Goal: Task Accomplishment & Management: Use online tool/utility

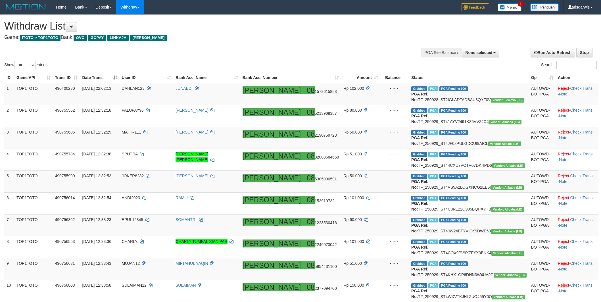
select select
select select "***"
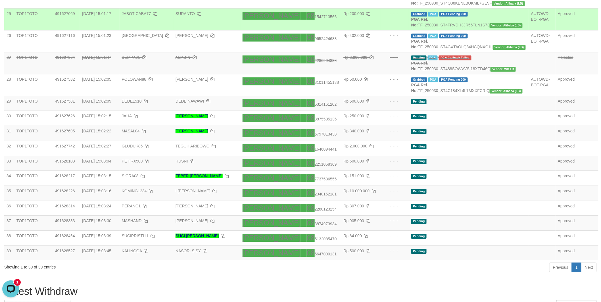
click at [506, 30] on td "Grabbed PGA PGA Pending 000 PGA Ref. No: TF_250930_ST4FRVDH3JR56TLN1S73 Vendor:…" at bounding box center [469, 19] width 120 height 22
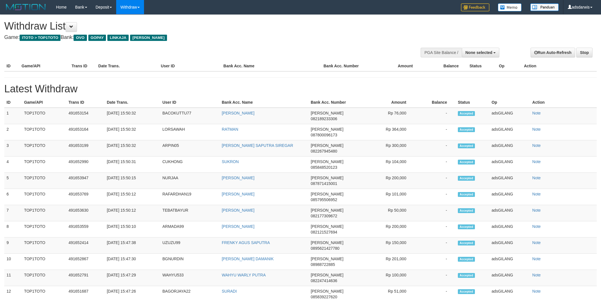
select select
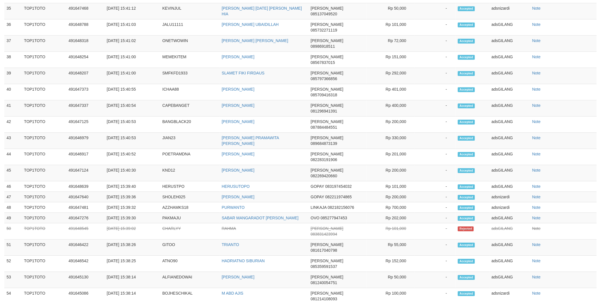
select select "**"
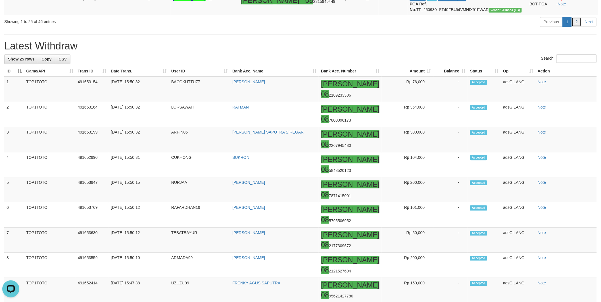
click at [579, 27] on link "2" at bounding box center [577, 22] width 10 height 10
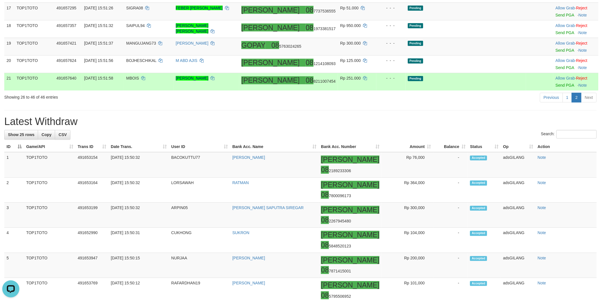
click at [500, 91] on td "Pending" at bounding box center [466, 82] width 121 height 18
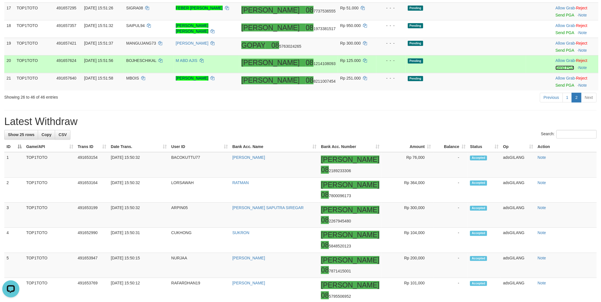
click at [556, 70] on link "Send PGA" at bounding box center [565, 68] width 18 height 5
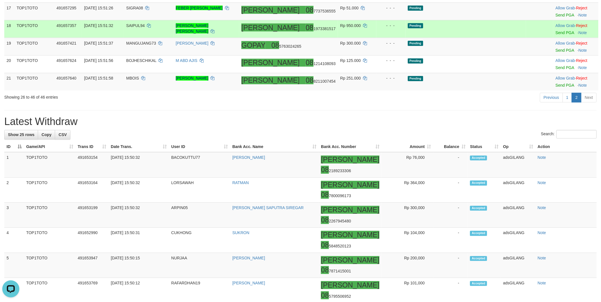
click at [472, 38] on td "Pending" at bounding box center [466, 29] width 121 height 18
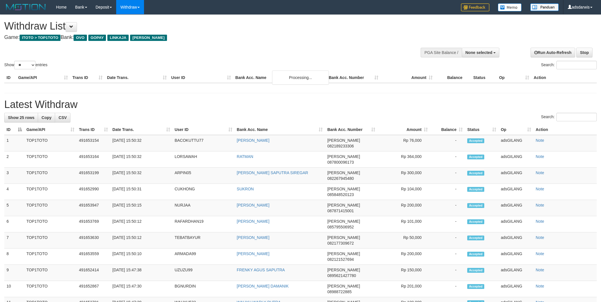
select select
select select "**"
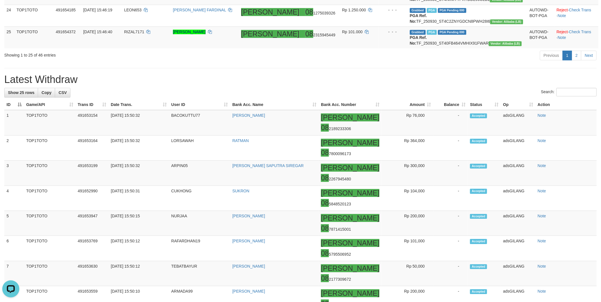
scroll to position [550, 0]
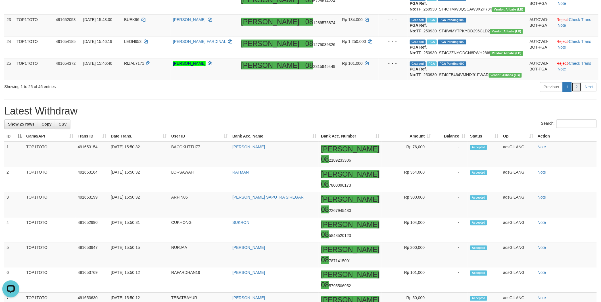
click at [575, 92] on link "2" at bounding box center [577, 87] width 10 height 10
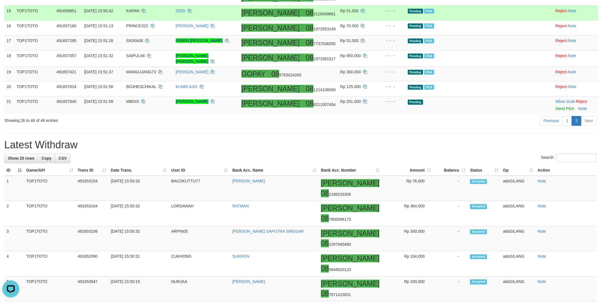
scroll to position [370, 0]
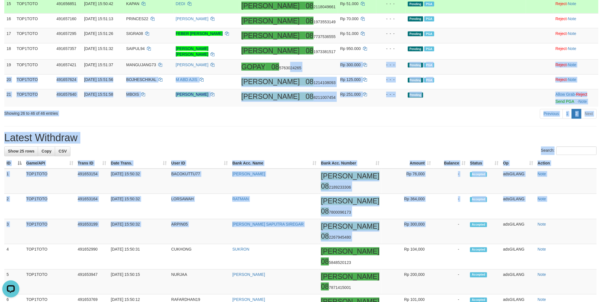
click at [479, 302] on html "Toggle navigation Home Bank Account List Load By Website Group [ITOTO] TOP1TOTO…" at bounding box center [300, 245] width 601 height 1231
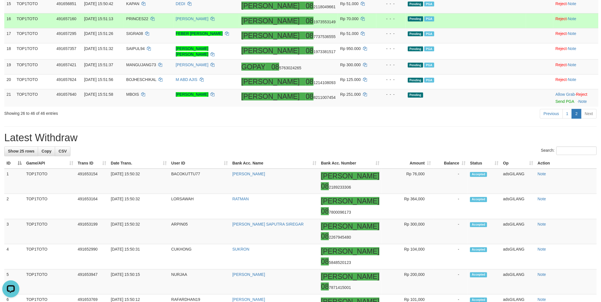
click at [502, 28] on td "Pending PGA" at bounding box center [466, 20] width 121 height 15
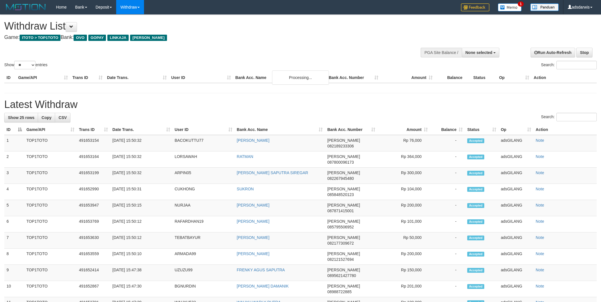
select select
select select "**"
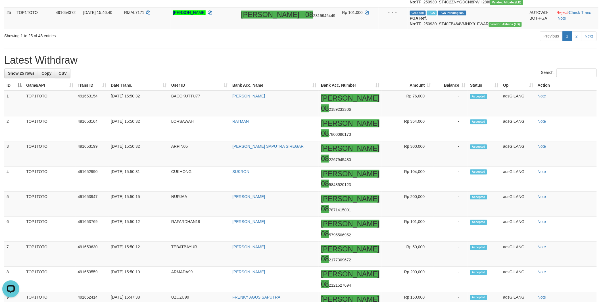
scroll to position [663, 0]
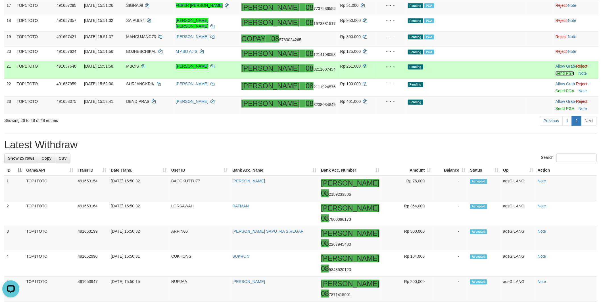
click at [556, 76] on link "Send PGA" at bounding box center [565, 73] width 18 height 5
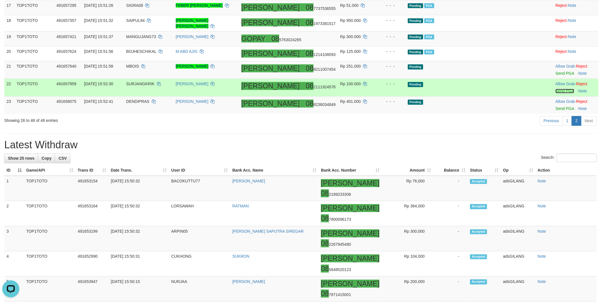
click at [556, 93] on link "Send PGA" at bounding box center [565, 91] width 18 height 5
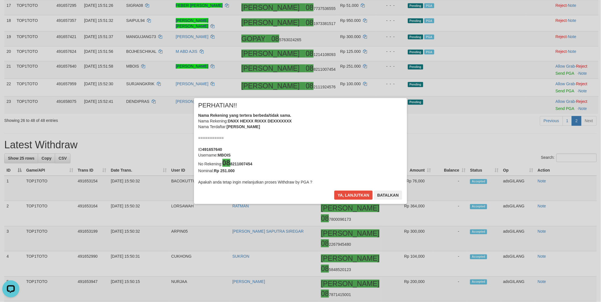
click at [552, 171] on div "× PERHATIAN!! Nama Rekening yang tertera berbeda/tidak sama. Nama Rekening: DNX…" at bounding box center [300, 151] width 601 height 129
click at [355, 194] on button "Ya, lanjutkan" at bounding box center [353, 195] width 39 height 9
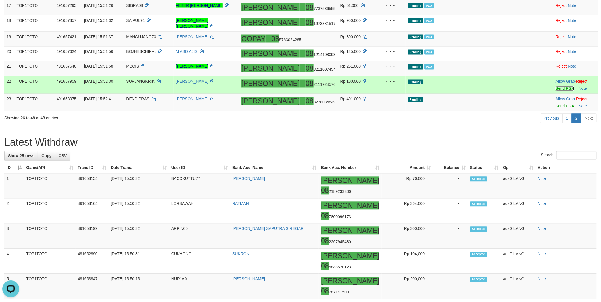
click at [556, 91] on link "Send PGA" at bounding box center [565, 88] width 18 height 5
click at [556, 109] on link "Send PGA" at bounding box center [565, 106] width 18 height 5
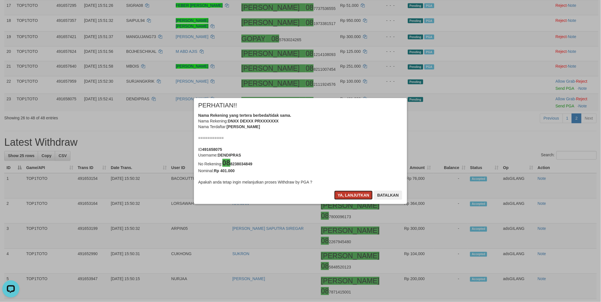
click at [346, 195] on button "Ya, lanjutkan" at bounding box center [353, 195] width 39 height 9
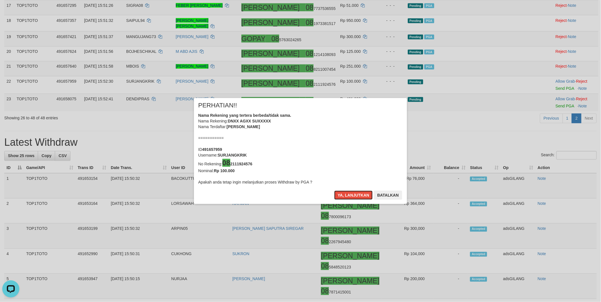
click at [346, 195] on button "Ya, lanjutkan" at bounding box center [353, 195] width 39 height 9
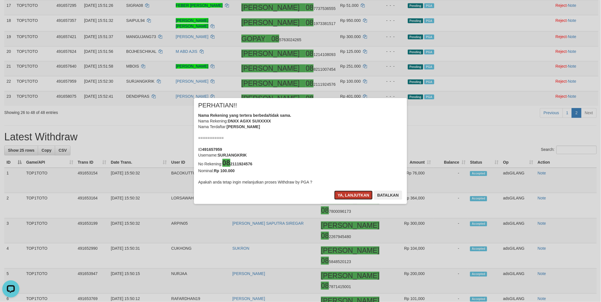
click at [353, 195] on button "Ya, lanjutkan" at bounding box center [353, 195] width 39 height 9
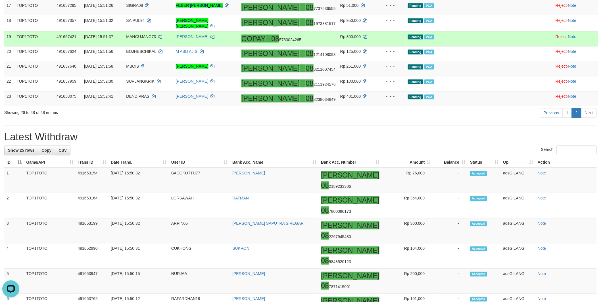
click at [478, 46] on td "Pending PGA" at bounding box center [466, 38] width 121 height 15
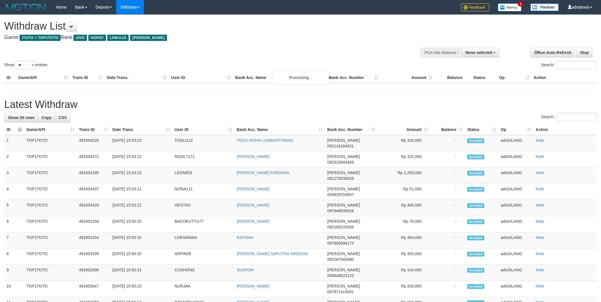
select select
select select "**"
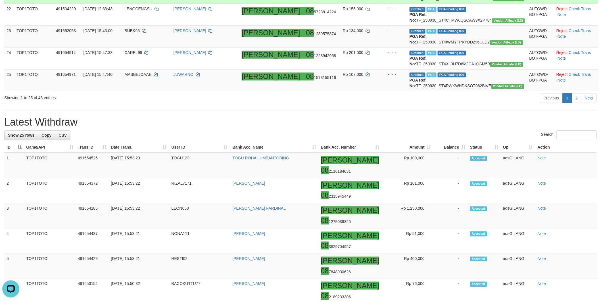
scroll to position [600, 0]
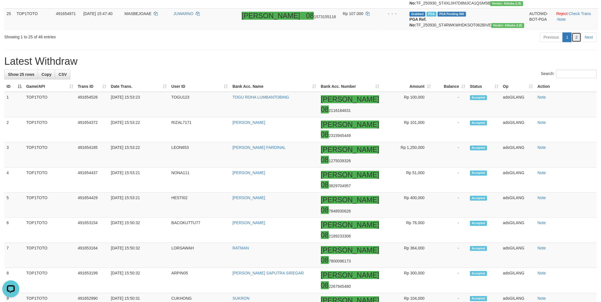
click at [576, 42] on link "2" at bounding box center [577, 37] width 10 height 10
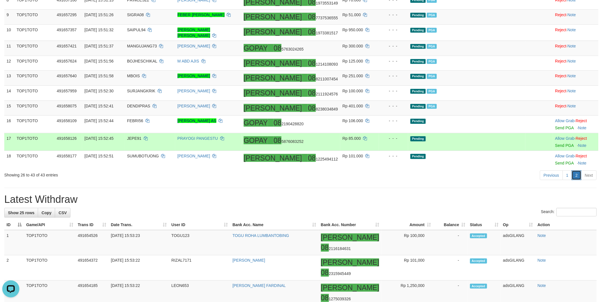
scroll to position [246, 0]
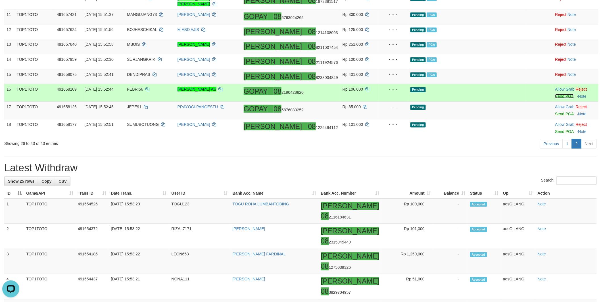
click at [556, 99] on link "Send PGA" at bounding box center [565, 96] width 18 height 5
click at [556, 116] on link "Send PGA" at bounding box center [565, 114] width 18 height 5
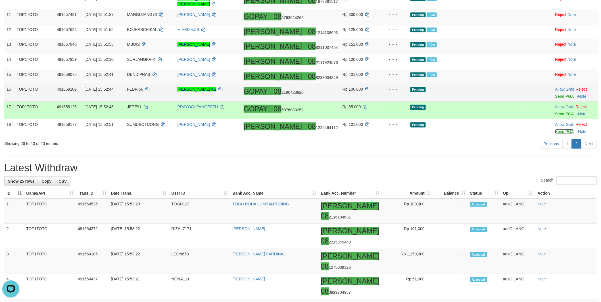
click at [556, 134] on link "Send PGA" at bounding box center [565, 131] width 18 height 5
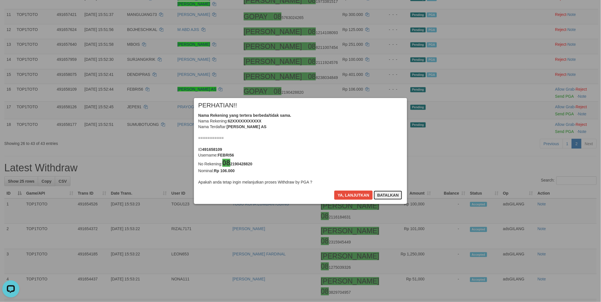
click at [388, 195] on button "Batalkan" at bounding box center [388, 195] width 28 height 9
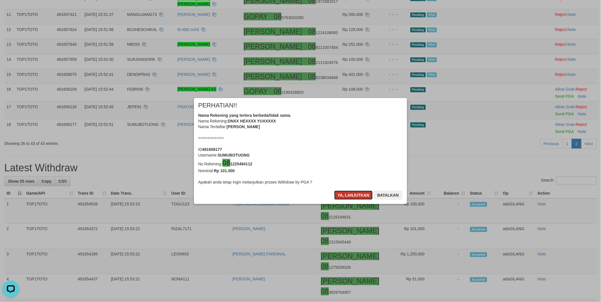
click at [346, 192] on button "Ya, lanjutkan" at bounding box center [353, 195] width 39 height 9
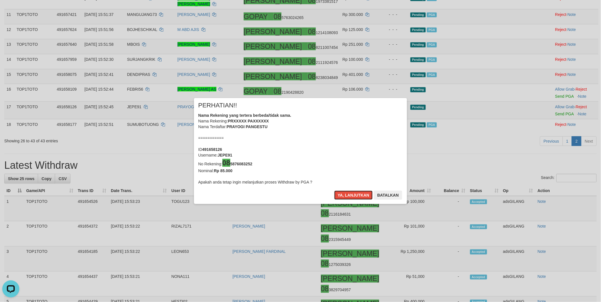
click at [346, 192] on button "Ya, lanjutkan" at bounding box center [353, 195] width 39 height 9
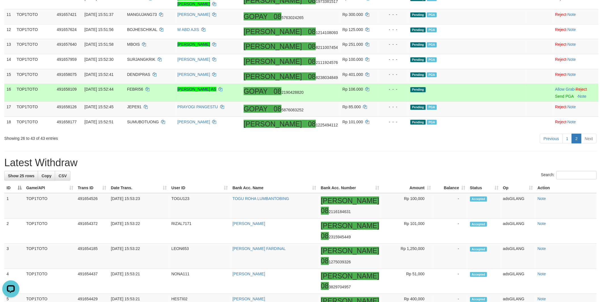
click at [143, 92] on span "FEBRI56" at bounding box center [135, 89] width 16 height 5
copy td "FEBRI56"
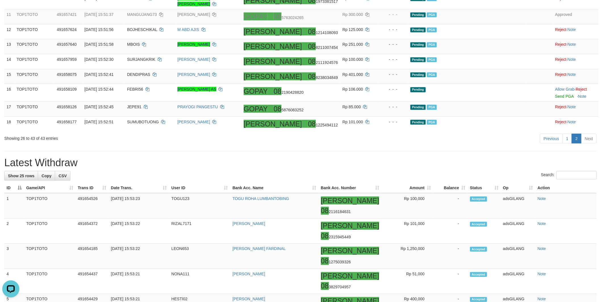
click at [483, 145] on div "Previous 1 2 Next" at bounding box center [426, 139] width 342 height 12
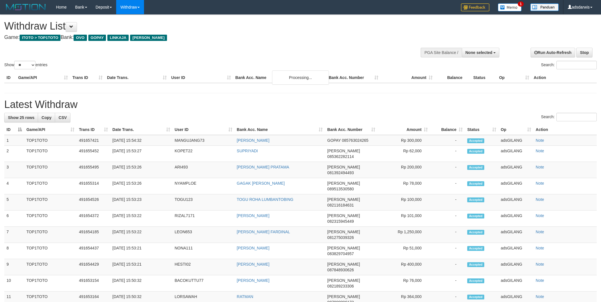
select select
select select "**"
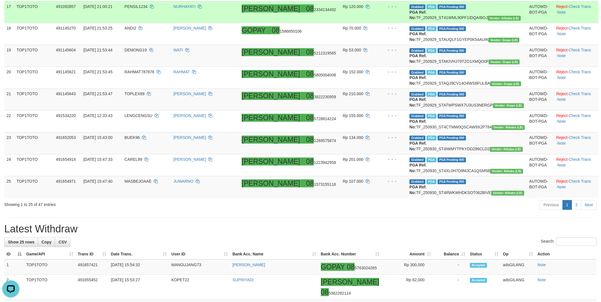
scroll to position [536, 0]
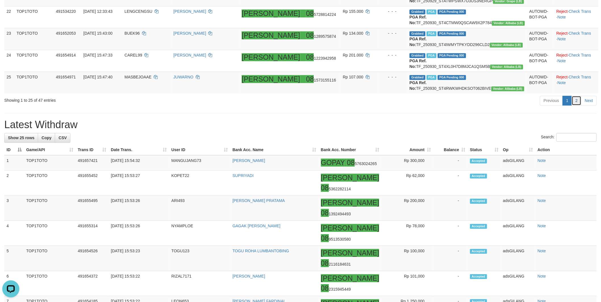
click at [577, 105] on link "2" at bounding box center [577, 101] width 10 height 10
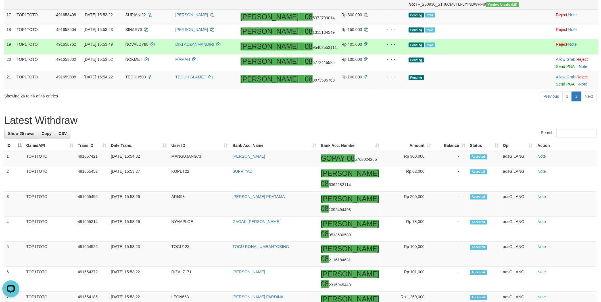
scroll to position [419, 0]
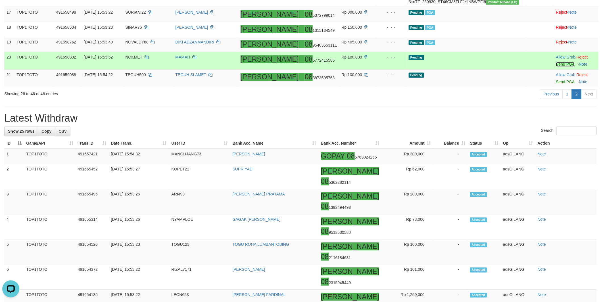
click at [556, 67] on link "Send PGA" at bounding box center [565, 64] width 18 height 5
click at [497, 70] on td "Pending" at bounding box center [467, 61] width 120 height 18
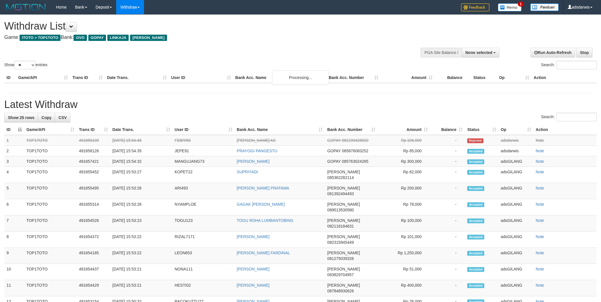
select select
select select "**"
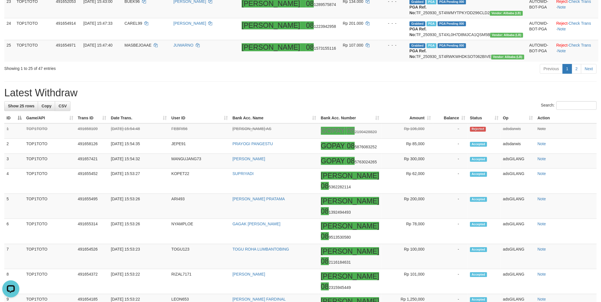
scroll to position [694, 0]
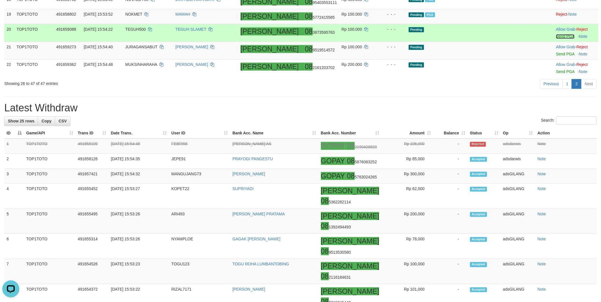
click at [556, 39] on link "Send PGA" at bounding box center [565, 36] width 18 height 5
click at [556, 57] on link "Send PGA" at bounding box center [565, 54] width 18 height 5
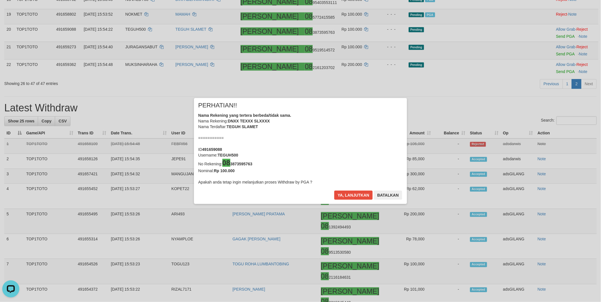
click at [355, 191] on div "× PERHATIAN!! Nama Rekening yang tertera berbeda/tidak sama. Nama Rekening: DNX…" at bounding box center [300, 151] width 213 height 106
click at [352, 194] on button "Ya, lanjutkan" at bounding box center [353, 195] width 39 height 9
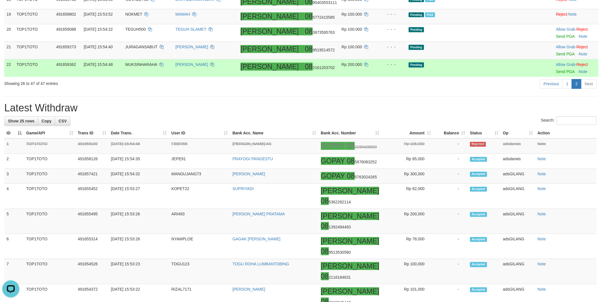
click at [473, 77] on td "Pending" at bounding box center [467, 68] width 120 height 18
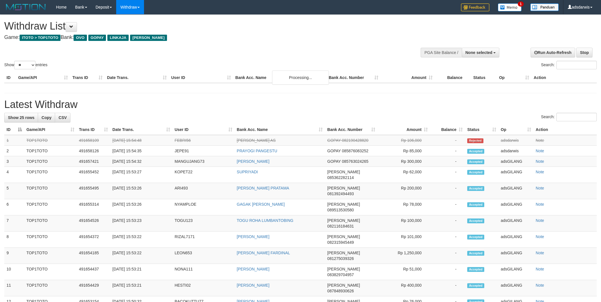
select select
select select "**"
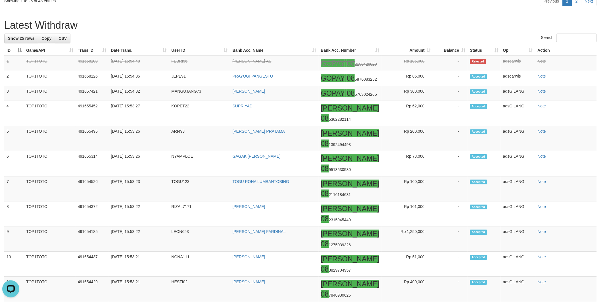
scroll to position [663, 0]
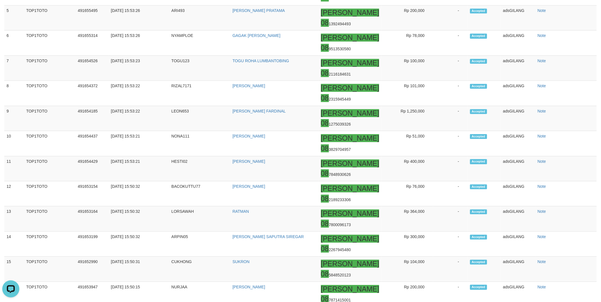
scroll to position [450, 0]
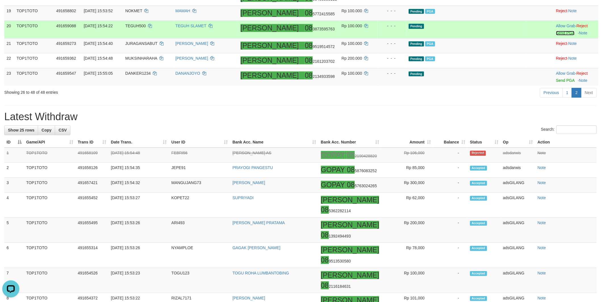
click at [556, 36] on link "Send PGA" at bounding box center [565, 33] width 18 height 5
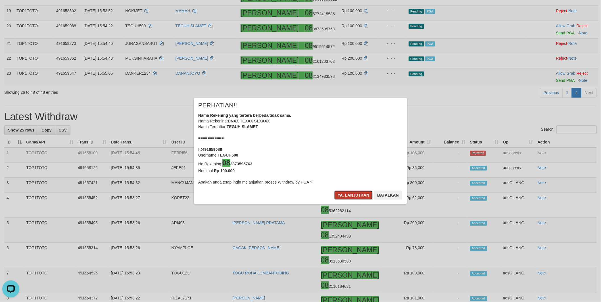
click at [349, 194] on button "Ya, lanjutkan" at bounding box center [353, 195] width 39 height 9
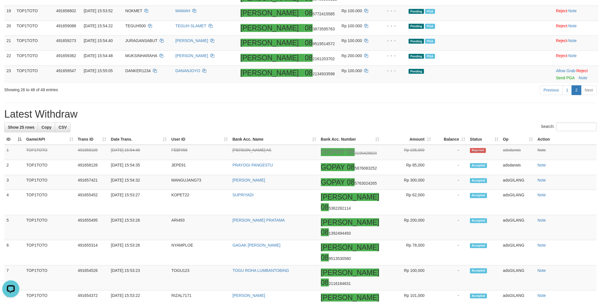
click at [407, 192] on div "**********" at bounding box center [300, 169] width 601 height 1211
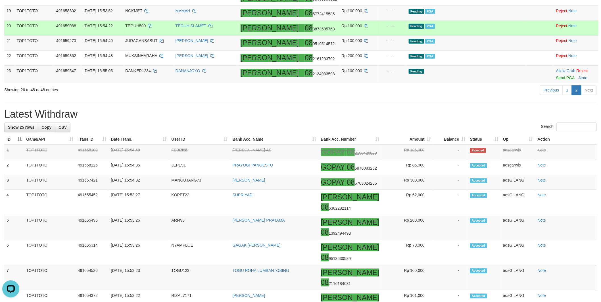
click at [487, 36] on td "Pending PGA" at bounding box center [467, 28] width 120 height 15
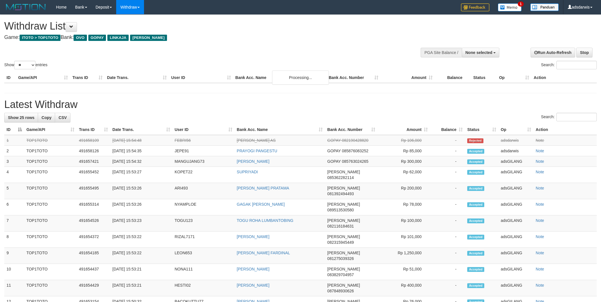
select select
select select "**"
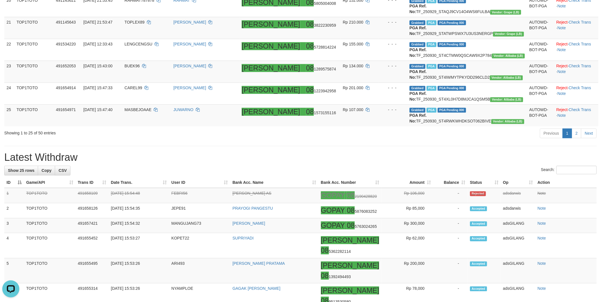
scroll to position [600, 0]
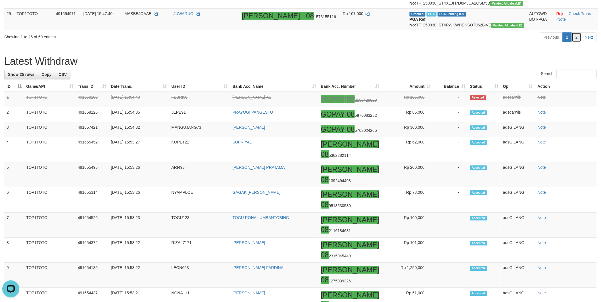
click at [578, 42] on link "2" at bounding box center [577, 37] width 10 height 10
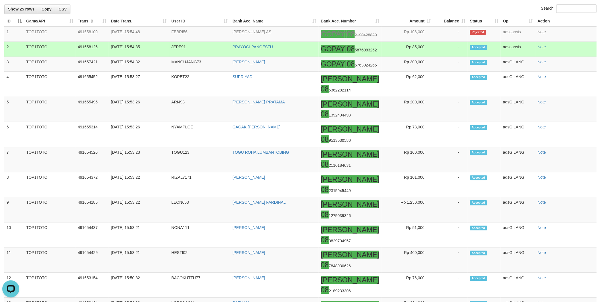
scroll to position [568, 0]
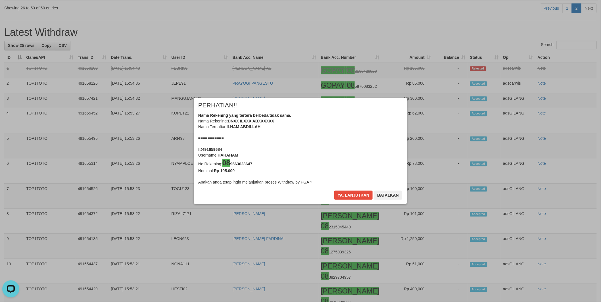
click at [551, 82] on body "Toggle navigation Home Bank Account List Load By Website Group [ITOTO] TOP1TOTO…" at bounding box center [300, 78] width 601 height 1292
click at [356, 197] on button "Ya, lanjutkan" at bounding box center [353, 195] width 39 height 9
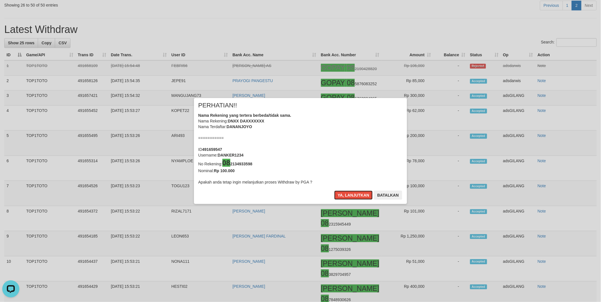
click at [356, 197] on button "Ya, lanjutkan" at bounding box center [353, 195] width 39 height 9
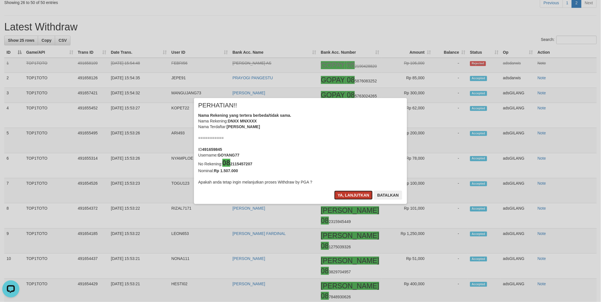
click at [359, 195] on button "Ya, lanjutkan" at bounding box center [353, 195] width 39 height 9
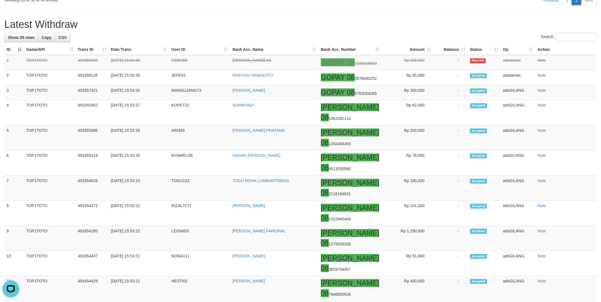
click at [464, 30] on h1 "Latest Withdraw" at bounding box center [300, 24] width 593 height 11
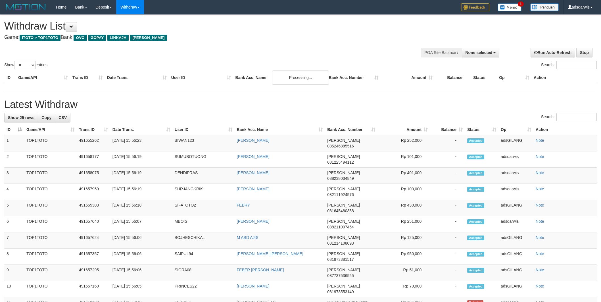
select select
select select "**"
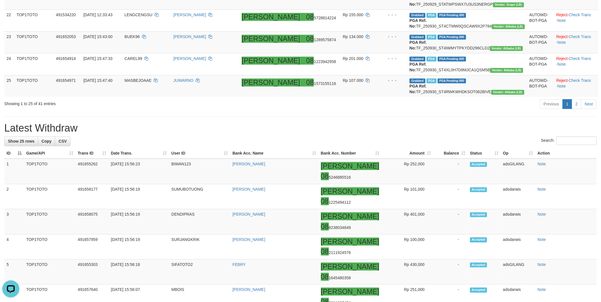
scroll to position [536, 0]
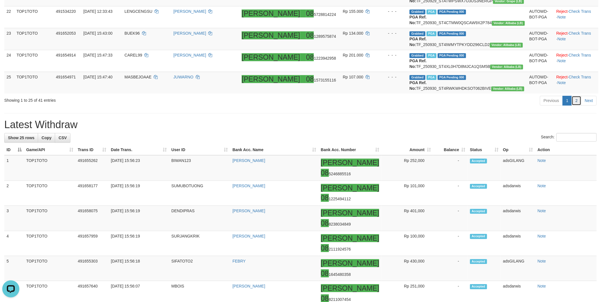
click at [578, 105] on link "2" at bounding box center [577, 101] width 10 height 10
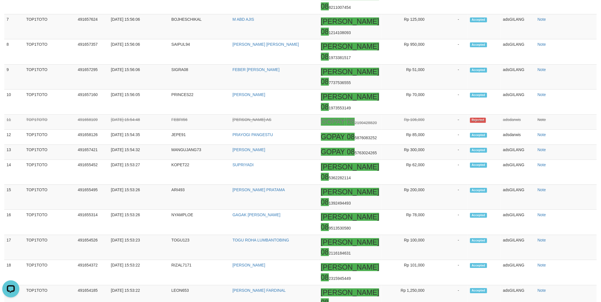
scroll to position [172, 0]
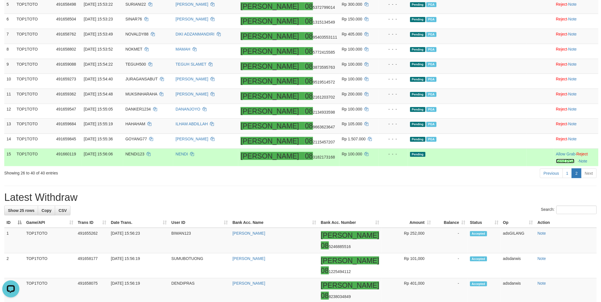
click at [556, 163] on link "Send PGA" at bounding box center [565, 161] width 18 height 5
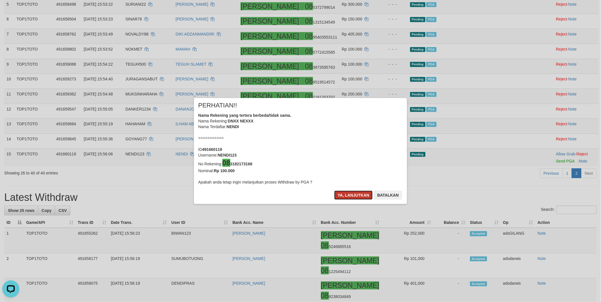
click at [349, 197] on button "Ya, lanjutkan" at bounding box center [353, 195] width 39 height 9
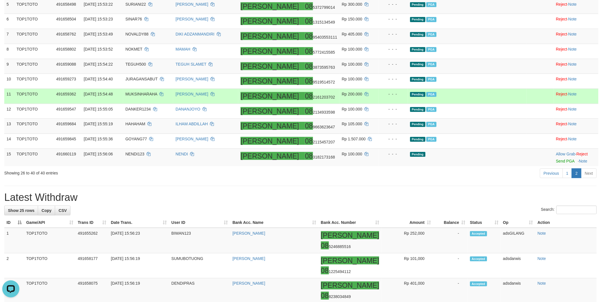
click at [479, 104] on td "Pending PGA" at bounding box center [467, 96] width 119 height 15
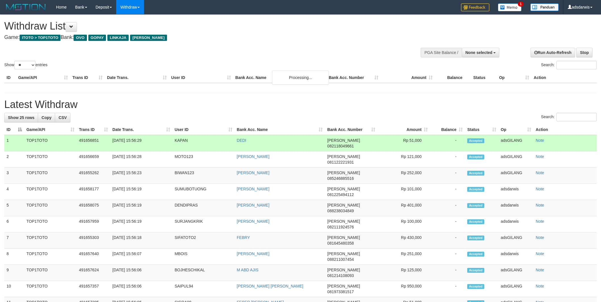
select select
select select "**"
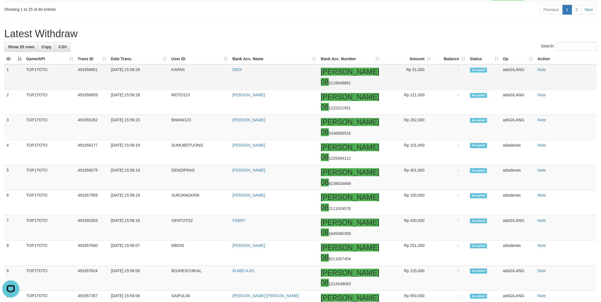
scroll to position [631, 0]
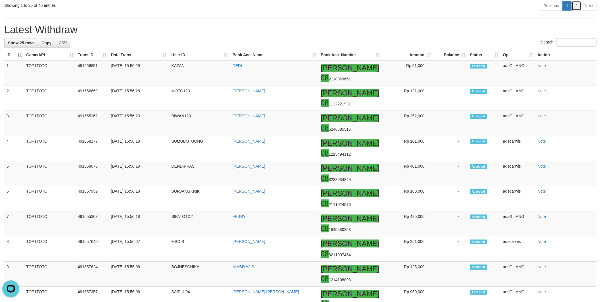
click at [573, 11] on link "2" at bounding box center [577, 6] width 10 height 10
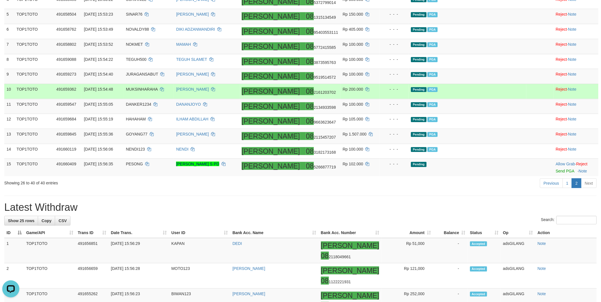
click at [504, 99] on td "Pending PGA" at bounding box center [467, 91] width 117 height 15
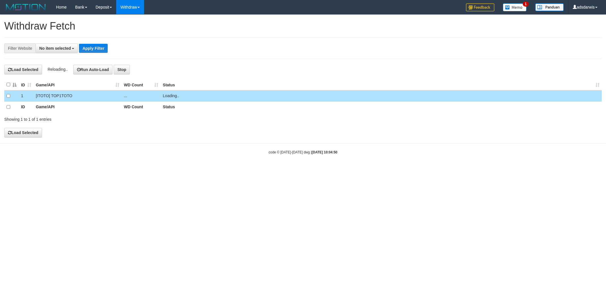
select select
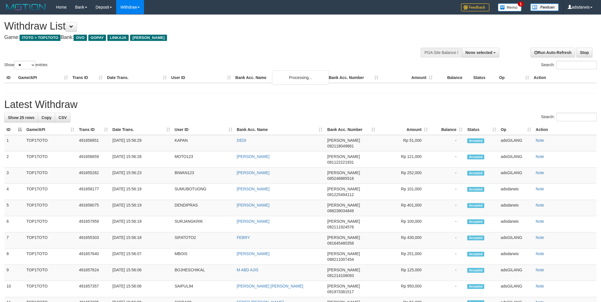
select select
select select "**"
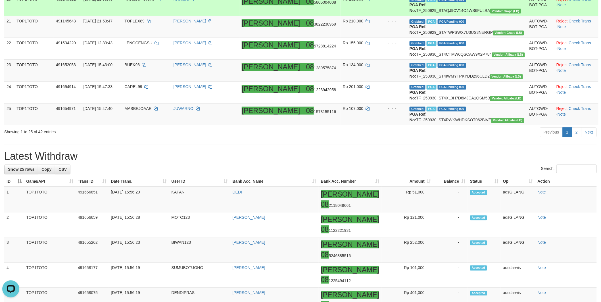
scroll to position [631, 0]
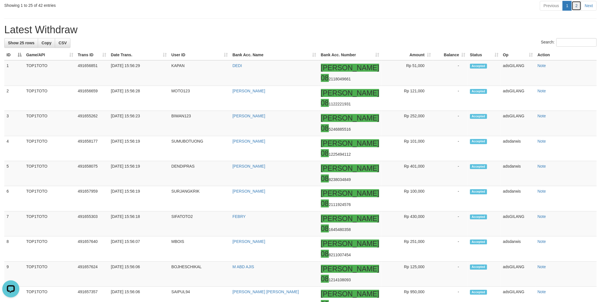
click at [579, 11] on link "2" at bounding box center [577, 6] width 10 height 10
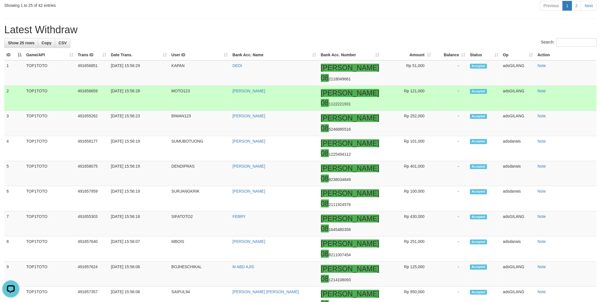
scroll to position [199, 0]
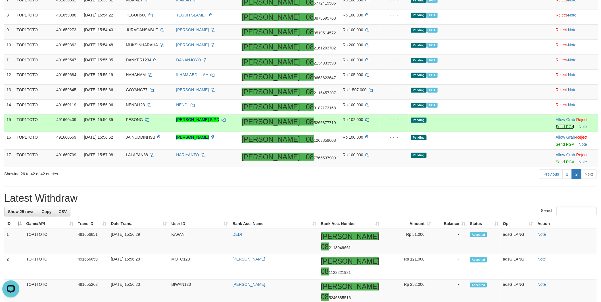
click at [556, 129] on link "Send PGA" at bounding box center [565, 126] width 18 height 5
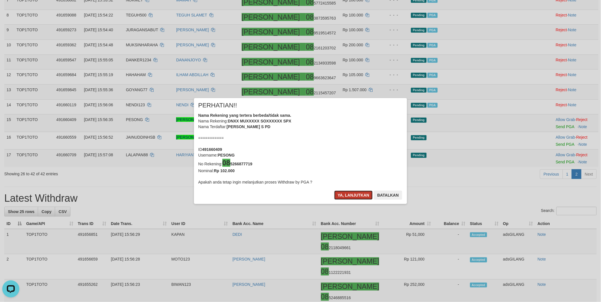
click at [352, 196] on button "Ya, lanjutkan" at bounding box center [353, 195] width 39 height 9
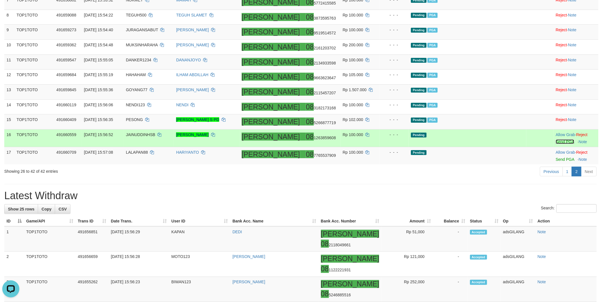
click at [556, 144] on link "Send PGA" at bounding box center [565, 142] width 18 height 5
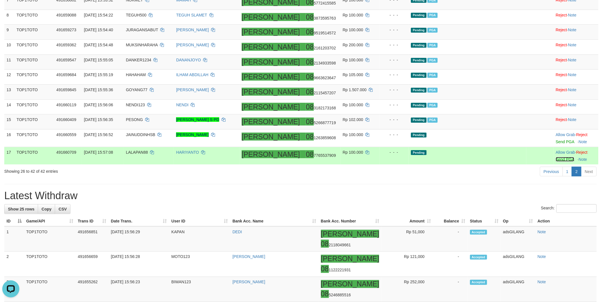
click at [556, 162] on link "Send PGA" at bounding box center [565, 159] width 18 height 5
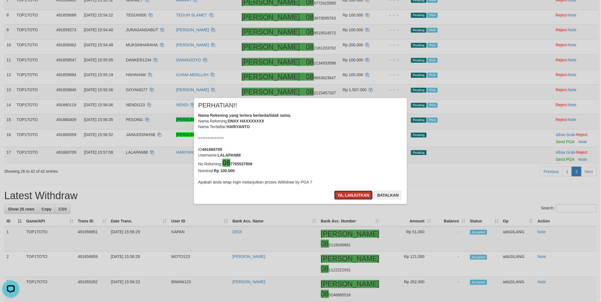
click at [346, 194] on button "Ya, lanjutkan" at bounding box center [353, 195] width 39 height 9
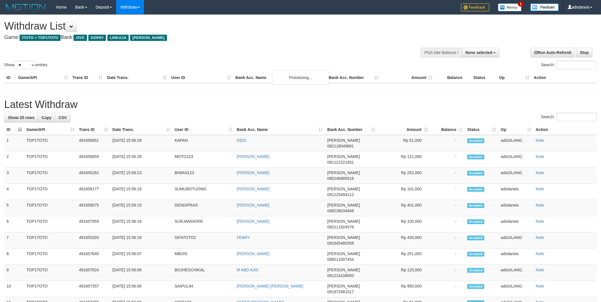
select select
select select "**"
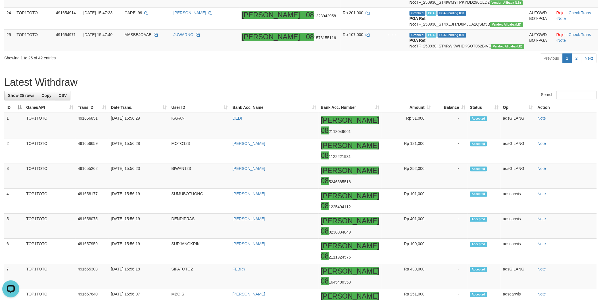
scroll to position [663, 0]
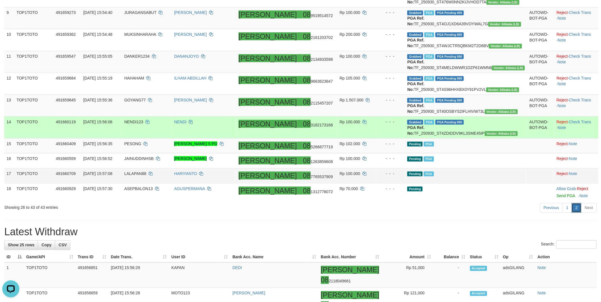
scroll to position [248, 0]
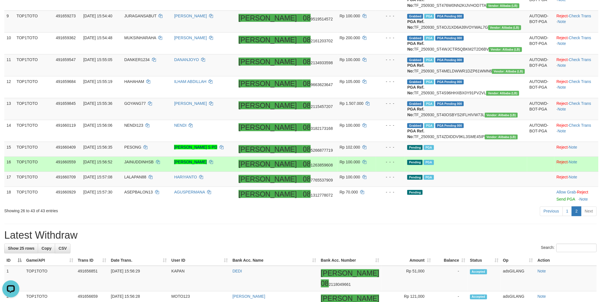
click at [475, 172] on td "Pending PGA" at bounding box center [466, 164] width 122 height 15
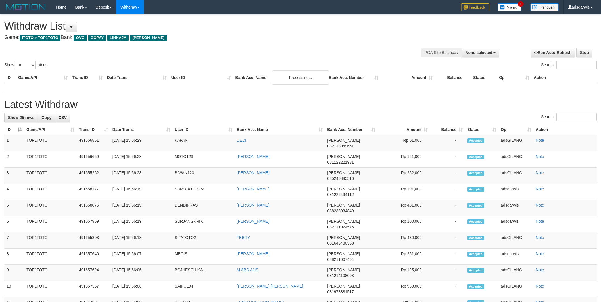
select select
select select "**"
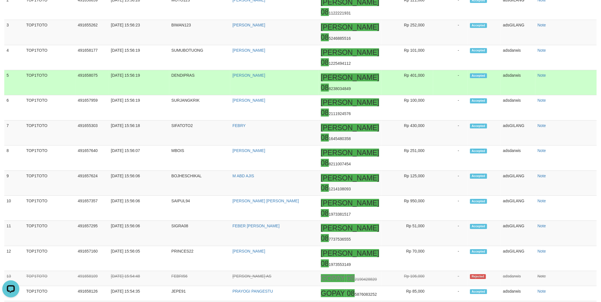
scroll to position [658, 0]
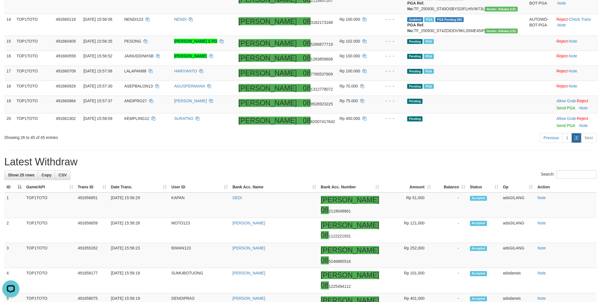
scroll to position [370, 0]
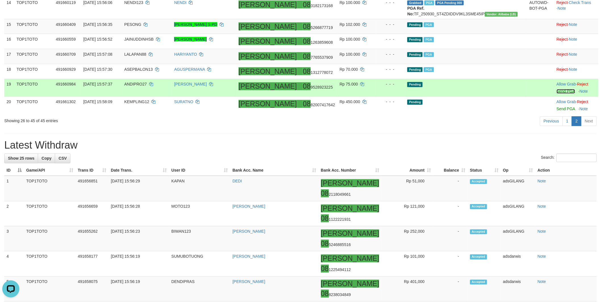
click at [557, 94] on link "Send PGA" at bounding box center [566, 91] width 18 height 5
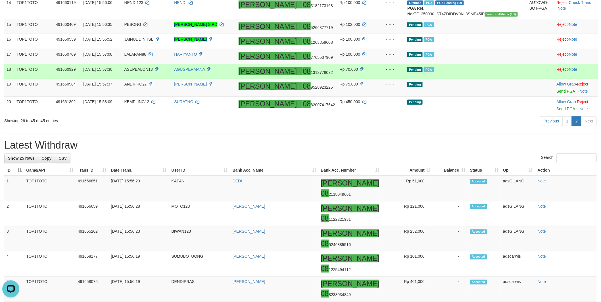
click at [494, 79] on td "Pending PGA" at bounding box center [466, 71] width 122 height 15
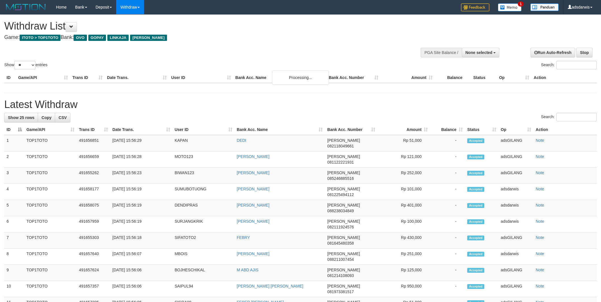
select select
select select "**"
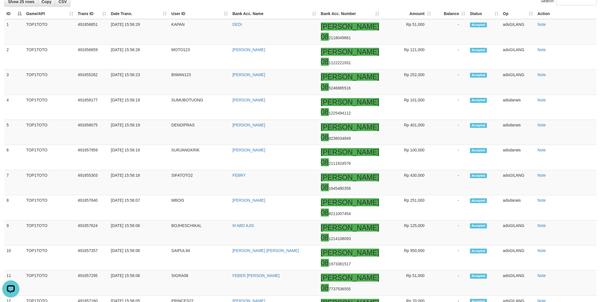
scroll to position [694, 0]
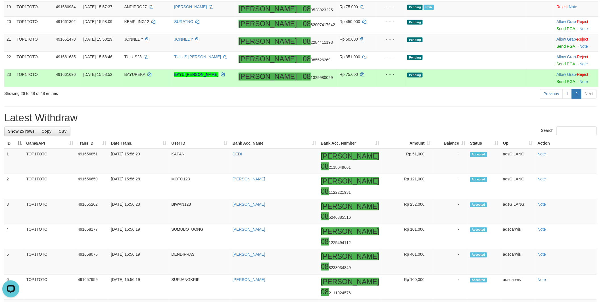
click at [489, 87] on td "Pending" at bounding box center [466, 79] width 122 height 18
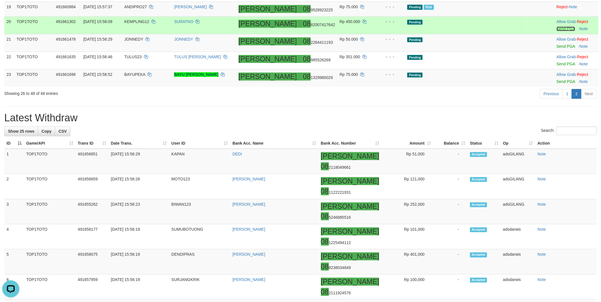
click at [557, 31] on link "Send PGA" at bounding box center [566, 29] width 18 height 5
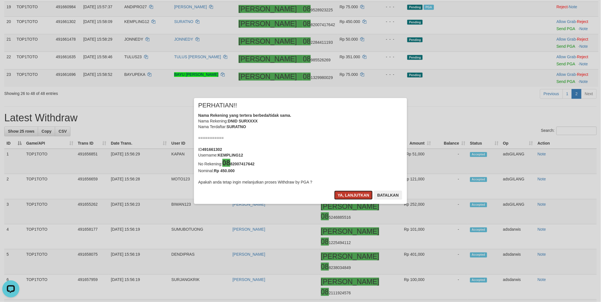
click at [347, 194] on button "Ya, lanjutkan" at bounding box center [353, 195] width 39 height 9
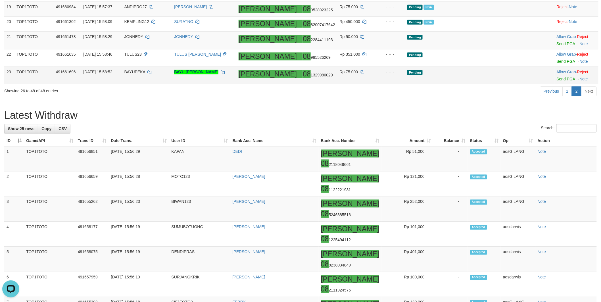
scroll to position [445, 0]
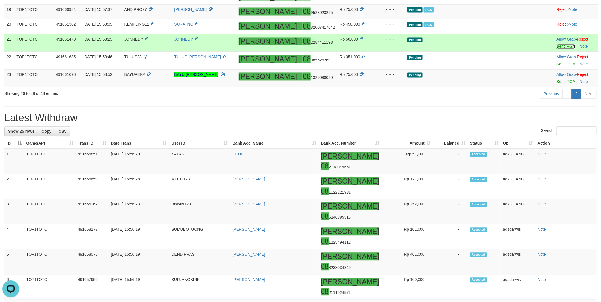
click at [557, 49] on link "Send PGA" at bounding box center [566, 46] width 18 height 5
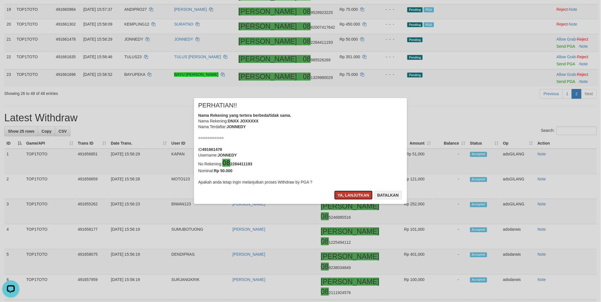
click at [345, 197] on button "Ya, lanjutkan" at bounding box center [353, 195] width 39 height 9
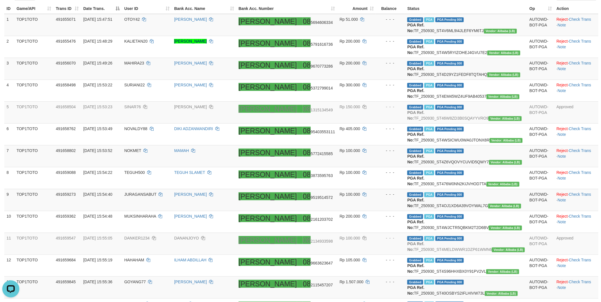
scroll to position [35, 0]
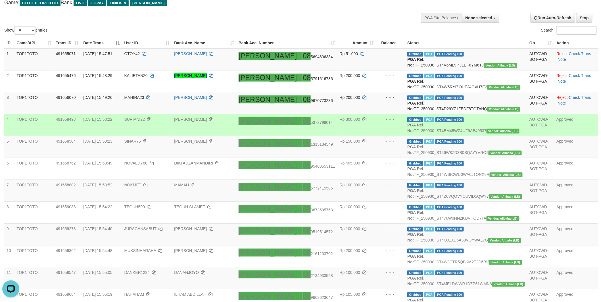
click at [377, 136] on td "Rp 300.000" at bounding box center [357, 125] width 39 height 22
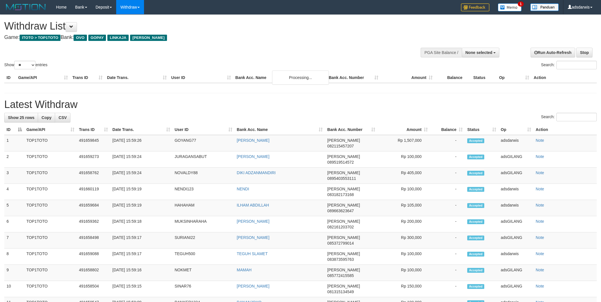
select select
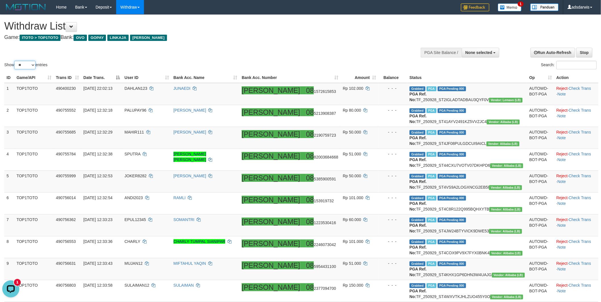
click at [20, 64] on select "** ** ** ***" at bounding box center [24, 65] width 21 height 9
select select "***"
click at [15, 61] on select "** ** ** ***" at bounding box center [24, 65] width 21 height 9
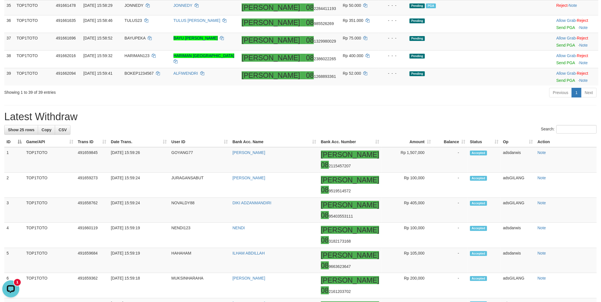
scroll to position [789, 0]
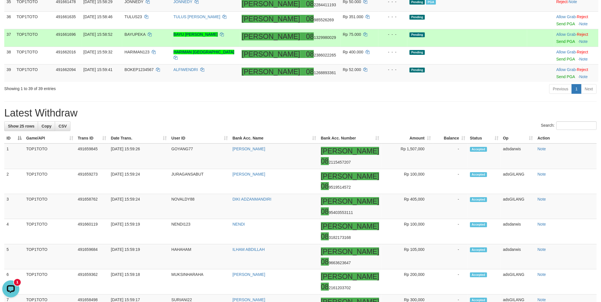
click at [527, 47] on td at bounding box center [540, 38] width 27 height 18
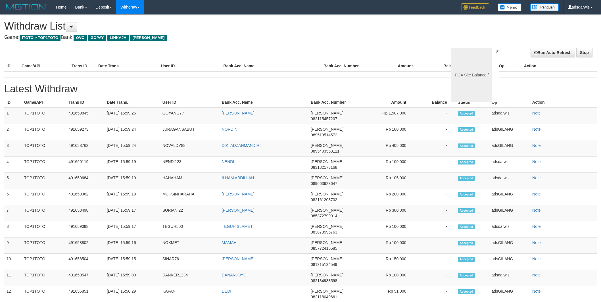
select select
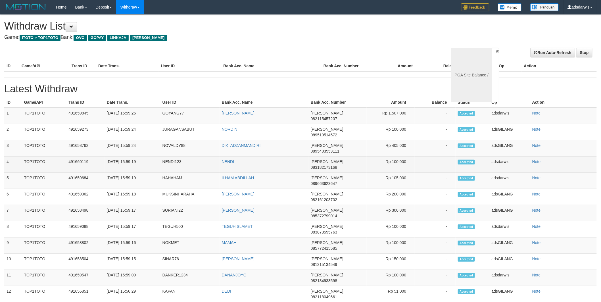
select select "**"
select select
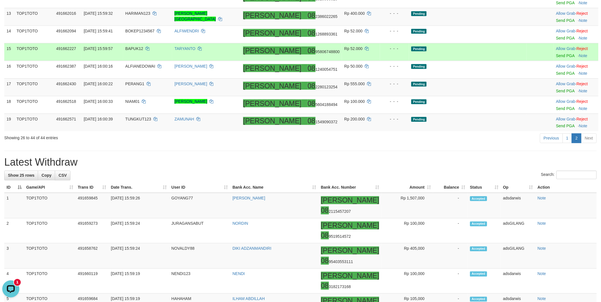
scroll to position [278, 0]
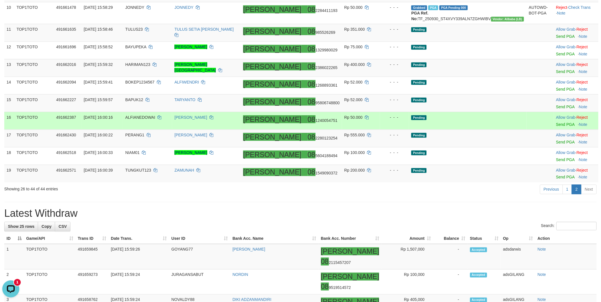
click at [482, 130] on td "Pending" at bounding box center [468, 121] width 118 height 18
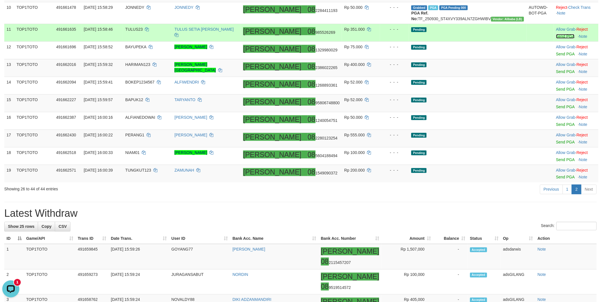
click at [556, 39] on link "Send PGA" at bounding box center [565, 36] width 18 height 5
click at [556, 56] on link "Send PGA" at bounding box center [565, 54] width 18 height 5
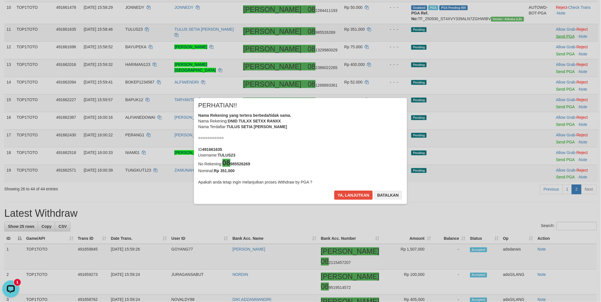
click at [550, 128] on div "× PERHATIAN!! Nama Rekening yang tertera berbeda/tidak sama. Nama Rekening: DNI…" at bounding box center [300, 151] width 601 height 129
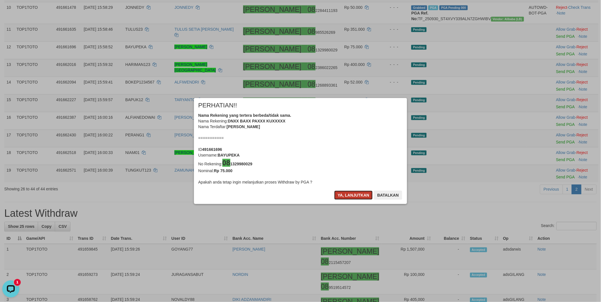
click at [345, 197] on button "Ya, lanjutkan" at bounding box center [353, 195] width 39 height 9
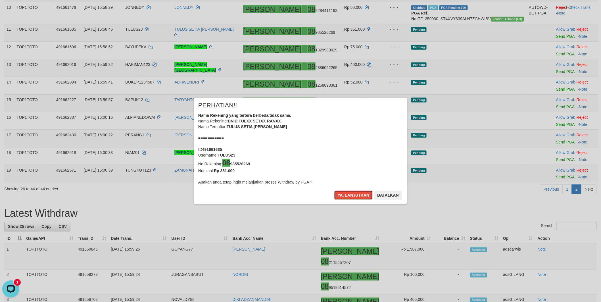
click at [345, 197] on button "Ya, lanjutkan" at bounding box center [353, 195] width 39 height 9
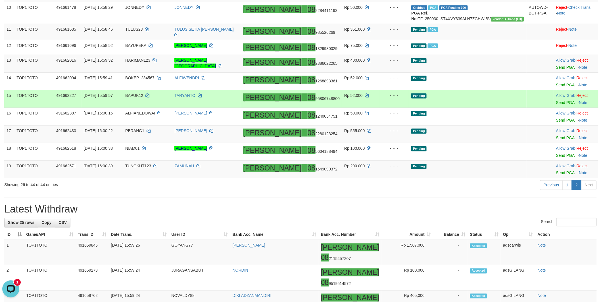
scroll to position [273, 0]
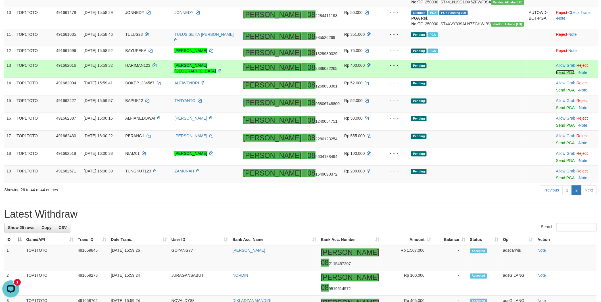
click at [556, 75] on link "Send PGA" at bounding box center [565, 72] width 18 height 5
click at [556, 92] on link "Send PGA" at bounding box center [565, 90] width 18 height 5
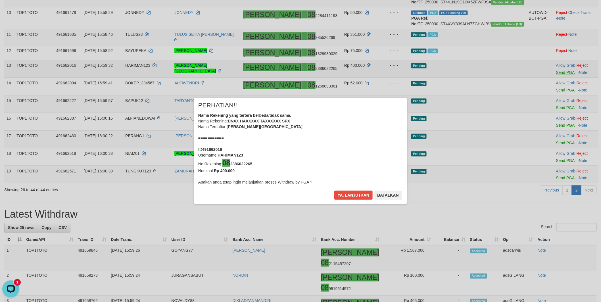
click at [552, 164] on div "× PERHATIAN!! Nama Rekening yang tertera berbeda/tidak sama. Nama Rekening: DNX…" at bounding box center [300, 151] width 601 height 129
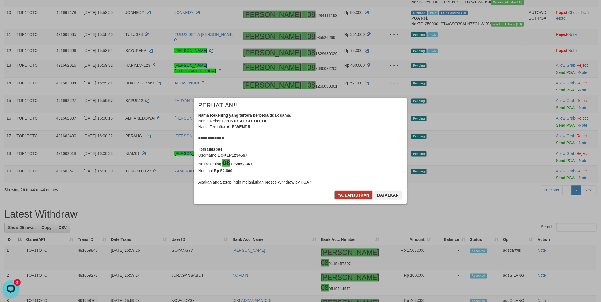
click at [354, 192] on button "Ya, lanjutkan" at bounding box center [353, 195] width 39 height 9
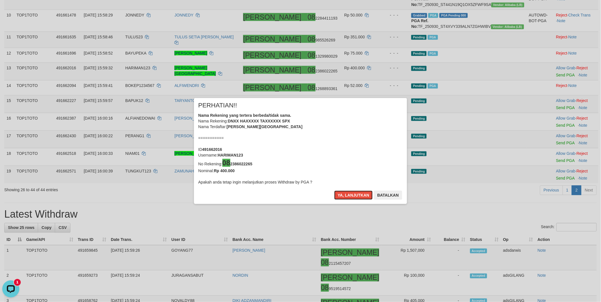
click at [354, 192] on button "Ya, lanjutkan" at bounding box center [353, 195] width 39 height 9
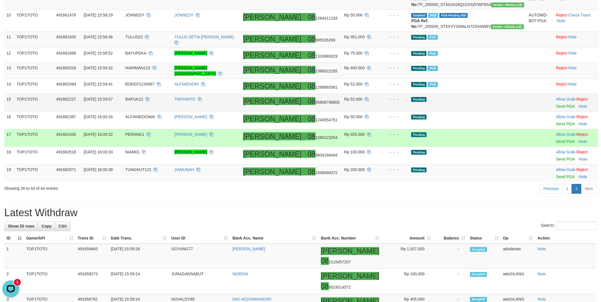
scroll to position [268, 0]
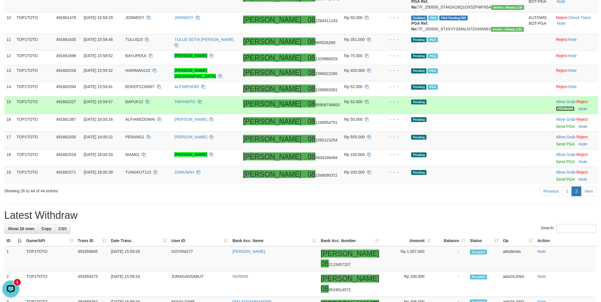
click at [556, 111] on link "Send PGA" at bounding box center [565, 109] width 18 height 5
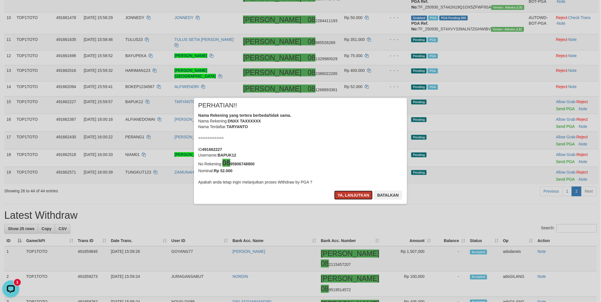
click at [351, 198] on button "Ya, lanjutkan" at bounding box center [353, 195] width 39 height 9
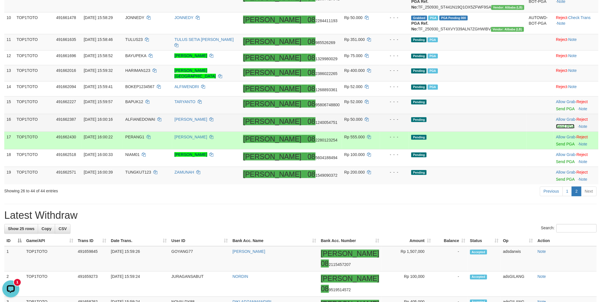
scroll to position [265, 0]
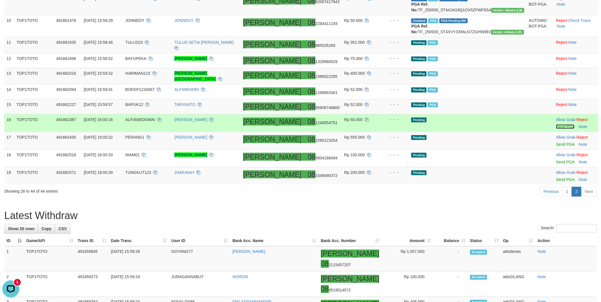
click at [556, 129] on link "Send PGA" at bounding box center [565, 126] width 18 height 5
click at [556, 147] on link "Send PGA" at bounding box center [565, 144] width 18 height 5
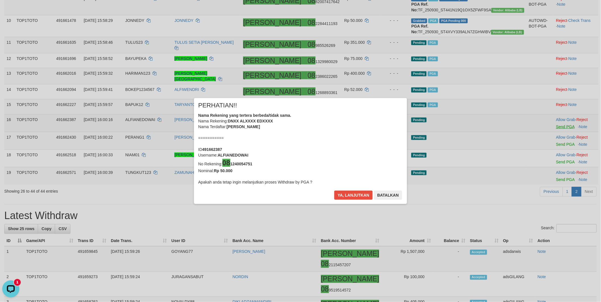
click at [550, 215] on div "× PERHATIAN!! Nama Rekening yang tertera berbeda/tidak sama. Nama Rekening: DNX…" at bounding box center [300, 151] width 601 height 129
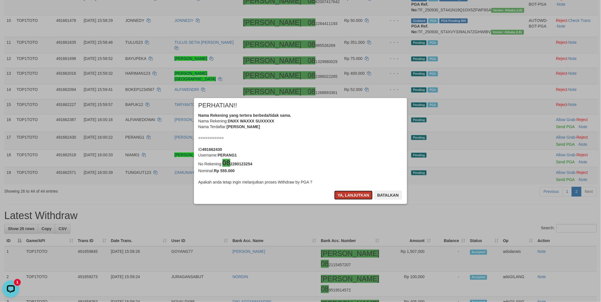
click at [350, 197] on button "Ya, lanjutkan" at bounding box center [353, 195] width 39 height 9
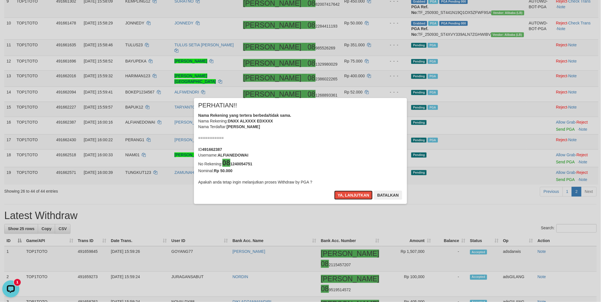
click at [350, 197] on button "Ya, lanjutkan" at bounding box center [353, 195] width 39 height 9
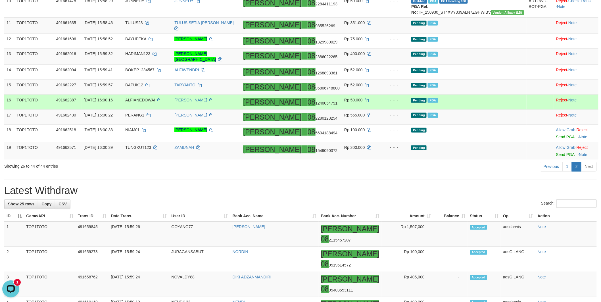
scroll to position [323, 0]
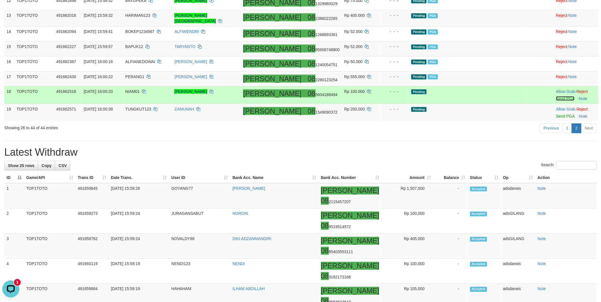
click at [556, 101] on link "Send PGA" at bounding box center [565, 98] width 18 height 5
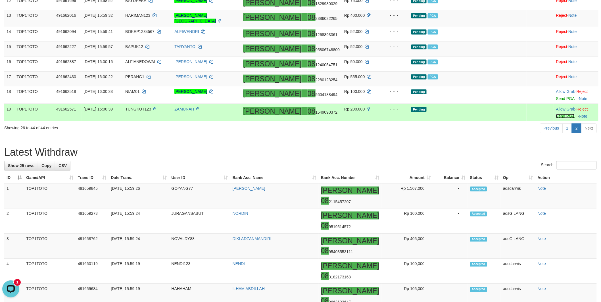
click at [556, 118] on link "Send PGA" at bounding box center [565, 116] width 18 height 5
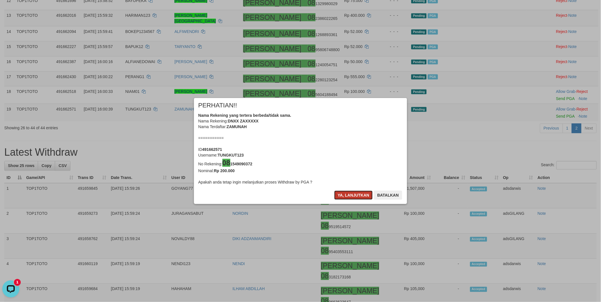
click at [353, 194] on button "Ya, lanjutkan" at bounding box center [353, 195] width 39 height 9
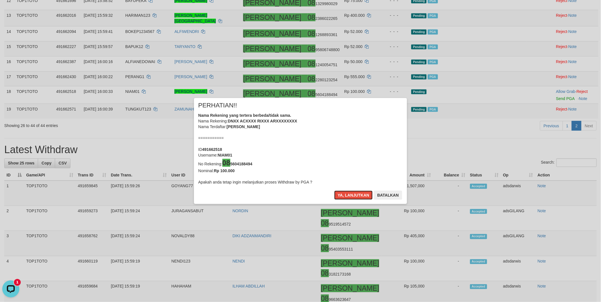
click at [353, 194] on button "Ya, lanjutkan" at bounding box center [353, 195] width 39 height 9
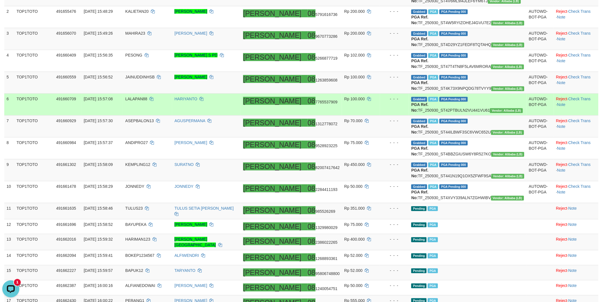
scroll to position [225, 0]
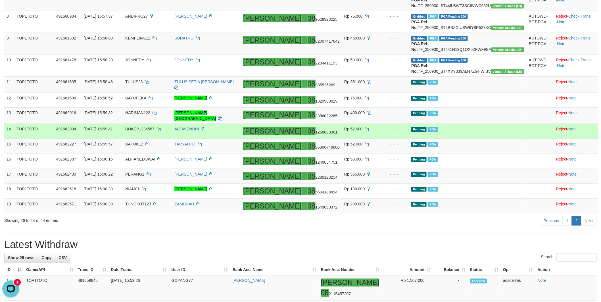
click at [489, 139] on td "Pending PGA" at bounding box center [468, 131] width 118 height 15
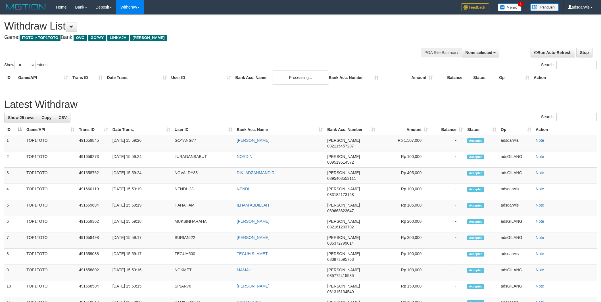
select select
select select "**"
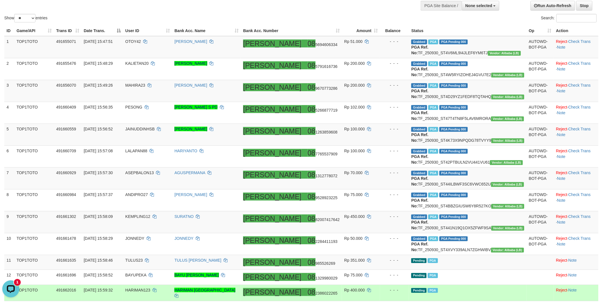
scroll to position [43, 0]
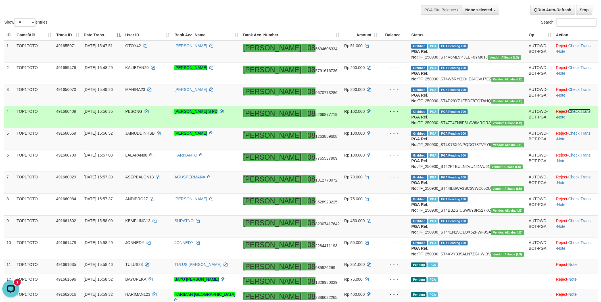
click at [569, 114] on link "Check Trans" at bounding box center [580, 111] width 22 height 5
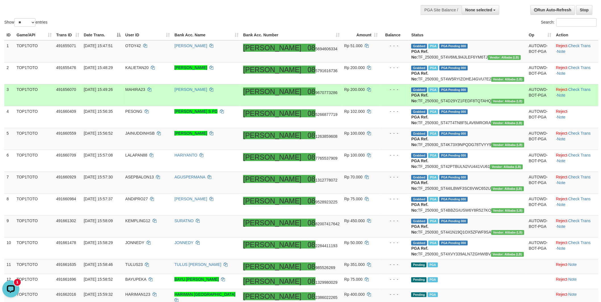
click at [500, 106] on td "Grabbed PGA PGA Pending 000 PGA Ref. No: TF_250930_ST4D29YZ1FEDF8TQTAHQ Vendor:…" at bounding box center [468, 95] width 118 height 22
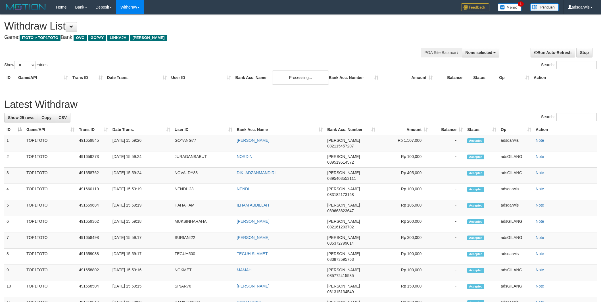
select select
select select "**"
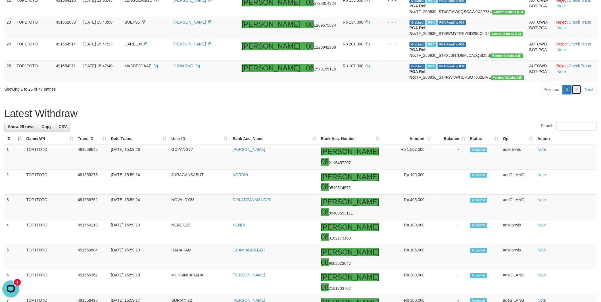
click at [575, 94] on link "2" at bounding box center [577, 90] width 10 height 10
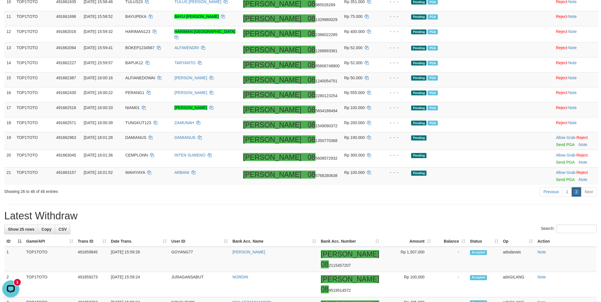
scroll to position [284, 0]
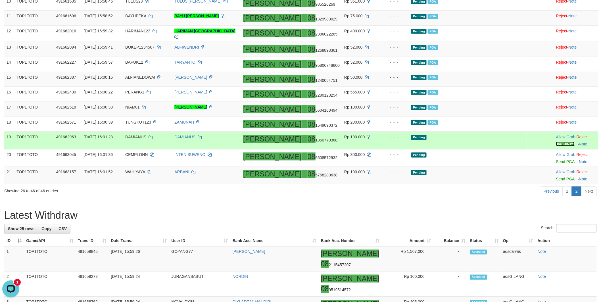
click at [556, 146] on link "Send PGA" at bounding box center [565, 144] width 18 height 5
click at [556, 164] on link "Send PGA" at bounding box center [565, 161] width 18 height 5
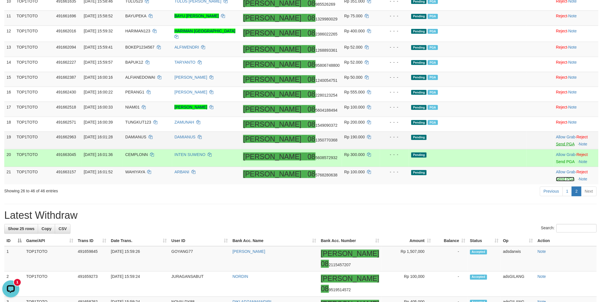
click at [556, 182] on link "Send PGA" at bounding box center [565, 179] width 18 height 5
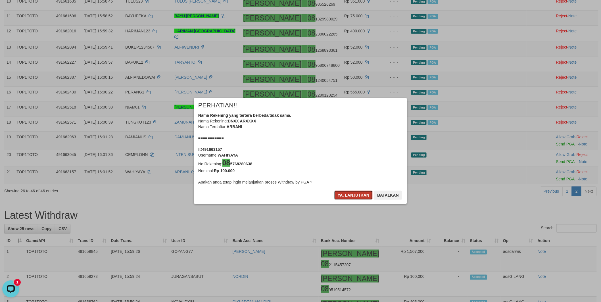
click at [348, 194] on button "Ya, lanjutkan" at bounding box center [353, 195] width 39 height 9
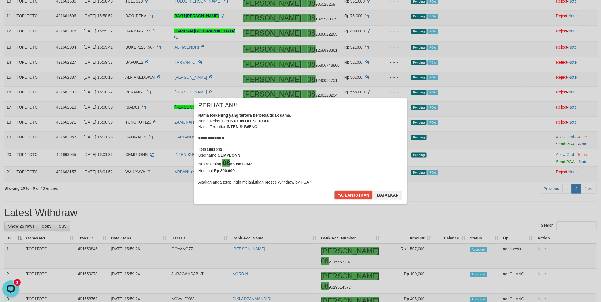
click at [348, 194] on button "Ya, lanjutkan" at bounding box center [353, 195] width 39 height 9
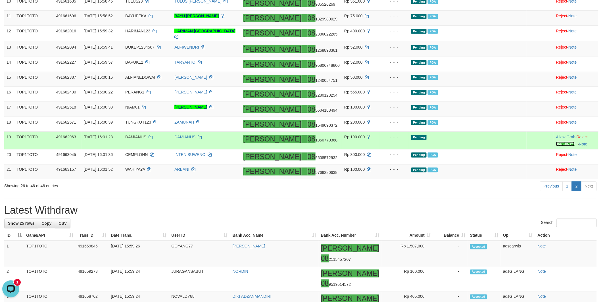
click at [556, 146] on link "Send PGA" at bounding box center [565, 144] width 18 height 5
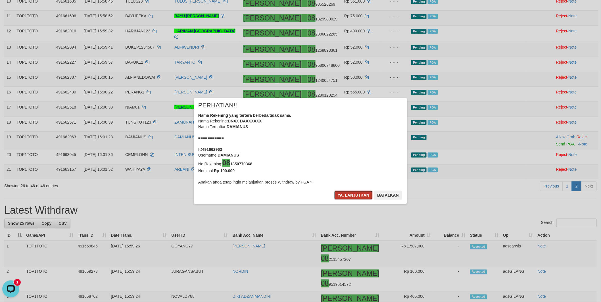
click at [352, 199] on button "Ya, lanjutkan" at bounding box center [353, 195] width 39 height 9
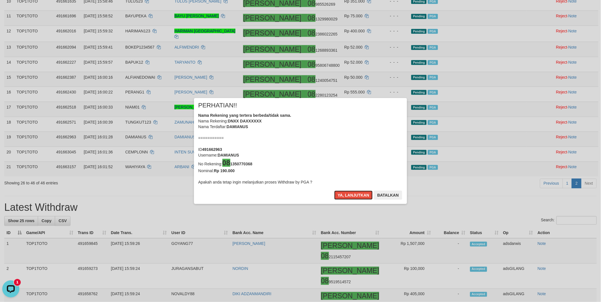
click at [352, 199] on button "Ya, lanjutkan" at bounding box center [353, 195] width 39 height 9
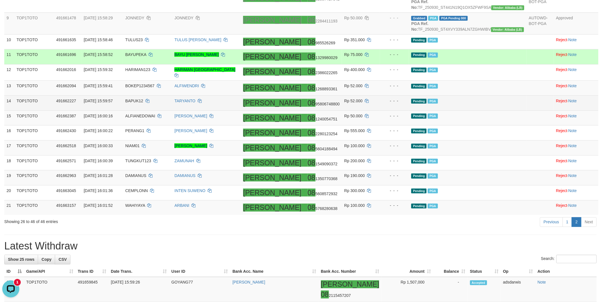
scroll to position [246, 0]
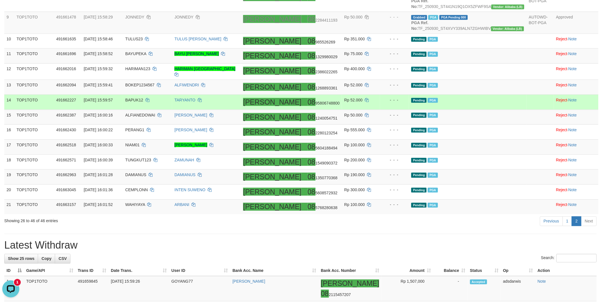
click at [497, 110] on td "Pending PGA" at bounding box center [468, 102] width 118 height 15
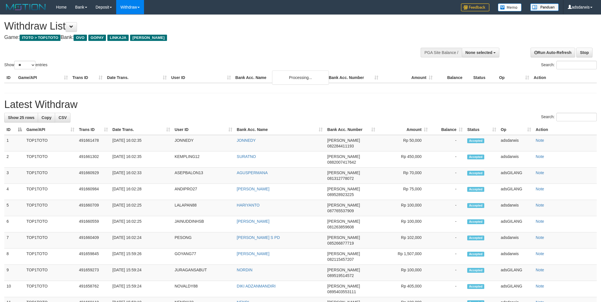
select select
select select "**"
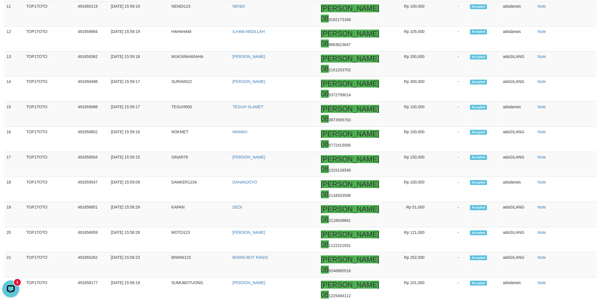
scroll to position [214, 0]
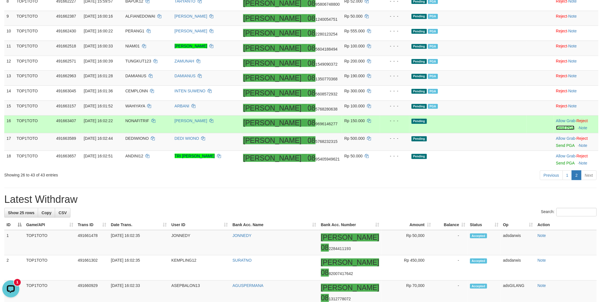
click at [556, 130] on link "Send PGA" at bounding box center [565, 128] width 18 height 5
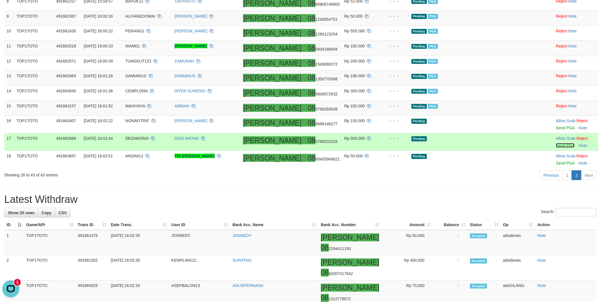
click at [556, 148] on link "Send PGA" at bounding box center [565, 145] width 18 height 5
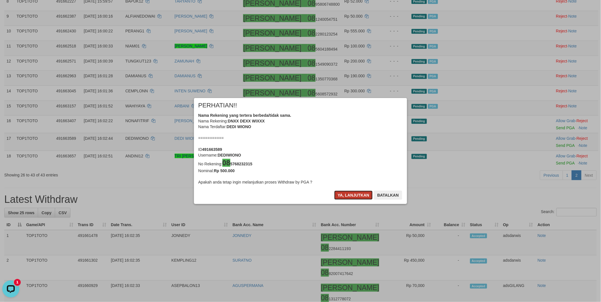
click at [345, 194] on button "Ya, lanjutkan" at bounding box center [353, 195] width 39 height 9
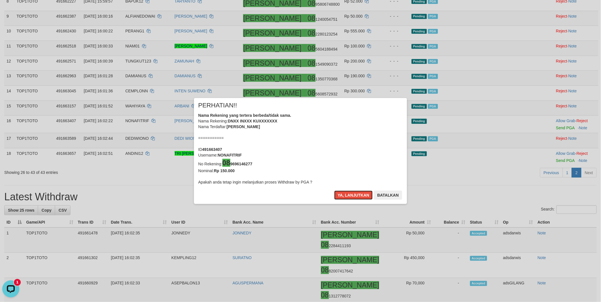
click at [345, 194] on button "Ya, lanjutkan" at bounding box center [353, 195] width 39 height 9
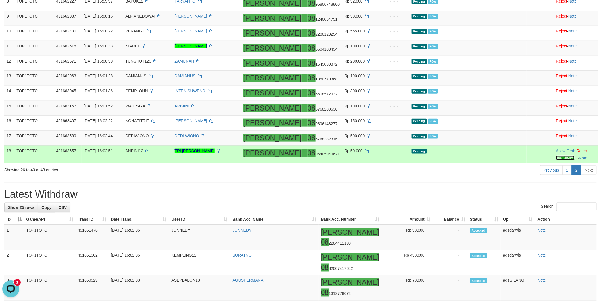
click at [556, 160] on link "Send PGA" at bounding box center [565, 158] width 18 height 5
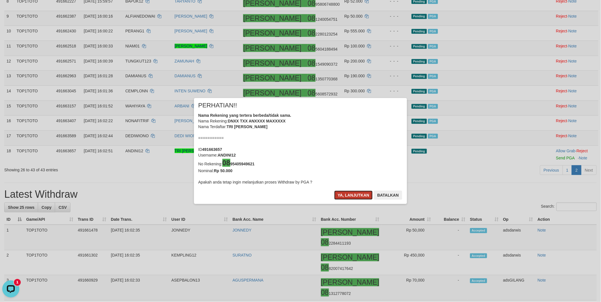
click at [358, 196] on button "Ya, lanjutkan" at bounding box center [353, 195] width 39 height 9
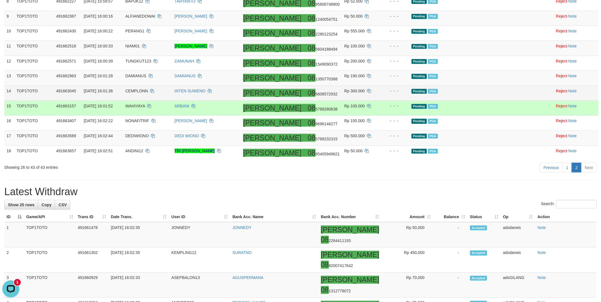
click at [478, 101] on td "Pending PGA" at bounding box center [467, 93] width 117 height 15
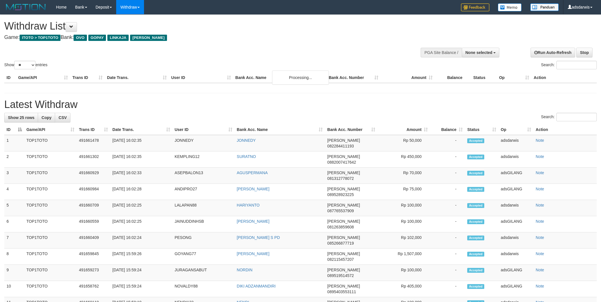
select select
select select "**"
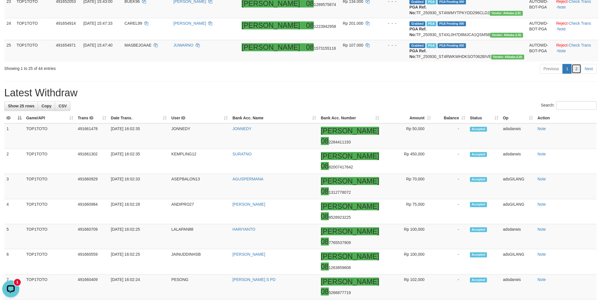
click at [577, 74] on link "2" at bounding box center [577, 69] width 10 height 10
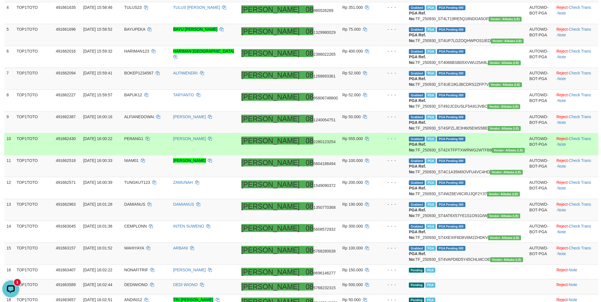
scroll to position [142, 0]
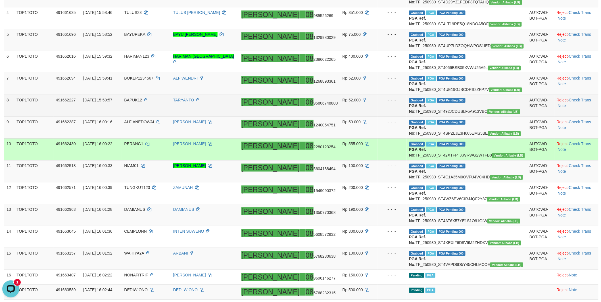
click at [527, 117] on td "AUTOWD-BOT-PGA" at bounding box center [540, 106] width 27 height 22
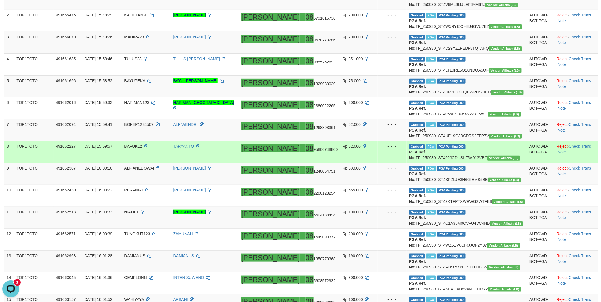
scroll to position [15, 0]
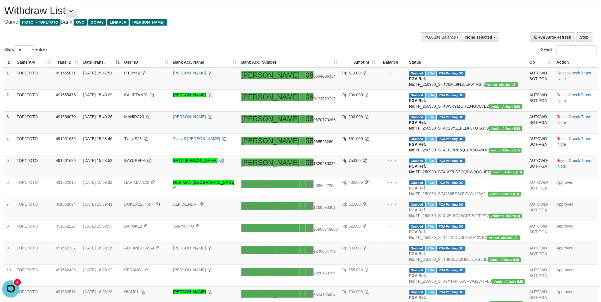
click at [304, 29] on div "Show ** ** ** *** entries Search:" at bounding box center [300, 27] width 601 height 56
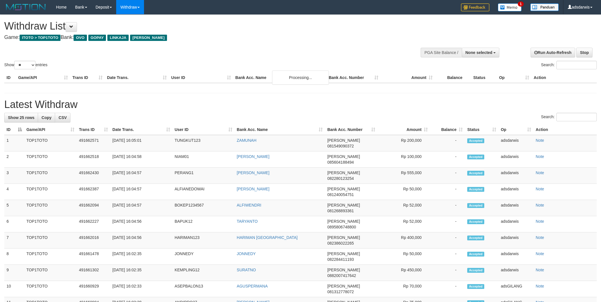
select select
select select "**"
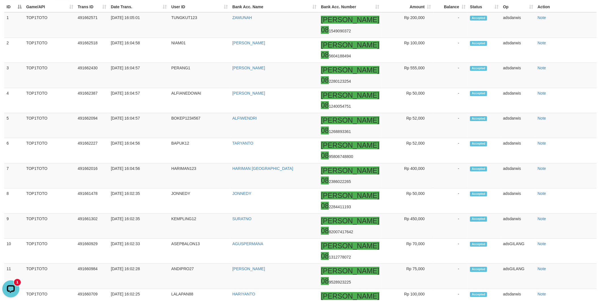
scroll to position [694, 0]
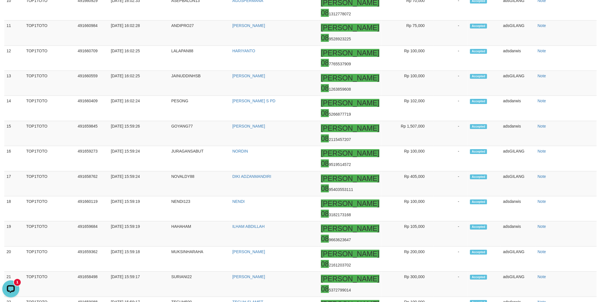
scroll to position [279, 0]
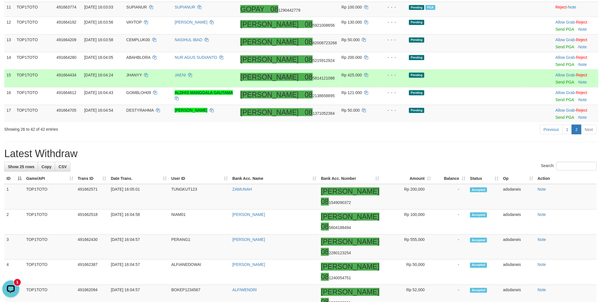
click at [490, 87] on td "Pending" at bounding box center [466, 79] width 119 height 18
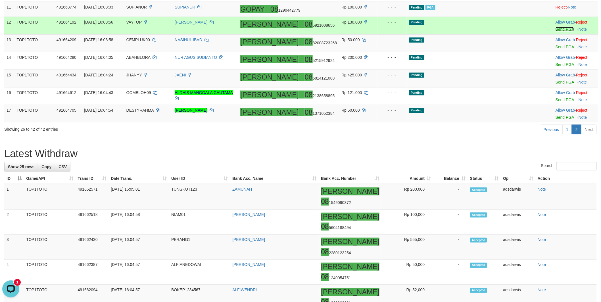
click at [556, 32] on link "Send PGA" at bounding box center [565, 29] width 18 height 5
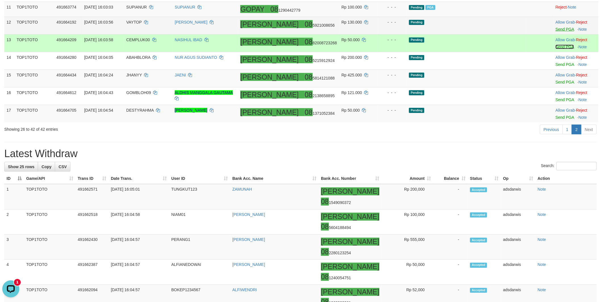
click at [556, 49] on link "Send PGA" at bounding box center [565, 47] width 18 height 5
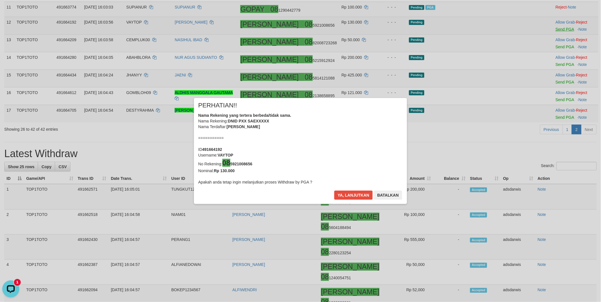
click at [551, 105] on body "Toggle navigation Home Bank Account List Load By Website Group [ITOTO] TOP1TOTO…" at bounding box center [300, 298] width 601 height 1155
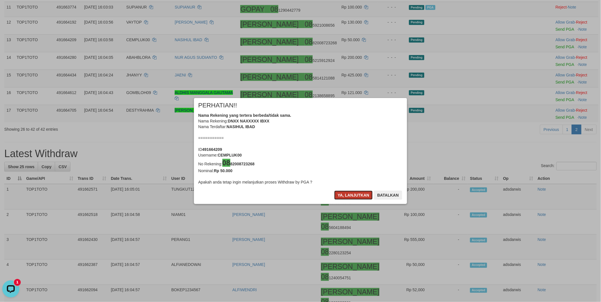
click at [354, 194] on button "Ya, lanjutkan" at bounding box center [353, 195] width 39 height 9
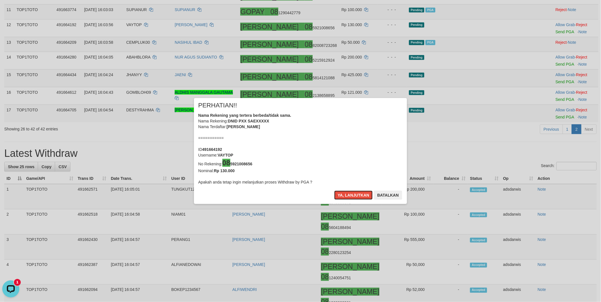
click at [354, 194] on button "Ya, lanjutkan" at bounding box center [353, 195] width 39 height 9
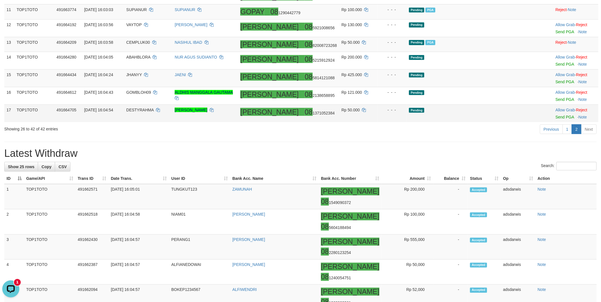
scroll to position [274, 0]
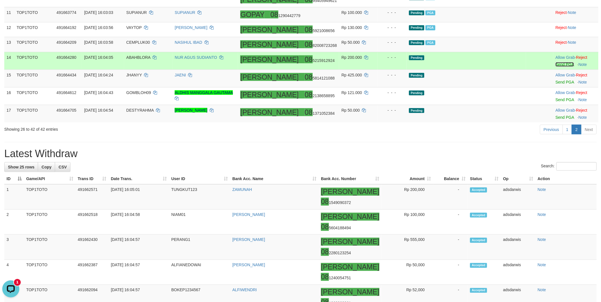
click at [556, 67] on link "Send PGA" at bounding box center [565, 64] width 18 height 5
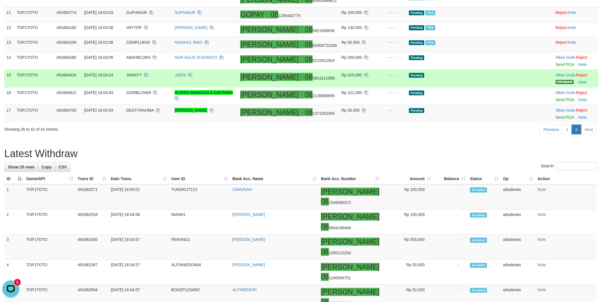
click at [556, 84] on link "Send PGA" at bounding box center [565, 82] width 18 height 5
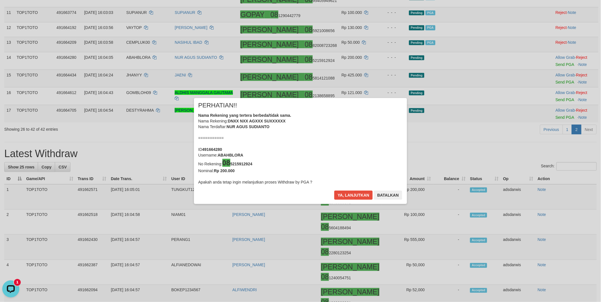
click at [550, 139] on div "× PERHATIAN!! Nama Rekening yang tertera berbeda/tidak sama. Nama Rekening: DNX…" at bounding box center [300, 151] width 601 height 129
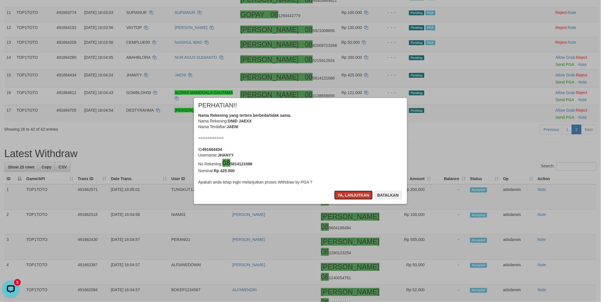
click at [352, 198] on button "Ya, lanjutkan" at bounding box center [353, 195] width 39 height 9
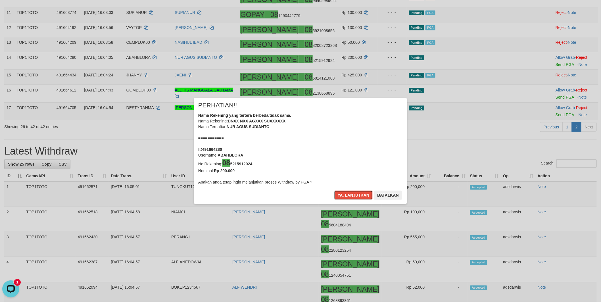
click at [352, 198] on button "Ya, lanjutkan" at bounding box center [353, 195] width 39 height 9
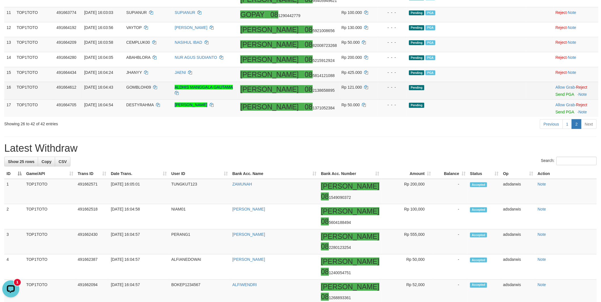
scroll to position [271, 0]
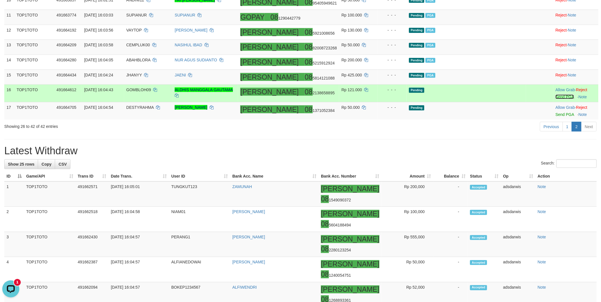
click at [556, 99] on link "Send PGA" at bounding box center [565, 97] width 18 height 5
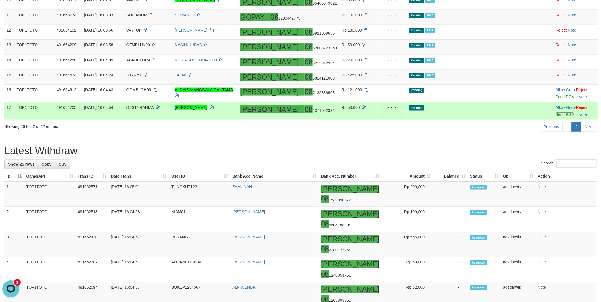
click at [556, 117] on link "Send PGA" at bounding box center [565, 114] width 18 height 5
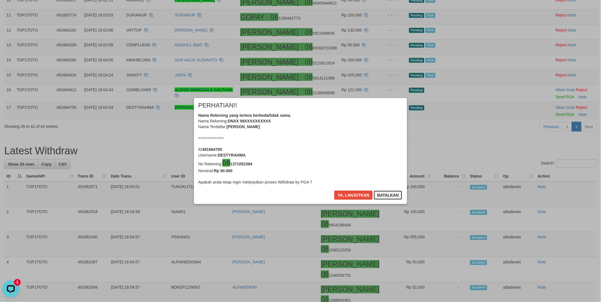
click at [390, 194] on button "Batalkan" at bounding box center [388, 195] width 28 height 9
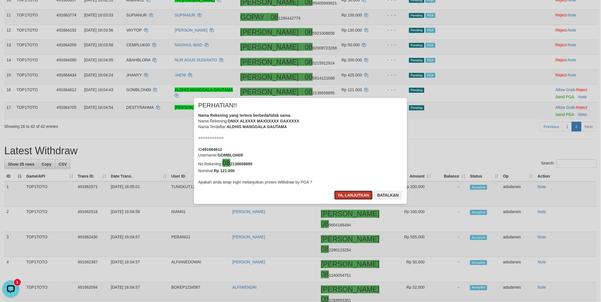
click at [340, 194] on button "Ya, lanjutkan" at bounding box center [353, 195] width 39 height 9
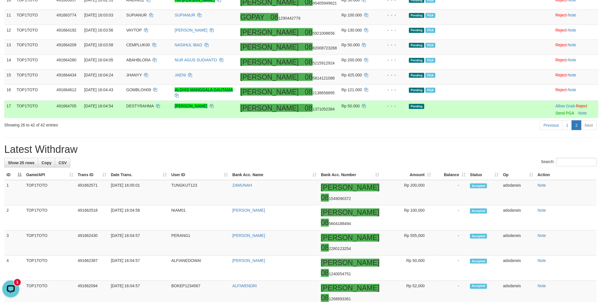
click at [162, 118] on td "DESTYRAHMA" at bounding box center [148, 110] width 49 height 18
copy td "DESTYRAHMA"
click at [556, 115] on link "Send PGA" at bounding box center [565, 113] width 18 height 5
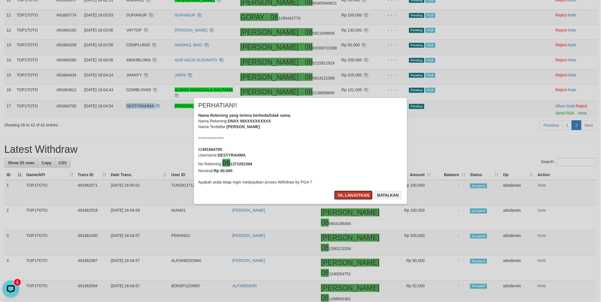
click at [353, 196] on button "Ya, lanjutkan" at bounding box center [353, 195] width 39 height 9
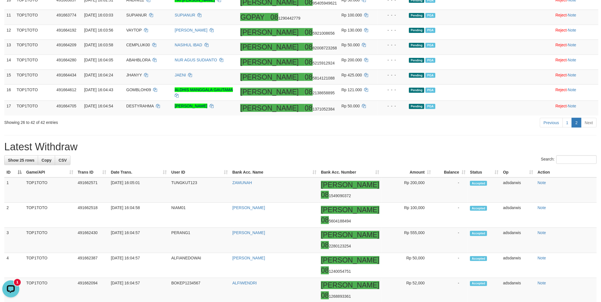
click at [395, 153] on h1 "Latest Withdraw" at bounding box center [300, 146] width 593 height 11
click at [453, 177] on div "**********" at bounding box center [300, 290] width 601 height 1094
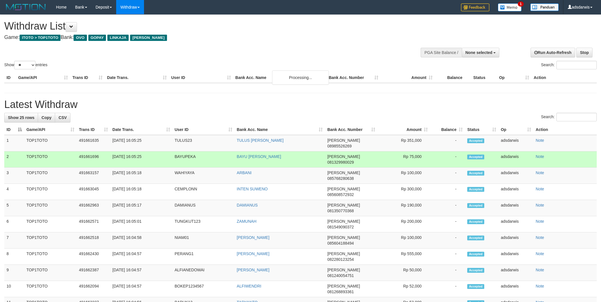
select select
select select "**"
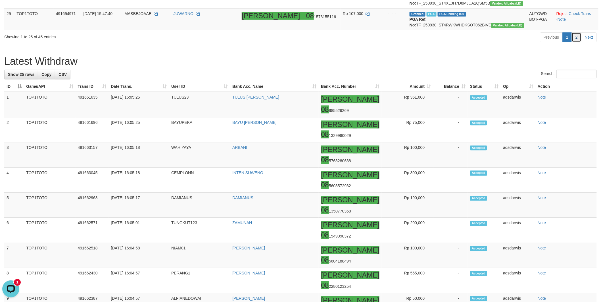
click at [575, 42] on link "2" at bounding box center [577, 37] width 10 height 10
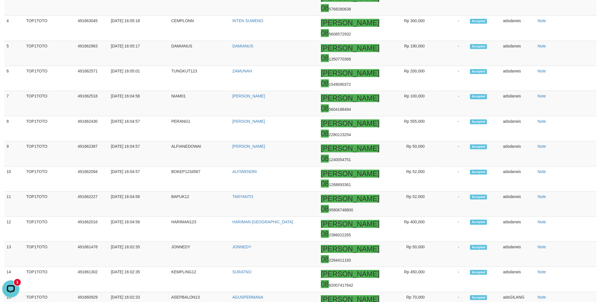
scroll to position [386, 0]
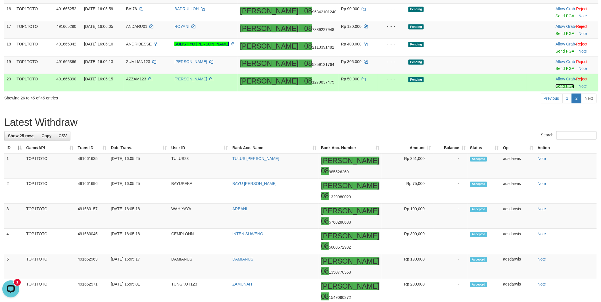
click at [556, 89] on link "Send PGA" at bounding box center [565, 86] width 18 height 5
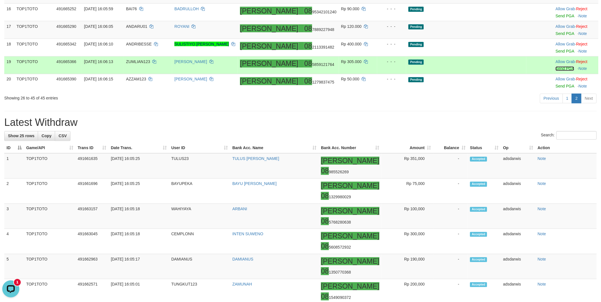
click at [556, 71] on link "Send PGA" at bounding box center [565, 68] width 18 height 5
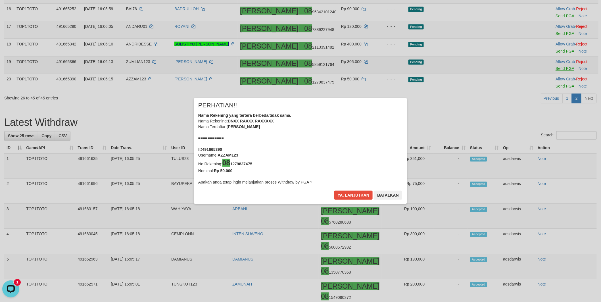
click at [550, 113] on body "Toggle navigation Home Bank Account List Load By Website Group [ITOTO] TOP1TOTO…" at bounding box center [300, 230] width 601 height 1232
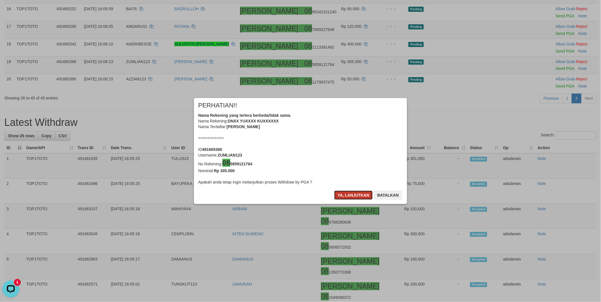
click at [353, 194] on button "Ya, lanjutkan" at bounding box center [353, 195] width 39 height 9
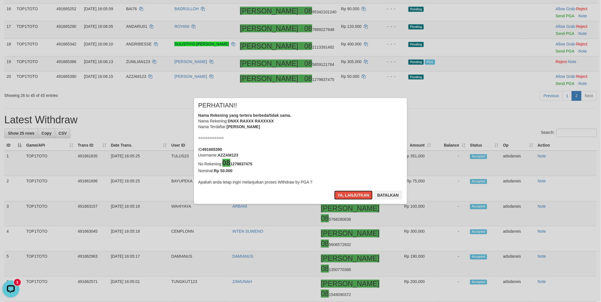
click at [353, 194] on button "Ya, lanjutkan" at bounding box center [353, 195] width 39 height 9
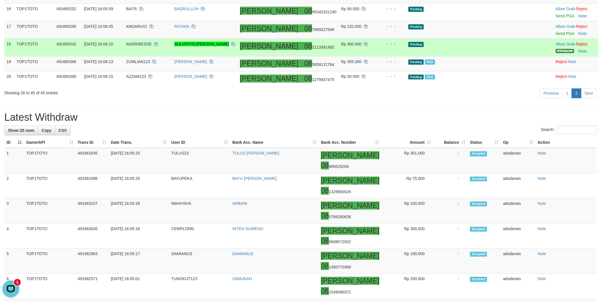
click at [556, 53] on link "Send PGA" at bounding box center [565, 51] width 18 height 5
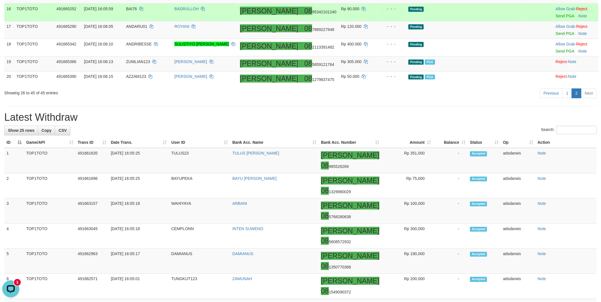
click at [487, 21] on td "Pending" at bounding box center [466, 13] width 120 height 18
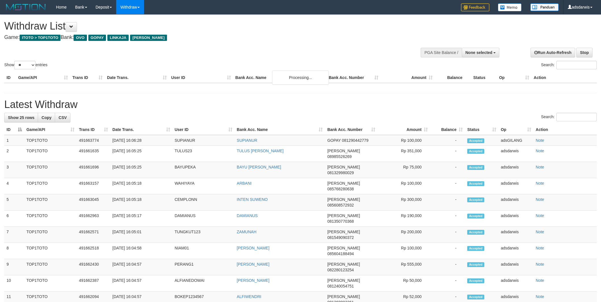
select select
select select "**"
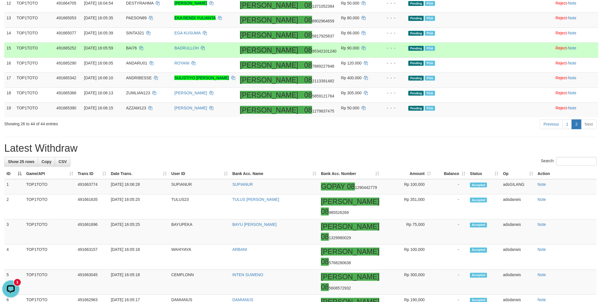
click at [482, 58] on td "Pending PGA" at bounding box center [466, 50] width 120 height 15
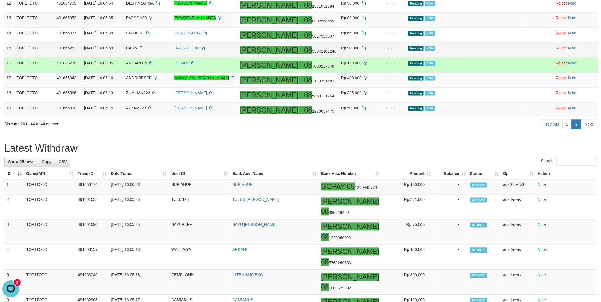
click at [487, 58] on td "Pending PGA" at bounding box center [466, 50] width 120 height 15
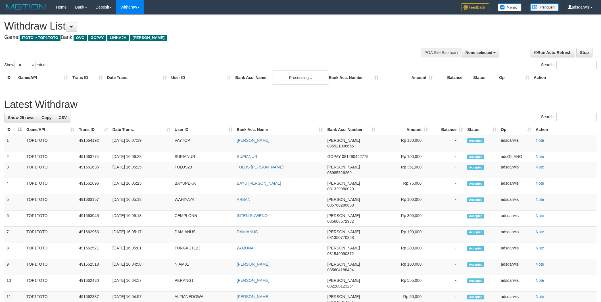
select select
select select "**"
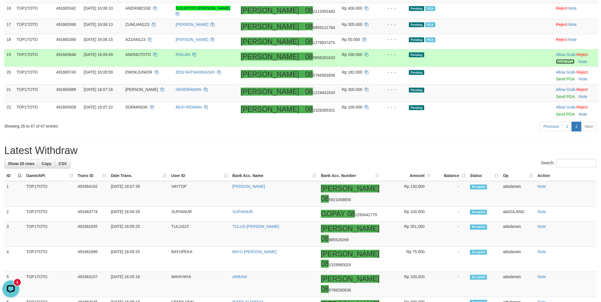
click at [556, 64] on link "Send PGA" at bounding box center [565, 61] width 18 height 5
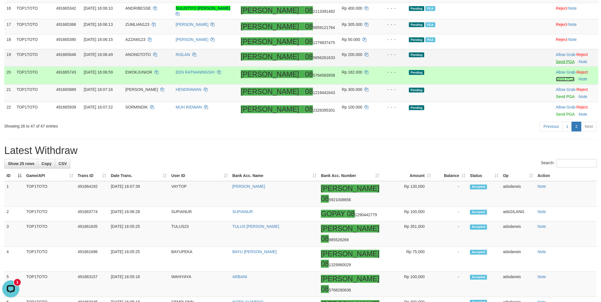
click at [556, 82] on link "Send PGA" at bounding box center [565, 79] width 18 height 5
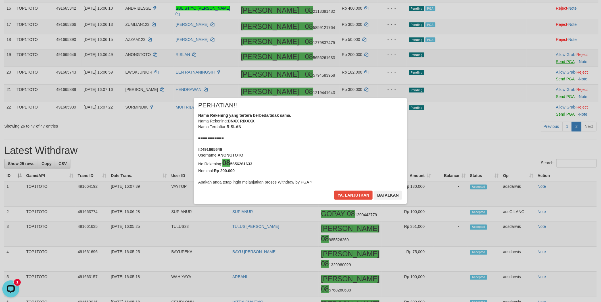
click at [550, 151] on div "× PERHATIAN!! Nama Rekening yang tertera berbeda/tidak sama. Nama Rekening: DNX…" at bounding box center [300, 151] width 601 height 129
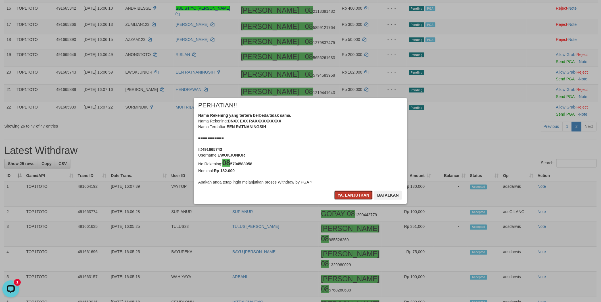
click at [352, 194] on button "Ya, lanjutkan" at bounding box center [353, 195] width 39 height 9
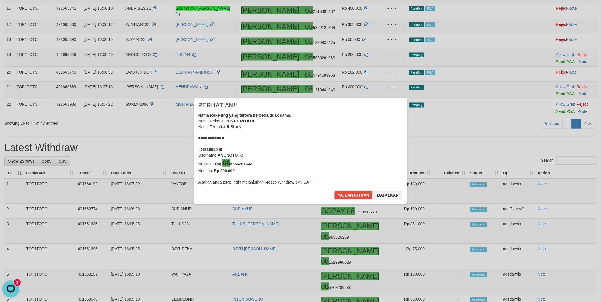
click at [352, 194] on button "Ya, lanjutkan" at bounding box center [353, 195] width 39 height 9
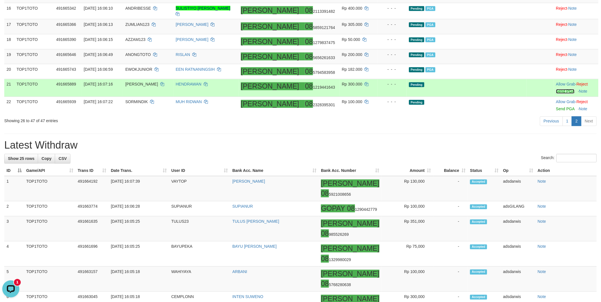
click at [556, 94] on link "Send PGA" at bounding box center [565, 91] width 18 height 5
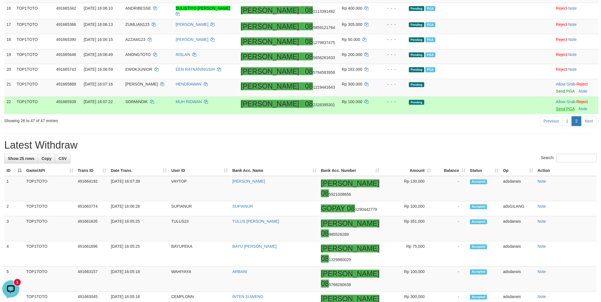
click at [554, 163] on body "Toggle navigation Home Bank Account List Load By Website Group [ITOTO] TOP1TOTO…" at bounding box center [300, 242] width 601 height 1232
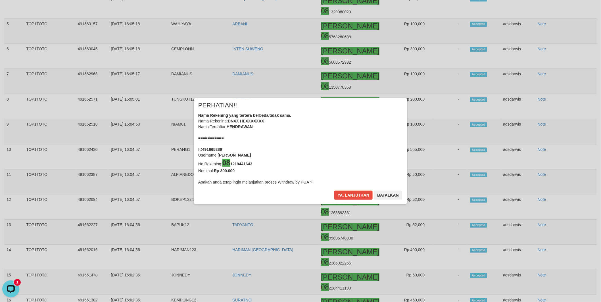
scroll to position [638, 0]
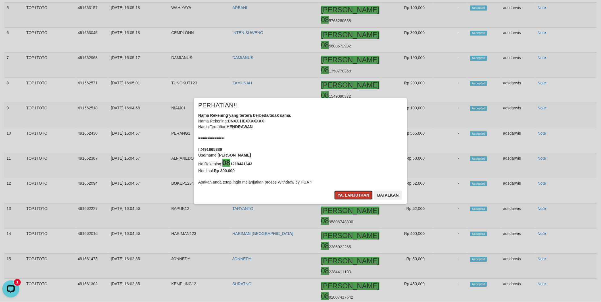
click at [354, 193] on button "Ya, lanjutkan" at bounding box center [353, 195] width 39 height 9
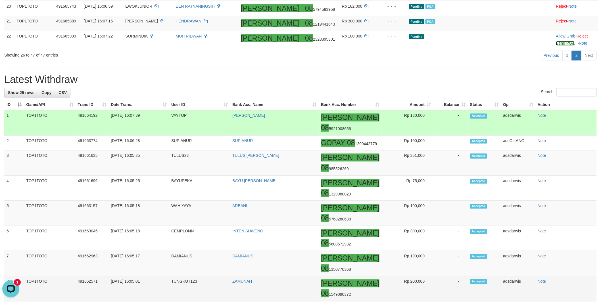
scroll to position [435, 0]
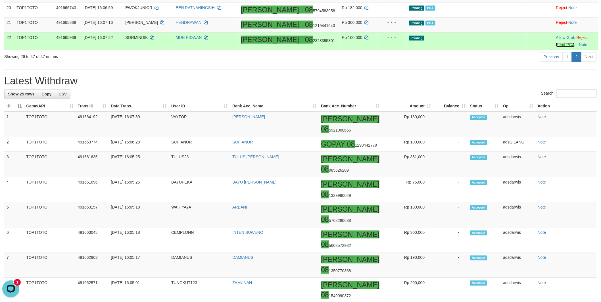
click at [556, 47] on link "Send PGA" at bounding box center [565, 45] width 18 height 5
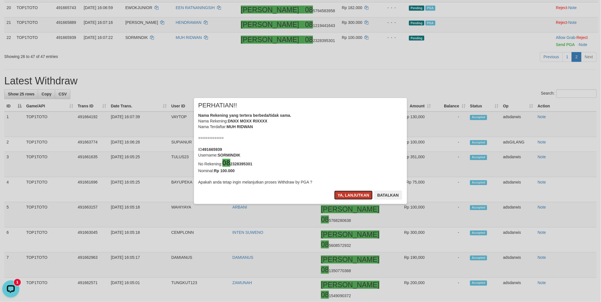
click at [345, 193] on button "Ya, lanjutkan" at bounding box center [353, 195] width 39 height 9
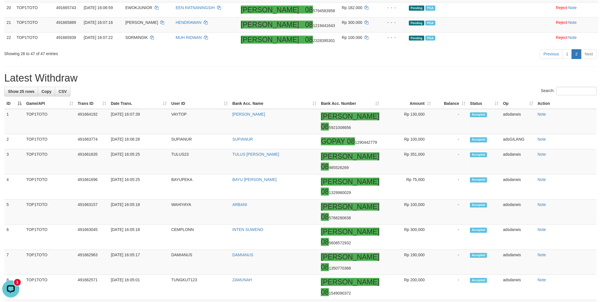
click at [485, 120] on div "**********" at bounding box center [300, 169] width 601 height 1180
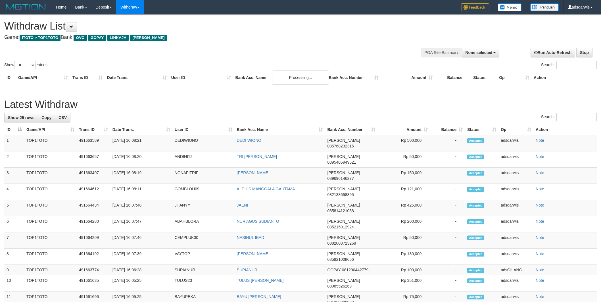
select select
select select "**"
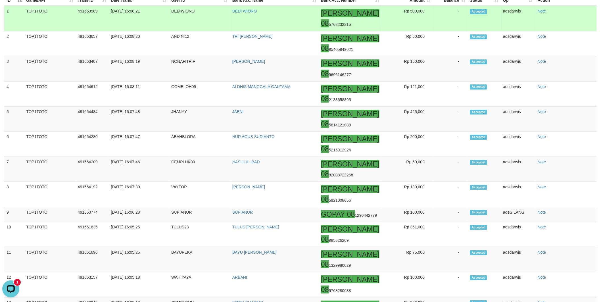
scroll to position [685, 0]
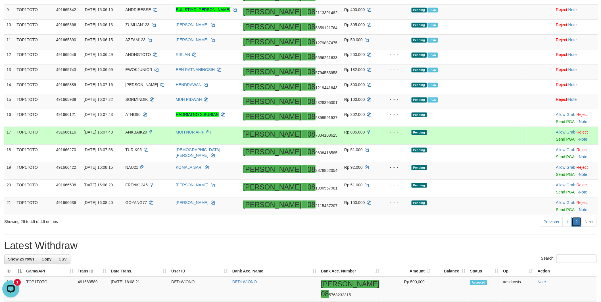
scroll to position [226, 0]
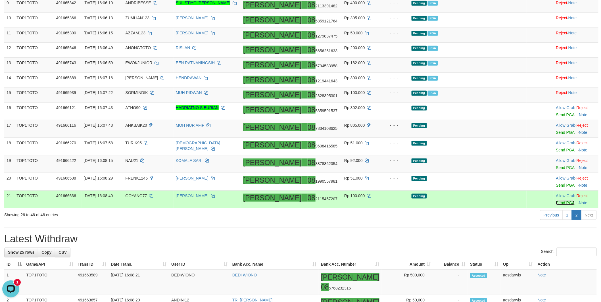
click at [556, 205] on link "Send PGA" at bounding box center [565, 203] width 18 height 5
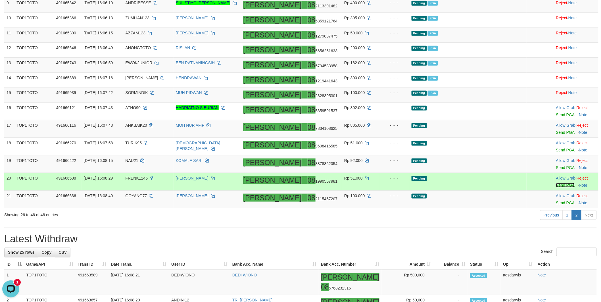
click at [556, 188] on link "Send PGA" at bounding box center [565, 185] width 18 height 5
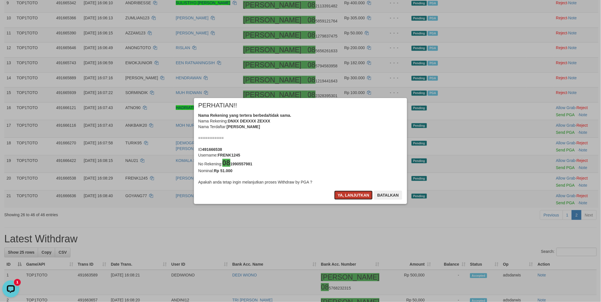
click at [339, 196] on button "Ya, lanjutkan" at bounding box center [353, 195] width 39 height 9
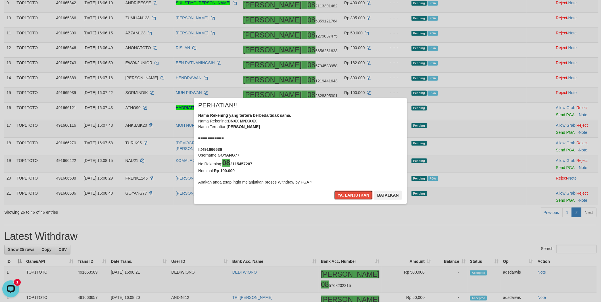
click at [339, 196] on button "Ya, lanjutkan" at bounding box center [353, 195] width 39 height 9
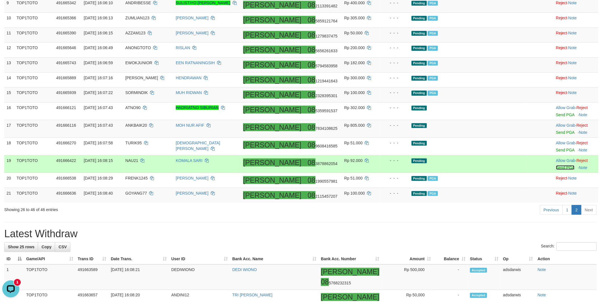
click at [556, 170] on link "Send PGA" at bounding box center [565, 167] width 18 height 5
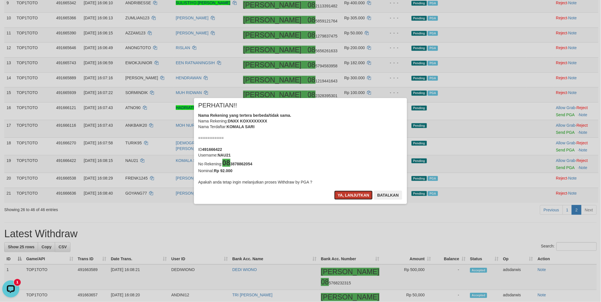
click at [344, 195] on button "Ya, lanjutkan" at bounding box center [353, 195] width 39 height 9
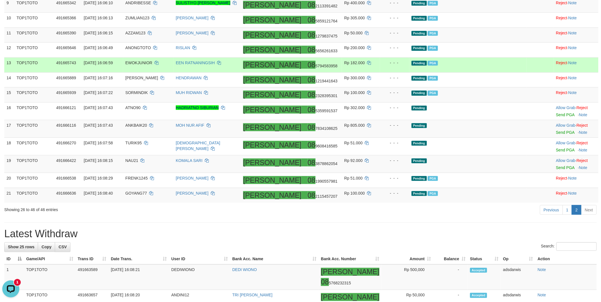
click at [487, 73] on td "Pending PGA" at bounding box center [467, 65] width 117 height 15
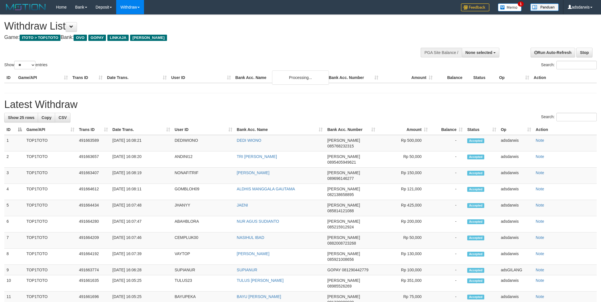
select select
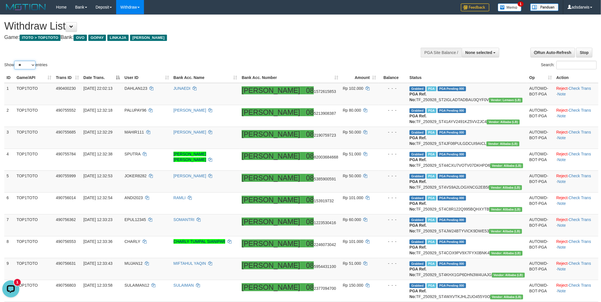
click at [30, 64] on select "** ** ** ***" at bounding box center [24, 65] width 21 height 9
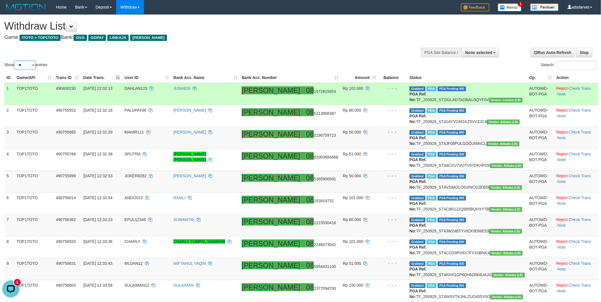
select select "***"
click at [15, 61] on select "** ** ** ***" at bounding box center [24, 65] width 21 height 9
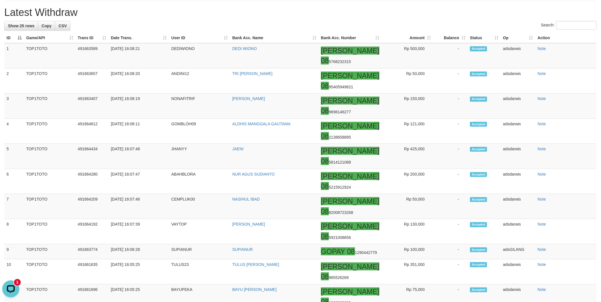
scroll to position [1010, 0]
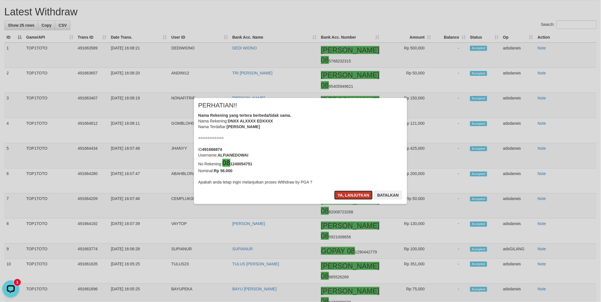
click at [342, 196] on button "Ya, lanjutkan" at bounding box center [353, 195] width 39 height 9
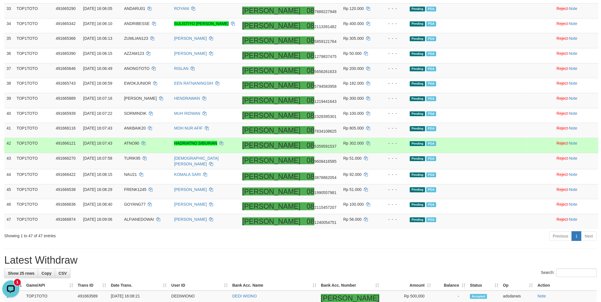
scroll to position [758, 0]
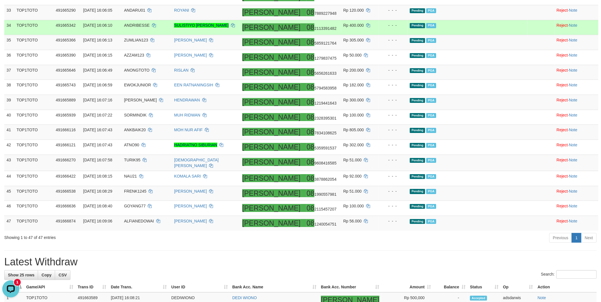
click at [494, 35] on td "Pending PGA" at bounding box center [468, 27] width 120 height 15
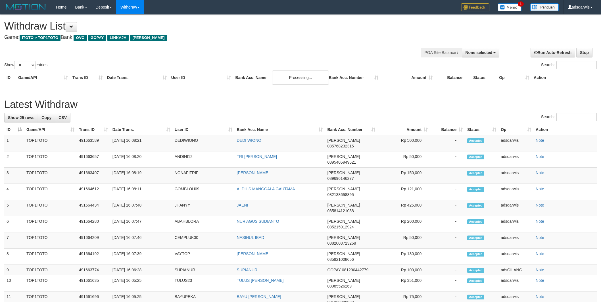
select select
select select "**"
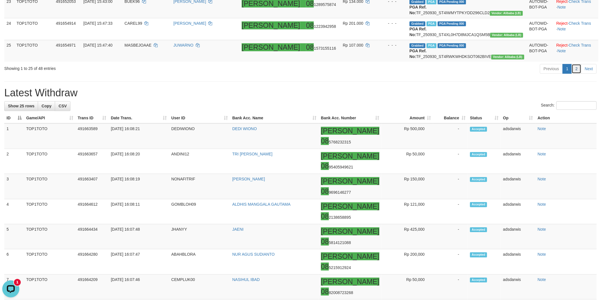
click at [577, 74] on link "2" at bounding box center [577, 69] width 10 height 10
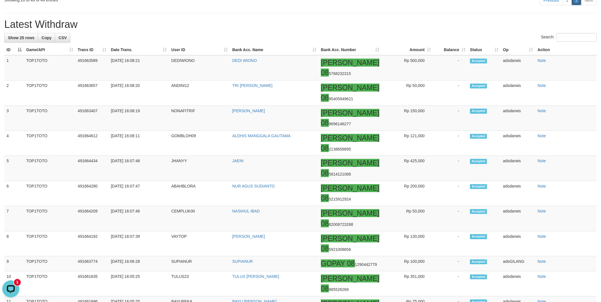
scroll to position [573, 0]
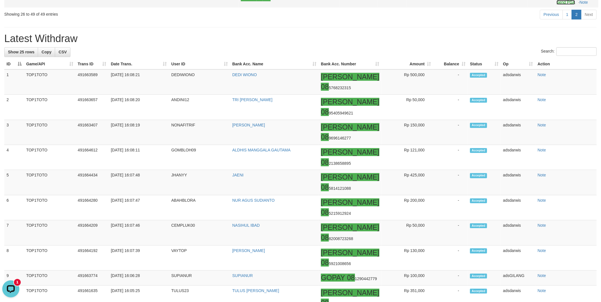
drag, startPoint x: 551, startPoint y: 92, endPoint x: 552, endPoint y: 107, distance: 15.1
click at [557, 5] on link "Send PGA" at bounding box center [566, 2] width 18 height 5
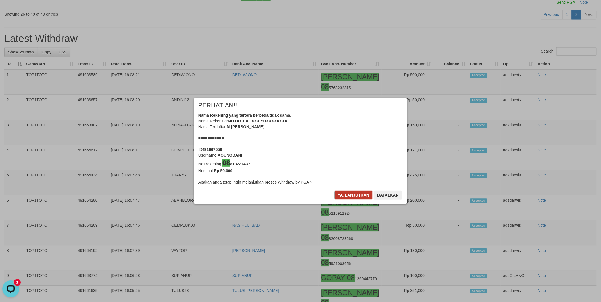
click at [347, 194] on button "Ya, lanjutkan" at bounding box center [353, 195] width 39 height 9
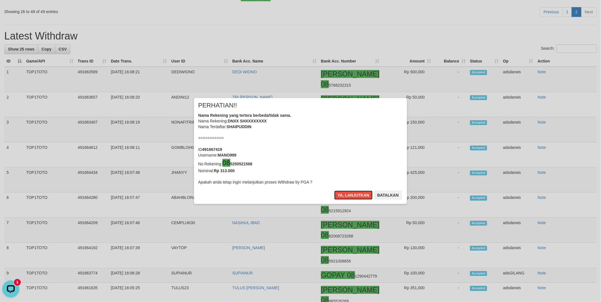
click at [347, 194] on button "Ya, lanjutkan" at bounding box center [353, 195] width 39 height 9
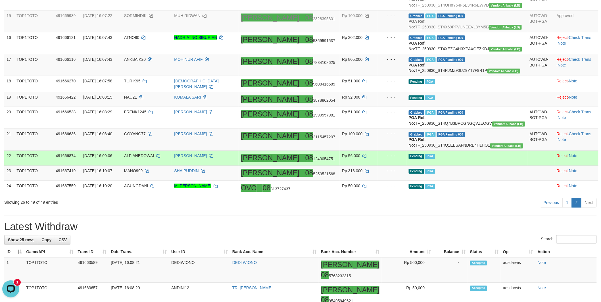
scroll to position [377, 0]
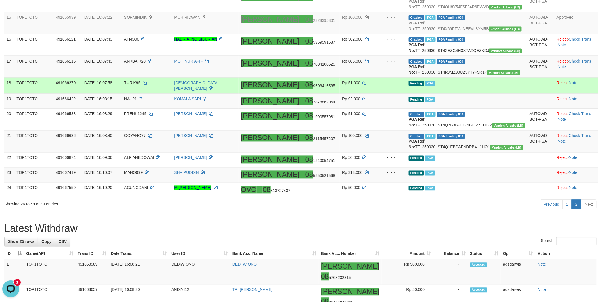
click at [486, 94] on td "Pending PGA" at bounding box center [467, 86] width 121 height 16
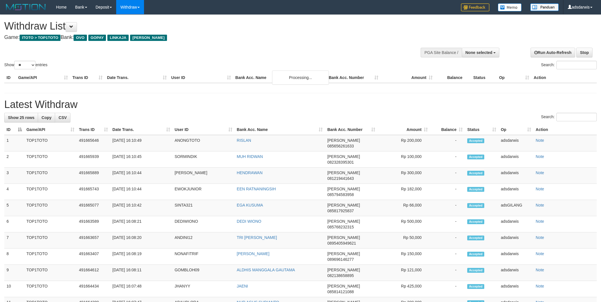
select select
select select "**"
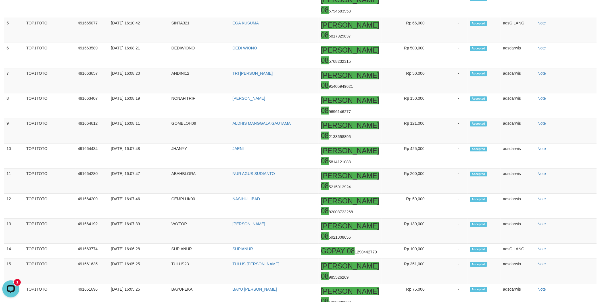
scroll to position [434, 0]
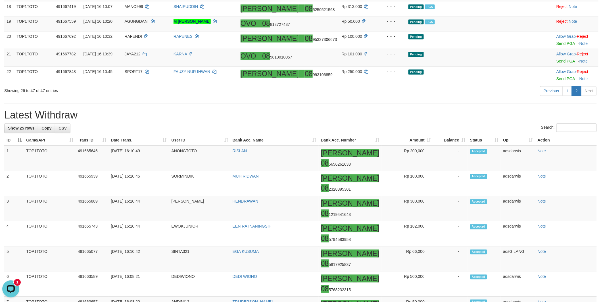
click at [452, 98] on div "Previous 1 2 Next" at bounding box center [426, 92] width 342 height 12
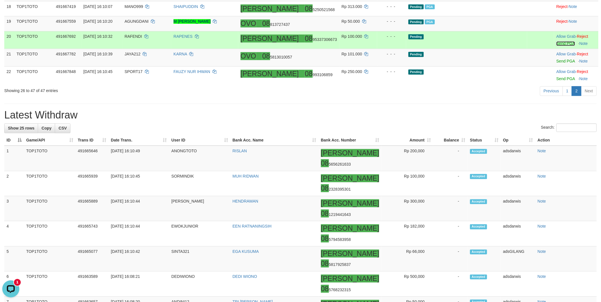
click at [557, 46] on link "Send PGA" at bounding box center [566, 43] width 18 height 5
click at [557, 64] on link "Send PGA" at bounding box center [566, 61] width 18 height 5
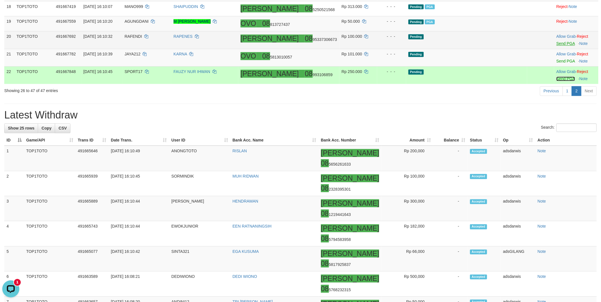
click at [557, 81] on link "Send PGA" at bounding box center [566, 79] width 18 height 5
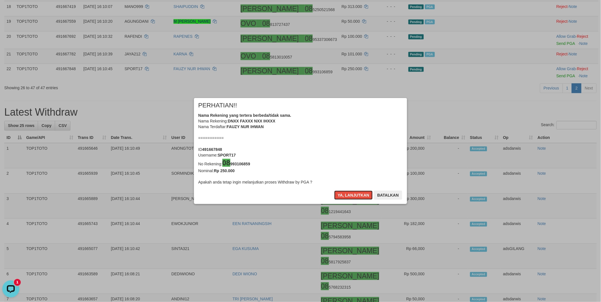
click at [343, 197] on button "Ya, lanjutkan" at bounding box center [353, 195] width 39 height 9
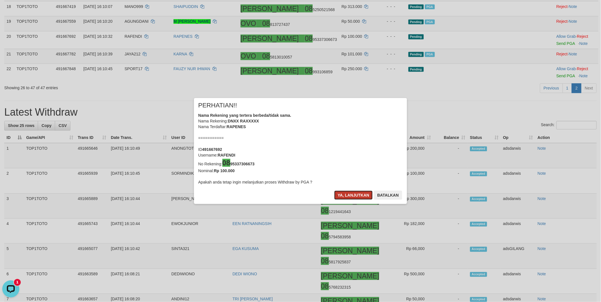
click at [343, 197] on button "Ya, lanjutkan" at bounding box center [353, 195] width 39 height 9
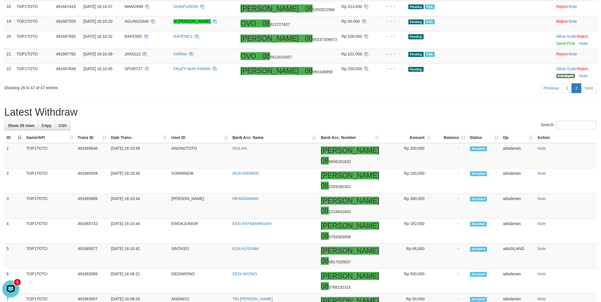
scroll to position [432, 0]
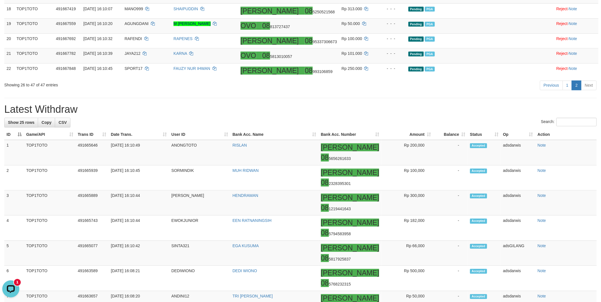
click at [370, 176] on div "**********" at bounding box center [300, 186] width 601 height 1207
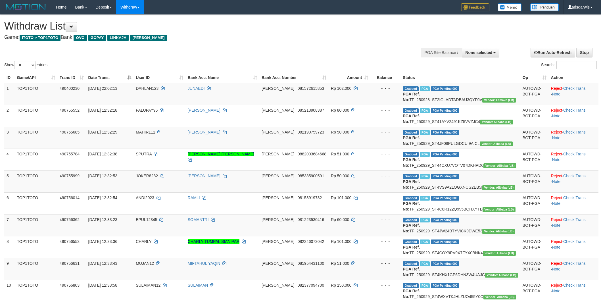
select select
select select "**"
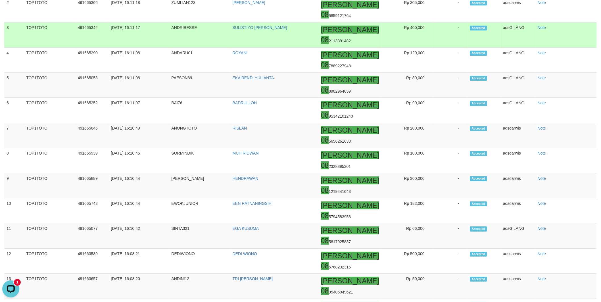
scroll to position [694, 0]
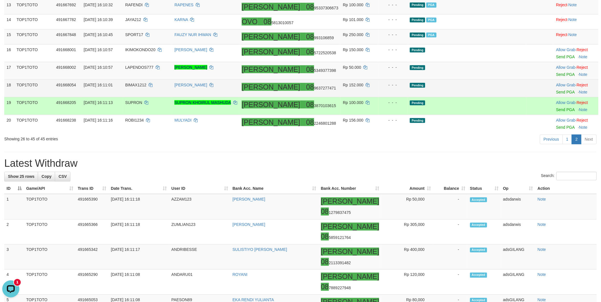
click at [494, 97] on td "Pending" at bounding box center [467, 89] width 119 height 18
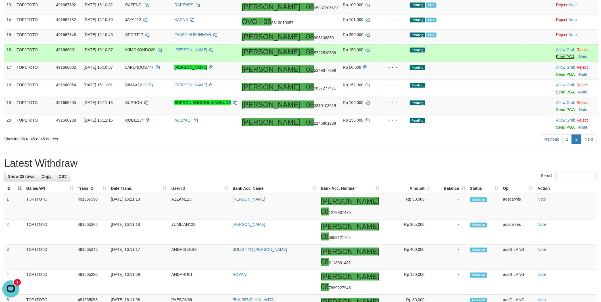
click at [556, 59] on link "Send PGA" at bounding box center [565, 57] width 18 height 5
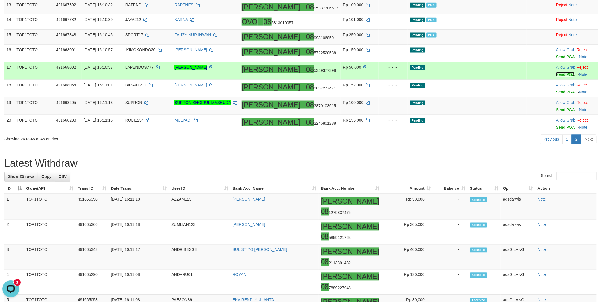
click at [556, 77] on link "Send PGA" at bounding box center [565, 74] width 18 height 5
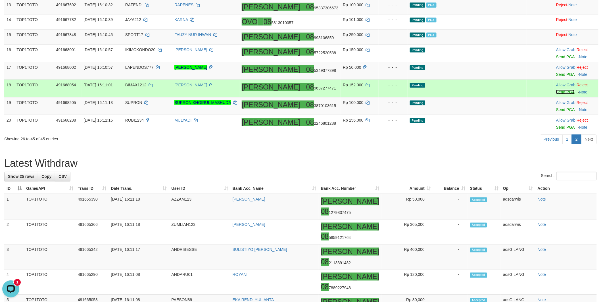
click at [556, 94] on link "Send PGA" at bounding box center [565, 92] width 18 height 5
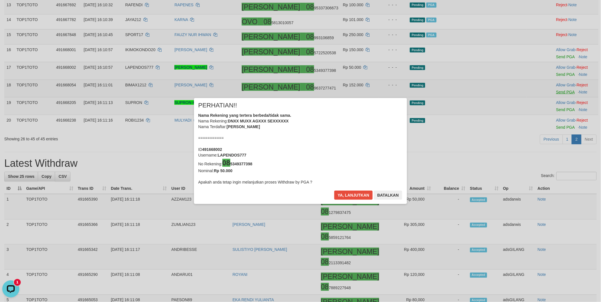
click at [551, 148] on div "× PERHATIAN!! Nama Rekening yang tertera berbeda/tidak sama. Nama Rekening: DNX…" at bounding box center [300, 151] width 601 height 129
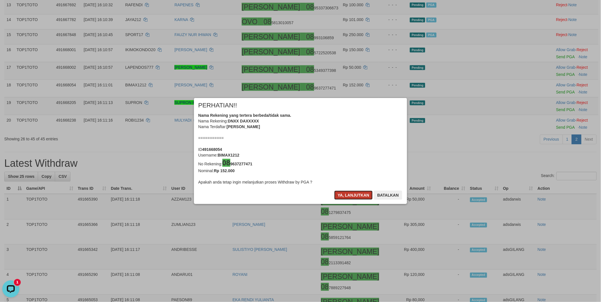
click at [352, 192] on button "Ya, lanjutkan" at bounding box center [353, 195] width 39 height 9
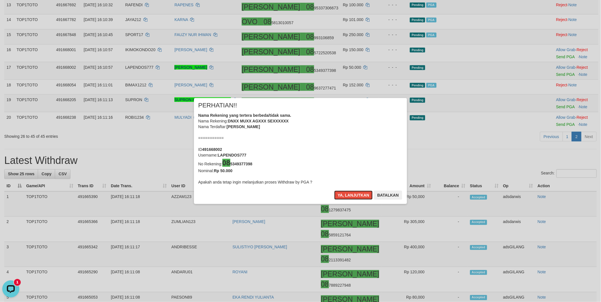
click at [352, 192] on button "Ya, lanjutkan" at bounding box center [353, 195] width 39 height 9
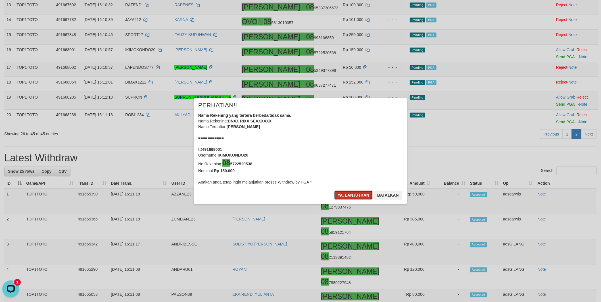
click at [350, 197] on button "Ya, lanjutkan" at bounding box center [353, 195] width 39 height 9
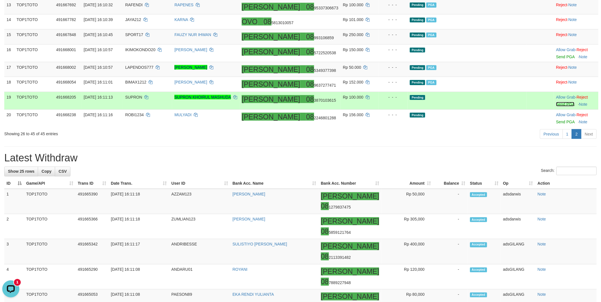
click at [556, 107] on link "Send PGA" at bounding box center [565, 104] width 18 height 5
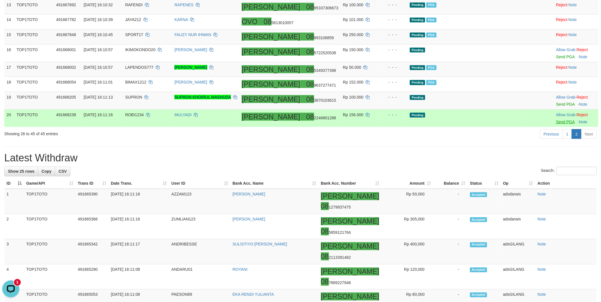
click at [550, 161] on body "Toggle navigation Home Bank Account List Load By Website Group [ITOTO] TOP1TOTO…" at bounding box center [300, 279] width 601 height 1184
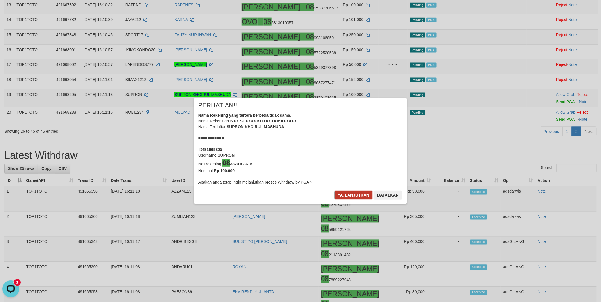
click at [351, 194] on button "Ya, lanjutkan" at bounding box center [353, 195] width 39 height 9
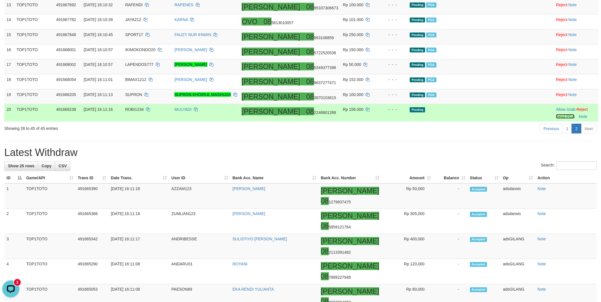
click at [556, 119] on link "Send PGA" at bounding box center [565, 116] width 18 height 5
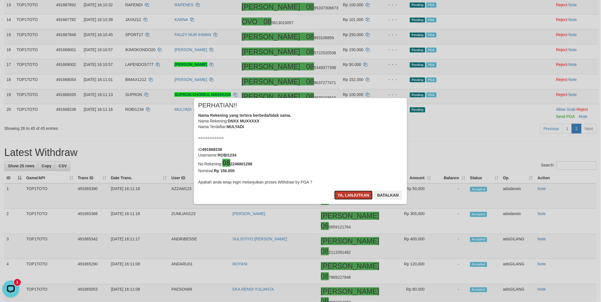
click at [350, 195] on button "Ya, lanjutkan" at bounding box center [353, 195] width 39 height 9
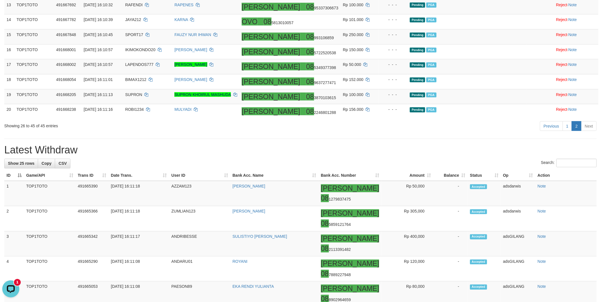
click at [348, 156] on h1 "Latest Withdraw" at bounding box center [300, 150] width 593 height 11
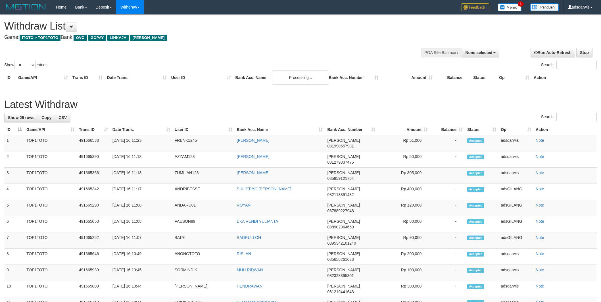
select select
select select "**"
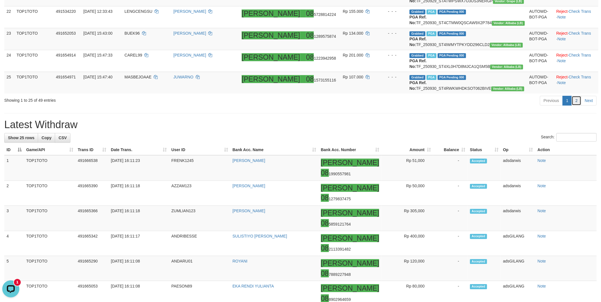
click at [579, 105] on link "2" at bounding box center [577, 101] width 10 height 10
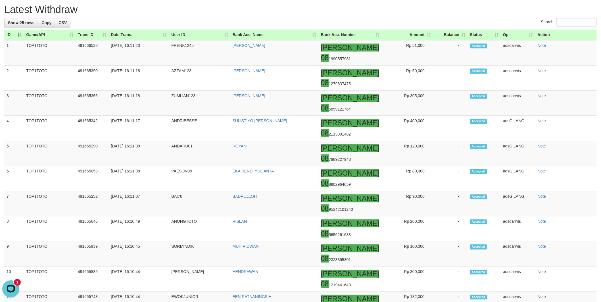
scroll to position [369, 0]
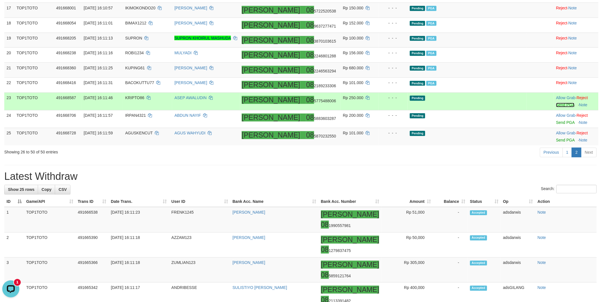
click at [556, 107] on link "Send PGA" at bounding box center [565, 105] width 18 height 5
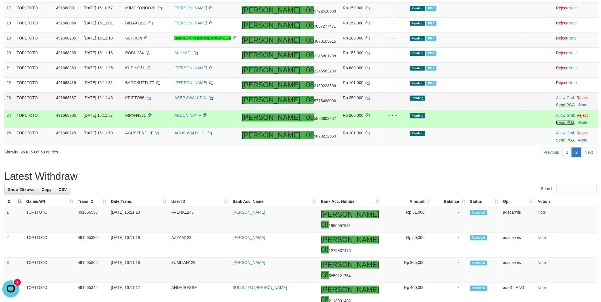
click at [556, 125] on link "Send PGA" at bounding box center [565, 122] width 18 height 5
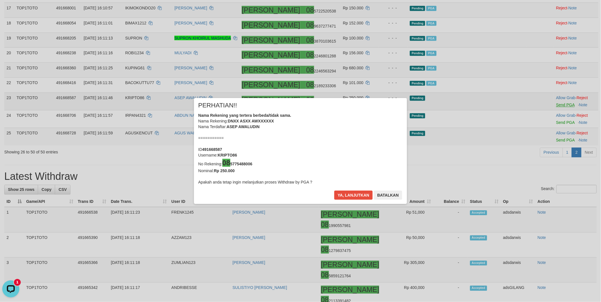
click at [551, 178] on div "× PERHATIAN!! Nama Rekening yang tertera berbeda/tidak sama. Nama Rekening: DNX…" at bounding box center [300, 151] width 601 height 129
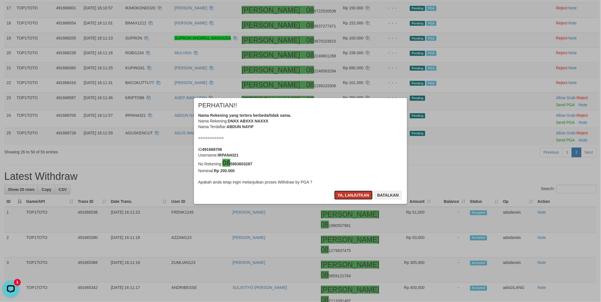
click at [345, 194] on button "Ya, lanjutkan" at bounding box center [353, 195] width 39 height 9
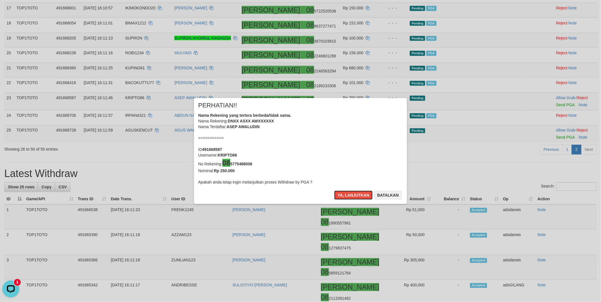
click at [345, 194] on button "Ya, lanjutkan" at bounding box center [353, 195] width 39 height 9
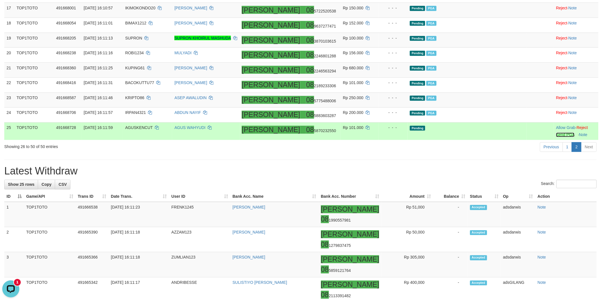
click at [556, 137] on link "Send PGA" at bounding box center [565, 135] width 18 height 5
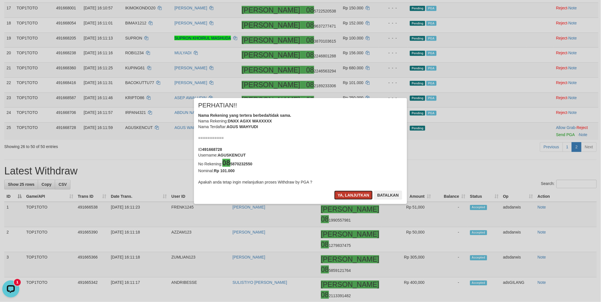
click at [346, 194] on button "Ya, lanjutkan" at bounding box center [353, 195] width 39 height 9
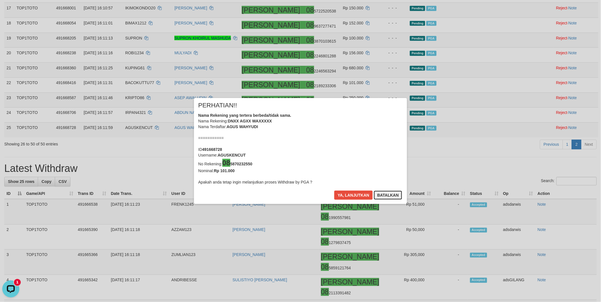
click at [377, 196] on button "Batalkan" at bounding box center [388, 195] width 28 height 9
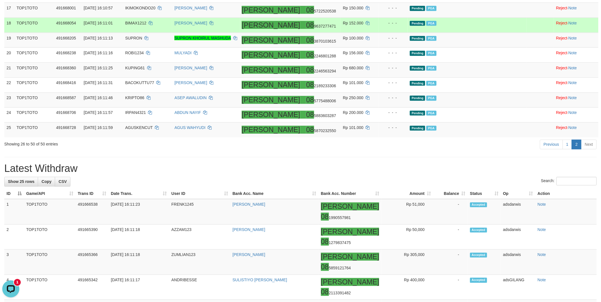
click at [495, 33] on td "Pending PGA" at bounding box center [467, 25] width 119 height 15
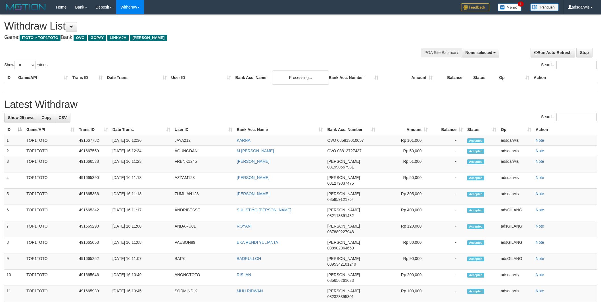
select select
select select "**"
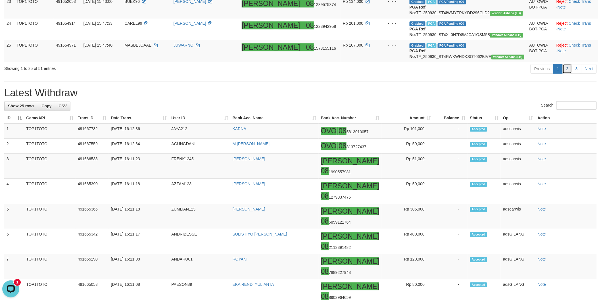
click at [569, 74] on link "2" at bounding box center [568, 69] width 10 height 10
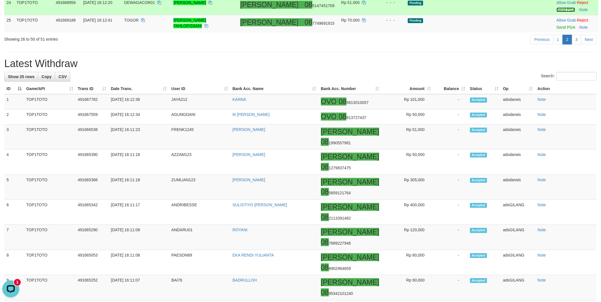
click at [557, 12] on link "Send PGA" at bounding box center [566, 9] width 18 height 5
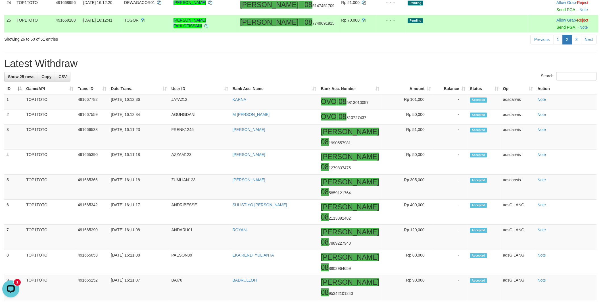
click at [555, 32] on td "Allow Grab · Reject Send PGA · Note" at bounding box center [577, 24] width 44 height 18
click at [557, 30] on link "Send PGA" at bounding box center [566, 27] width 18 height 5
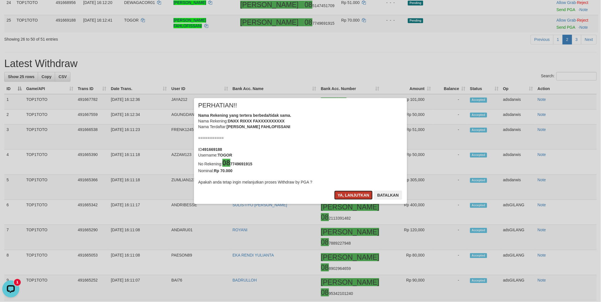
click at [346, 195] on button "Ya, lanjutkan" at bounding box center [353, 195] width 39 height 9
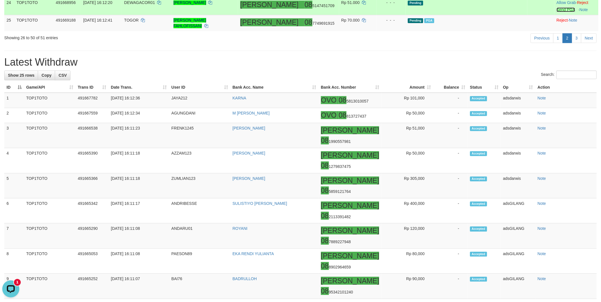
click at [557, 12] on link "Send PGA" at bounding box center [566, 9] width 18 height 5
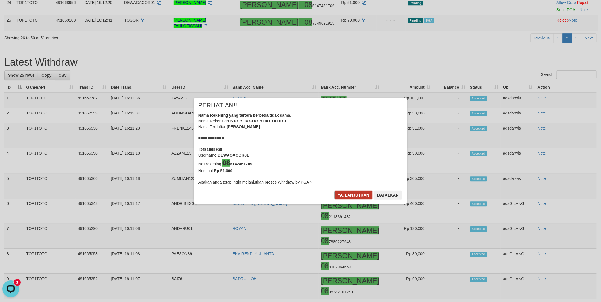
click at [348, 194] on button "Ya, lanjutkan" at bounding box center [353, 195] width 39 height 9
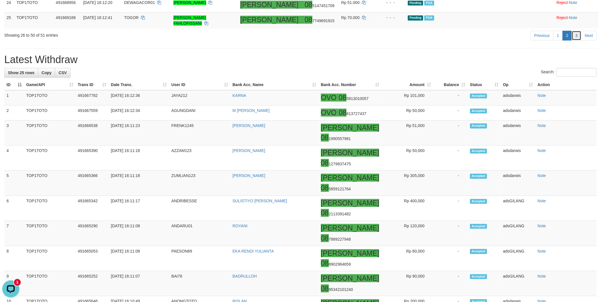
click at [580, 40] on link "3" at bounding box center [577, 36] width 10 height 10
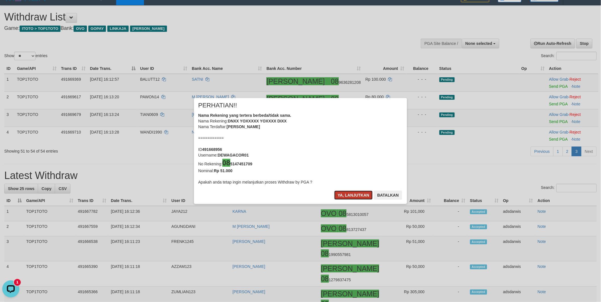
click at [353, 197] on button "Ya, lanjutkan" at bounding box center [353, 195] width 39 height 9
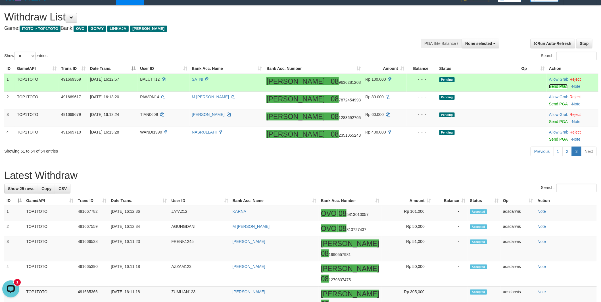
click at [551, 86] on link "Send PGA" at bounding box center [558, 86] width 18 height 5
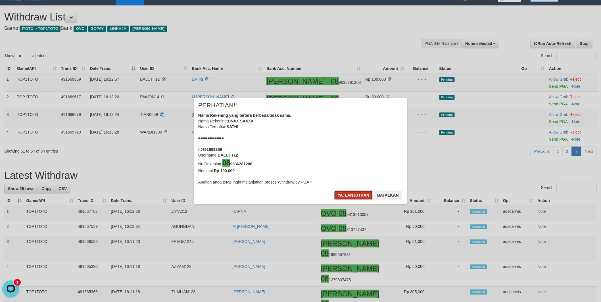
click at [345, 195] on button "Ya, lanjutkan" at bounding box center [353, 195] width 39 height 9
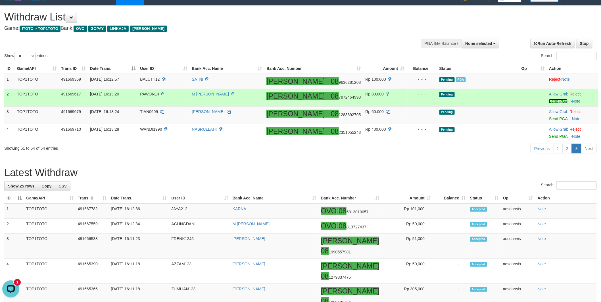
click at [551, 102] on link "Send PGA" at bounding box center [558, 101] width 18 height 5
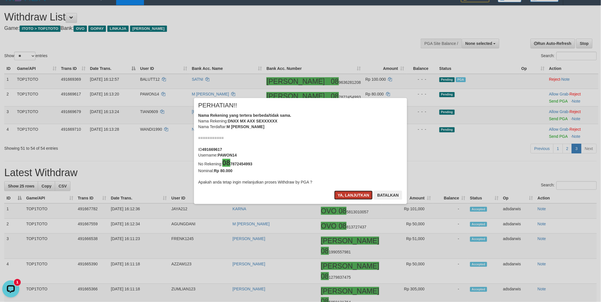
click at [342, 193] on button "Ya, lanjutkan" at bounding box center [353, 195] width 39 height 9
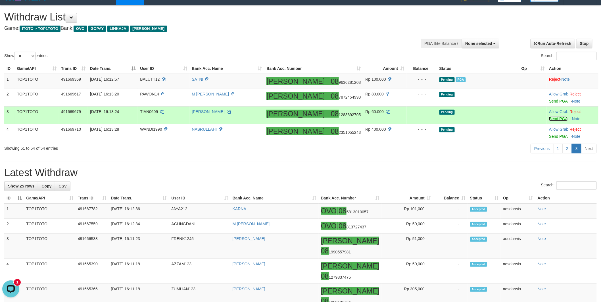
click at [549, 118] on link "Send PGA" at bounding box center [558, 119] width 18 height 5
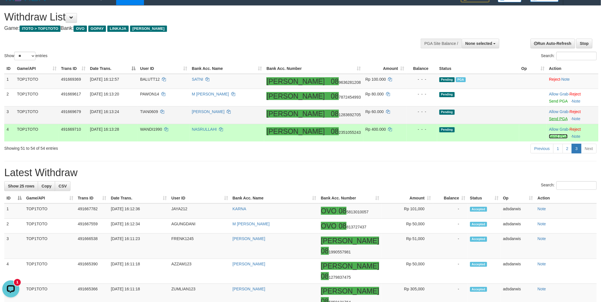
click at [549, 137] on link "Send PGA" at bounding box center [558, 136] width 18 height 5
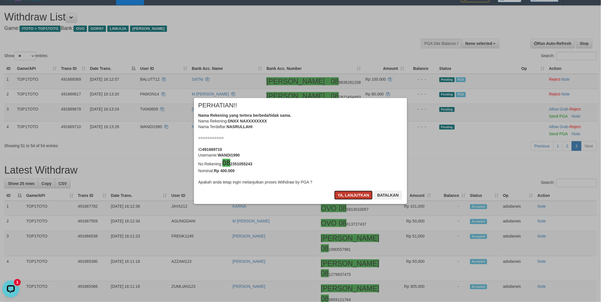
click at [347, 197] on button "Ya, lanjutkan" at bounding box center [353, 195] width 39 height 9
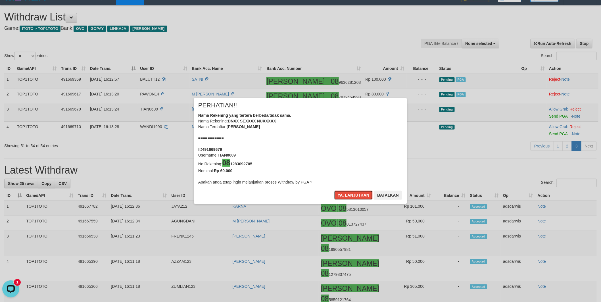
click at [347, 197] on button "Ya, lanjutkan" at bounding box center [353, 195] width 39 height 9
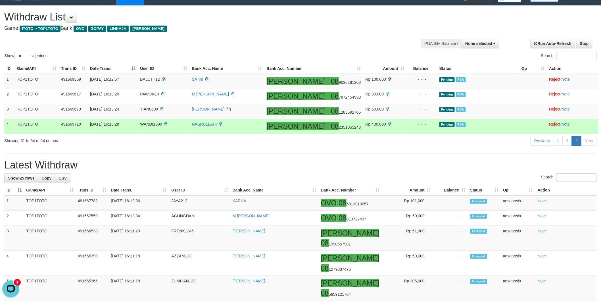
click at [500, 131] on td "Pending PGA" at bounding box center [478, 126] width 82 height 15
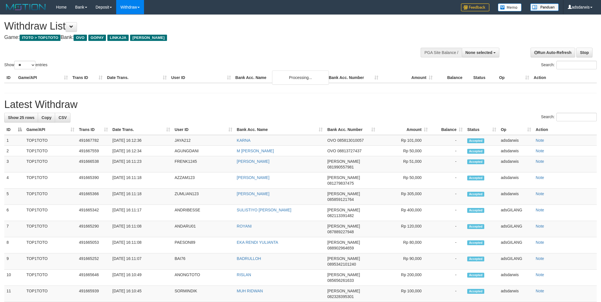
select select
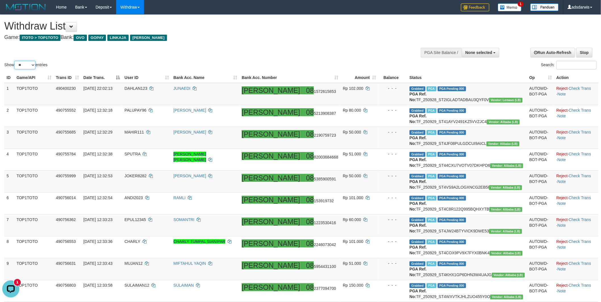
click at [32, 66] on select "** ** ** ***" at bounding box center [24, 65] width 21 height 9
select select "***"
click at [15, 61] on select "** ** ** ***" at bounding box center [24, 65] width 21 height 9
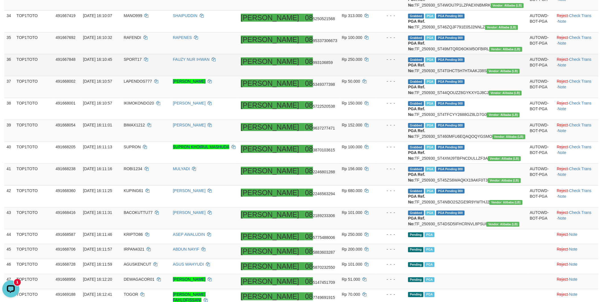
scroll to position [789, 0]
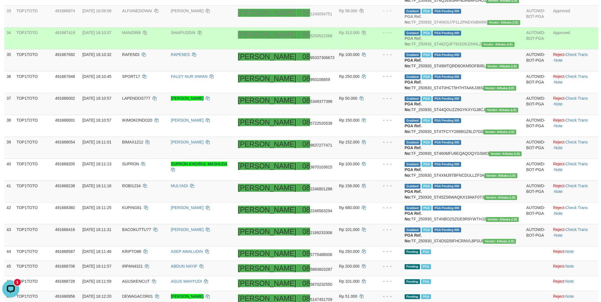
click at [579, 49] on td "Approved" at bounding box center [574, 38] width 47 height 22
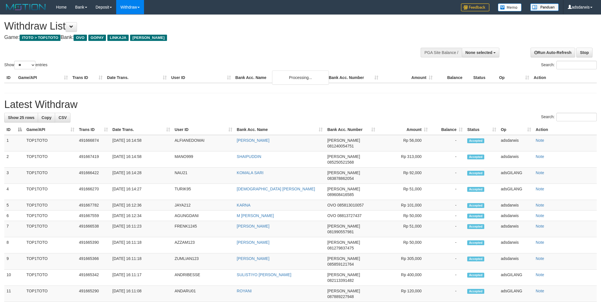
select select
select select "**"
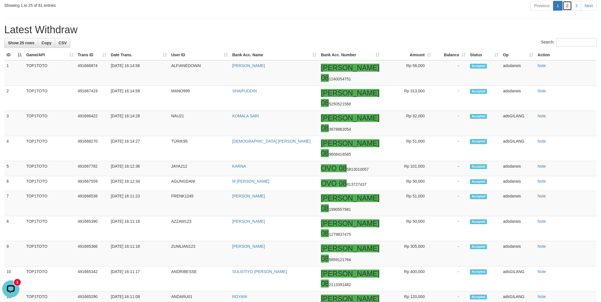
click at [570, 11] on link "2" at bounding box center [568, 6] width 10 height 10
click at [576, 11] on link "3" at bounding box center [577, 6] width 10 height 10
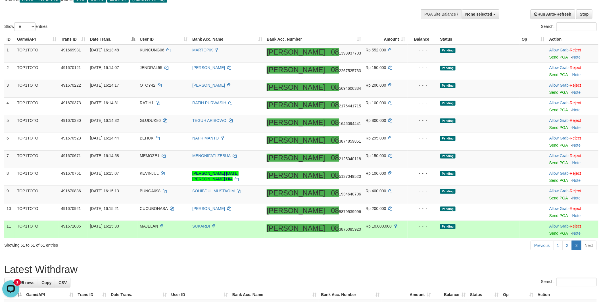
scroll to position [38, 0]
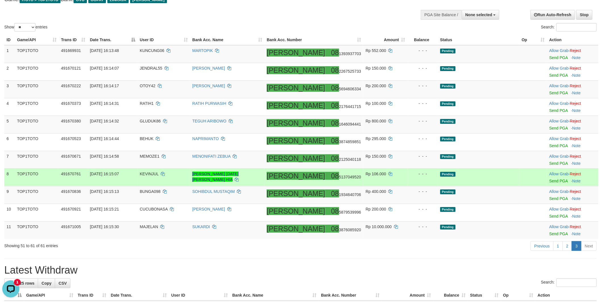
click at [490, 175] on td "Pending" at bounding box center [479, 178] width 82 height 18
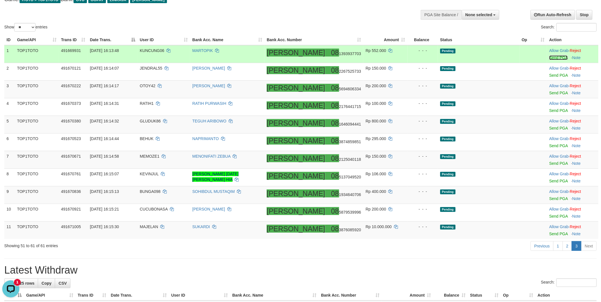
click at [552, 57] on link "Send PGA" at bounding box center [559, 57] width 18 height 5
click at [550, 75] on link "Send PGA" at bounding box center [559, 75] width 18 height 5
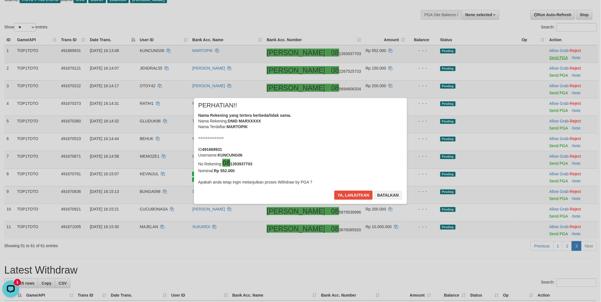
click at [550, 91] on div "× PERHATIAN!! Nama Rekening yang tertera berbeda/tidak sama. Nama Rekening: DNI…" at bounding box center [300, 151] width 601 height 129
click at [344, 195] on button "Ya, lanjutkan" at bounding box center [353, 195] width 39 height 9
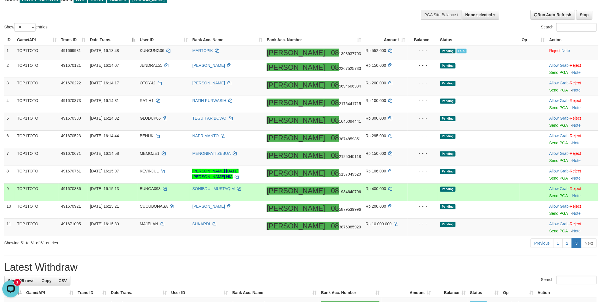
scroll to position [35, 0]
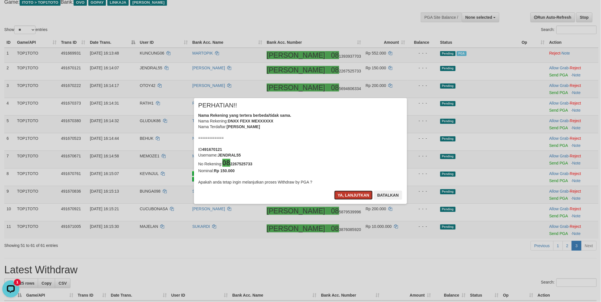
click at [338, 196] on button "Ya, lanjutkan" at bounding box center [353, 195] width 39 height 9
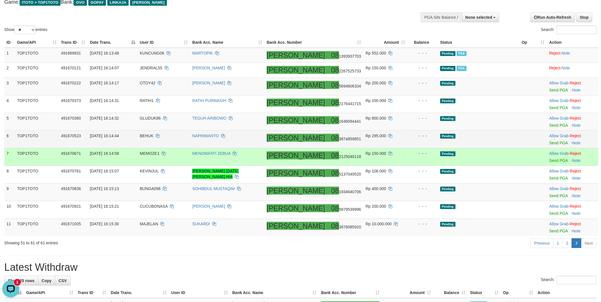
scroll to position [33, 0]
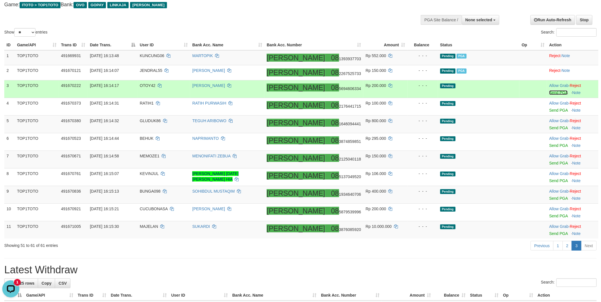
click at [552, 91] on link "Send PGA" at bounding box center [559, 92] width 18 height 5
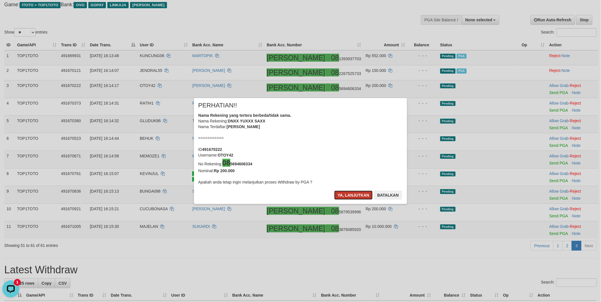
click at [346, 194] on button "Ya, lanjutkan" at bounding box center [353, 195] width 39 height 9
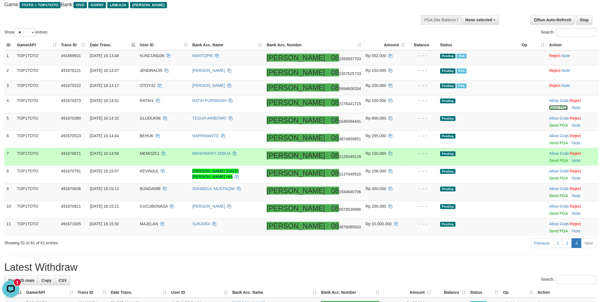
scroll to position [30, 0]
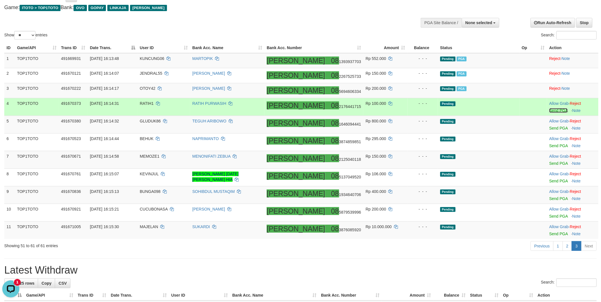
click at [550, 110] on link "Send PGA" at bounding box center [559, 110] width 18 height 5
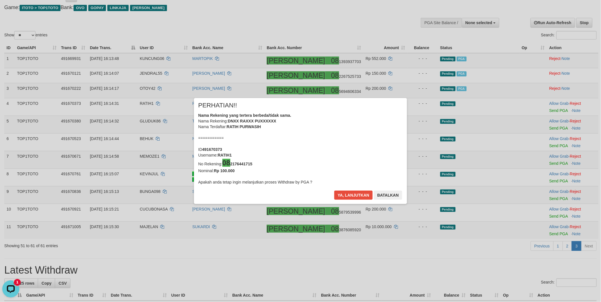
click at [345, 191] on div "× PERHATIAN!! Nama Rekening yang tertera berbeda/tidak sama. Nama Rekening: DNX…" at bounding box center [300, 151] width 213 height 106
click at [342, 188] on div "× PERHATIAN!! Nama Rekening yang tertera berbeda/tidak sama. Nama Rekening: DNX…" at bounding box center [300, 151] width 213 height 106
click at [347, 197] on button "Ya, lanjutkan" at bounding box center [353, 195] width 39 height 9
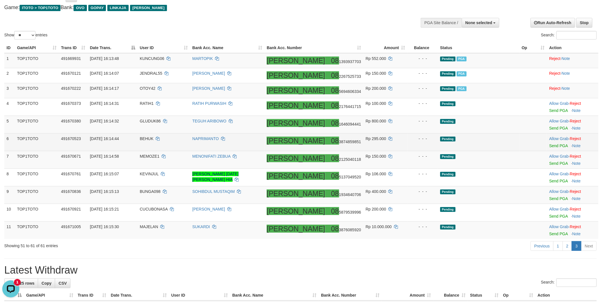
scroll to position [27, 0]
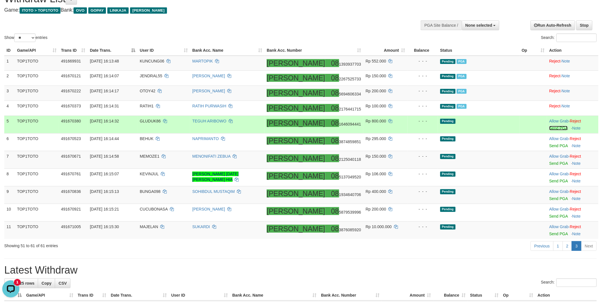
click at [550, 126] on link "Send PGA" at bounding box center [559, 128] width 18 height 5
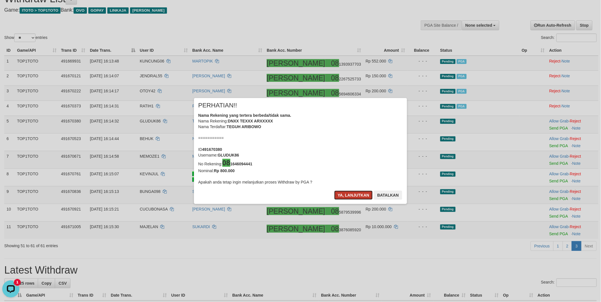
click at [343, 197] on button "Ya, lanjutkan" at bounding box center [353, 195] width 39 height 9
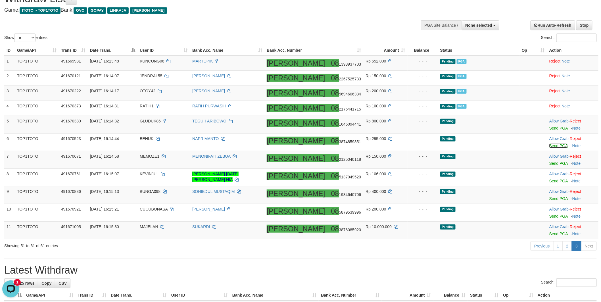
scroll to position [25, 0]
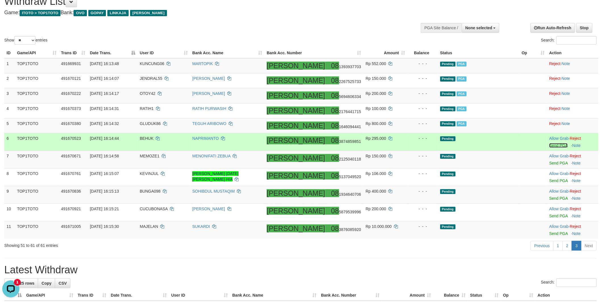
click at [551, 144] on link "Send PGA" at bounding box center [559, 145] width 18 height 5
click at [550, 161] on link "Send PGA" at bounding box center [559, 163] width 18 height 5
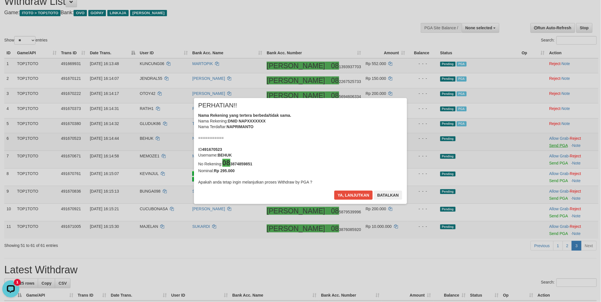
click at [550, 178] on div "× PERHATIAN!! Nama Rekening yang tertera berbeda/tidak sama. Nama Rekening: DNI…" at bounding box center [300, 151] width 601 height 129
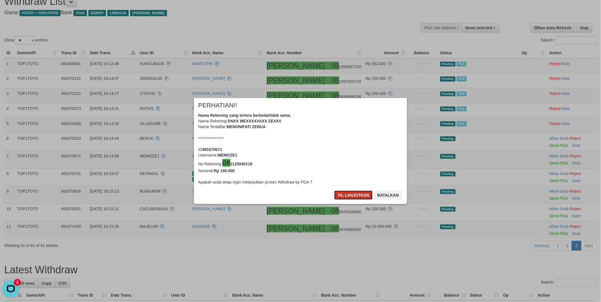
click at [341, 196] on button "Ya, lanjutkan" at bounding box center [353, 195] width 39 height 9
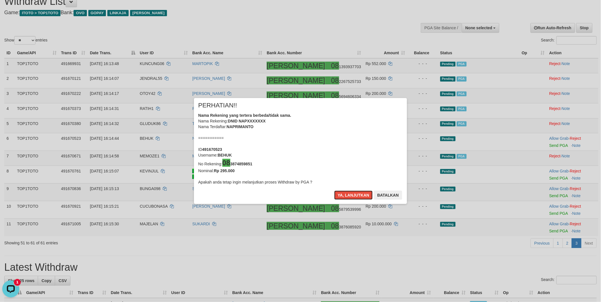
click at [341, 196] on button "Ya, lanjutkan" at bounding box center [353, 195] width 39 height 9
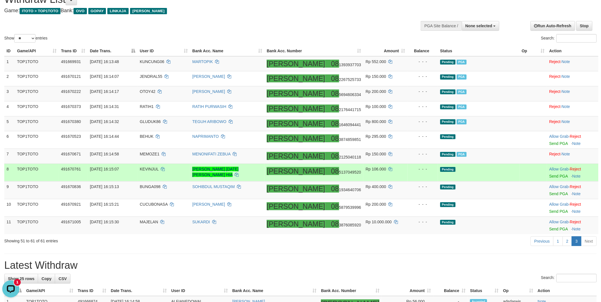
scroll to position [56, 0]
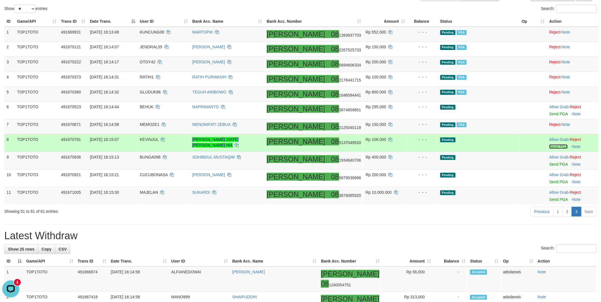
click at [550, 146] on link "Send PGA" at bounding box center [559, 146] width 18 height 5
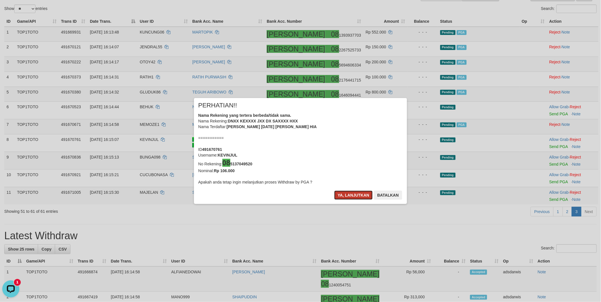
click at [339, 194] on button "Ya, lanjutkan" at bounding box center [353, 195] width 39 height 9
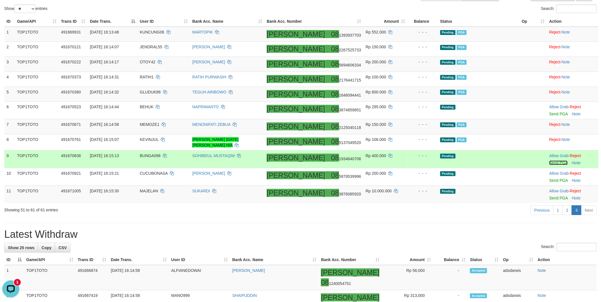
click at [550, 161] on link "Send PGA" at bounding box center [559, 163] width 18 height 5
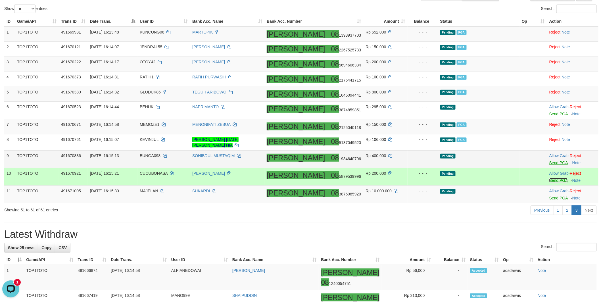
click at [550, 178] on link "Send PGA" at bounding box center [559, 180] width 18 height 5
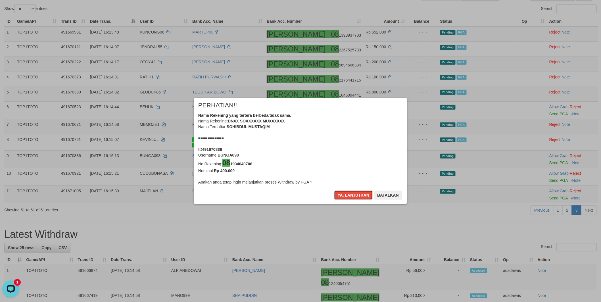
click at [336, 197] on button "Ya, lanjutkan" at bounding box center [353, 195] width 39 height 9
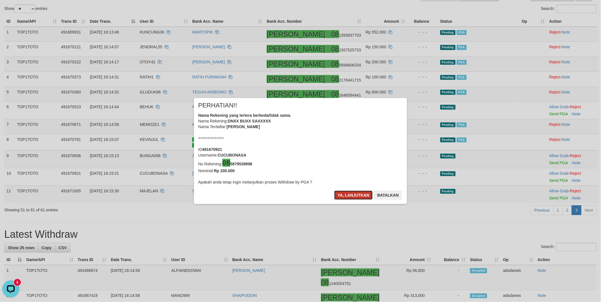
click at [336, 197] on button "Ya, lanjutkan" at bounding box center [353, 195] width 39 height 9
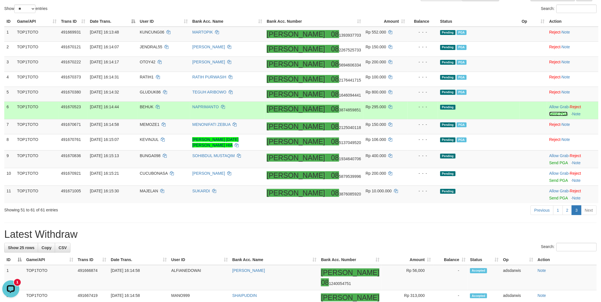
click at [550, 115] on link "Send PGA" at bounding box center [559, 114] width 18 height 5
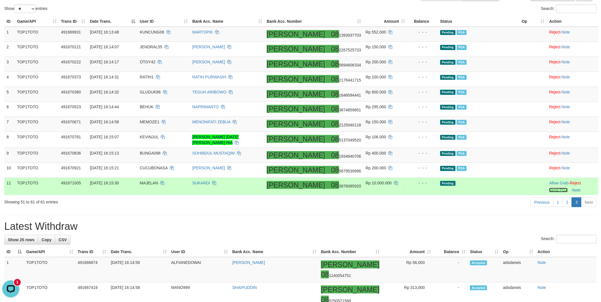
click at [550, 190] on link "Send PGA" at bounding box center [559, 190] width 18 height 5
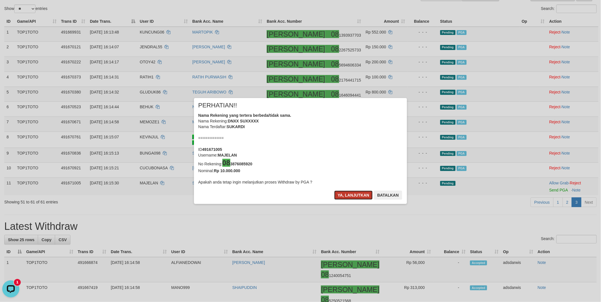
click at [341, 196] on button "Ya, lanjutkan" at bounding box center [353, 195] width 39 height 9
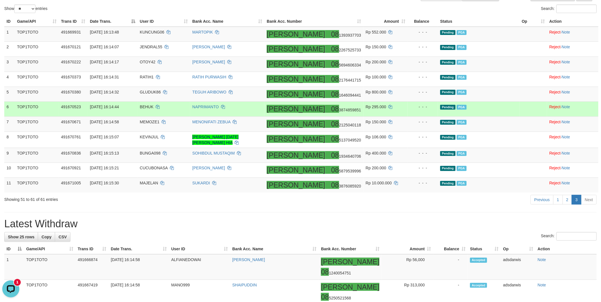
click at [473, 113] on td "Pending PGA" at bounding box center [479, 109] width 82 height 15
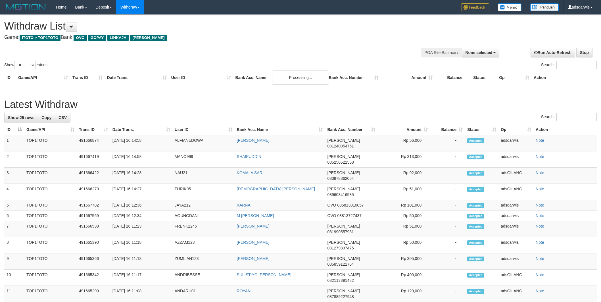
select select
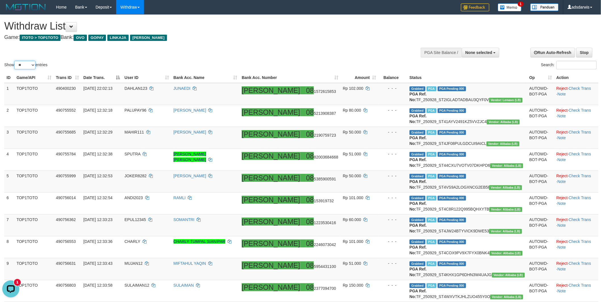
click at [28, 66] on select "** ** ** ***" at bounding box center [24, 65] width 21 height 9
select select "***"
click at [15, 61] on select "** ** ** ***" at bounding box center [24, 65] width 21 height 9
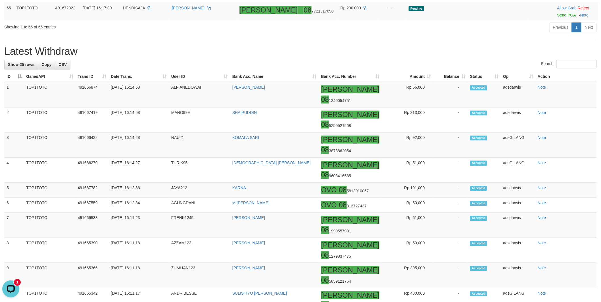
scroll to position [1515, 0]
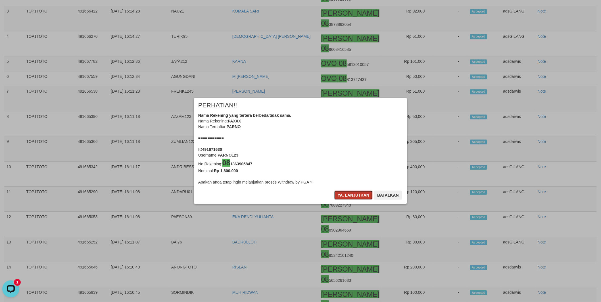
click at [348, 194] on button "Ya, lanjutkan" at bounding box center [353, 195] width 39 height 9
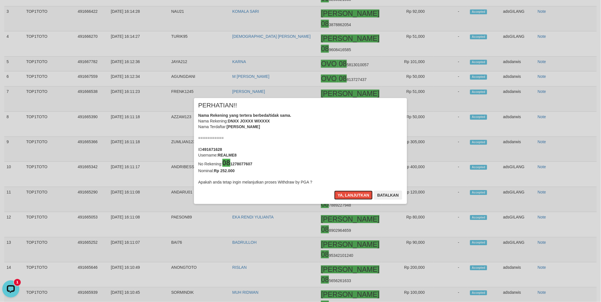
click at [348, 194] on button "Ya, lanjutkan" at bounding box center [353, 195] width 39 height 9
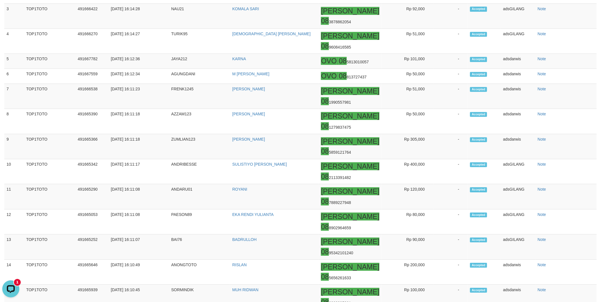
scroll to position [1510, 0]
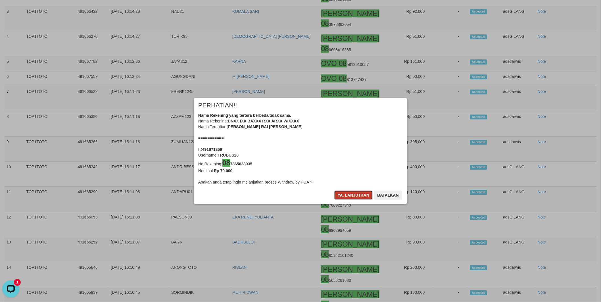
click at [347, 195] on button "Ya, lanjutkan" at bounding box center [353, 195] width 39 height 9
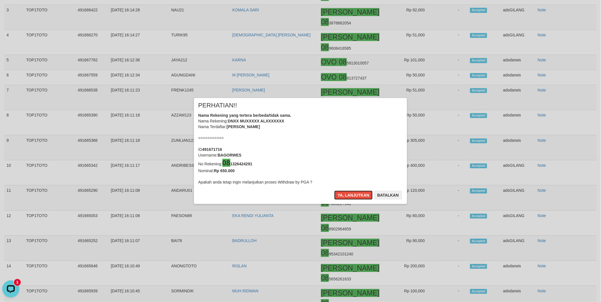
click at [347, 195] on button "Ya, lanjutkan" at bounding box center [353, 195] width 39 height 9
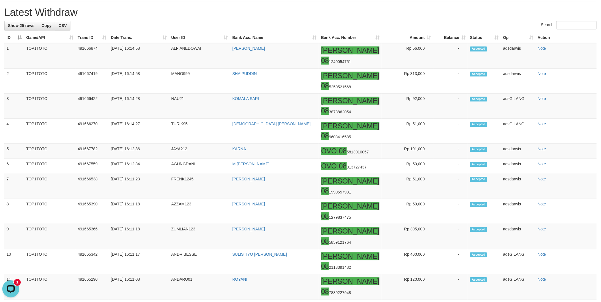
scroll to position [1476, 0]
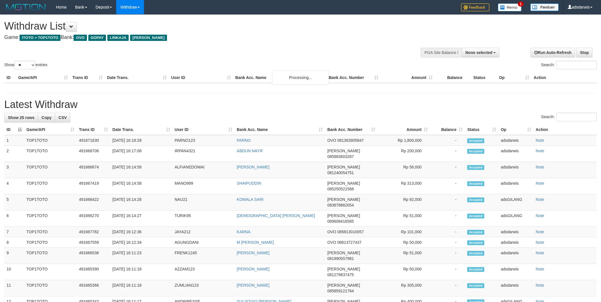
select select
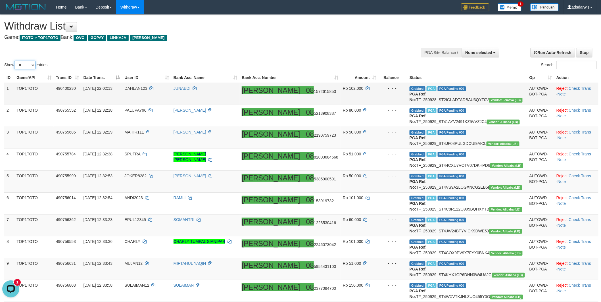
drag, startPoint x: 18, startPoint y: 64, endPoint x: 28, endPoint y: 104, distance: 41.7
click at [18, 64] on select "** ** ** ***" at bounding box center [24, 65] width 21 height 9
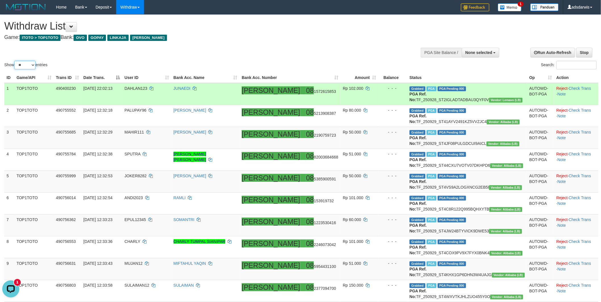
select select "***"
click at [15, 61] on select "** ** ** ***" at bounding box center [24, 65] width 21 height 9
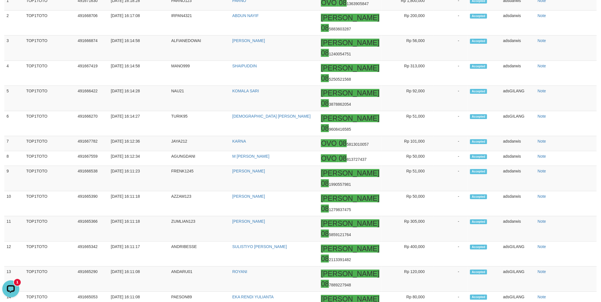
scroll to position [1705, 0]
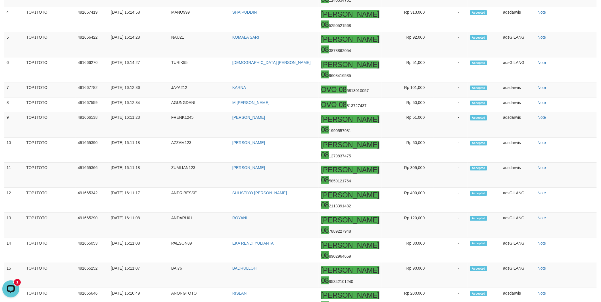
copy td "TRUBUS20"
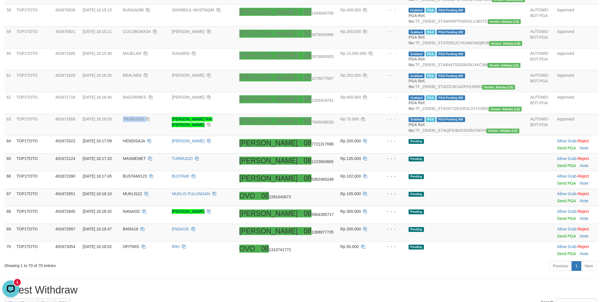
scroll to position [1326, 0]
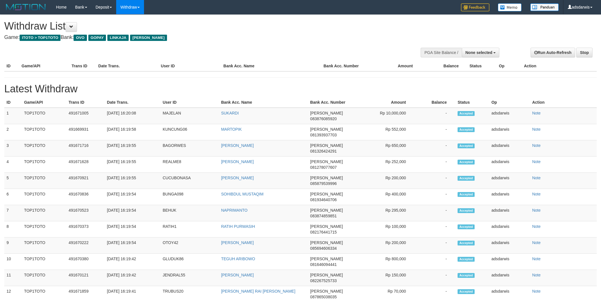
select select
select select "**"
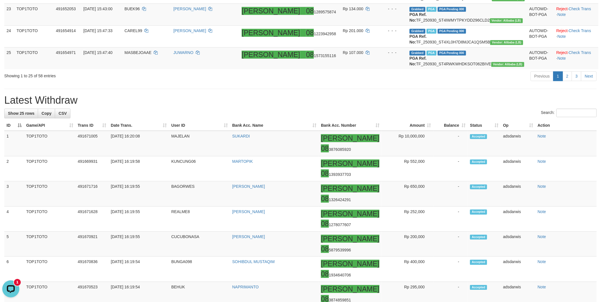
scroll to position [663, 0]
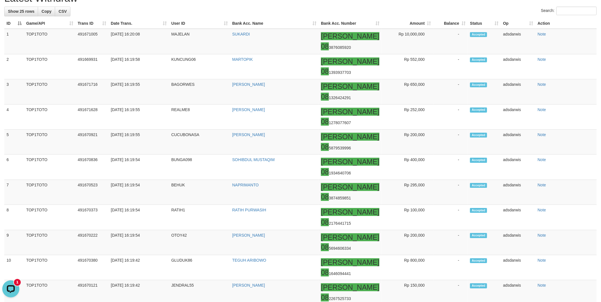
click at [368, 125] on div "**********" at bounding box center [300, 5] width 601 height 1307
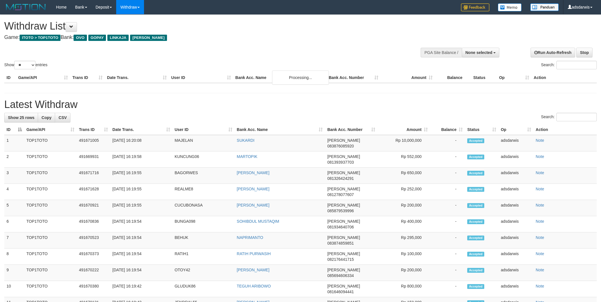
select select
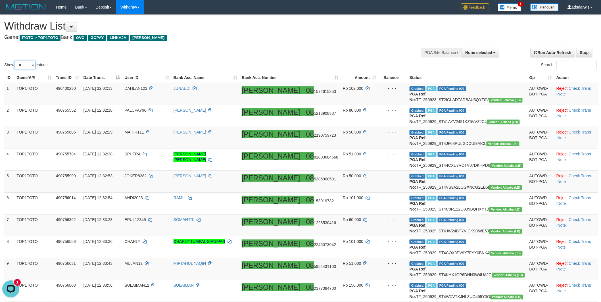
click at [28, 65] on select "** ** ** ***" at bounding box center [24, 65] width 21 height 9
select select "***"
click at [15, 61] on select "** ** ** ***" at bounding box center [24, 65] width 21 height 9
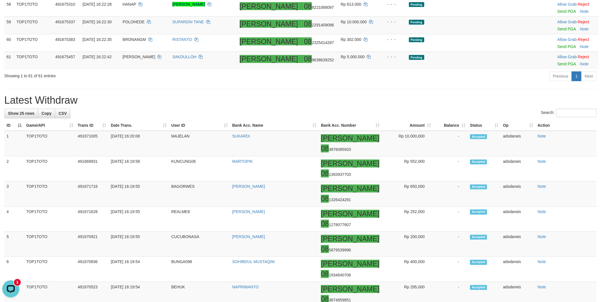
scroll to position [1294, 0]
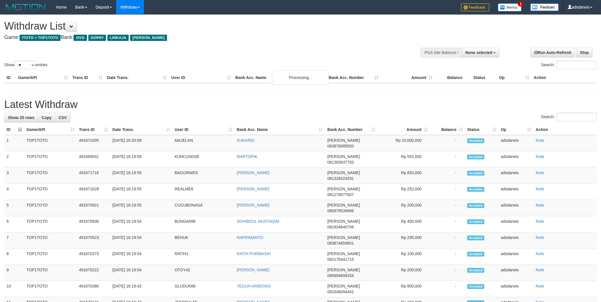
select select
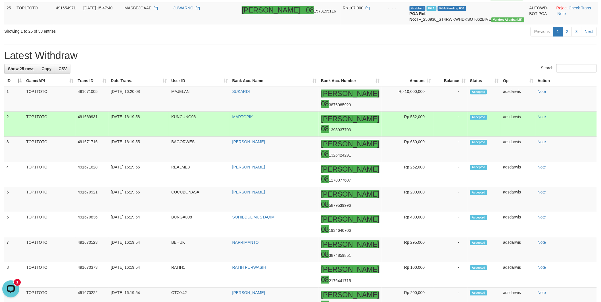
scroll to position [604, 0]
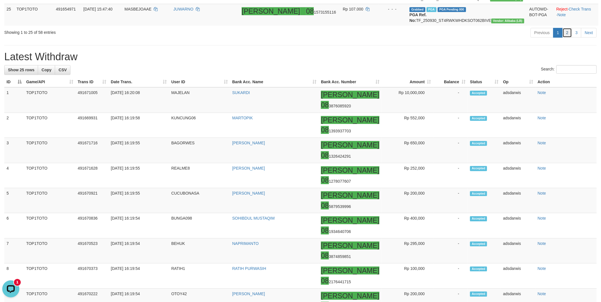
click at [569, 38] on link "2" at bounding box center [568, 33] width 10 height 10
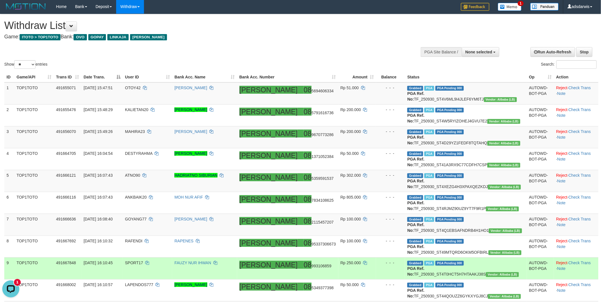
scroll to position [0, 0]
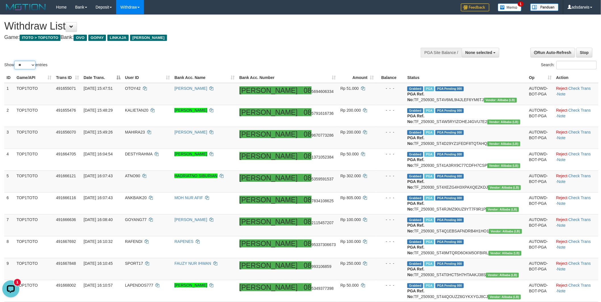
click at [27, 66] on select "** ** ** ***" at bounding box center [24, 65] width 21 height 9
select select "***"
click at [15, 61] on select "** ** ** ***" at bounding box center [24, 65] width 21 height 9
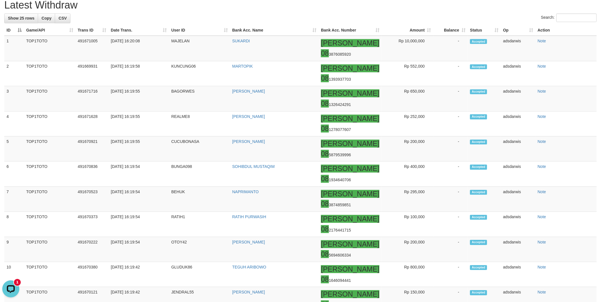
scroll to position [1326, 0]
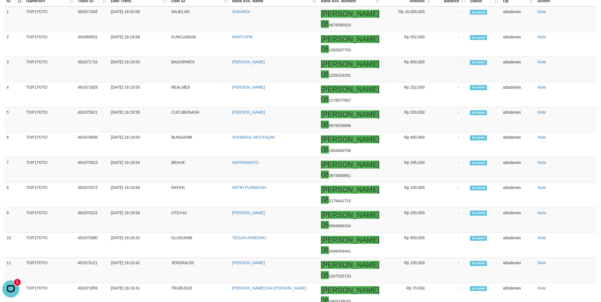
scroll to position [1389, 0]
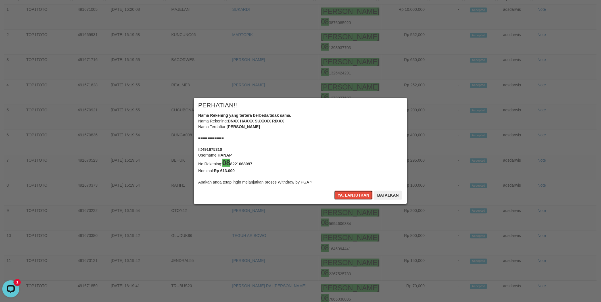
click at [345, 198] on button "Ya, lanjutkan" at bounding box center [353, 195] width 39 height 9
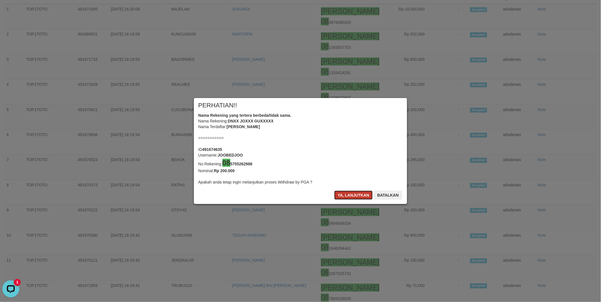
click at [345, 198] on button "Ya, lanjutkan" at bounding box center [353, 195] width 39 height 9
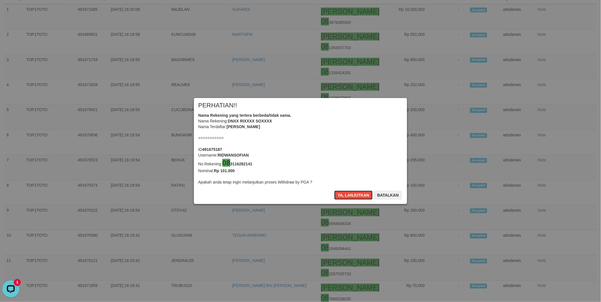
click at [345, 198] on button "Ya, lanjutkan" at bounding box center [353, 195] width 39 height 9
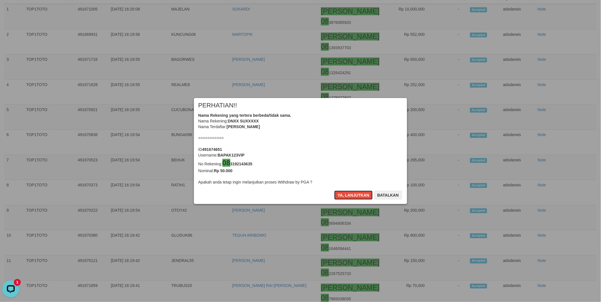
click at [345, 198] on button "Ya, lanjutkan" at bounding box center [353, 195] width 39 height 9
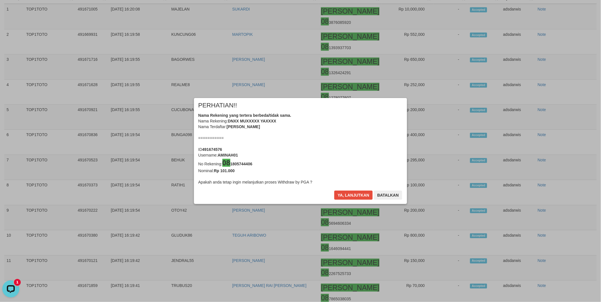
scroll to position [1379, 0]
click at [345, 198] on button "Ya, lanjutkan" at bounding box center [353, 195] width 39 height 9
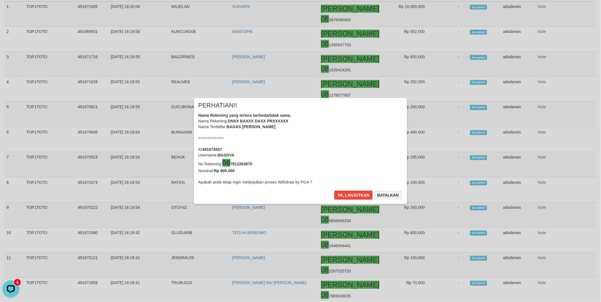
scroll to position [1376, 0]
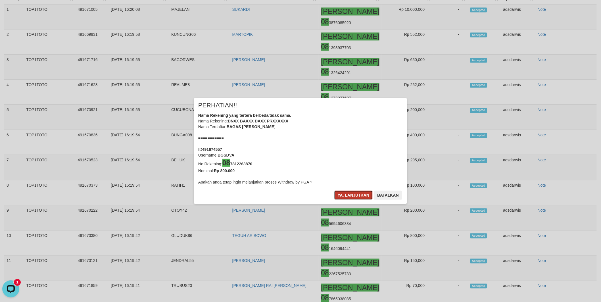
click at [350, 197] on button "Ya, lanjutkan" at bounding box center [353, 195] width 39 height 9
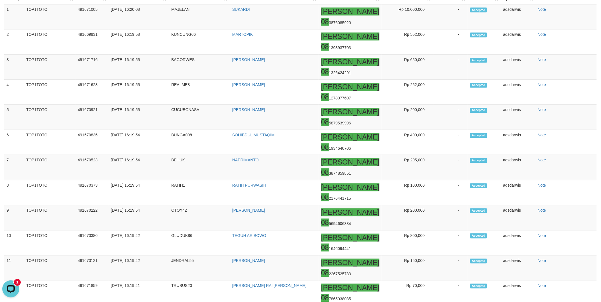
scroll to position [1373, 0]
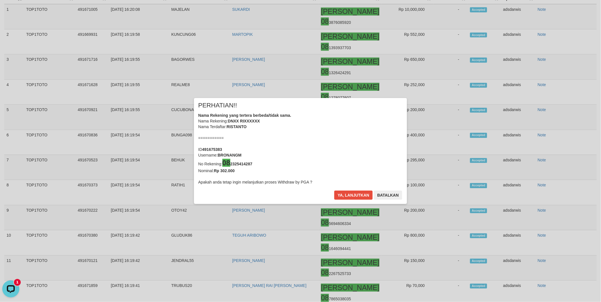
click at [551, 216] on div "× PERHATIAN!! Nama Rekening yang tertera berbeda/tidak sama. Nama Rekening: DNX…" at bounding box center [300, 151] width 601 height 302
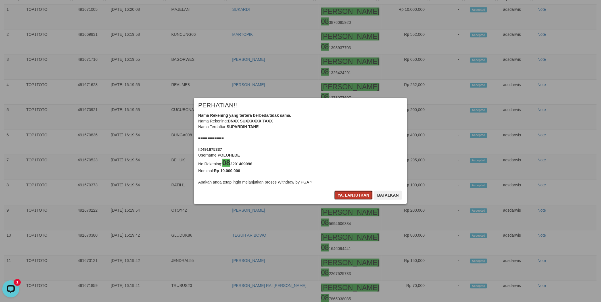
click at [347, 195] on button "Ya, lanjutkan" at bounding box center [353, 195] width 39 height 9
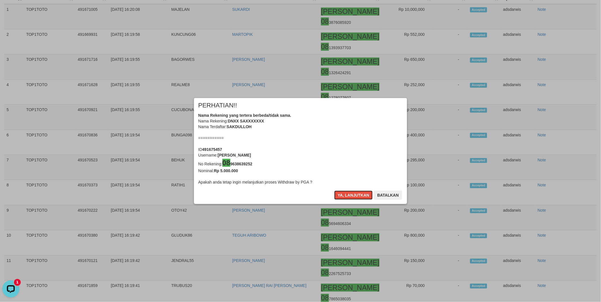
click at [347, 195] on button "Ya, lanjutkan" at bounding box center [353, 195] width 39 height 9
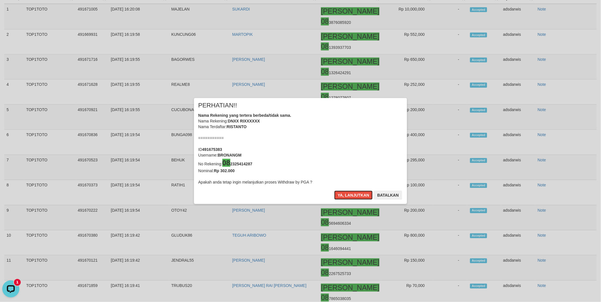
click at [347, 195] on button "Ya, lanjutkan" at bounding box center [353, 195] width 39 height 9
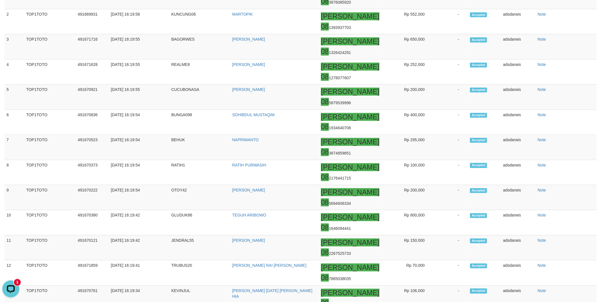
scroll to position [1397, 0]
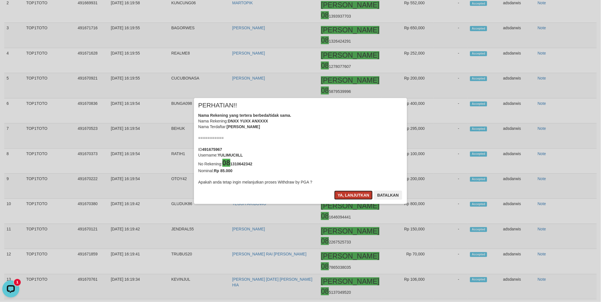
click at [353, 197] on button "Ya, lanjutkan" at bounding box center [353, 195] width 39 height 9
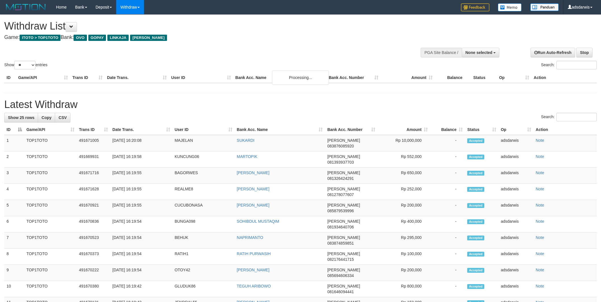
select select
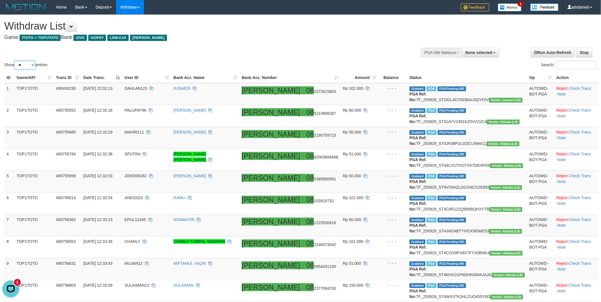
click at [21, 61] on select "** ** ** ***" at bounding box center [24, 65] width 21 height 9
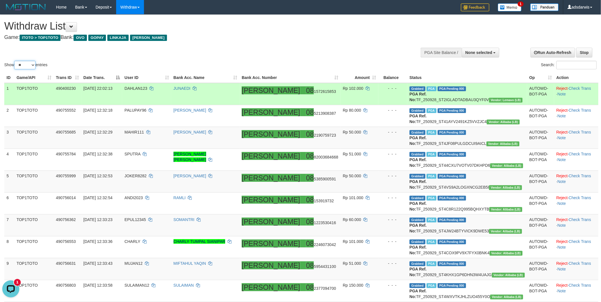
select select "***"
click at [15, 61] on select "** ** ** ***" at bounding box center [24, 65] width 21 height 9
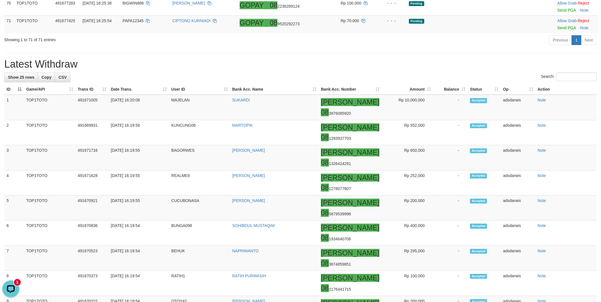
scroll to position [1484, 0]
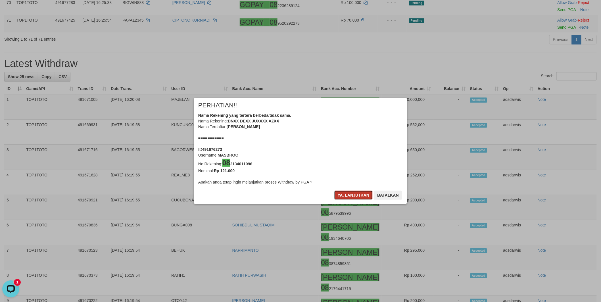
click at [342, 194] on button "Ya, lanjutkan" at bounding box center [353, 195] width 39 height 9
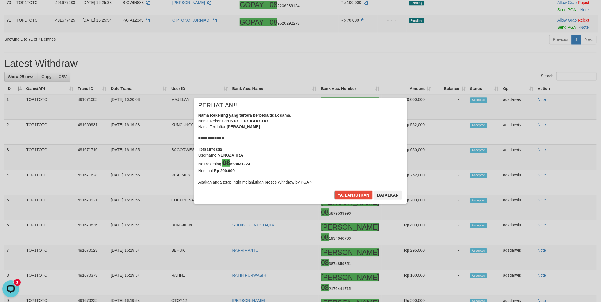
click at [342, 194] on button "Ya, lanjutkan" at bounding box center [353, 195] width 39 height 9
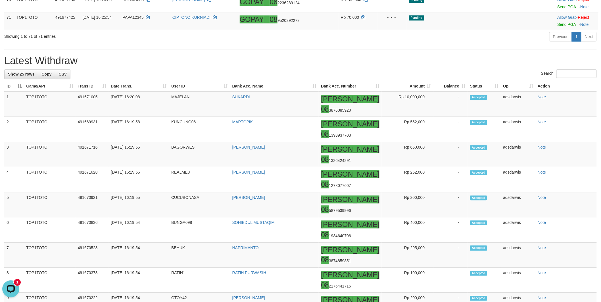
scroll to position [1481, 0]
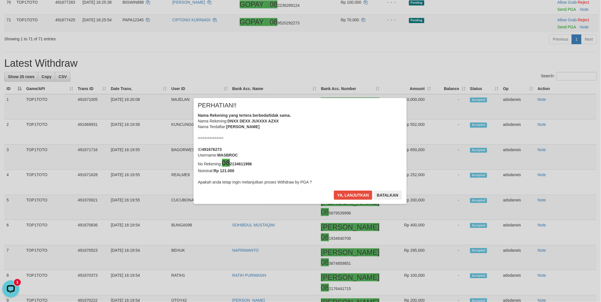
scroll to position [1479, 0]
click at [352, 194] on button "Ya, lanjutkan" at bounding box center [353, 195] width 39 height 9
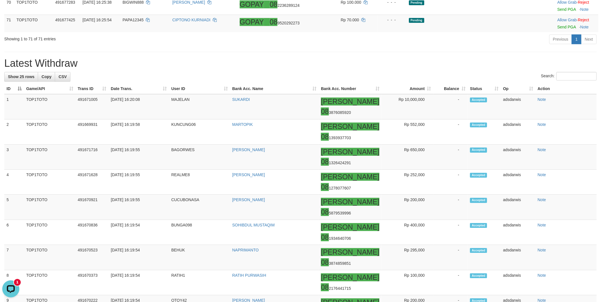
drag, startPoint x: 549, startPoint y: 163, endPoint x: 550, endPoint y: 182, distance: 19.1
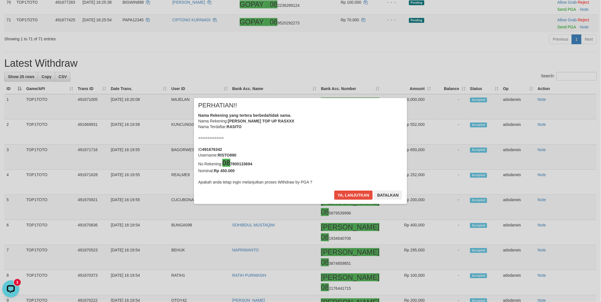
click at [551, 199] on div "× PERHATIAN!! Nama Rekening yang tertera berbeda/tidak sama. Nama Rekening: [PE…" at bounding box center [300, 151] width 601 height 129
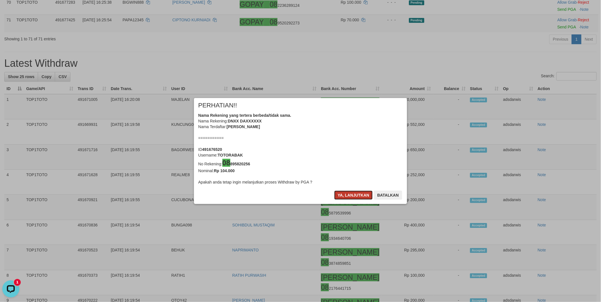
click at [353, 194] on button "Ya, lanjutkan" at bounding box center [353, 195] width 39 height 9
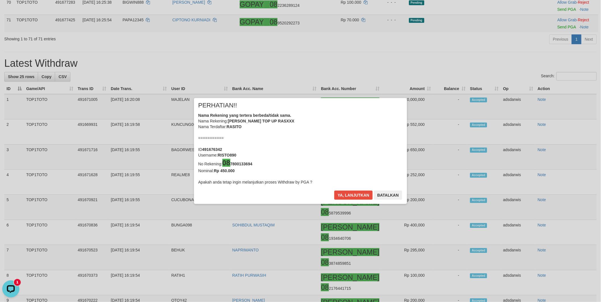
scroll to position [1476, 0]
click at [353, 194] on button "Ya, lanjutkan" at bounding box center [353, 195] width 39 height 9
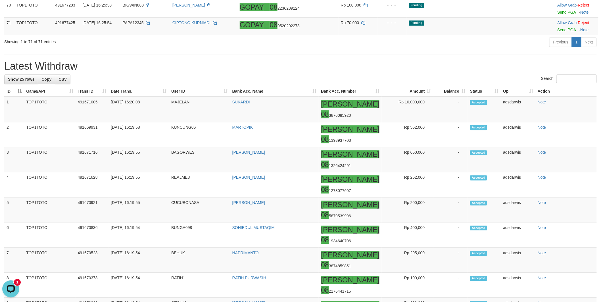
scroll to position [1502, 0]
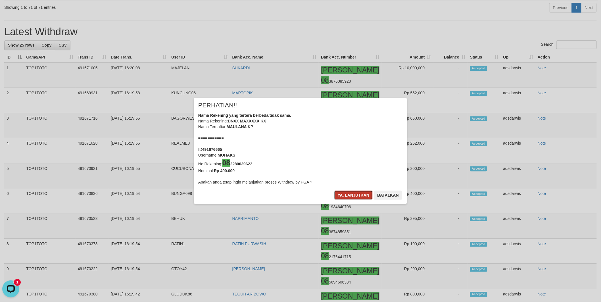
click at [347, 197] on button "Ya, lanjutkan" at bounding box center [353, 195] width 39 height 9
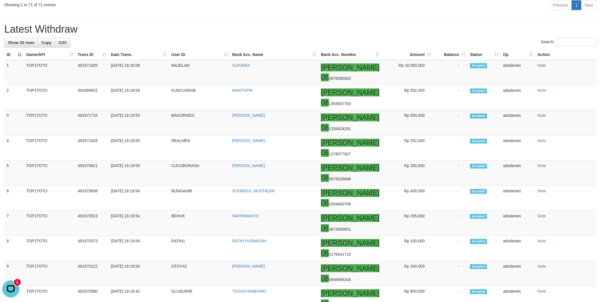
scroll to position [1500, 0]
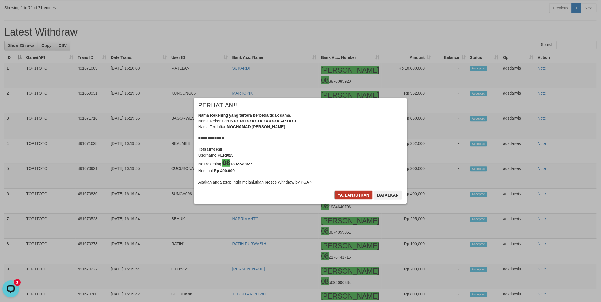
click at [348, 194] on button "Ya, lanjutkan" at bounding box center [353, 195] width 39 height 9
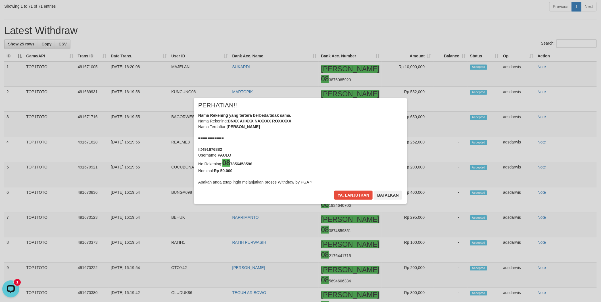
scroll to position [1497, 0]
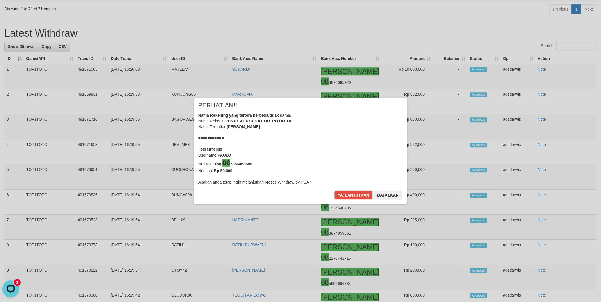
click at [348, 194] on button "Ya, lanjutkan" at bounding box center [353, 195] width 39 height 9
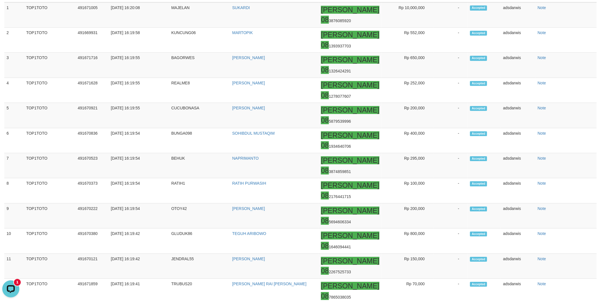
scroll to position [1558, 0]
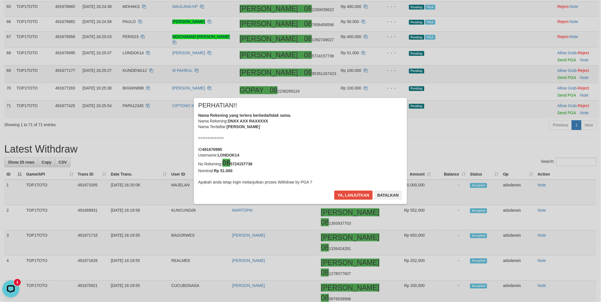
scroll to position [1337, 0]
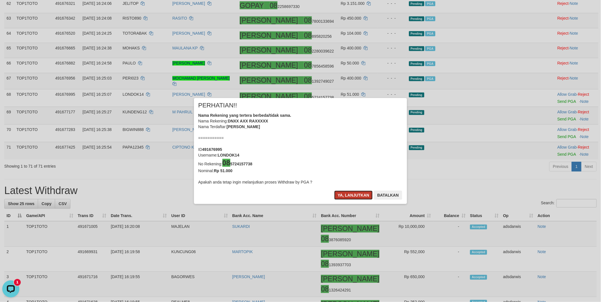
click at [354, 194] on button "Ya, lanjutkan" at bounding box center [353, 195] width 39 height 9
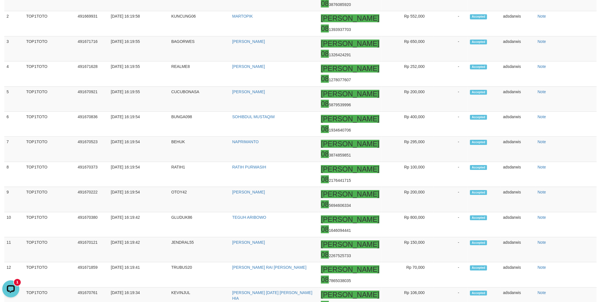
scroll to position [1581, 0]
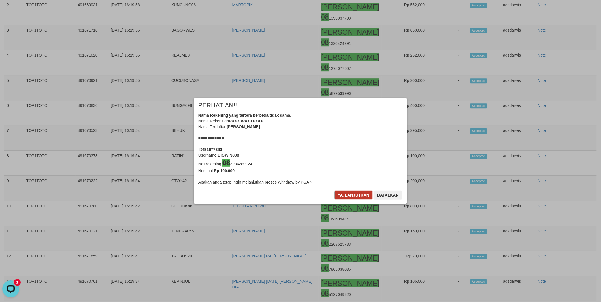
click at [349, 196] on button "Ya, lanjutkan" at bounding box center [353, 195] width 39 height 9
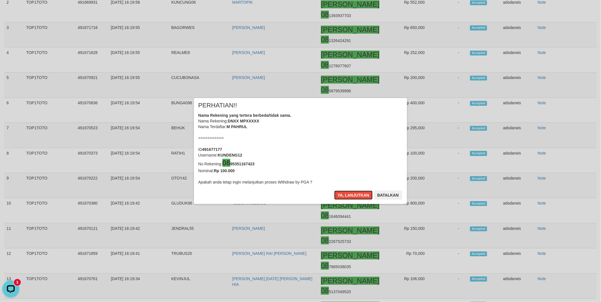
click at [349, 196] on button "Ya, lanjutkan" at bounding box center [353, 195] width 39 height 9
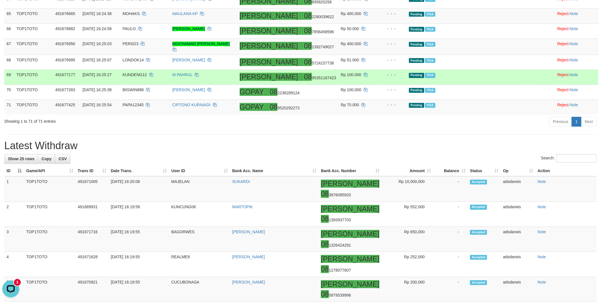
scroll to position [1360, 0]
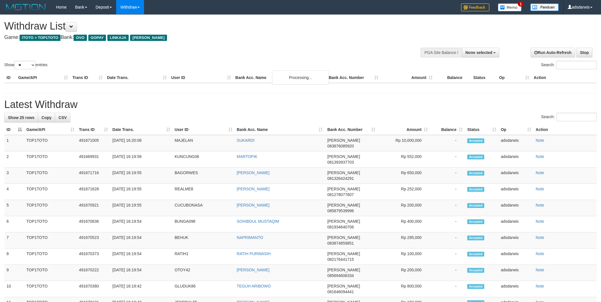
select select
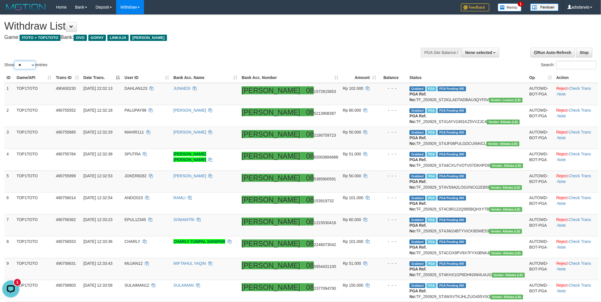
click at [23, 66] on select "** ** ** ***" at bounding box center [24, 65] width 21 height 9
select select "***"
click at [15, 61] on select "** ** ** ***" at bounding box center [24, 65] width 21 height 9
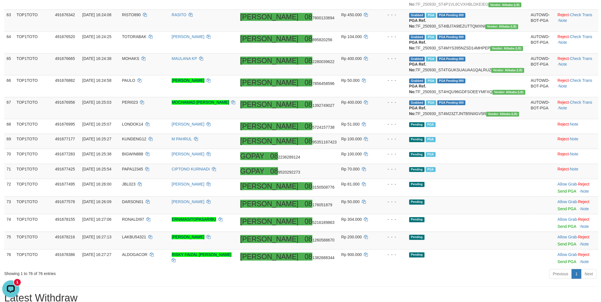
scroll to position [1421, 0]
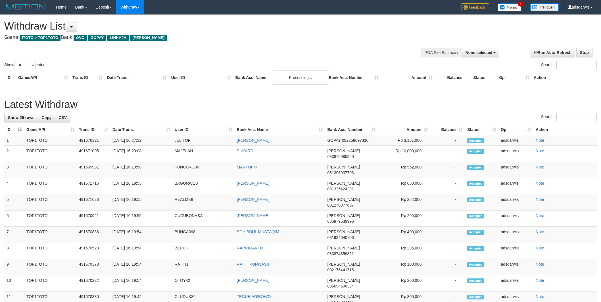
select select
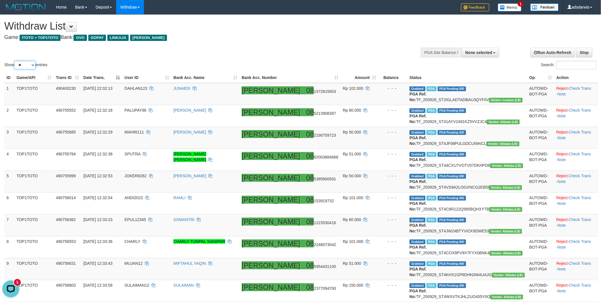
drag, startPoint x: 22, startPoint y: 62, endPoint x: 22, endPoint y: 68, distance: 5.7
click at [22, 62] on select "** ** ** ***" at bounding box center [24, 65] width 21 height 9
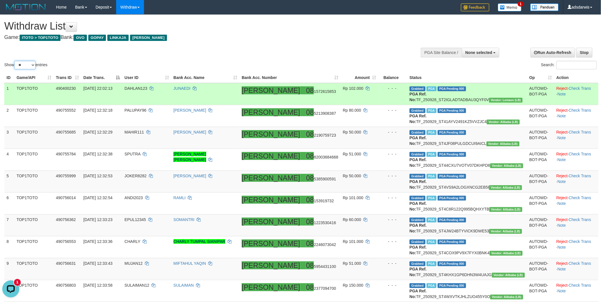
select select "***"
click at [15, 61] on select "** ** ** ***" at bounding box center [24, 65] width 21 height 9
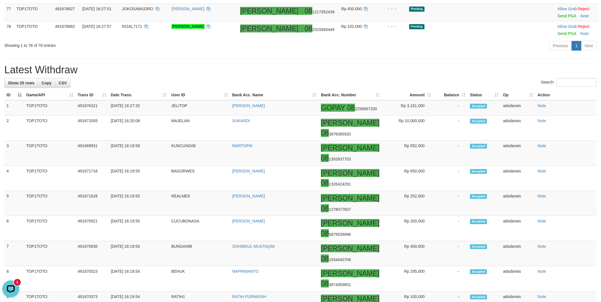
scroll to position [1800, 0]
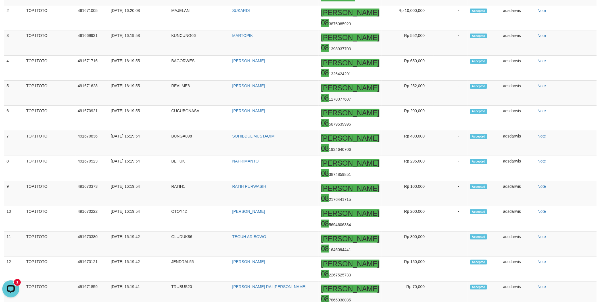
copy td "PAPA12345"
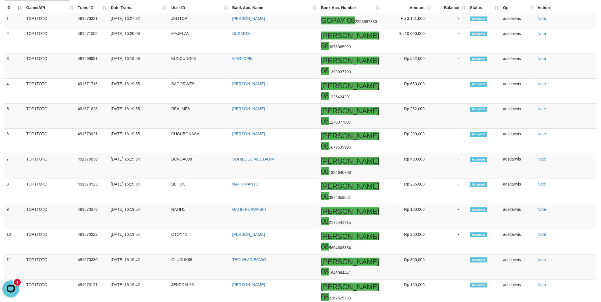
scroll to position [1894, 0]
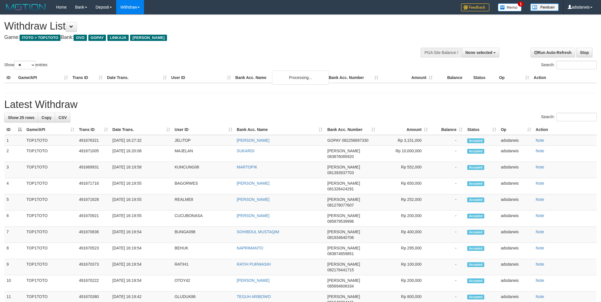
select select
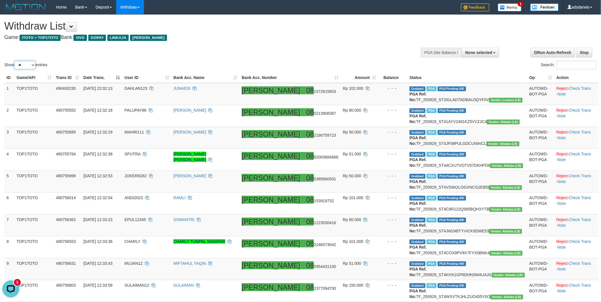
click at [28, 67] on select "** ** ** ***" at bounding box center [24, 65] width 21 height 9
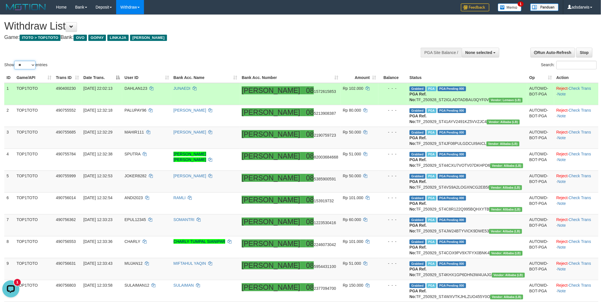
select select "***"
click at [15, 61] on select "** ** ** ***" at bounding box center [24, 65] width 21 height 9
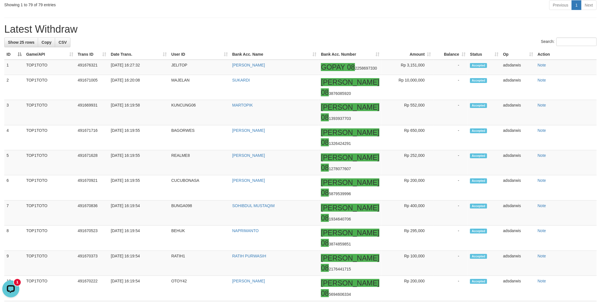
scroll to position [1800, 0]
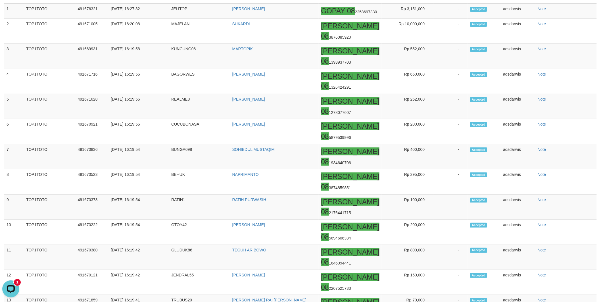
copy td "PAPA12345"
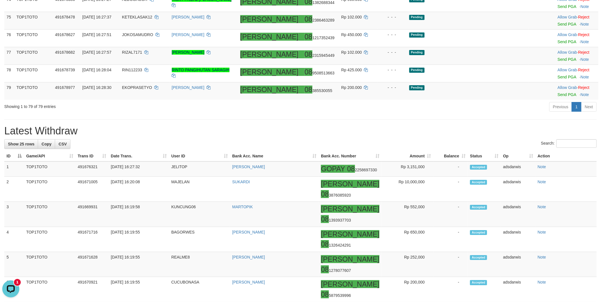
scroll to position [1737, 0]
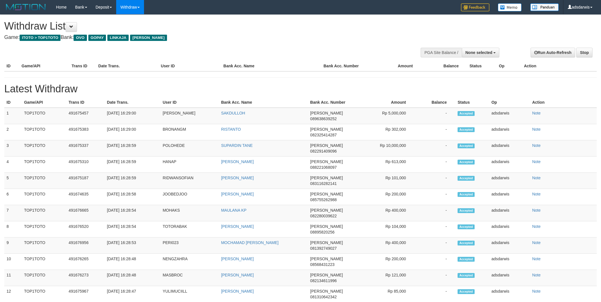
select select
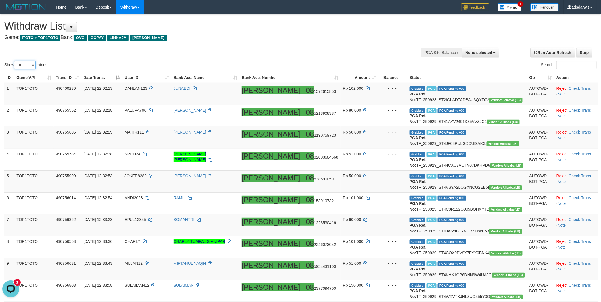
click at [29, 66] on select "** ** ** ***" at bounding box center [24, 65] width 21 height 9
select select "***"
click at [15, 61] on select "** ** ** ***" at bounding box center [24, 65] width 21 height 9
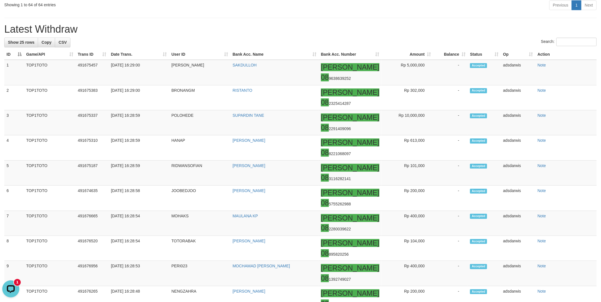
scroll to position [1421, 0]
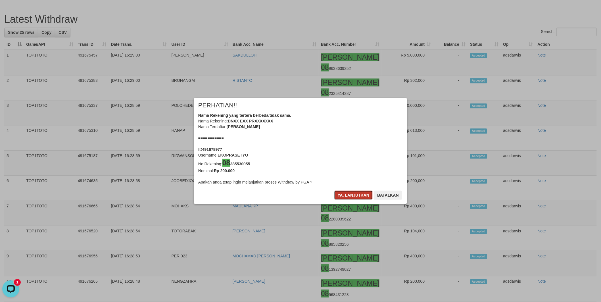
click at [343, 193] on button "Ya, lanjutkan" at bounding box center [353, 195] width 39 height 9
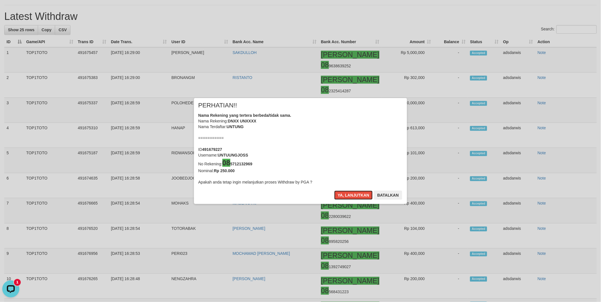
click at [343, 193] on button "Ya, lanjutkan" at bounding box center [353, 195] width 39 height 9
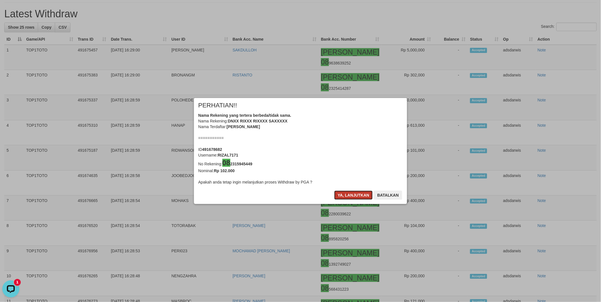
click at [340, 194] on button "Ya, lanjutkan" at bounding box center [353, 195] width 39 height 9
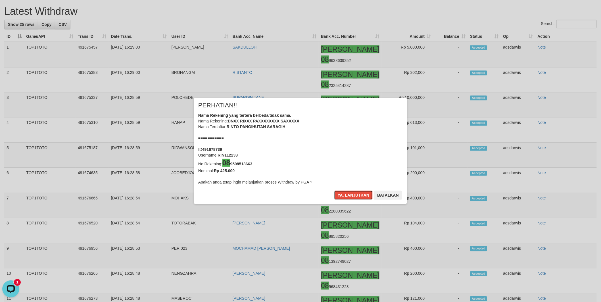
click at [340, 194] on button "Ya, lanjutkan" at bounding box center [353, 195] width 39 height 9
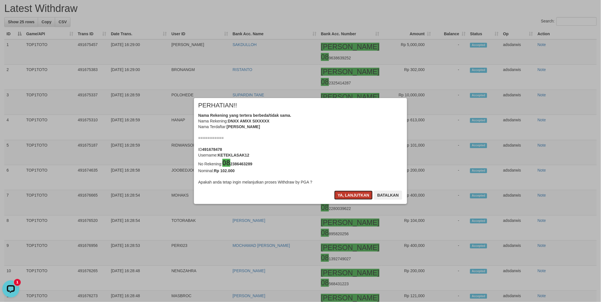
click at [357, 195] on button "Ya, lanjutkan" at bounding box center [353, 195] width 39 height 9
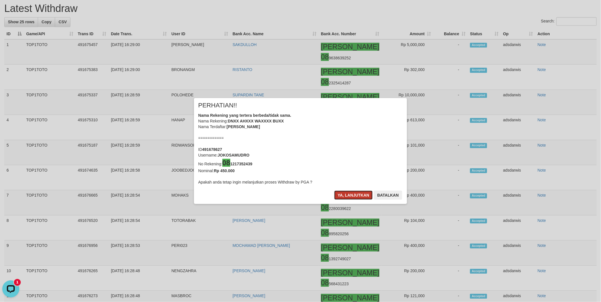
click at [352, 194] on button "Ya, lanjutkan" at bounding box center [353, 195] width 39 height 9
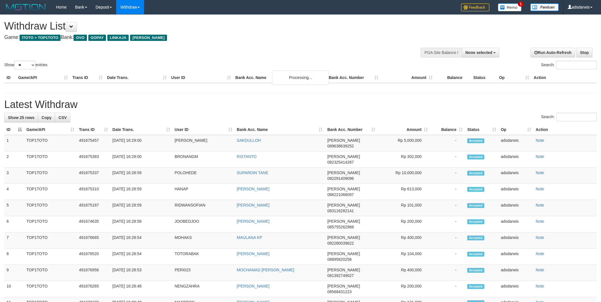
select select
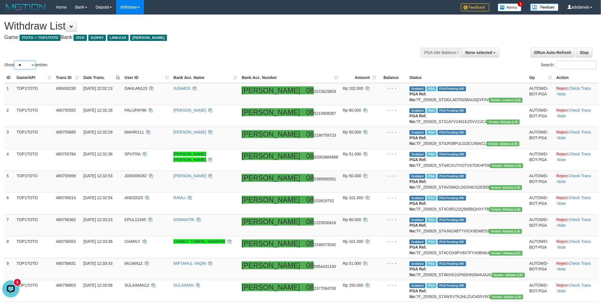
drag, startPoint x: 21, startPoint y: 61, endPoint x: 26, endPoint y: 69, distance: 9.1
click at [21, 61] on select "** ** ** ***" at bounding box center [24, 65] width 21 height 9
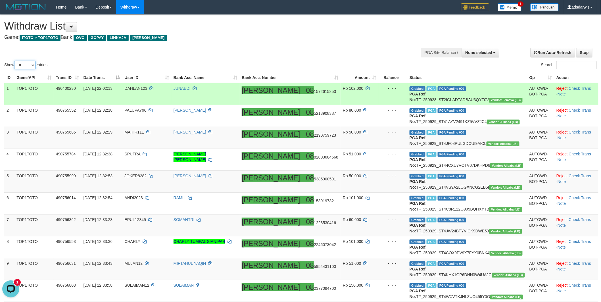
select select "***"
click at [15, 61] on select "** ** ** ***" at bounding box center [24, 65] width 21 height 9
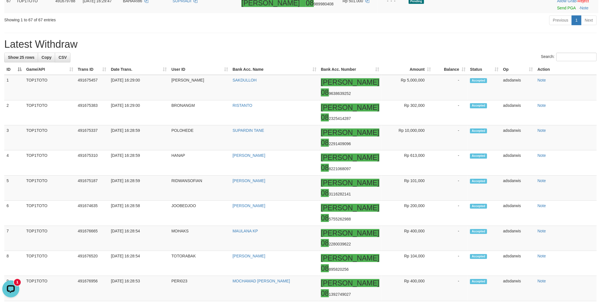
scroll to position [1579, 0]
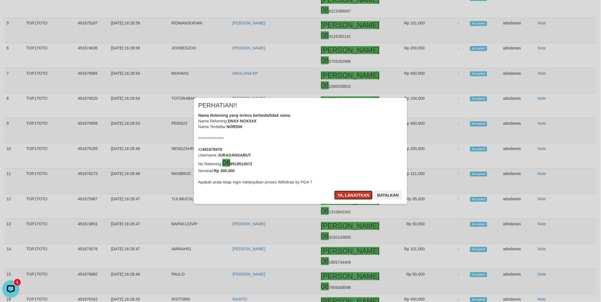
click at [355, 196] on button "Ya, lanjutkan" at bounding box center [353, 195] width 39 height 9
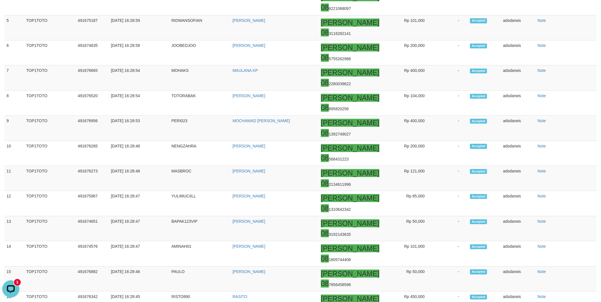
scroll to position [1576, 0]
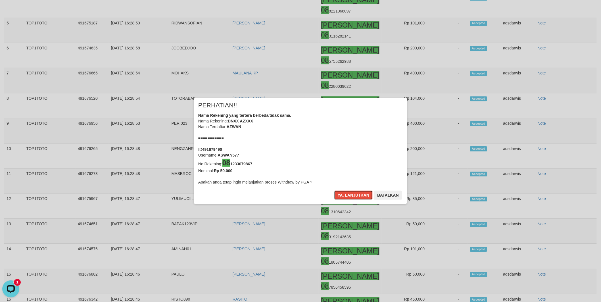
click at [355, 196] on button "Ya, lanjutkan" at bounding box center [353, 195] width 39 height 9
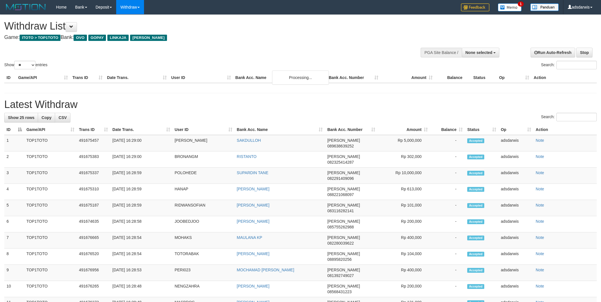
select select
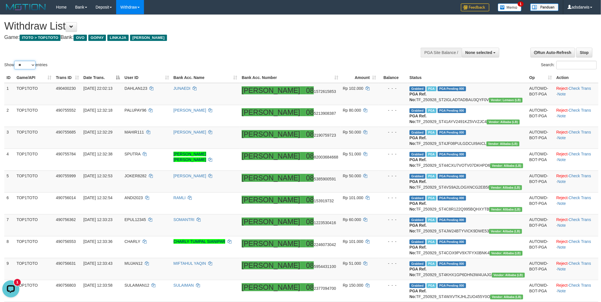
click at [23, 66] on select "** ** ** ***" at bounding box center [24, 65] width 21 height 9
select select "***"
click at [15, 61] on select "** ** ** ***" at bounding box center [24, 65] width 21 height 9
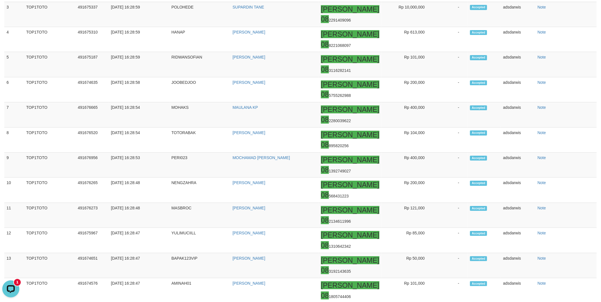
scroll to position [1768, 0]
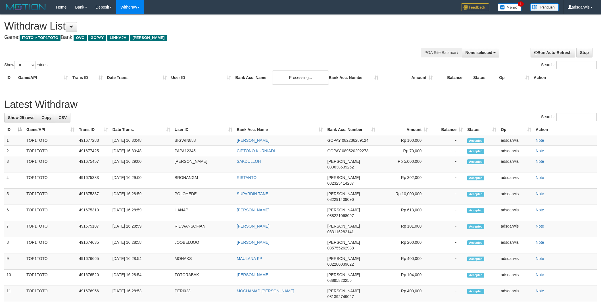
select select
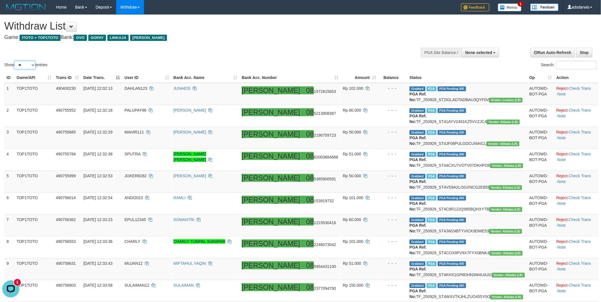
drag, startPoint x: 24, startPoint y: 65, endPoint x: 24, endPoint y: 69, distance: 4.0
click at [24, 65] on select "** ** ** ***" at bounding box center [24, 65] width 21 height 9
select select "***"
click at [15, 61] on select "** ** ** ***" at bounding box center [24, 65] width 21 height 9
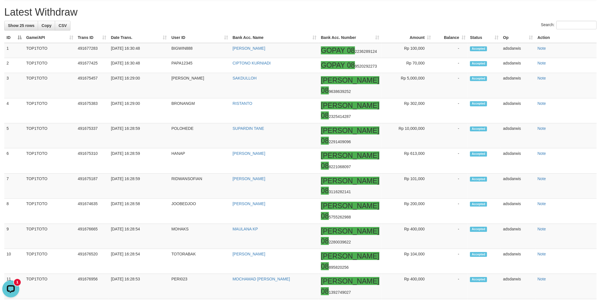
scroll to position [1642, 0]
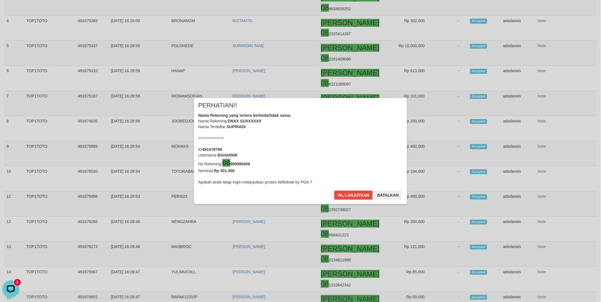
click at [548, 227] on div "× PERHATIAN!! Nama Rekening yang tertera berbeda/tidak sama. Nama Rekening: DNX…" at bounding box center [300, 151] width 601 height 302
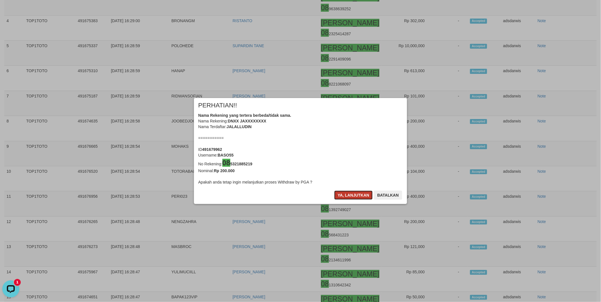
click at [341, 191] on button "Ya, lanjutkan" at bounding box center [353, 195] width 39 height 9
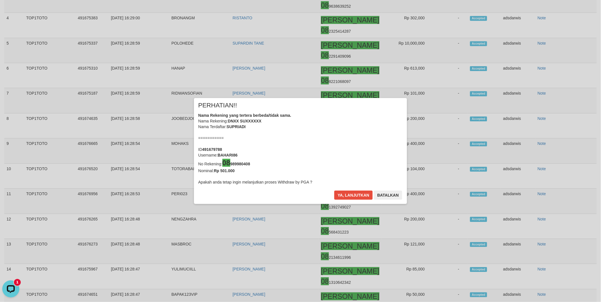
scroll to position [1639, 0]
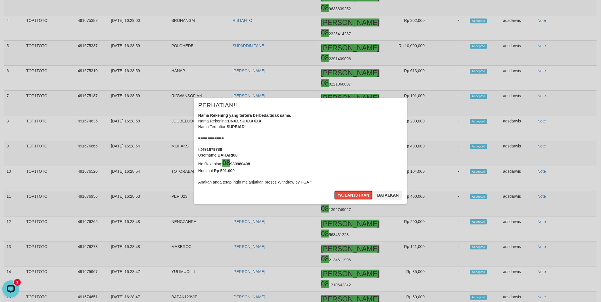
click at [341, 191] on button "Ya, lanjutkan" at bounding box center [353, 195] width 39 height 9
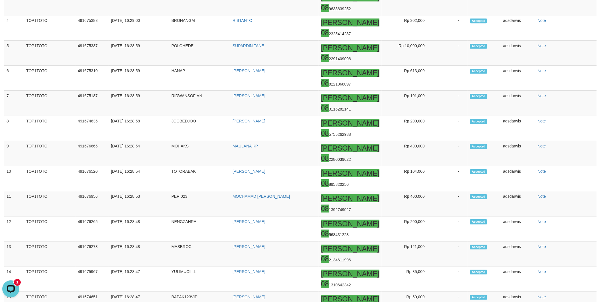
scroll to position [1700, 0]
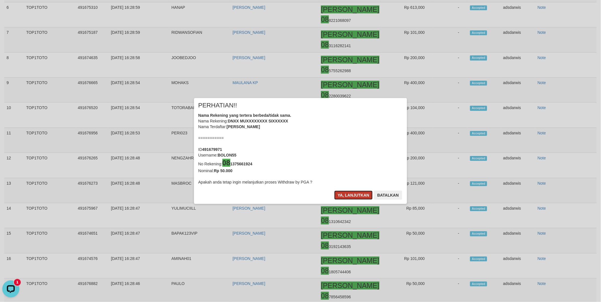
click at [352, 191] on button "Ya, lanjutkan" at bounding box center [353, 195] width 39 height 9
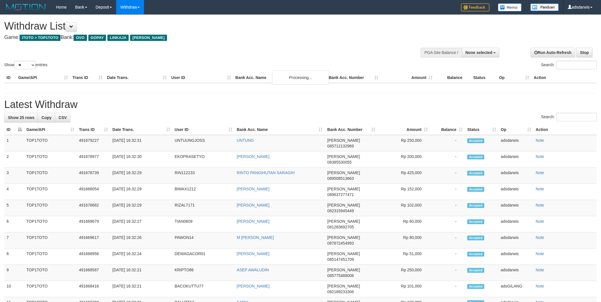
select select
select select "**"
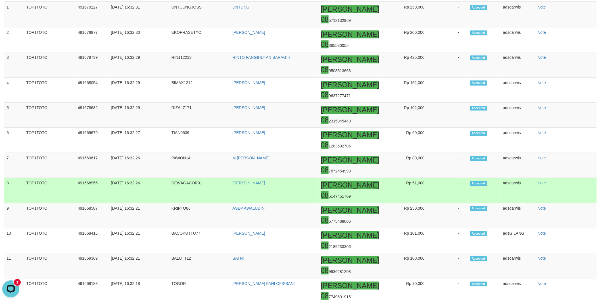
scroll to position [636, 0]
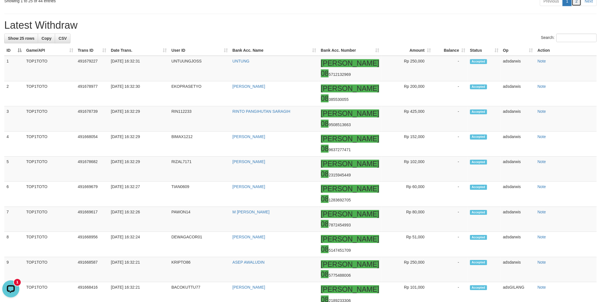
click at [581, 6] on link "2" at bounding box center [577, 1] width 10 height 10
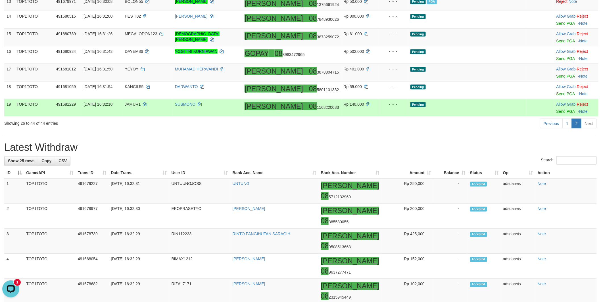
click at [467, 117] on td "Pending" at bounding box center [467, 108] width 119 height 18
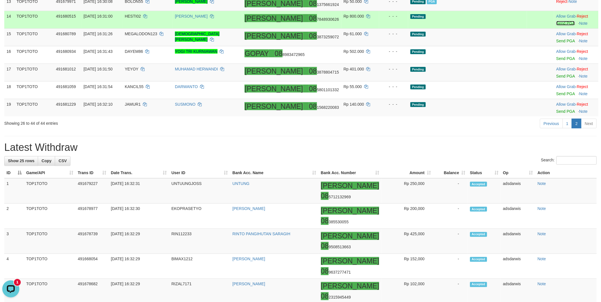
click at [557, 26] on link "Send PGA" at bounding box center [566, 23] width 18 height 5
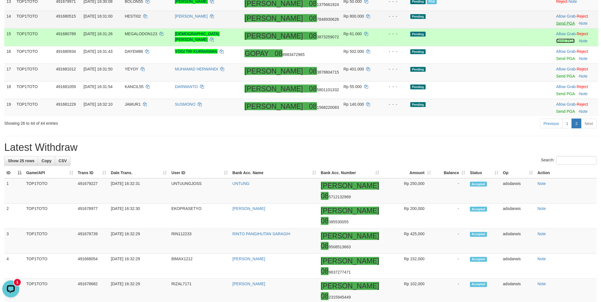
click at [557, 43] on link "Send PGA" at bounding box center [566, 41] width 18 height 5
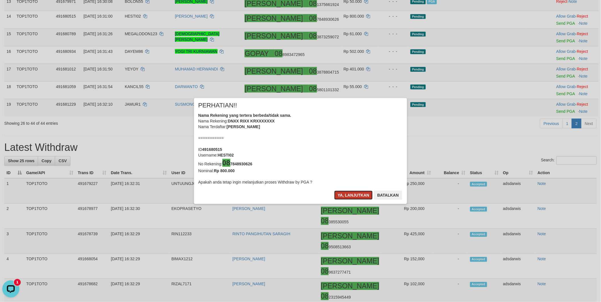
click at [348, 199] on button "Ya, lanjutkan" at bounding box center [353, 195] width 39 height 9
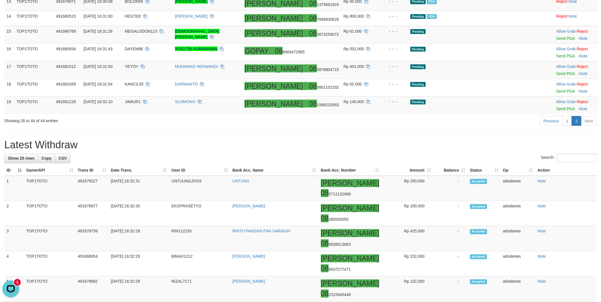
scroll to position [319, 0]
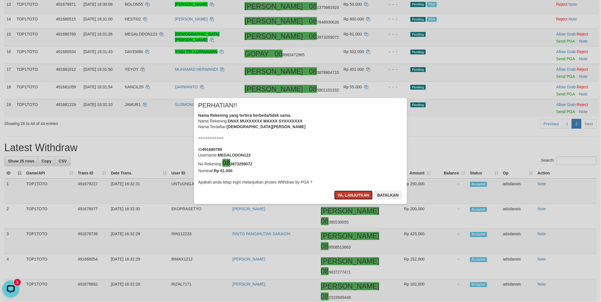
click at [350, 196] on button "Ya, lanjutkan" at bounding box center [353, 195] width 39 height 9
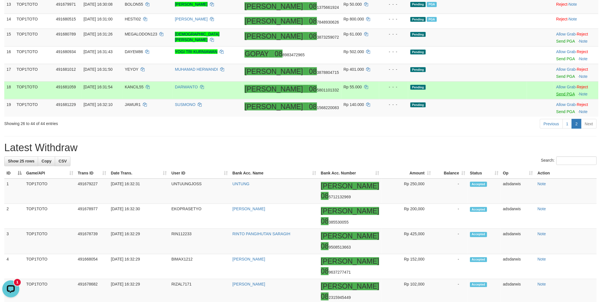
scroll to position [317, 0]
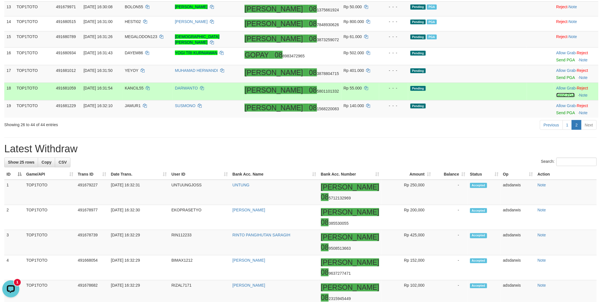
click at [557, 97] on link "Send PGA" at bounding box center [566, 95] width 18 height 5
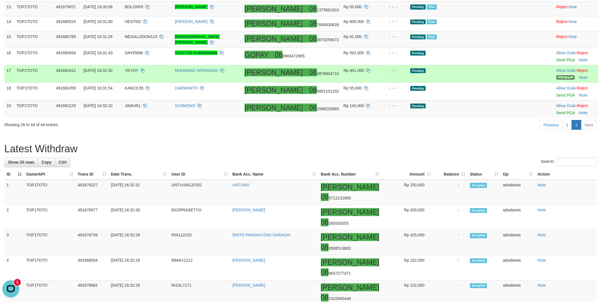
click at [557, 80] on link "Send PGA" at bounding box center [566, 77] width 18 height 5
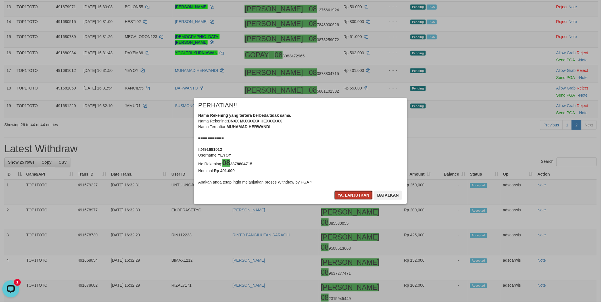
click at [352, 197] on button "Ya, lanjutkan" at bounding box center [353, 195] width 39 height 9
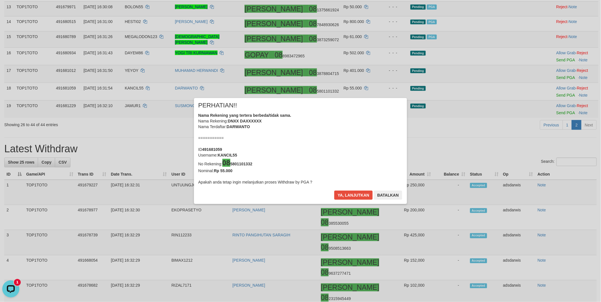
scroll to position [314, 0]
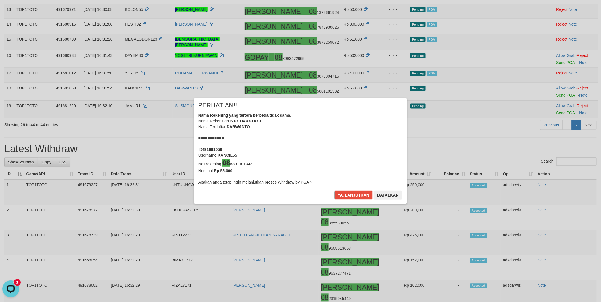
click at [352, 197] on button "Ya, lanjutkan" at bounding box center [353, 195] width 39 height 9
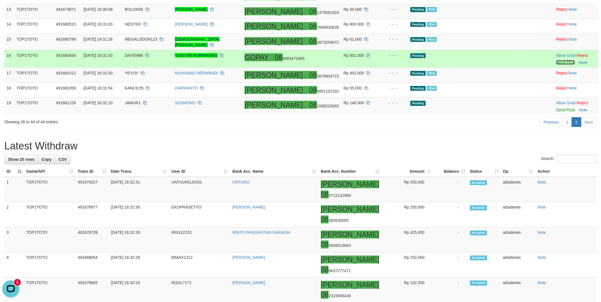
click at [557, 65] on link "Send PGA" at bounding box center [566, 62] width 18 height 5
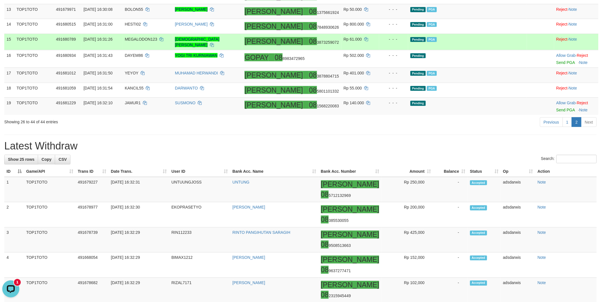
click at [505, 50] on td "Pending PGA" at bounding box center [467, 42] width 119 height 16
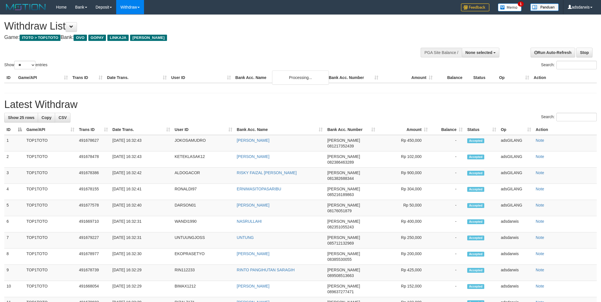
select select
select select "**"
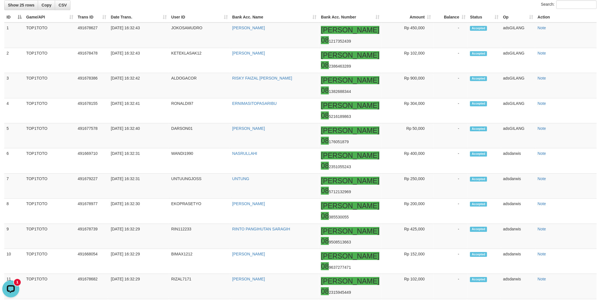
scroll to position [630, 0]
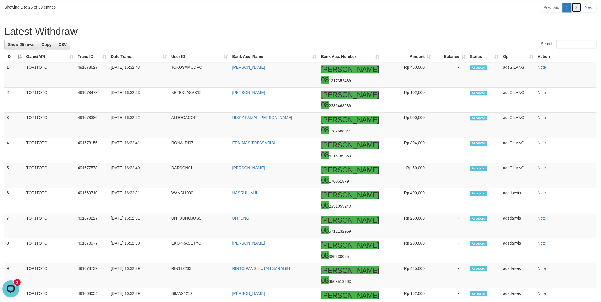
click at [580, 12] on link "2" at bounding box center [577, 8] width 10 height 10
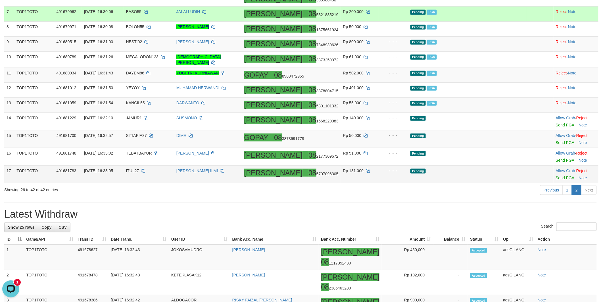
scroll to position [204, 0]
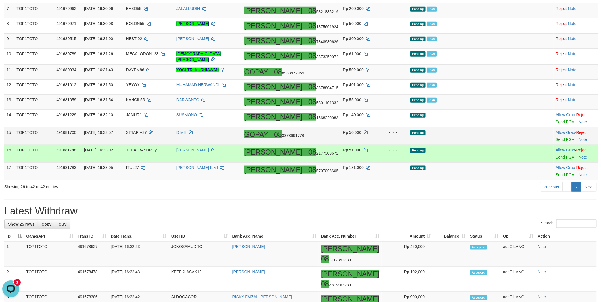
click at [502, 145] on td "Pending" at bounding box center [467, 136] width 118 height 18
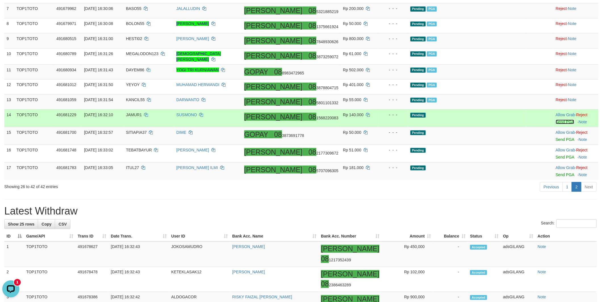
click at [556, 124] on link "Send PGA" at bounding box center [565, 122] width 18 height 5
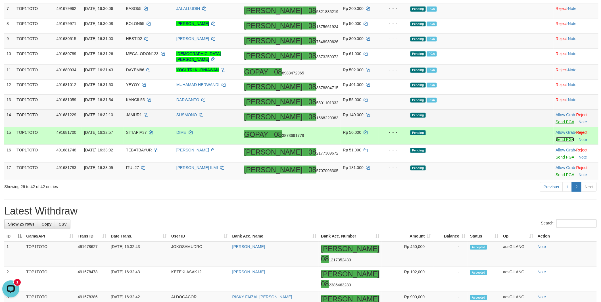
click at [556, 142] on link "Send PGA" at bounding box center [565, 139] width 18 height 5
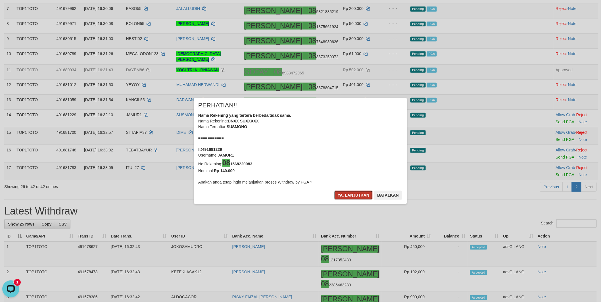
click at [351, 198] on button "Ya, lanjutkan" at bounding box center [353, 195] width 39 height 9
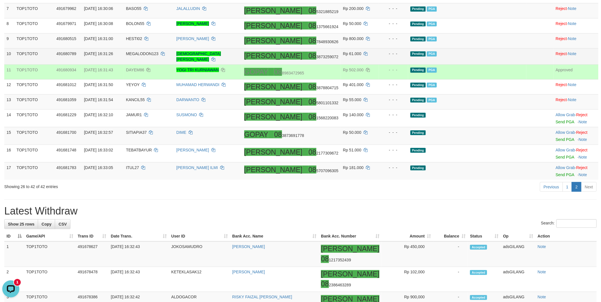
click at [495, 65] on td "Pending PGA" at bounding box center [467, 56] width 118 height 16
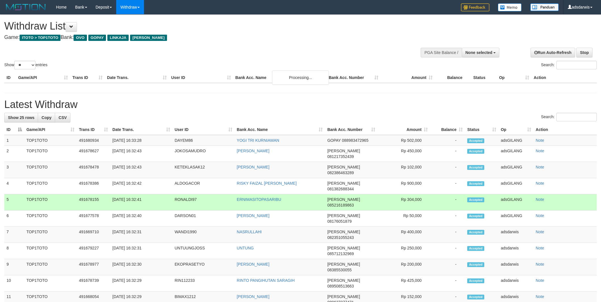
select select
select select "**"
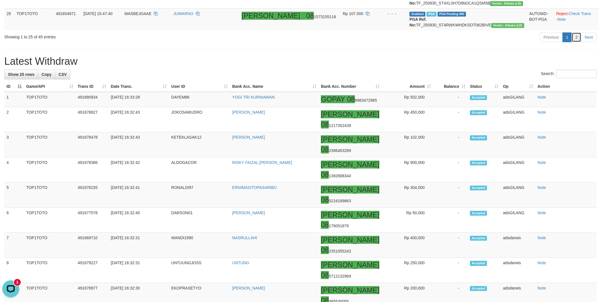
click at [576, 42] on link "2" at bounding box center [577, 37] width 10 height 10
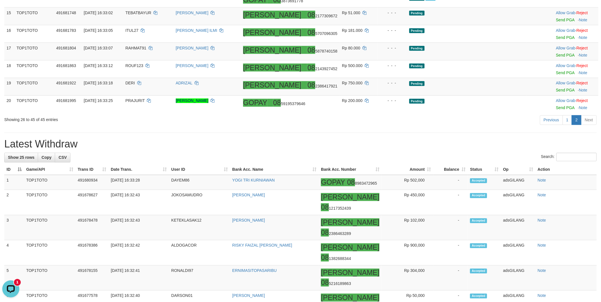
scroll to position [333, 0]
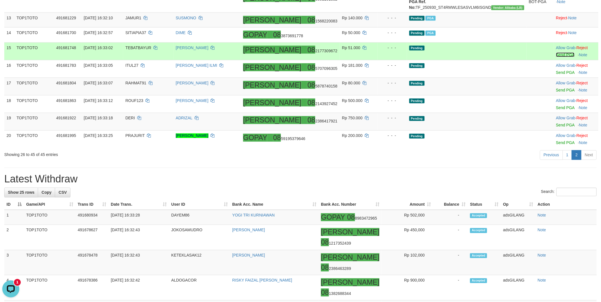
click at [556, 57] on link "Send PGA" at bounding box center [565, 55] width 18 height 5
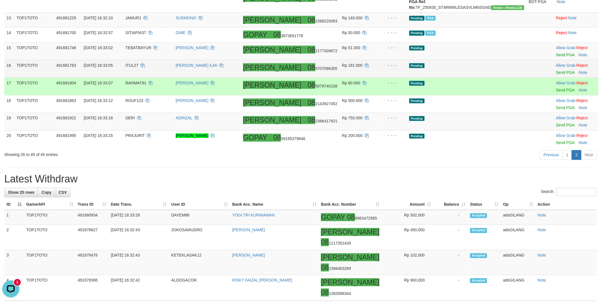
click at [496, 78] on td "Pending" at bounding box center [467, 69] width 120 height 18
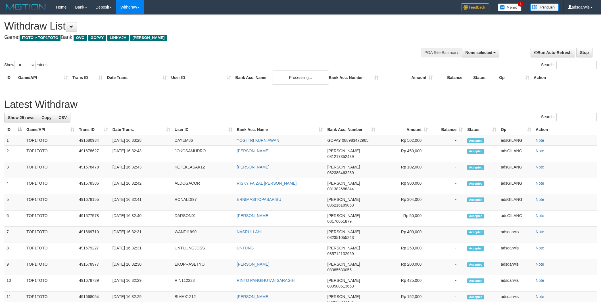
select select
select select "**"
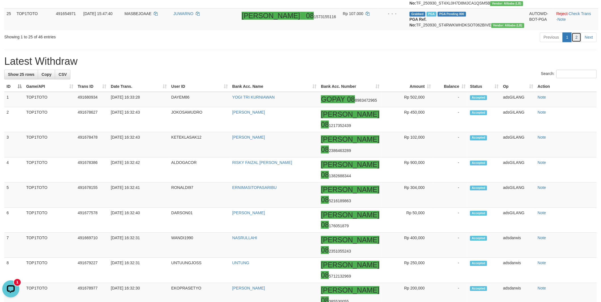
click at [574, 42] on link "2" at bounding box center [577, 37] width 10 height 10
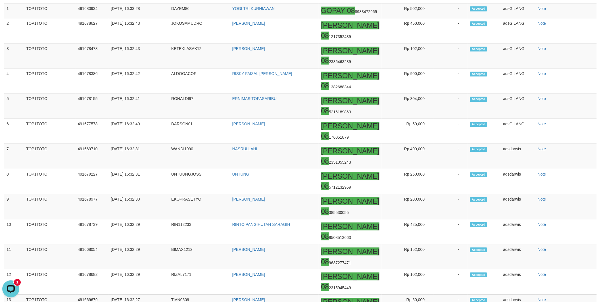
scroll to position [448, 0]
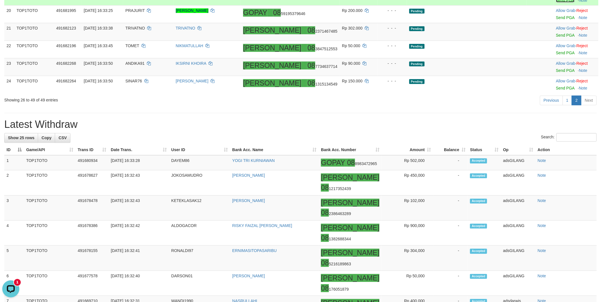
click at [556, 3] on link "Send PGA" at bounding box center [565, 0] width 18 height 5
click at [556, 20] on link "Send PGA" at bounding box center [565, 18] width 18 height 5
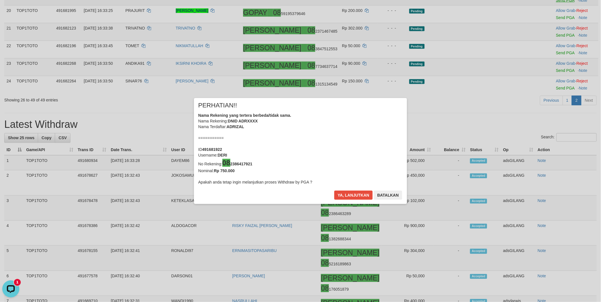
click at [549, 104] on div "× PERHATIAN!! Nama Rekening yang tertera berbeda/tidak sama. Nama Rekening: DNI…" at bounding box center [300, 151] width 601 height 129
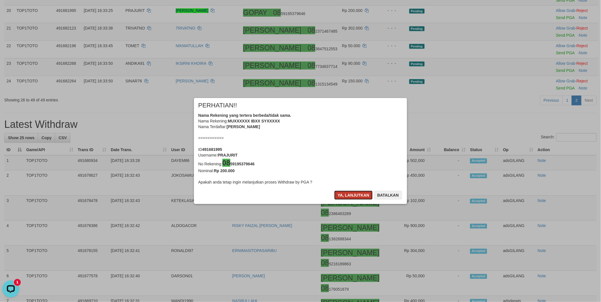
click at [345, 194] on button "Ya, lanjutkan" at bounding box center [353, 195] width 39 height 9
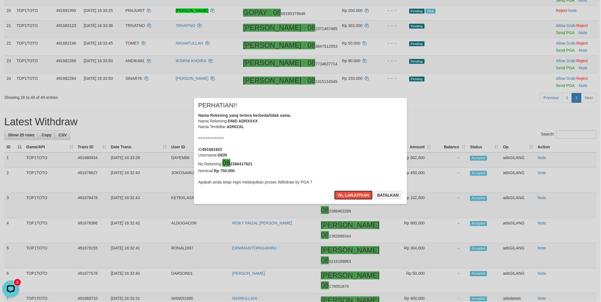
click at [345, 194] on button "Ya, lanjutkan" at bounding box center [353, 195] width 39 height 9
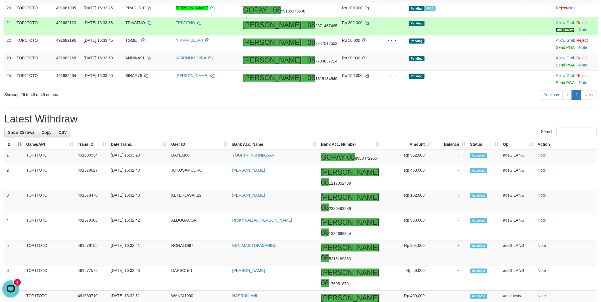
click at [556, 32] on link "Send PGA" at bounding box center [565, 30] width 18 height 5
click at [554, 53] on td "Allow Grab · Reject Send PGA · Note" at bounding box center [576, 45] width 45 height 18
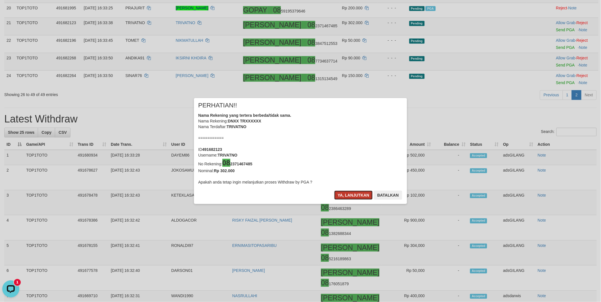
click at [358, 197] on button "Ya, lanjutkan" at bounding box center [353, 195] width 39 height 9
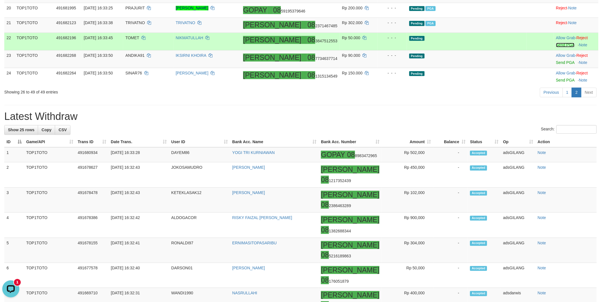
click at [556, 47] on link "Send PGA" at bounding box center [565, 45] width 18 height 5
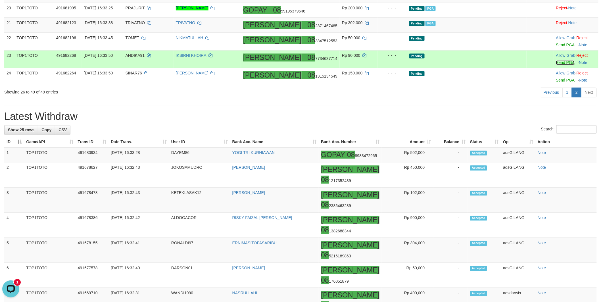
click at [556, 65] on link "Send PGA" at bounding box center [565, 63] width 18 height 5
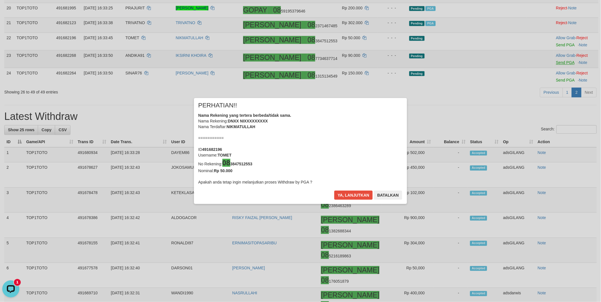
click at [550, 148] on div "× PERHATIAN!! Nama Rekening yang tertera berbeda/tidak sama. Nama Rekening: DNX…" at bounding box center [300, 151] width 601 height 129
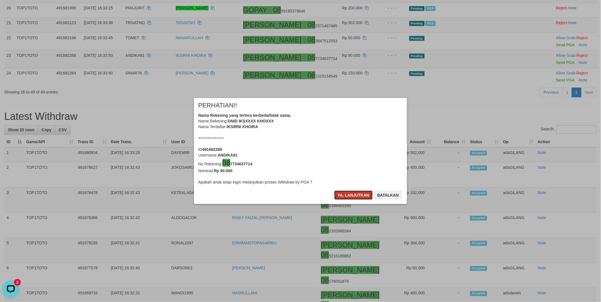
click at [353, 199] on button "Ya, lanjutkan" at bounding box center [353, 195] width 39 height 9
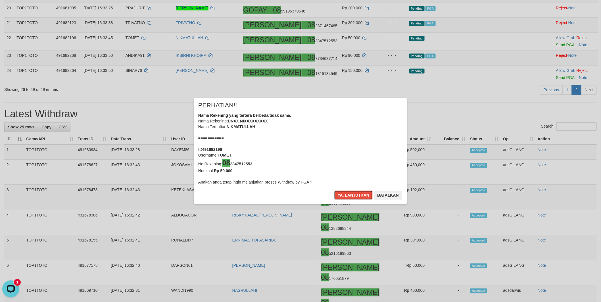
click at [353, 199] on button "Ya, lanjutkan" at bounding box center [353, 195] width 39 height 9
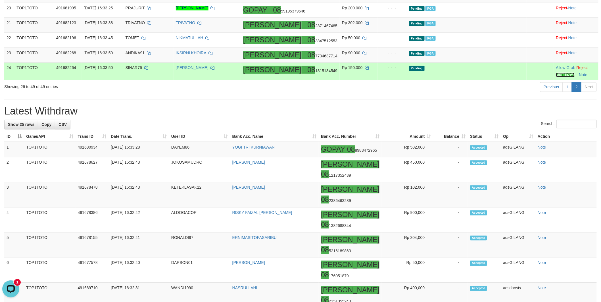
click at [556, 77] on link "Send PGA" at bounding box center [565, 75] width 18 height 5
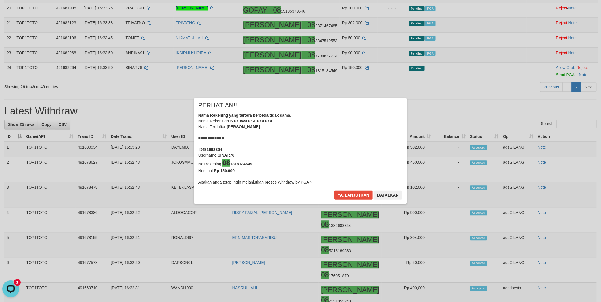
click at [345, 190] on div "× PERHATIAN!! Nama Rekening yang tertera berbeda/tidak sama. Nama Rekening: DNX…" at bounding box center [300, 151] width 213 height 106
click at [345, 197] on button "Ya, lanjutkan" at bounding box center [353, 195] width 39 height 9
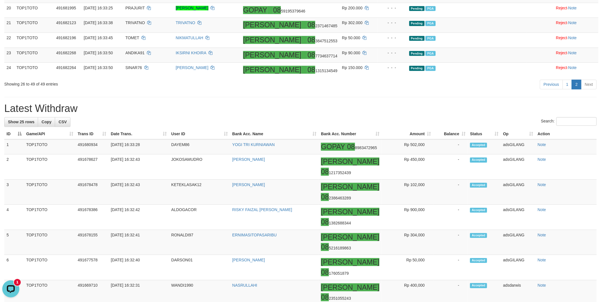
click at [436, 164] on div "**********" at bounding box center [300, 178] width 601 height 1222
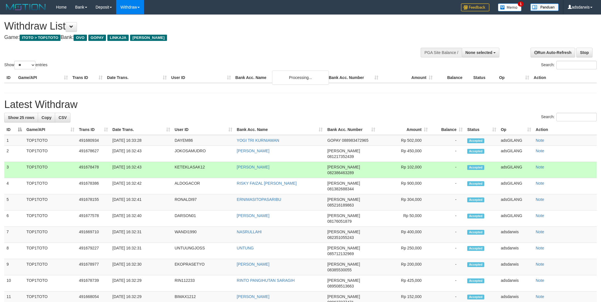
select select
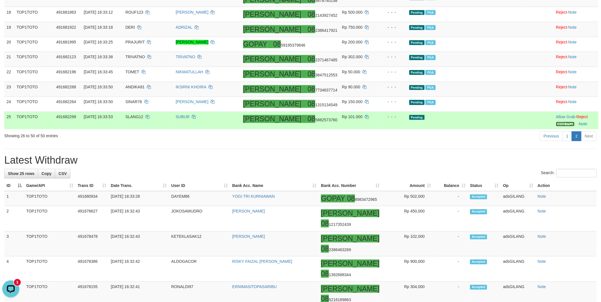
click at [556, 126] on link "Send PGA" at bounding box center [565, 124] width 18 height 5
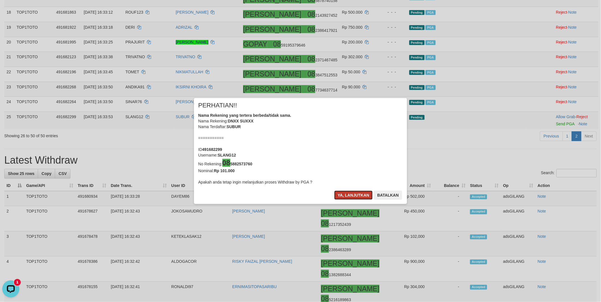
click at [355, 196] on button "Ya, lanjutkan" at bounding box center [353, 195] width 39 height 9
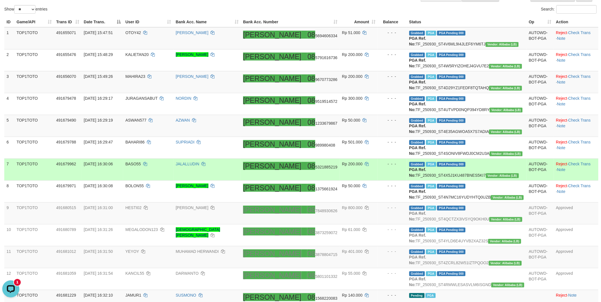
scroll to position [35, 0]
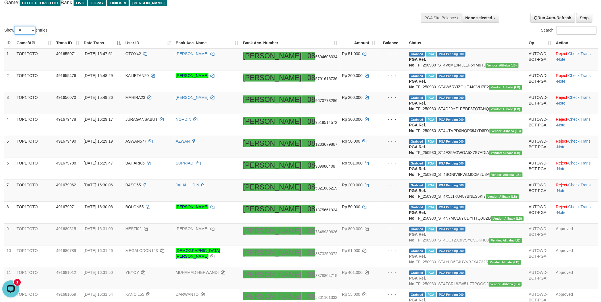
click at [27, 30] on select "** ** ** ***" at bounding box center [24, 30] width 21 height 9
select select "***"
click at [15, 26] on select "** ** ** ***" at bounding box center [24, 30] width 21 height 9
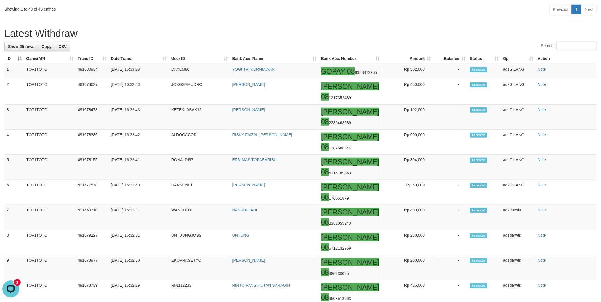
scroll to position [1045, 0]
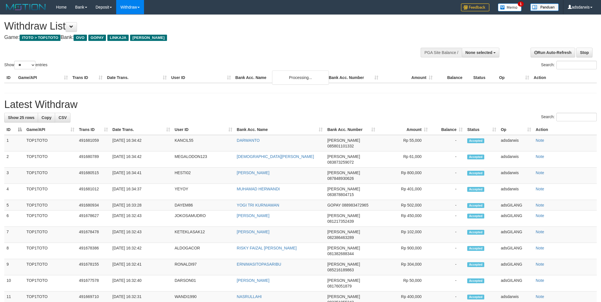
select select
select select "**"
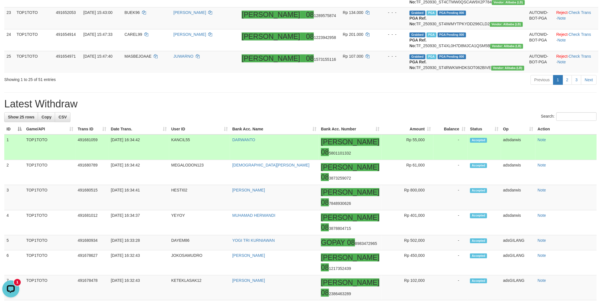
scroll to position [568, 0]
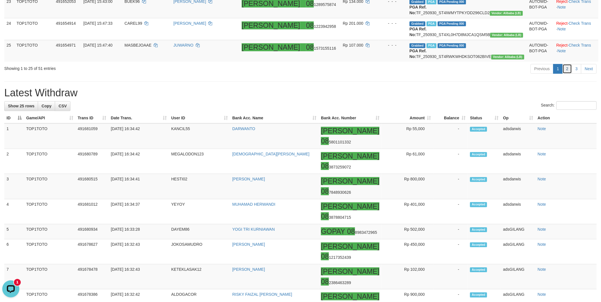
click at [570, 74] on link "2" at bounding box center [568, 69] width 10 height 10
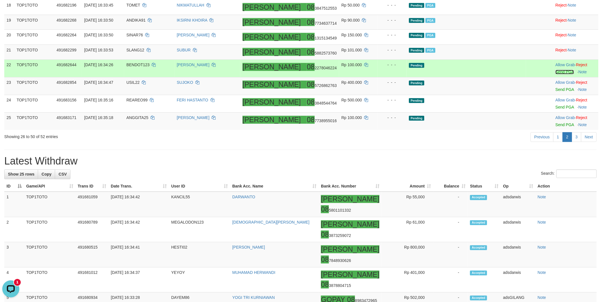
click at [556, 74] on link "Send PGA" at bounding box center [565, 72] width 18 height 5
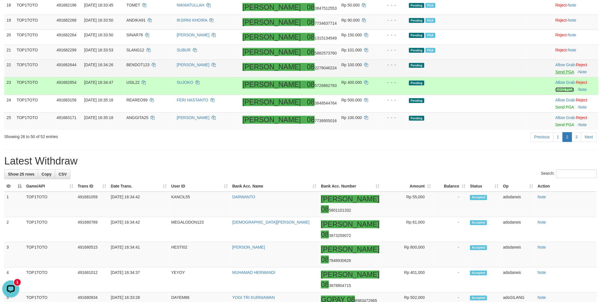
click at [556, 92] on link "Send PGA" at bounding box center [565, 90] width 18 height 5
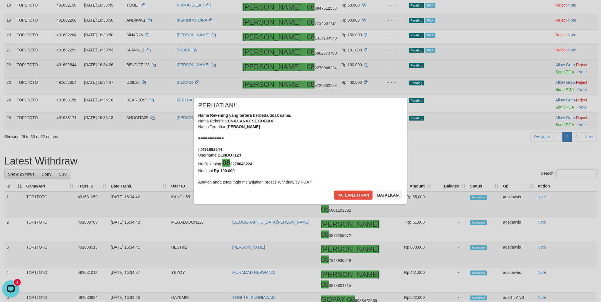
click at [411, 151] on div "× PERHATIAN!! Nama Rekening yang tertera berbeda/tidak sama. Nama Rekening: DNX…" at bounding box center [301, 151] width 222 height 106
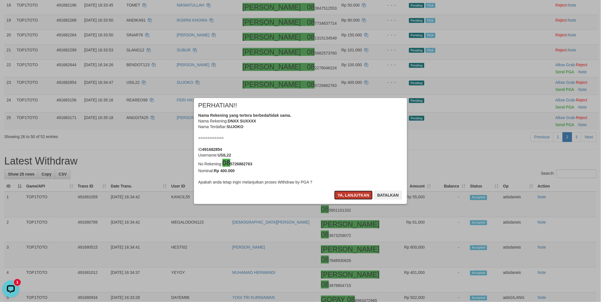
click at [348, 194] on button "Ya, lanjutkan" at bounding box center [353, 195] width 39 height 9
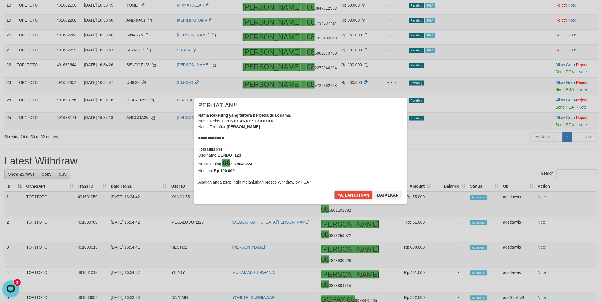
click at [348, 194] on button "Ya, lanjutkan" at bounding box center [353, 195] width 39 height 9
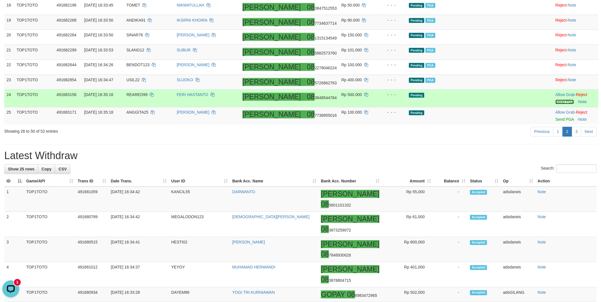
click at [556, 104] on link "Send PGA" at bounding box center [565, 102] width 18 height 5
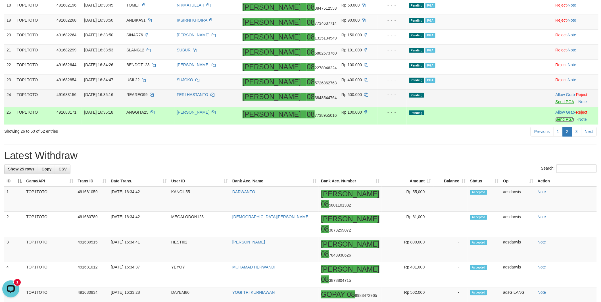
click at [556, 122] on link "Send PGA" at bounding box center [565, 119] width 18 height 5
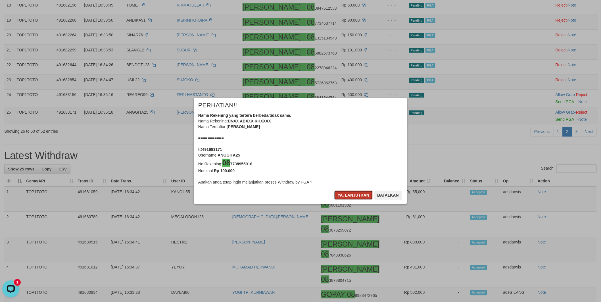
click at [348, 197] on button "Ya, lanjutkan" at bounding box center [353, 195] width 39 height 9
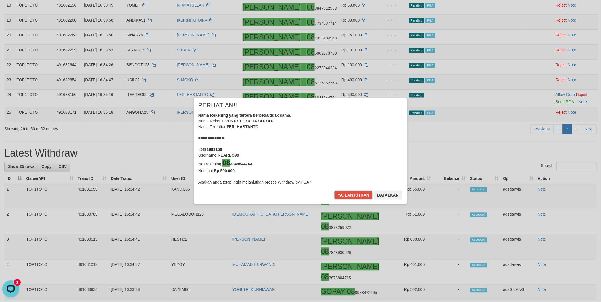
click at [348, 197] on button "Ya, lanjutkan" at bounding box center [353, 195] width 39 height 9
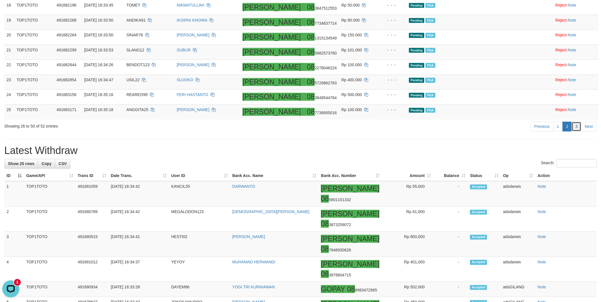
click at [580, 132] on link "3" at bounding box center [577, 127] width 10 height 10
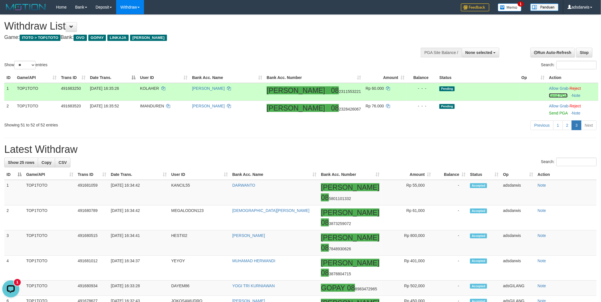
click at [549, 95] on link "Send PGA" at bounding box center [558, 95] width 18 height 5
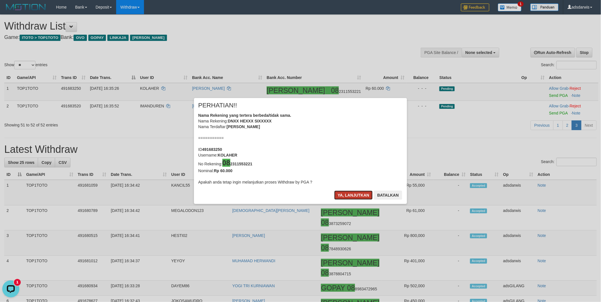
click at [345, 196] on button "Ya, lanjutkan" at bounding box center [353, 195] width 39 height 9
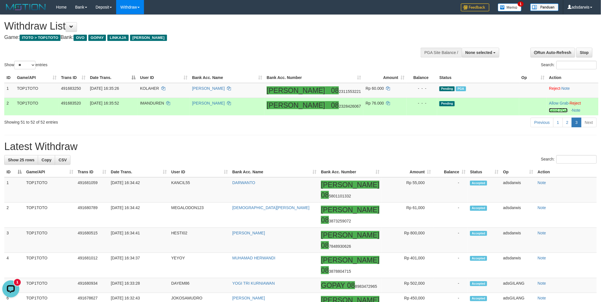
click at [550, 110] on link "Send PGA" at bounding box center [558, 110] width 18 height 5
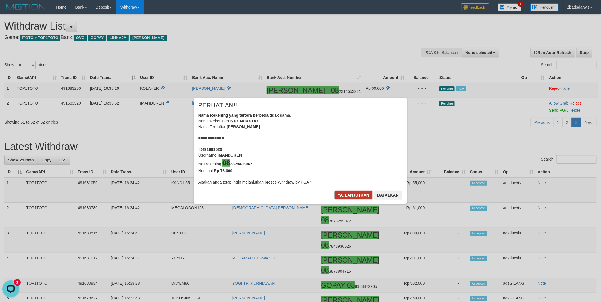
click at [344, 193] on button "Ya, lanjutkan" at bounding box center [353, 195] width 39 height 9
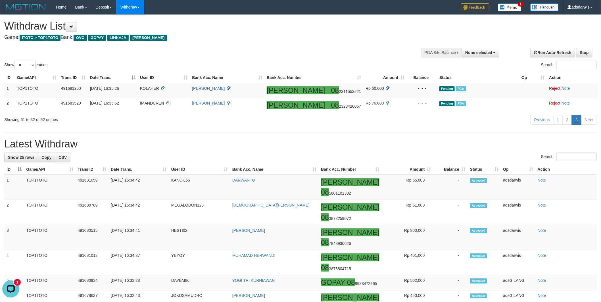
click at [261, 48] on div "Show ** ** ** *** entries Search:" at bounding box center [300, 43] width 601 height 56
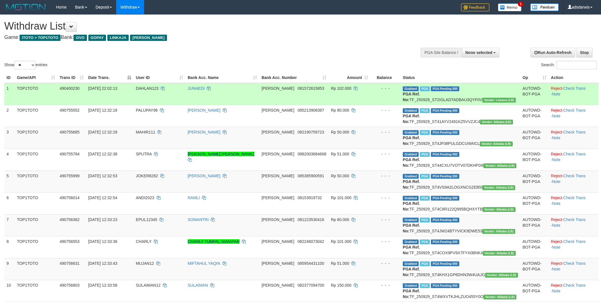
select select
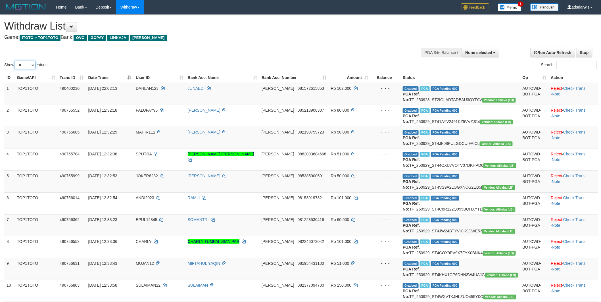
click at [26, 66] on select "** ** ** ***" at bounding box center [24, 65] width 21 height 9
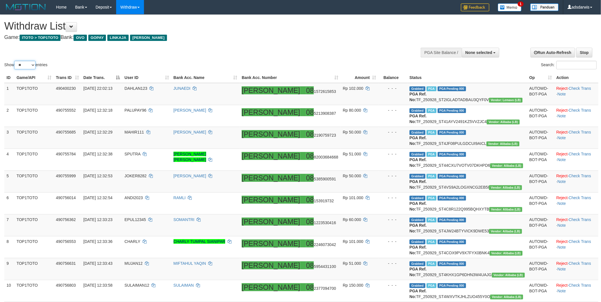
select select "***"
click at [15, 61] on select "** ** ** ***" at bounding box center [24, 65] width 21 height 9
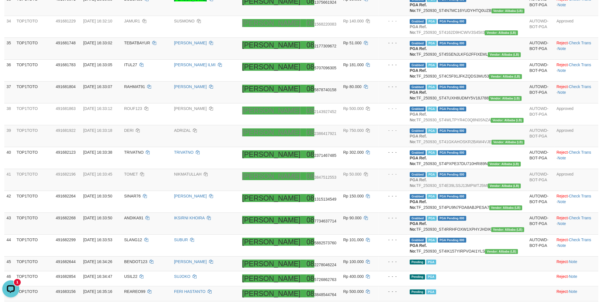
scroll to position [789, 0]
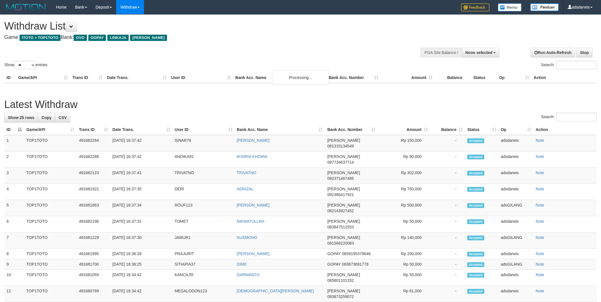
select select
select select "**"
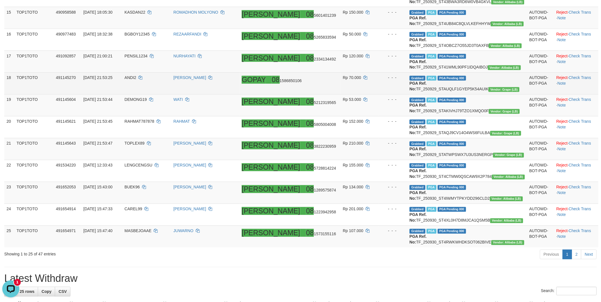
scroll to position [536, 0]
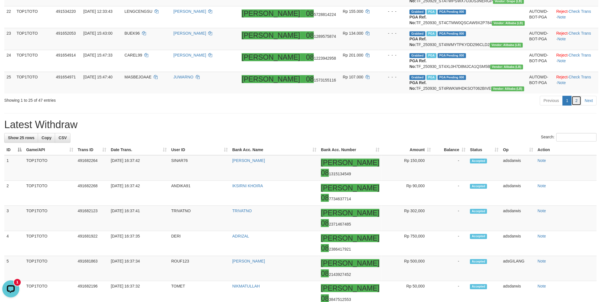
click at [581, 105] on link "2" at bounding box center [577, 101] width 10 height 10
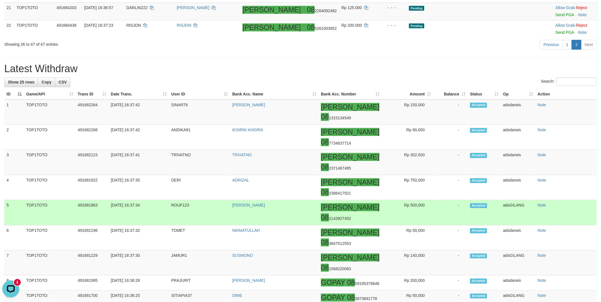
scroll to position [374, 0]
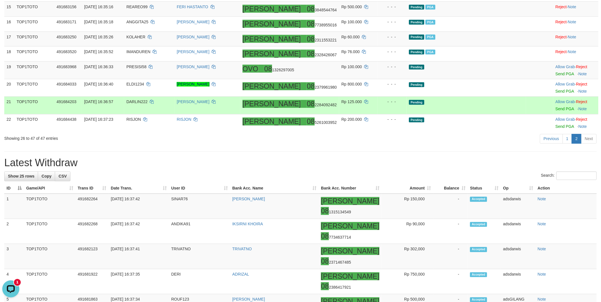
click at [501, 114] on td "Pending" at bounding box center [466, 106] width 119 height 18
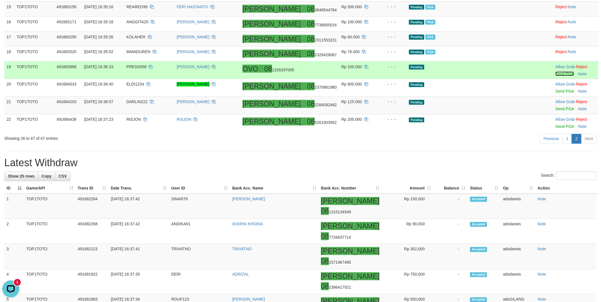
click at [556, 76] on link "Send PGA" at bounding box center [565, 74] width 18 height 5
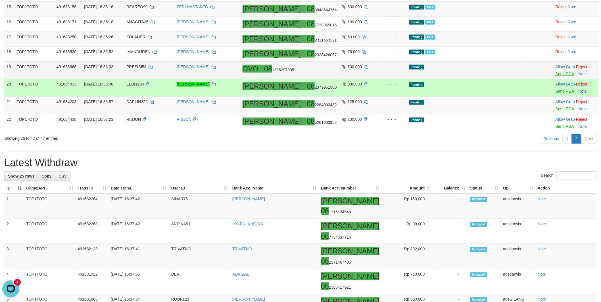
click at [556, 89] on div at bounding box center [576, 87] width 41 height 1
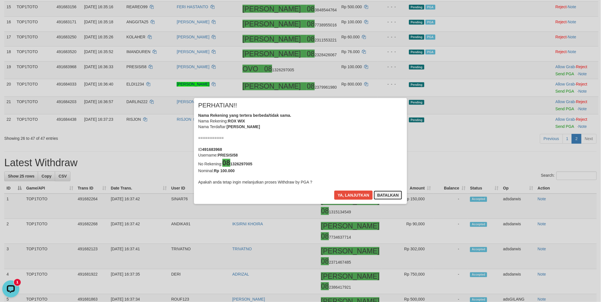
click at [390, 192] on button "Batalkan" at bounding box center [388, 195] width 28 height 9
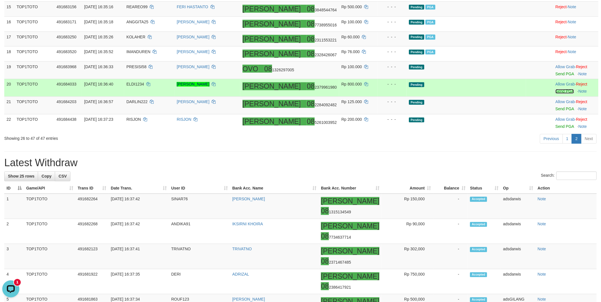
click at [556, 94] on link "Send PGA" at bounding box center [565, 91] width 18 height 5
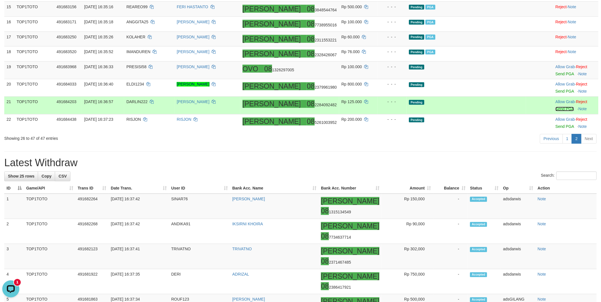
click at [556, 111] on link "Send PGA" at bounding box center [565, 109] width 18 height 5
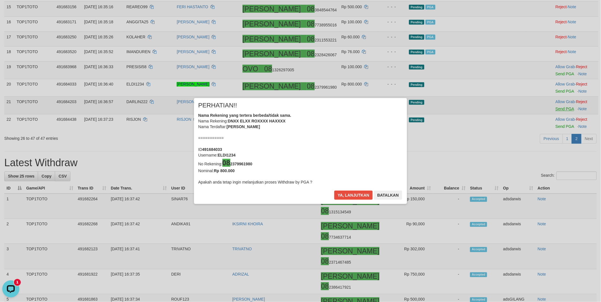
click at [550, 194] on div "× PERHATIAN!! Nama Rekening yang tertera berbeda/tidak sama. Nama Rekening: DNX…" at bounding box center [300, 151] width 601 height 129
click at [343, 192] on button "Ya, lanjutkan" at bounding box center [353, 195] width 39 height 9
click at [350, 195] on button "Ya, lanjutkan" at bounding box center [353, 195] width 39 height 9
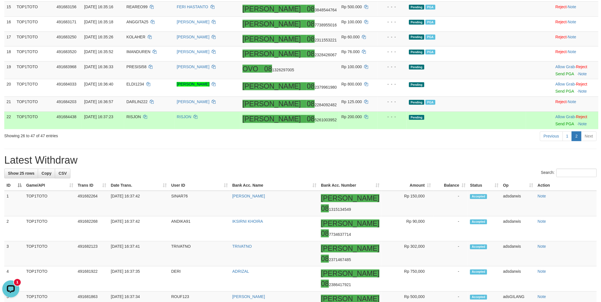
scroll to position [371, 0]
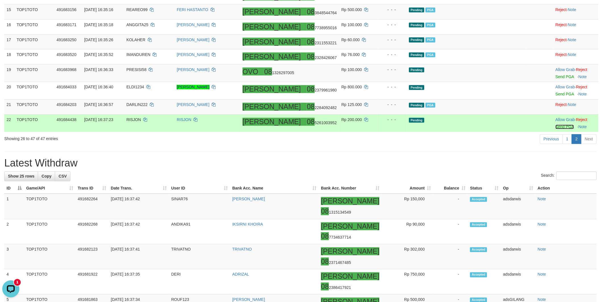
click at [556, 129] on link "Send PGA" at bounding box center [565, 127] width 18 height 5
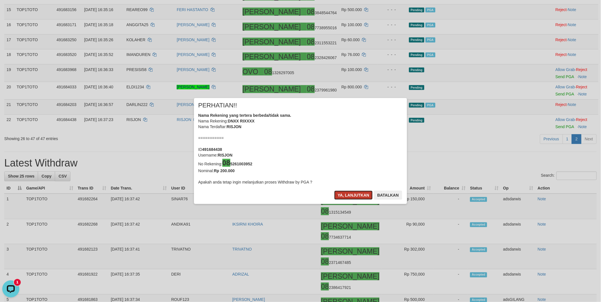
click at [343, 198] on button "Ya, lanjutkan" at bounding box center [353, 195] width 39 height 9
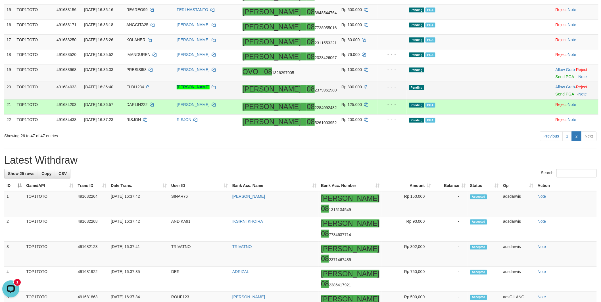
scroll to position [369, 0]
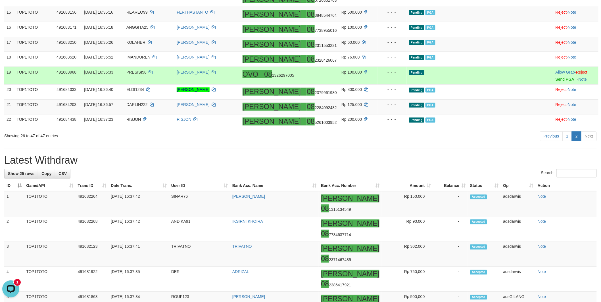
click at [161, 84] on td "PRESISI58" at bounding box center [149, 76] width 50 height 18
copy td "PRESISI58"
click at [556, 82] on link "Send PGA" at bounding box center [565, 79] width 18 height 5
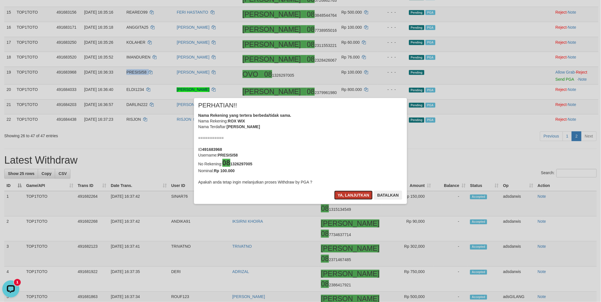
click at [356, 197] on button "Ya, lanjutkan" at bounding box center [353, 195] width 39 height 9
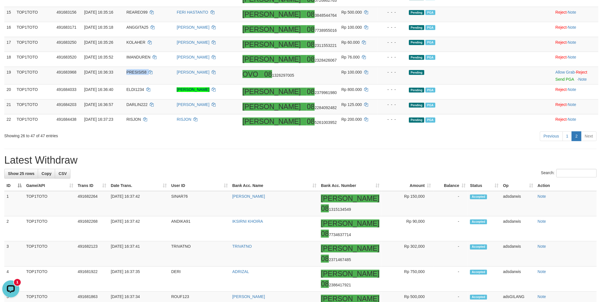
scroll to position [366, 0]
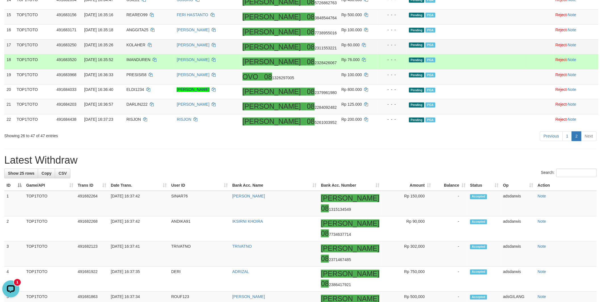
click at [481, 55] on td "Pending PGA" at bounding box center [466, 46] width 119 height 15
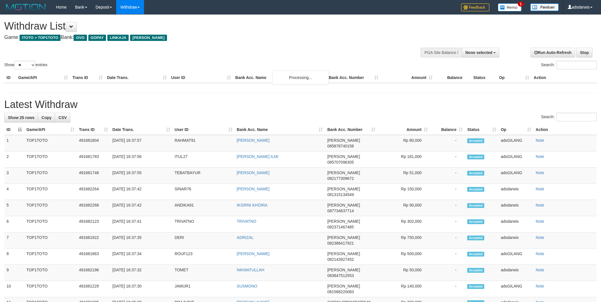
select select
select select "**"
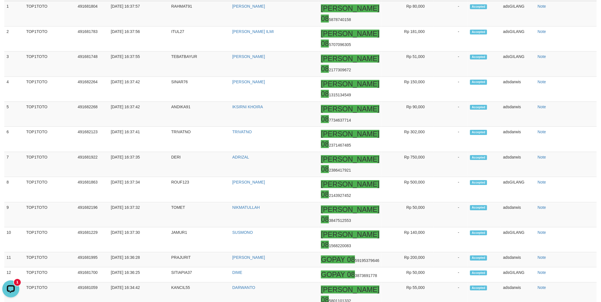
scroll to position [631, 0]
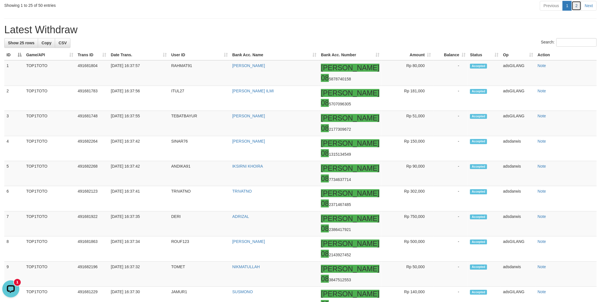
click at [579, 11] on link "2" at bounding box center [577, 6] width 10 height 10
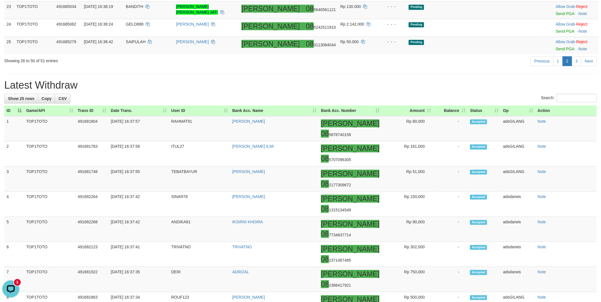
scroll to position [541, 0]
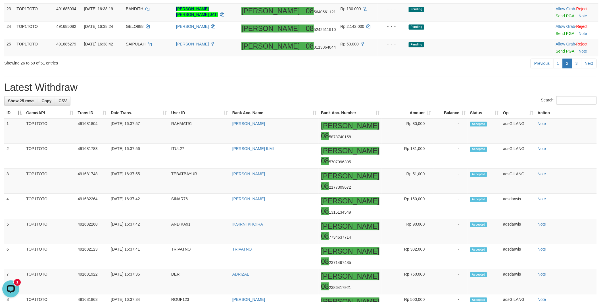
click at [461, 70] on div "Previous 1 2 3 Next" at bounding box center [426, 64] width 342 height 12
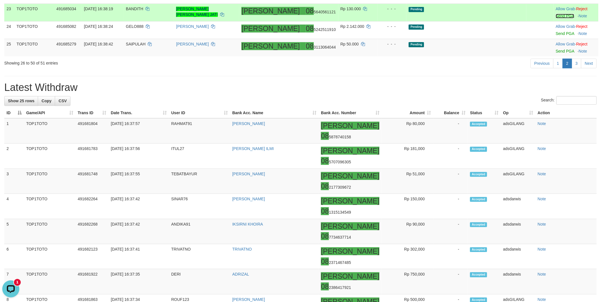
click at [556, 18] on link "Send PGA" at bounding box center [565, 16] width 18 height 5
click at [556, 36] on link "Send PGA" at bounding box center [565, 33] width 18 height 5
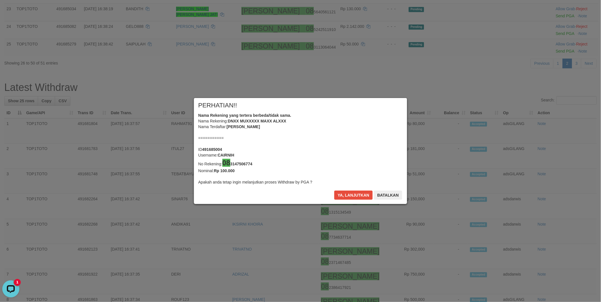
click at [350, 200] on div "Ya, lanjutkan Batalkan" at bounding box center [368, 197] width 69 height 13
click at [348, 197] on button "Ya, lanjutkan" at bounding box center [353, 195] width 39 height 9
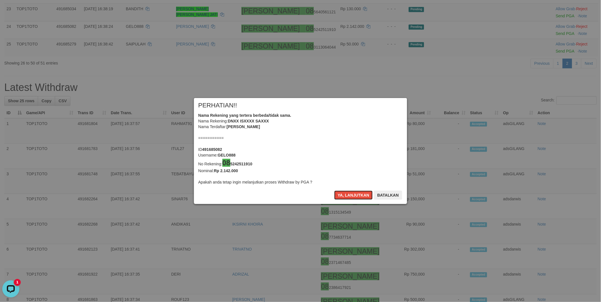
click at [348, 197] on button "Ya, lanjutkan" at bounding box center [353, 195] width 39 height 9
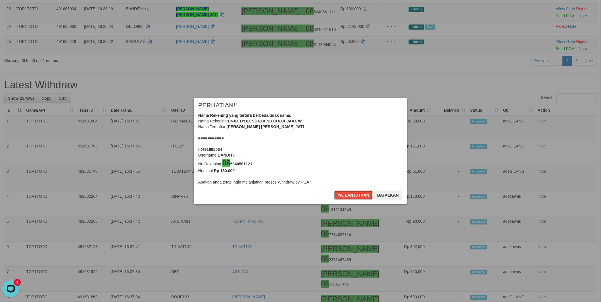
click at [348, 197] on button "Ya, lanjutkan" at bounding box center [353, 195] width 39 height 9
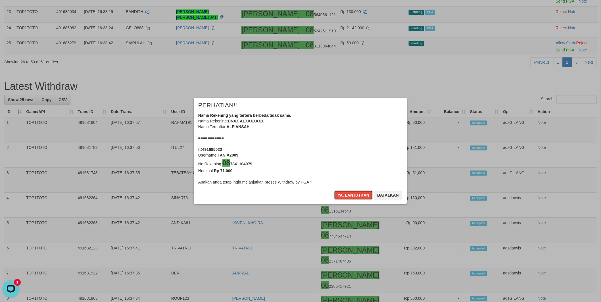
click at [348, 197] on button "Ya, lanjutkan" at bounding box center [353, 195] width 39 height 9
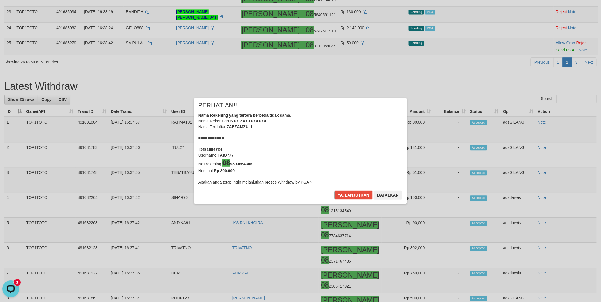
click at [348, 197] on button "Ya, lanjutkan" at bounding box center [353, 195] width 39 height 9
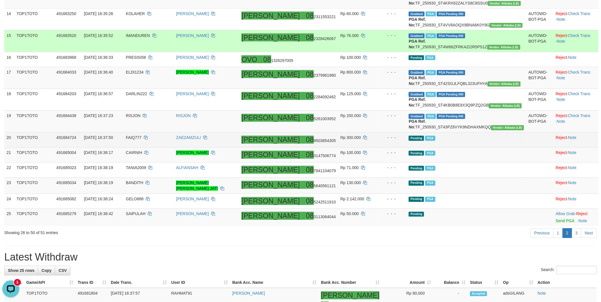
scroll to position [496, 0]
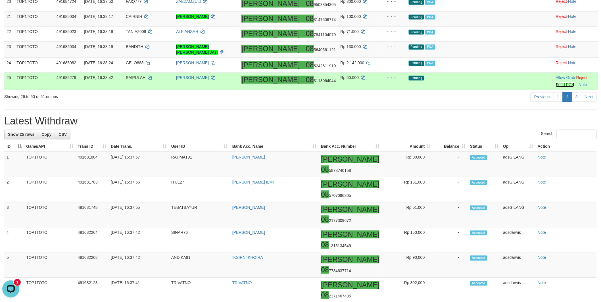
click at [556, 87] on link "Send PGA" at bounding box center [565, 84] width 18 height 5
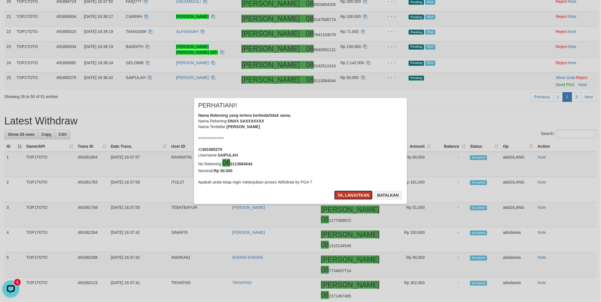
click at [357, 194] on button "Ya, lanjutkan" at bounding box center [353, 195] width 39 height 9
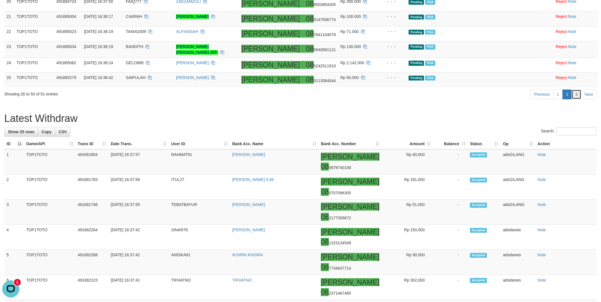
click at [578, 99] on link "3" at bounding box center [577, 95] width 10 height 10
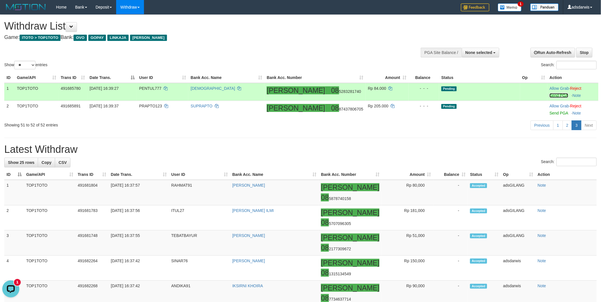
click at [551, 95] on link "Send PGA" at bounding box center [559, 95] width 18 height 5
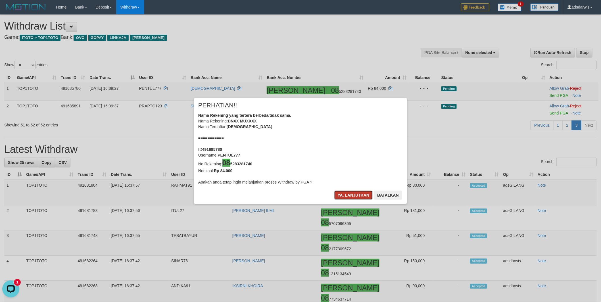
click at [349, 196] on button "Ya, lanjutkan" at bounding box center [353, 195] width 39 height 9
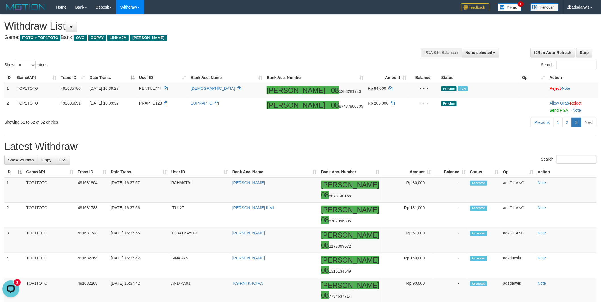
click at [311, 40] on div "**********" at bounding box center [201, 29] width 395 height 28
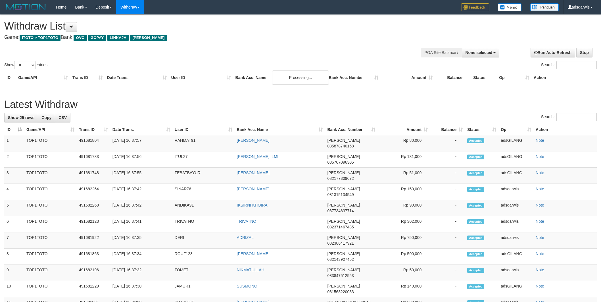
select select
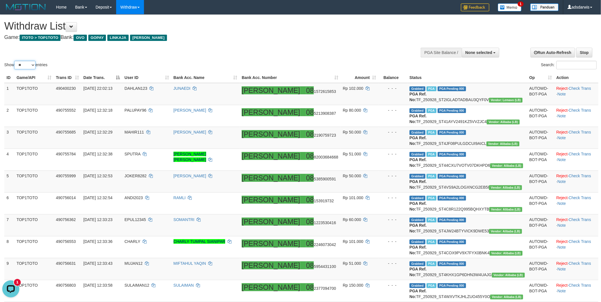
drag, startPoint x: 21, startPoint y: 66, endPoint x: 24, endPoint y: 69, distance: 4.0
click at [21, 66] on select "** ** ** ***" at bounding box center [24, 65] width 21 height 9
select select "***"
click at [15, 61] on select "** ** ** ***" at bounding box center [24, 65] width 21 height 9
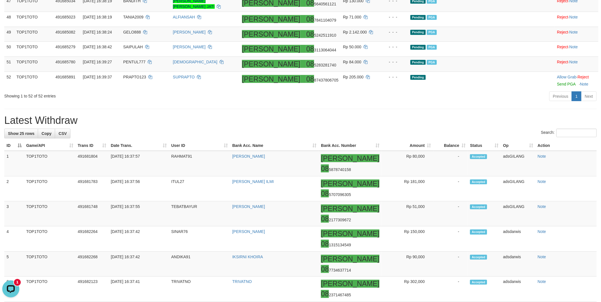
scroll to position [1263, 0]
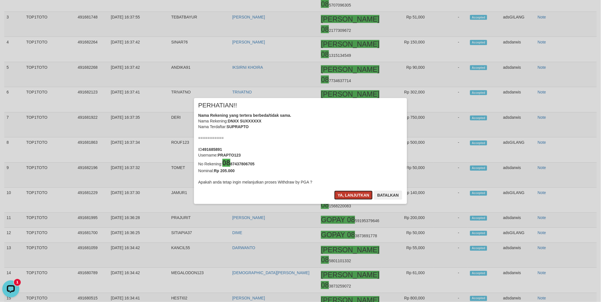
click at [351, 193] on button "Ya, lanjutkan" at bounding box center [353, 195] width 39 height 9
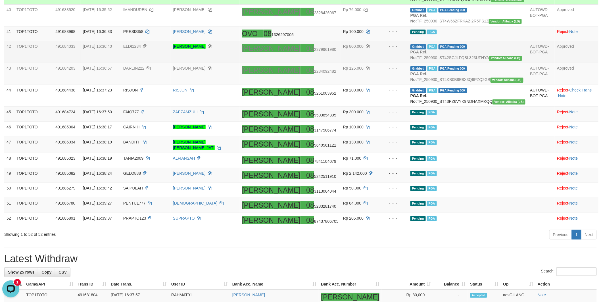
scroll to position [916, 0]
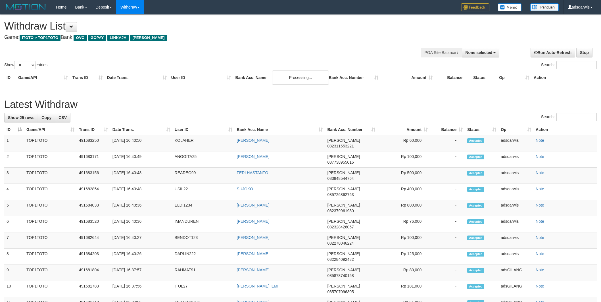
select select
select select "**"
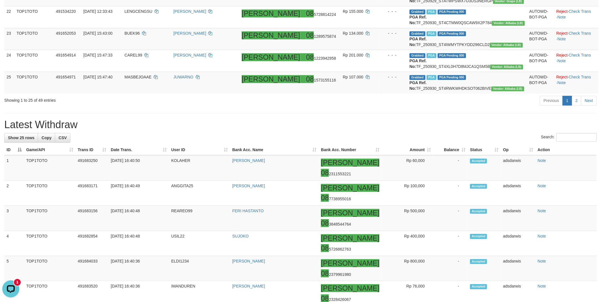
scroll to position [631, 0]
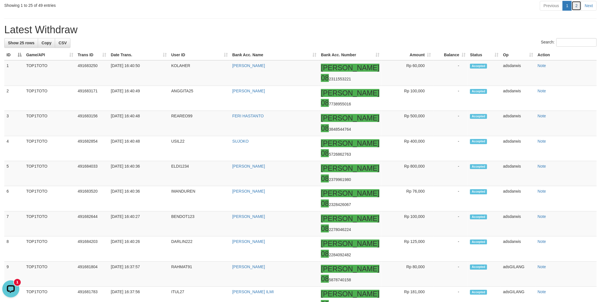
click at [576, 11] on link "2" at bounding box center [577, 6] width 10 height 10
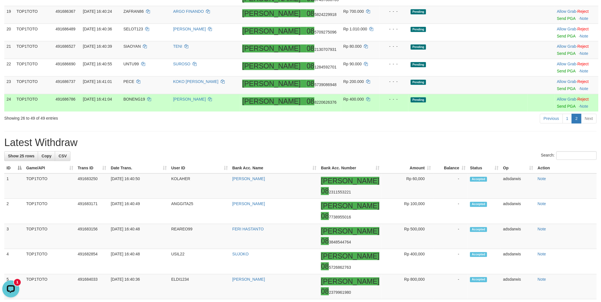
click at [475, 112] on td "Pending" at bounding box center [468, 103] width 119 height 18
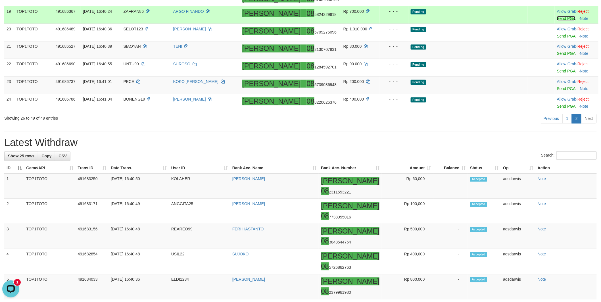
click at [557, 21] on link "Send PGA" at bounding box center [566, 18] width 18 height 5
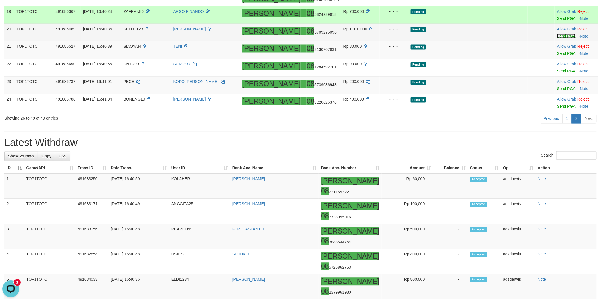
click at [557, 38] on link "Send PGA" at bounding box center [566, 36] width 18 height 5
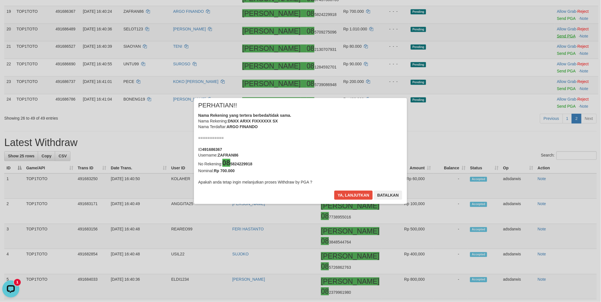
click at [549, 105] on body "Toggle navigation Home Bank Account List Load By Website Group [ITOTO] TOP1TOTO…" at bounding box center [300, 212] width 601 height 1245
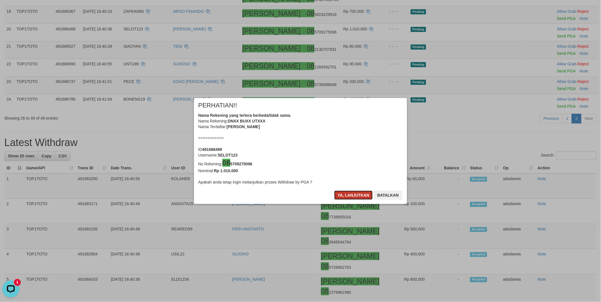
click at [347, 194] on button "Ya, lanjutkan" at bounding box center [353, 195] width 39 height 9
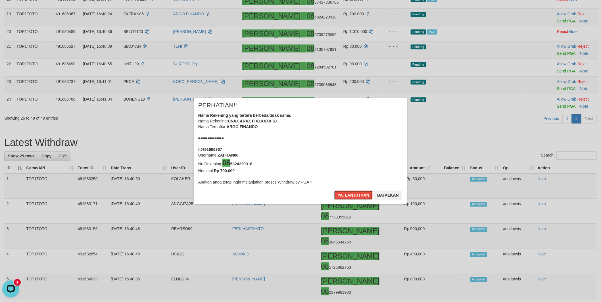
click at [347, 194] on button "Ya, lanjutkan" at bounding box center [353, 195] width 39 height 9
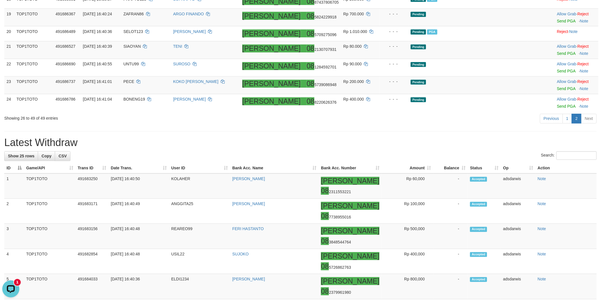
scroll to position [405, 0]
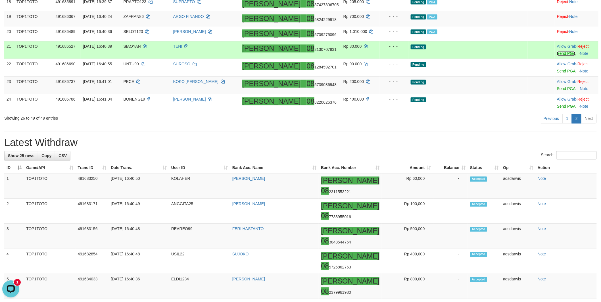
click at [557, 56] on link "Send PGA" at bounding box center [566, 53] width 18 height 5
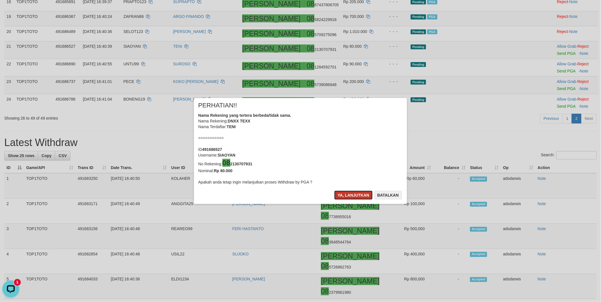
click at [350, 198] on button "Ya, lanjutkan" at bounding box center [353, 195] width 39 height 9
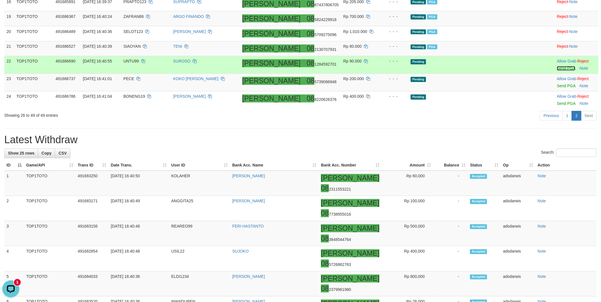
click at [557, 71] on link "Send PGA" at bounding box center [566, 68] width 18 height 5
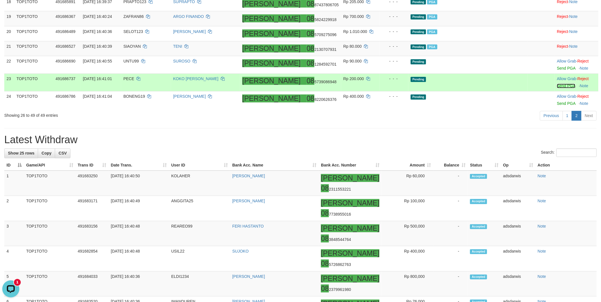
click at [557, 88] on link "Send PGA" at bounding box center [566, 86] width 18 height 5
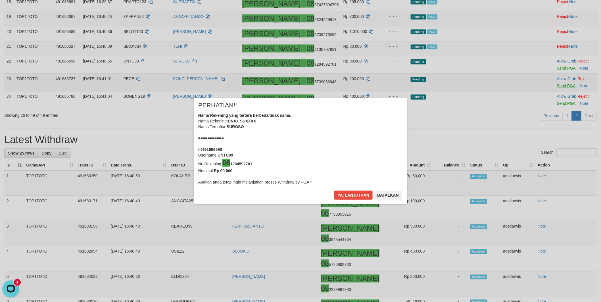
click at [550, 157] on div "× PERHATIAN!! Nama Rekening yang tertera berbeda/tidak sama. Nama Rekening: DNX…" at bounding box center [300, 151] width 601 height 129
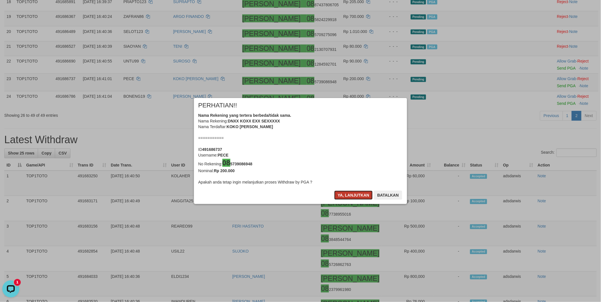
click at [355, 194] on button "Ya, lanjutkan" at bounding box center [353, 195] width 39 height 9
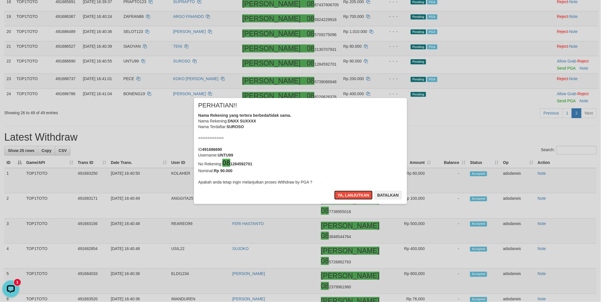
click at [355, 194] on button "Ya, lanjutkan" at bounding box center [353, 195] width 39 height 9
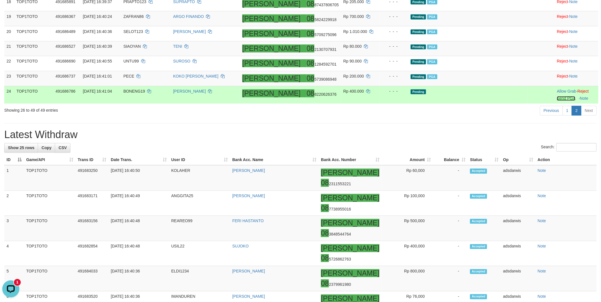
click at [557, 101] on link "Send PGA" at bounding box center [566, 98] width 18 height 5
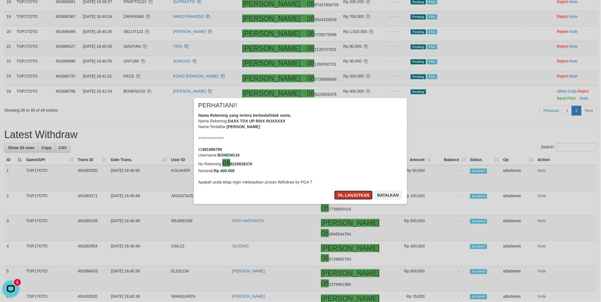
click at [347, 194] on button "Ya, lanjutkan" at bounding box center [353, 195] width 39 height 9
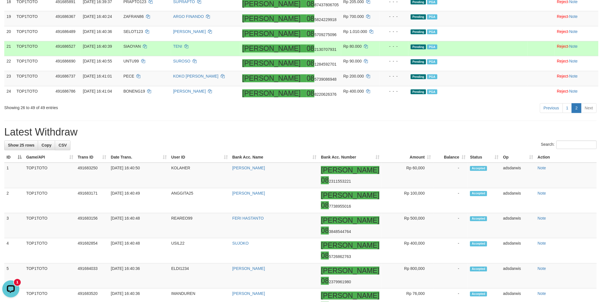
click at [510, 56] on td "Pending PGA" at bounding box center [468, 48] width 119 height 15
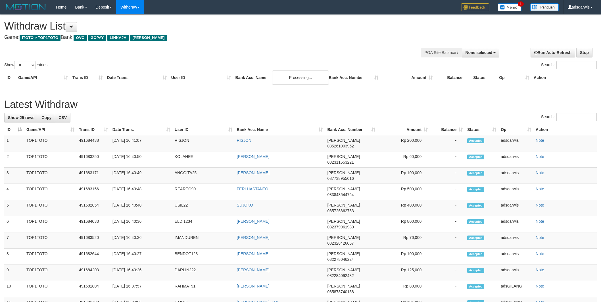
select select
select select "**"
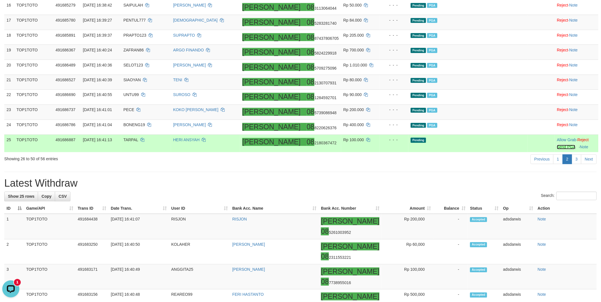
click at [557, 149] on link "Send PGA" at bounding box center [566, 147] width 18 height 5
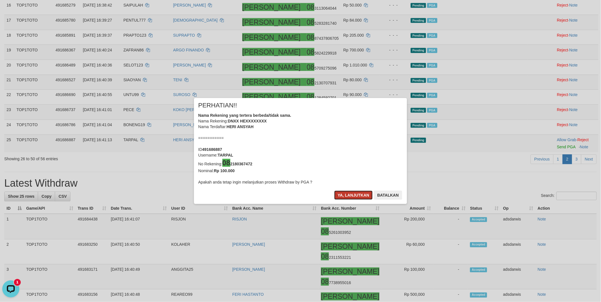
click at [355, 196] on button "Ya, lanjutkan" at bounding box center [353, 195] width 39 height 9
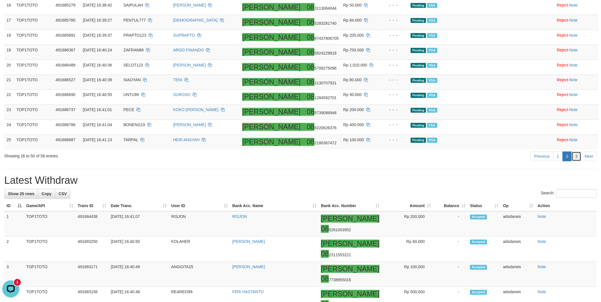
click at [578, 161] on link "3" at bounding box center [577, 157] width 10 height 10
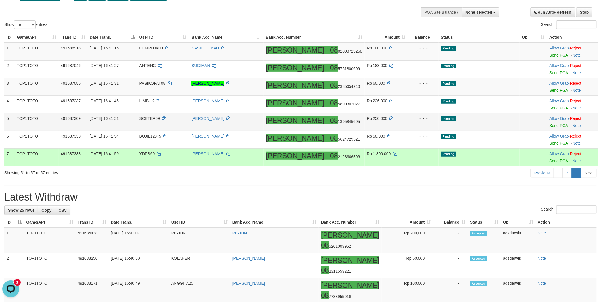
scroll to position [30, 0]
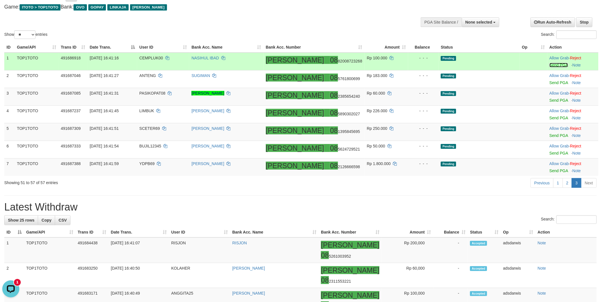
click at [551, 65] on link "Send PGA" at bounding box center [559, 65] width 18 height 5
click at [551, 81] on link "Send PGA" at bounding box center [559, 82] width 18 height 5
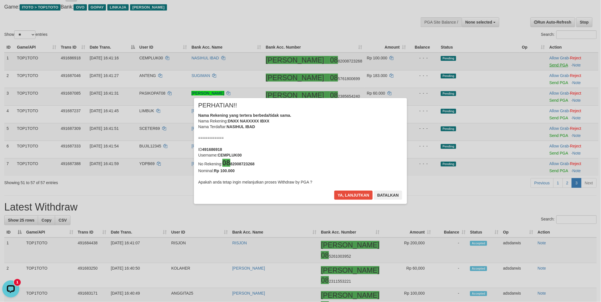
click at [549, 101] on div "× PERHATIAN!! Nama Rekening yang tertera berbeda/tidak sama. Nama Rekening: DNX…" at bounding box center [300, 151] width 601 height 129
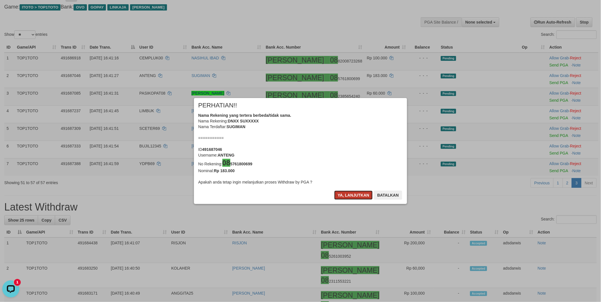
click at [358, 192] on button "Ya, lanjutkan" at bounding box center [353, 195] width 39 height 9
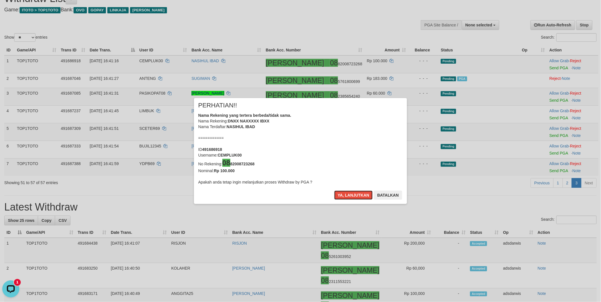
click at [358, 192] on button "Ya, lanjutkan" at bounding box center [353, 195] width 39 height 9
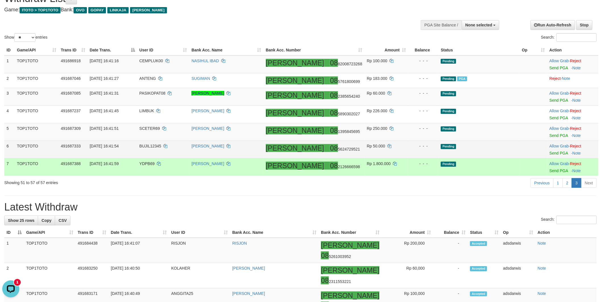
scroll to position [25, 0]
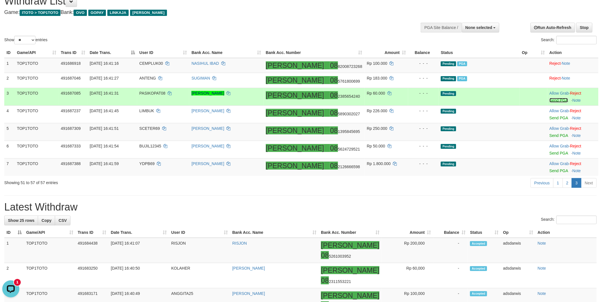
click at [550, 98] on link "Send PGA" at bounding box center [559, 100] width 18 height 5
click at [550, 116] on link "Send PGA" at bounding box center [559, 118] width 18 height 5
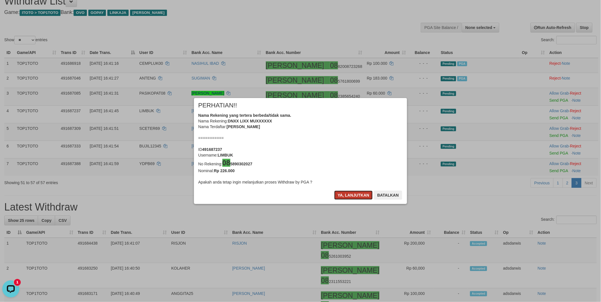
click at [347, 194] on button "Ya, lanjutkan" at bounding box center [353, 195] width 39 height 9
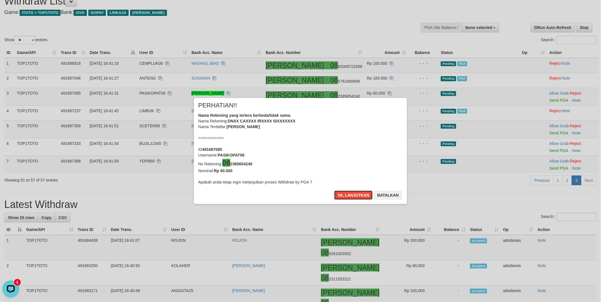
click at [347, 194] on button "Ya, lanjutkan" at bounding box center [353, 195] width 39 height 9
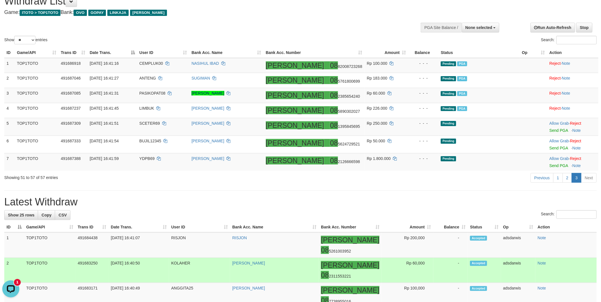
scroll to position [23, 0]
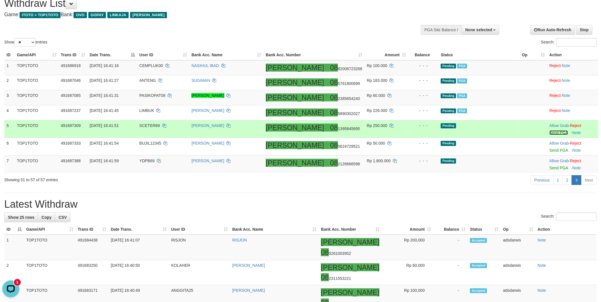
click at [551, 133] on link "Send PGA" at bounding box center [559, 132] width 18 height 5
click at [550, 150] on link "Send PGA" at bounding box center [559, 150] width 18 height 5
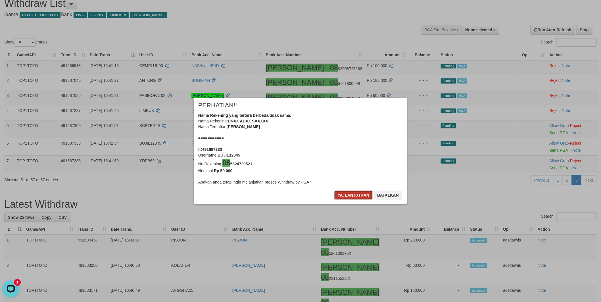
click at [346, 192] on button "Ya, lanjutkan" at bounding box center [353, 195] width 39 height 9
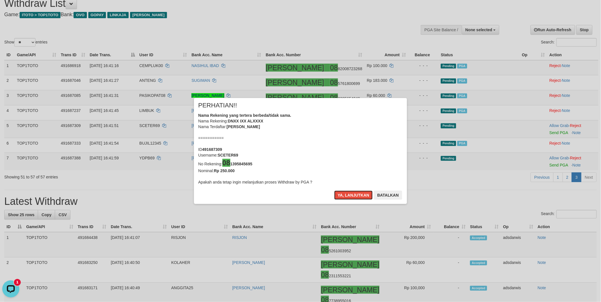
click at [346, 192] on button "Ya, lanjutkan" at bounding box center [353, 195] width 39 height 9
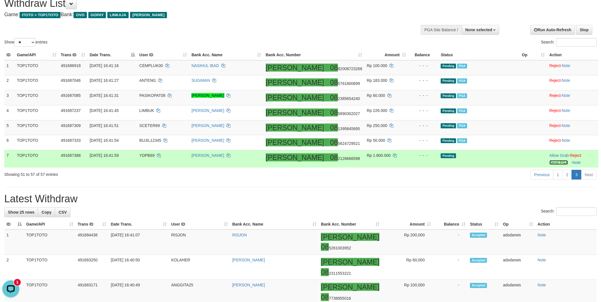
click at [551, 162] on link "Send PGA" at bounding box center [559, 162] width 18 height 5
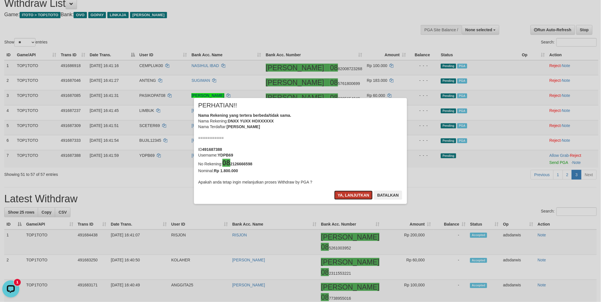
click at [355, 192] on button "Ya, lanjutkan" at bounding box center [353, 195] width 39 height 9
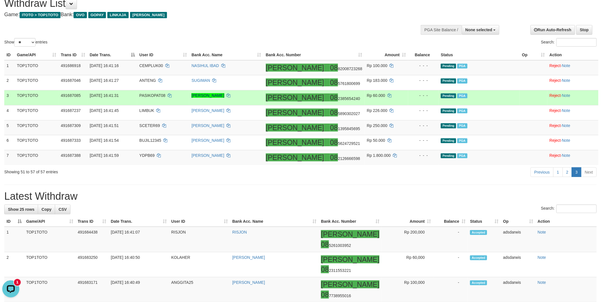
click at [480, 95] on td "Pending PGA" at bounding box center [479, 97] width 81 height 15
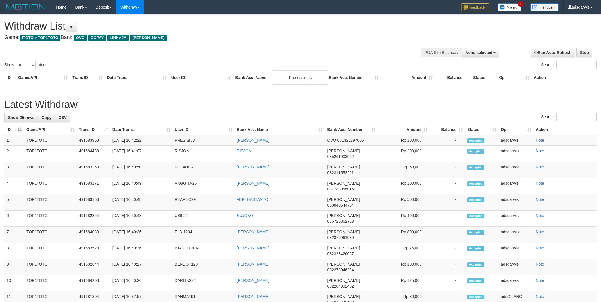
select select
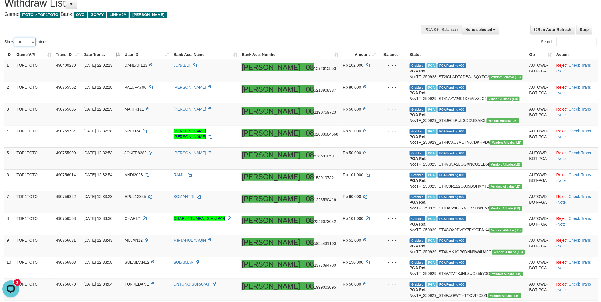
click at [24, 42] on select "** ** ** ***" at bounding box center [24, 42] width 21 height 9
select select "***"
click at [15, 38] on select "** ** ** ***" at bounding box center [24, 42] width 21 height 9
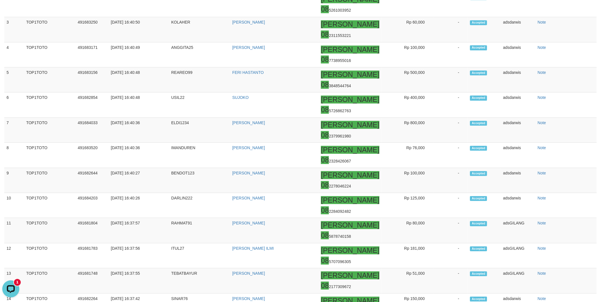
scroll to position [1349, 0]
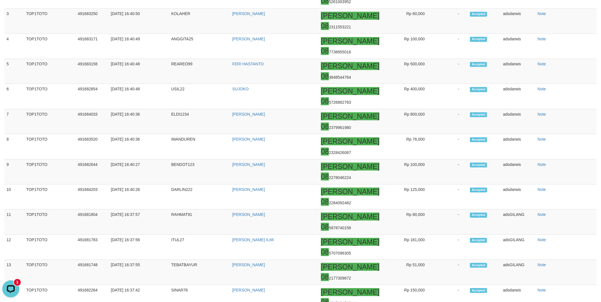
scroll to position [1444, 0]
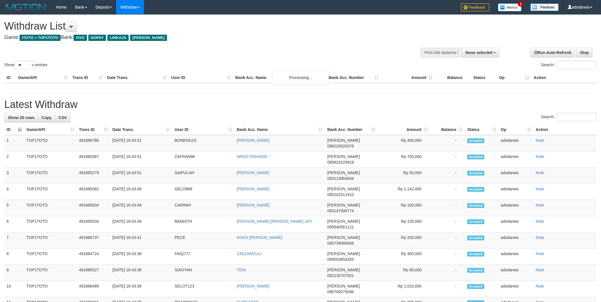
select select
select select "**"
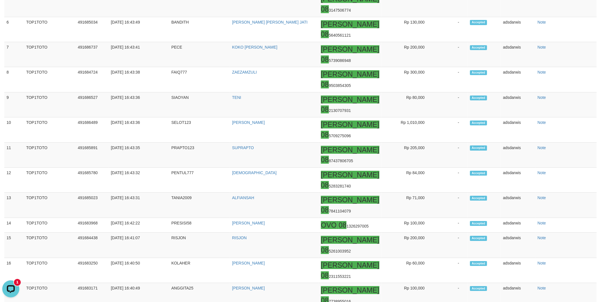
scroll to position [341, 0]
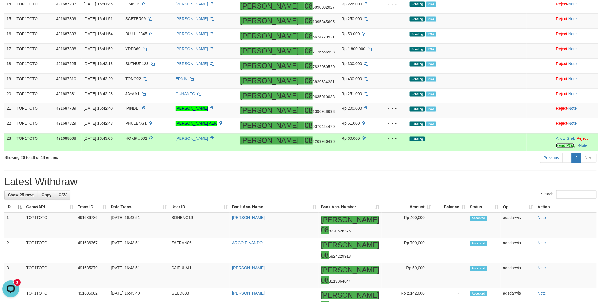
click at [556, 148] on link "Send PGA" at bounding box center [565, 146] width 18 height 5
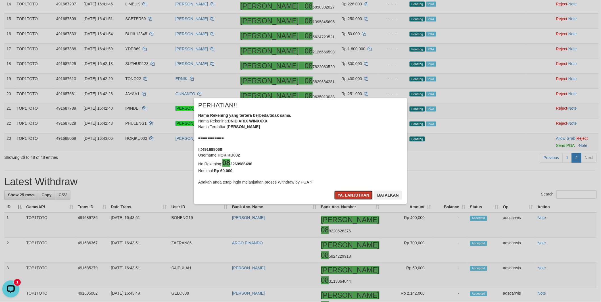
click at [350, 195] on button "Ya, lanjutkan" at bounding box center [353, 195] width 39 height 9
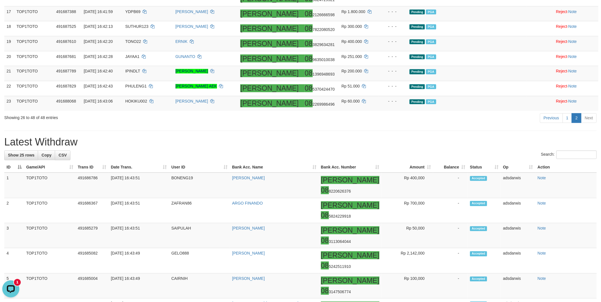
scroll to position [379, 0]
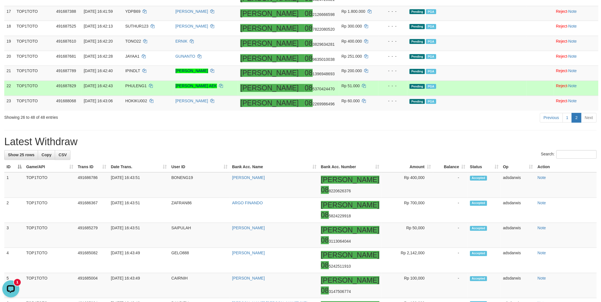
click at [495, 96] on td "Pending PGA" at bounding box center [466, 88] width 119 height 15
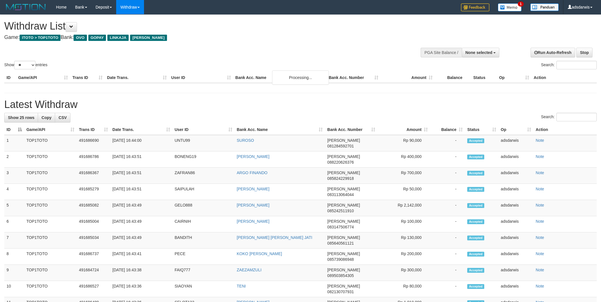
select select
select select "**"
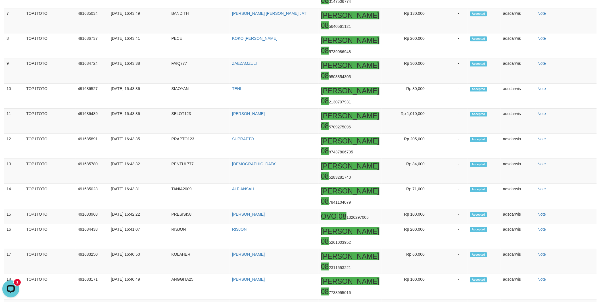
scroll to position [382, 0]
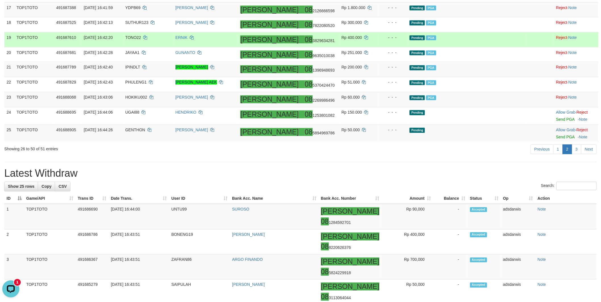
click at [499, 47] on td "Pending PGA" at bounding box center [466, 39] width 119 height 15
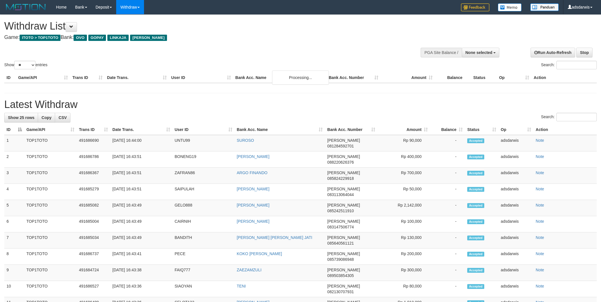
select select
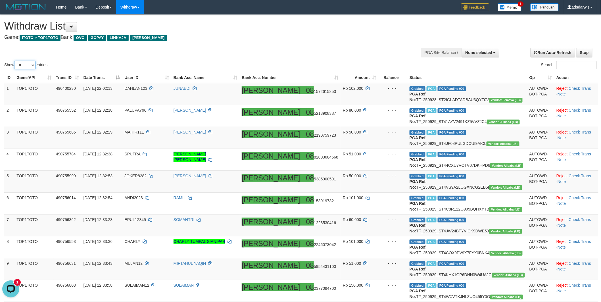
click at [28, 64] on select "** ** ** ***" at bounding box center [24, 65] width 21 height 9
select select "***"
click at [15, 61] on select "** ** ** ***" at bounding box center [24, 65] width 21 height 9
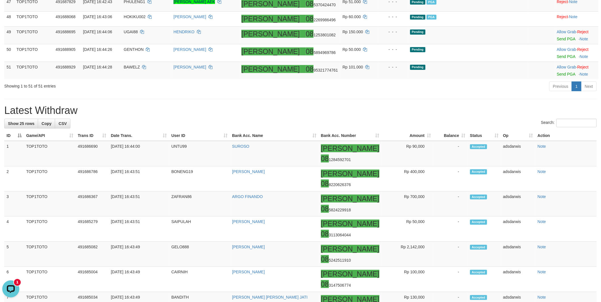
scroll to position [1105, 0]
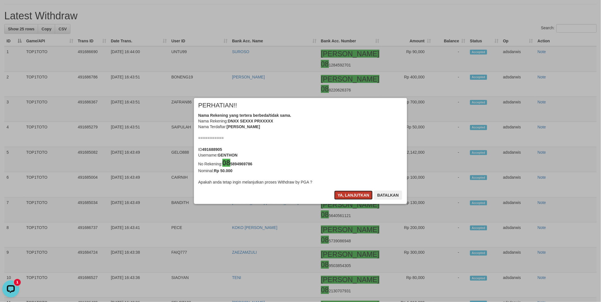
click at [356, 197] on button "Ya, lanjutkan" at bounding box center [353, 195] width 39 height 9
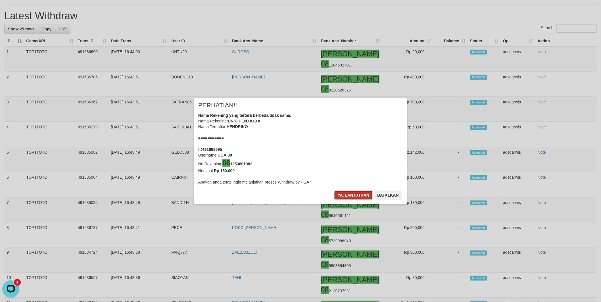
click at [350, 197] on button "Ya, lanjutkan" at bounding box center [353, 195] width 39 height 9
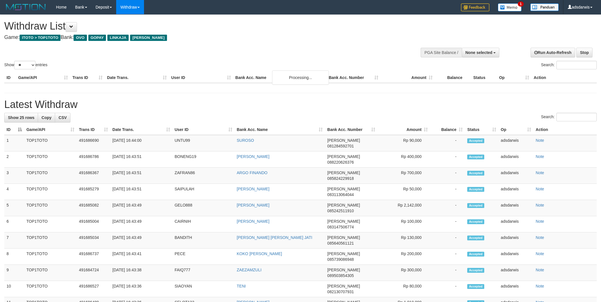
select select
select select "**"
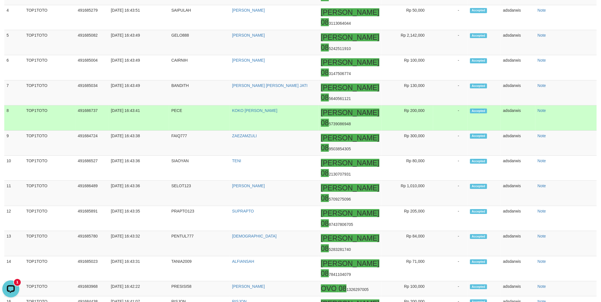
scroll to position [636, 0]
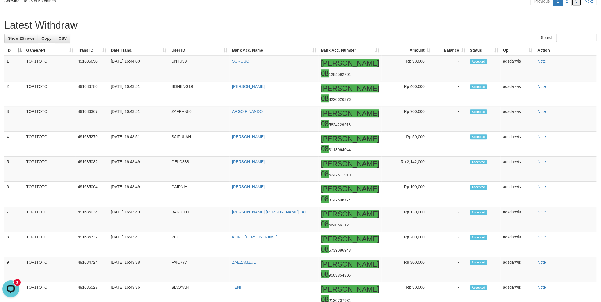
click at [578, 6] on link "3" at bounding box center [577, 1] width 10 height 10
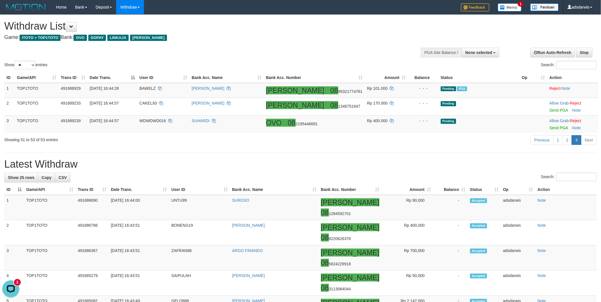
click at [438, 159] on h1 "Latest Withdraw" at bounding box center [300, 164] width 593 height 11
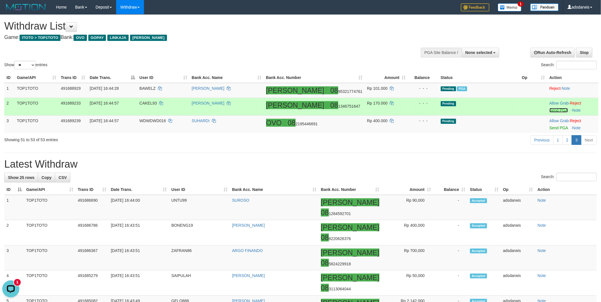
click at [550, 108] on link "Send PGA" at bounding box center [559, 110] width 18 height 5
click at [550, 128] on link "Send PGA" at bounding box center [559, 128] width 18 height 5
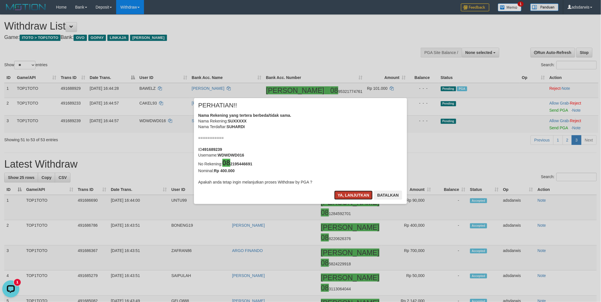
click at [350, 194] on button "Ya, lanjutkan" at bounding box center [353, 195] width 39 height 9
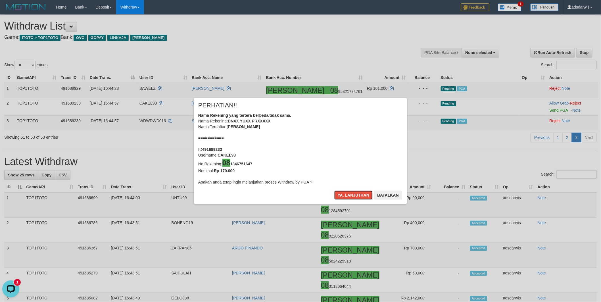
click at [350, 194] on button "Ya, lanjutkan" at bounding box center [353, 195] width 39 height 9
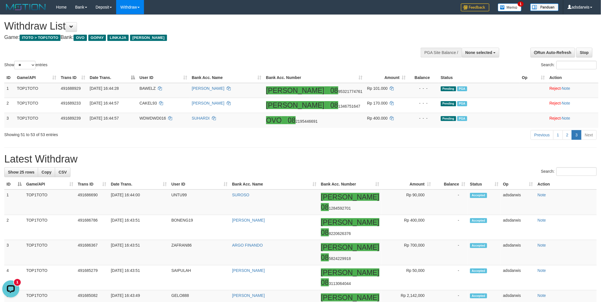
click at [308, 50] on div "Show ** ** ** *** entries Search:" at bounding box center [300, 43] width 601 height 56
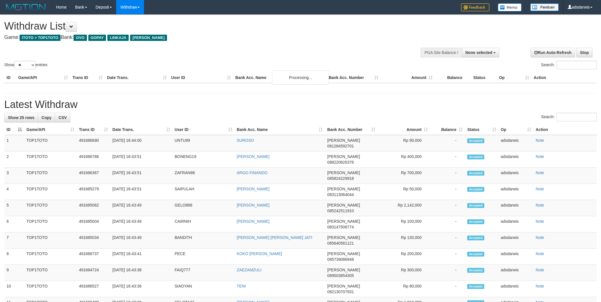
select select
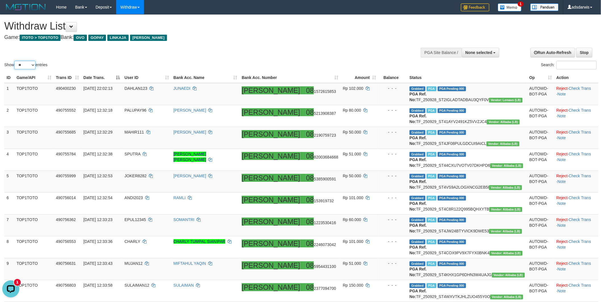
drag, startPoint x: 18, startPoint y: 64, endPoint x: 20, endPoint y: 68, distance: 5.2
click at [18, 64] on select "** ** ** ***" at bounding box center [24, 65] width 21 height 9
select select "***"
click at [15, 61] on select "** ** ** ***" at bounding box center [24, 65] width 21 height 9
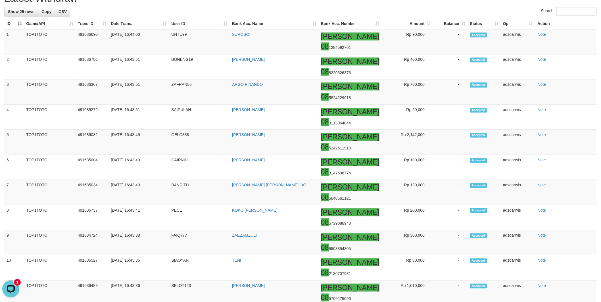
scroll to position [1452, 0]
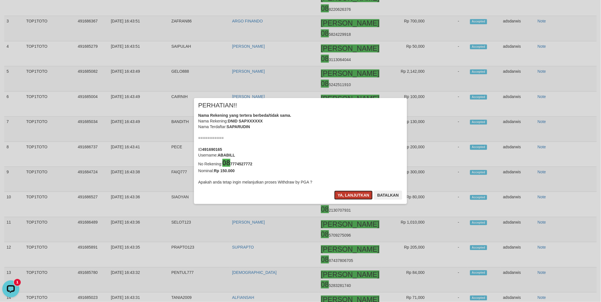
click at [343, 196] on button "Ya, lanjutkan" at bounding box center [353, 195] width 39 height 9
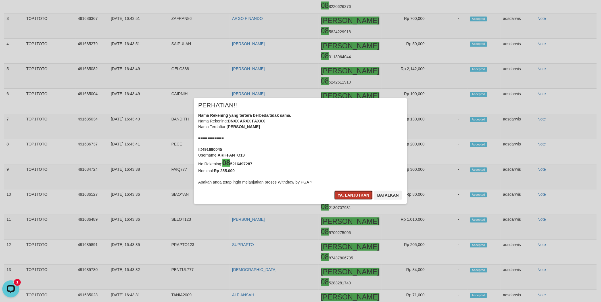
click at [345, 195] on button "Ya, lanjutkan" at bounding box center [353, 195] width 39 height 9
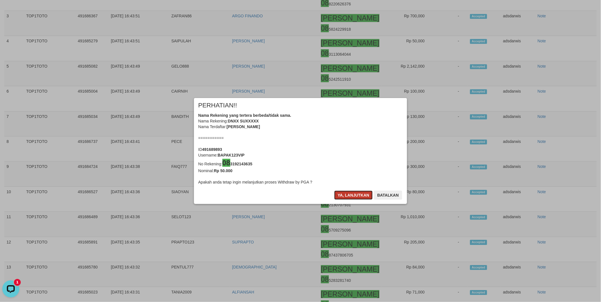
click at [350, 192] on button "Ya, lanjutkan" at bounding box center [353, 195] width 39 height 9
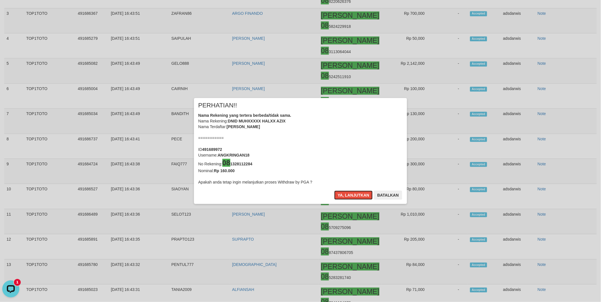
click at [350, 192] on button "Ya, lanjutkan" at bounding box center [353, 195] width 39 height 9
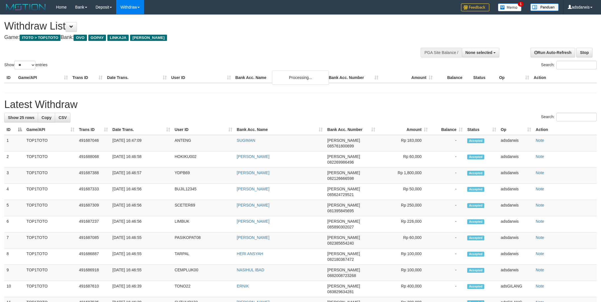
select select
select select "**"
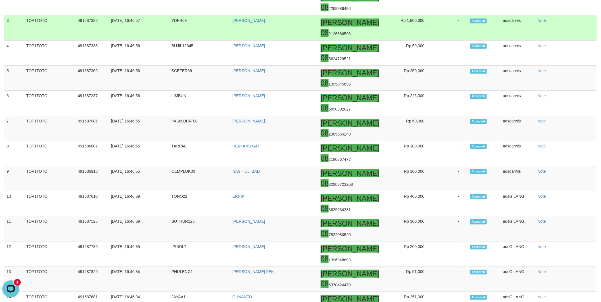
scroll to position [699, 0]
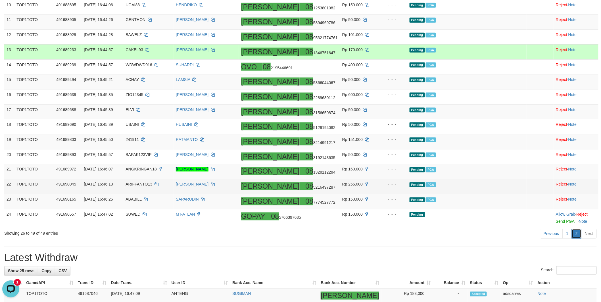
scroll to position [325, 0]
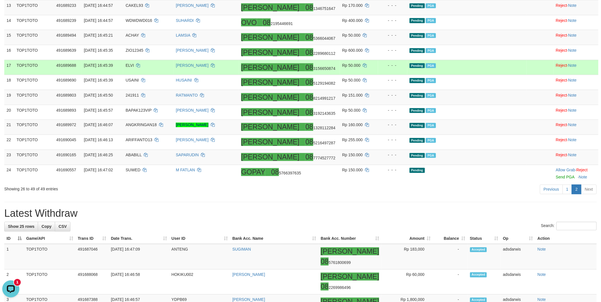
click at [497, 75] on td "Pending PGA" at bounding box center [466, 67] width 119 height 15
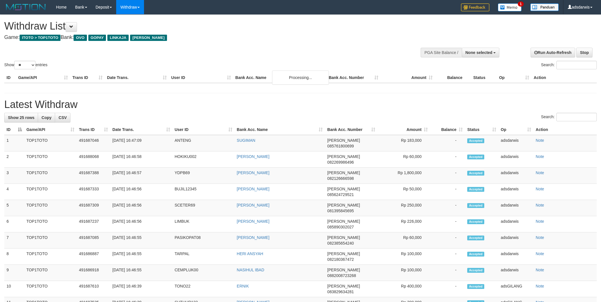
select select
select select "**"
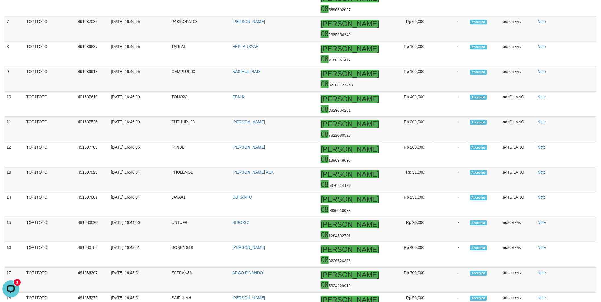
scroll to position [356, 0]
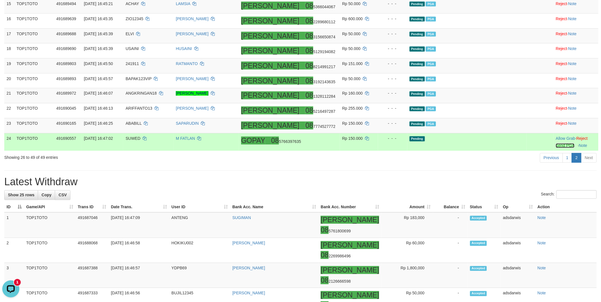
click at [556, 148] on link "Send PGA" at bounding box center [565, 146] width 18 height 5
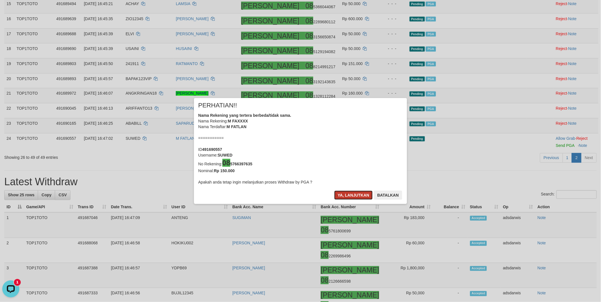
click at [342, 196] on button "Ya, lanjutkan" at bounding box center [353, 195] width 39 height 9
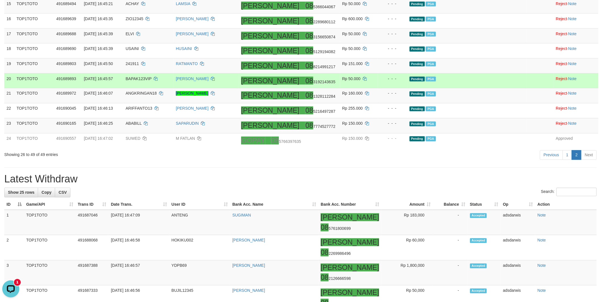
click at [505, 88] on td "Pending PGA" at bounding box center [466, 80] width 119 height 15
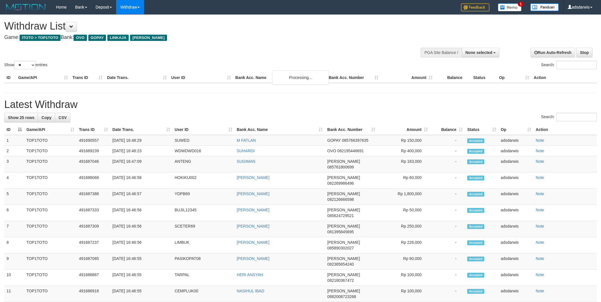
select select
select select "**"
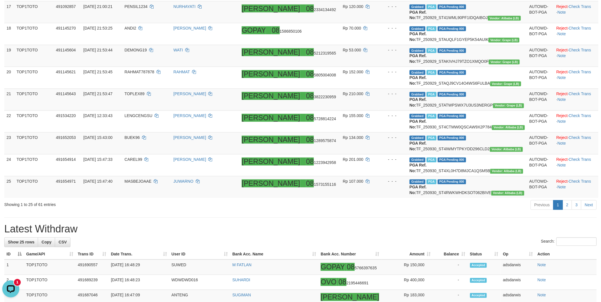
scroll to position [684, 0]
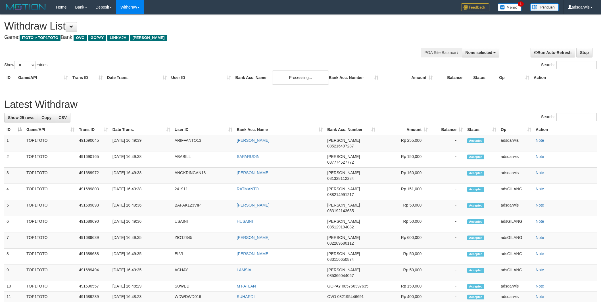
select select
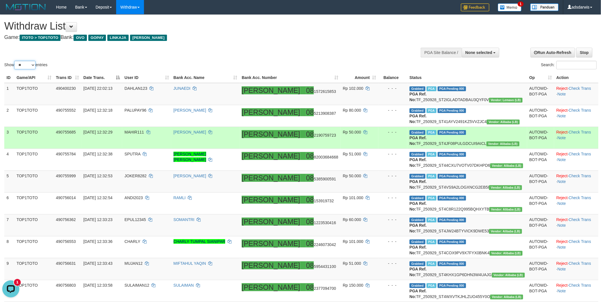
click at [24, 62] on select "** ** ** ***" at bounding box center [24, 65] width 21 height 9
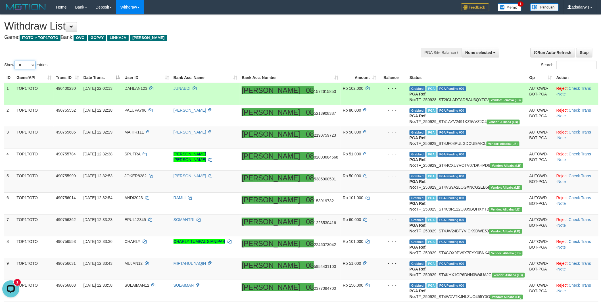
select select "***"
click at [15, 61] on select "** ** ** ***" at bounding box center [24, 65] width 21 height 9
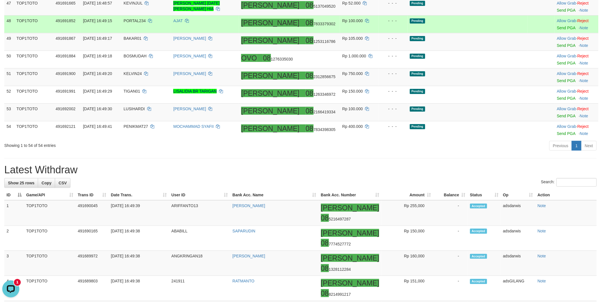
scroll to position [1042, 0]
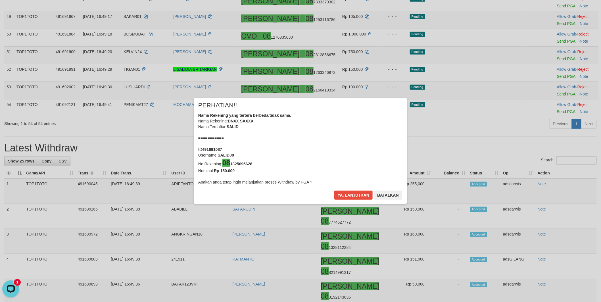
scroll to position [1105, 0]
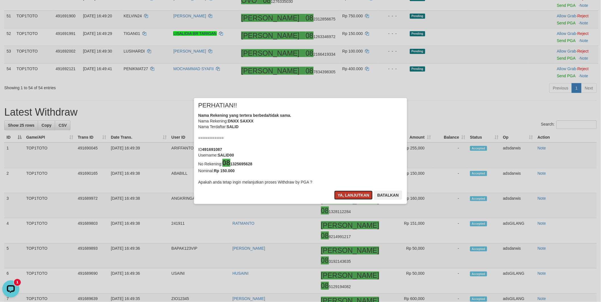
click at [353, 197] on button "Ya, lanjutkan" at bounding box center [353, 195] width 39 height 9
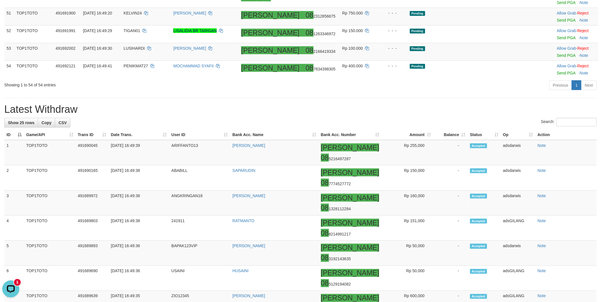
scroll to position [1103, 0]
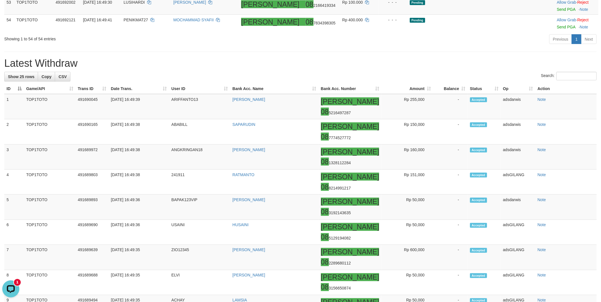
scroll to position [1229, 0]
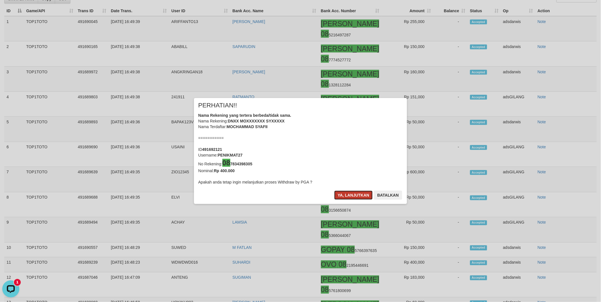
click at [352, 195] on button "Ya, lanjutkan" at bounding box center [353, 195] width 39 height 9
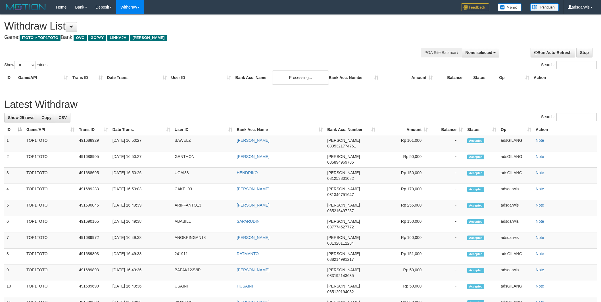
select select
select select "**"
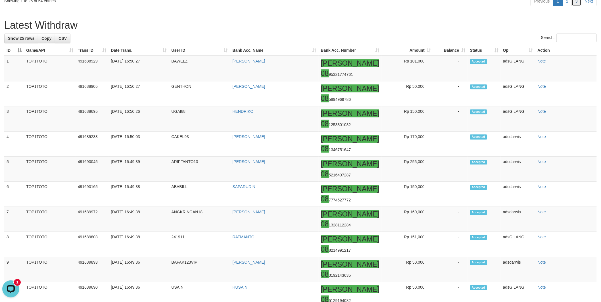
click at [579, 6] on link "3" at bounding box center [577, 1] width 10 height 10
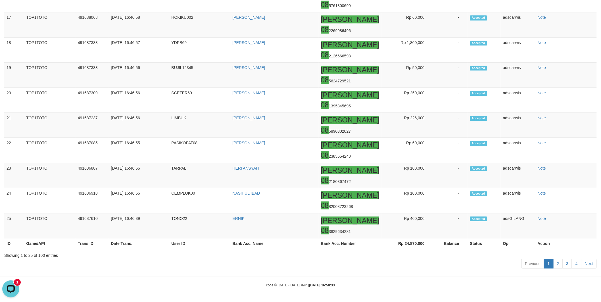
scroll to position [9, 0]
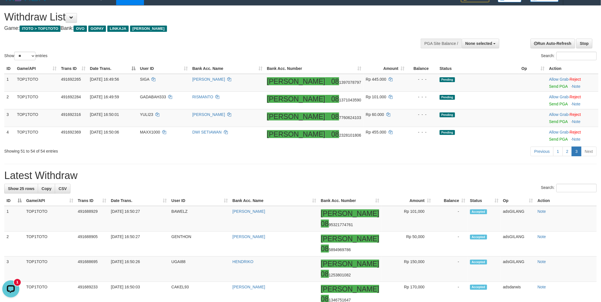
click at [483, 156] on div "Previous 1 2 3 Next" at bounding box center [426, 152] width 342 height 12
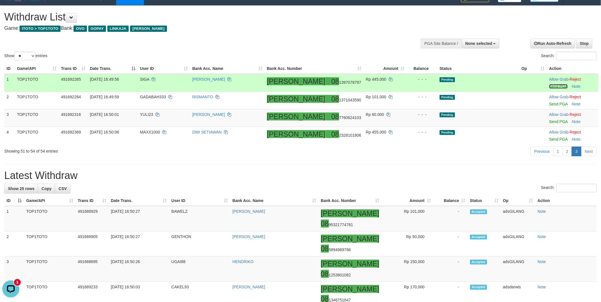
click at [550, 85] on link "Send PGA" at bounding box center [559, 86] width 18 height 5
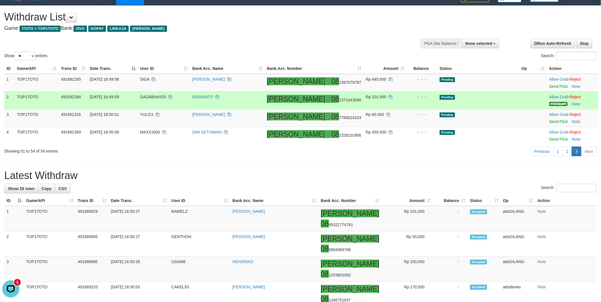
click at [550, 103] on link "Send PGA" at bounding box center [559, 104] width 18 height 5
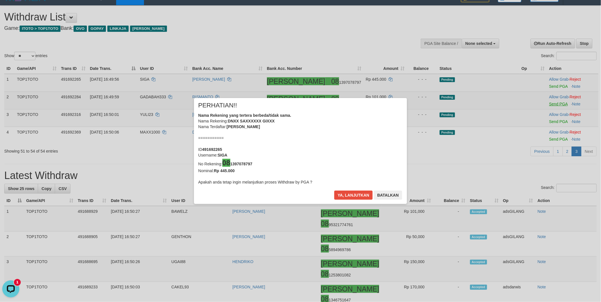
click at [546, 120] on div "× PERHATIAN!! Nama Rekening yang tertera berbeda/tidak sama. Nama Rekening: DNX…" at bounding box center [300, 151] width 601 height 129
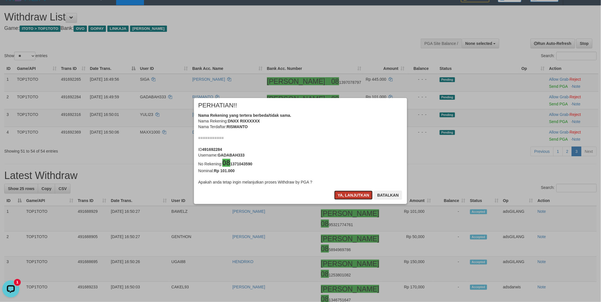
click at [344, 193] on button "Ya, lanjutkan" at bounding box center [353, 195] width 39 height 9
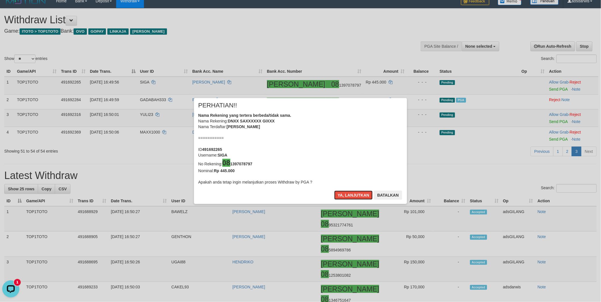
click at [344, 193] on button "Ya, lanjutkan" at bounding box center [353, 195] width 39 height 9
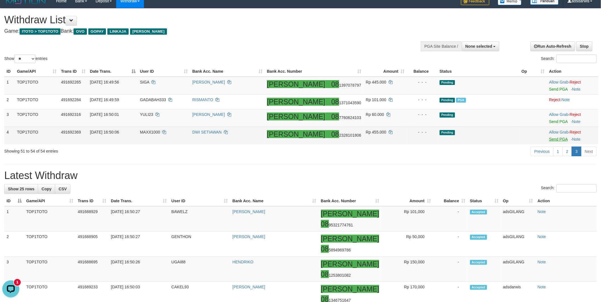
scroll to position [4, 0]
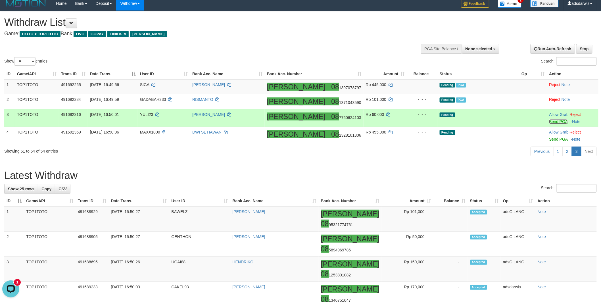
click at [550, 120] on link "Send PGA" at bounding box center [559, 121] width 18 height 5
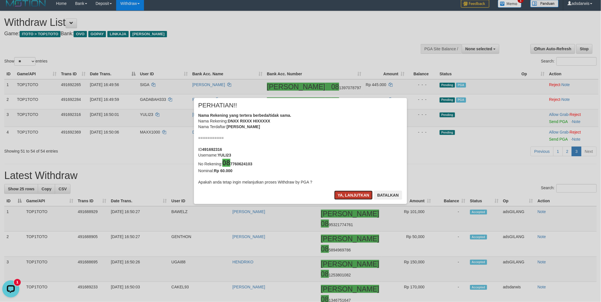
click at [341, 195] on button "Ya, lanjutkan" at bounding box center [353, 195] width 39 height 9
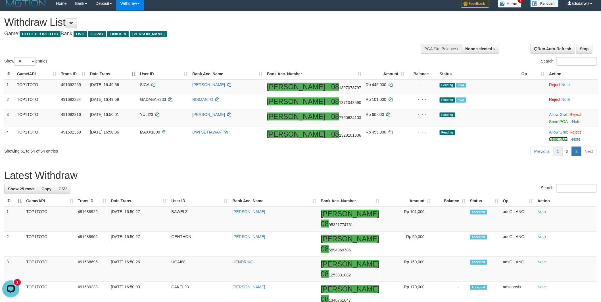
scroll to position [1, 0]
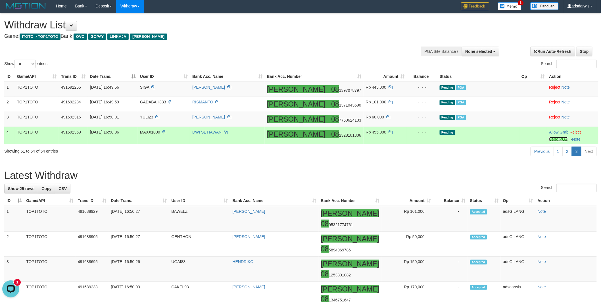
click at [550, 140] on link "Send PGA" at bounding box center [559, 139] width 18 height 5
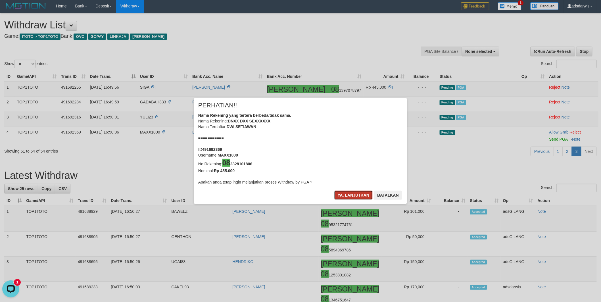
click at [346, 196] on button "Ya, lanjutkan" at bounding box center [353, 195] width 39 height 9
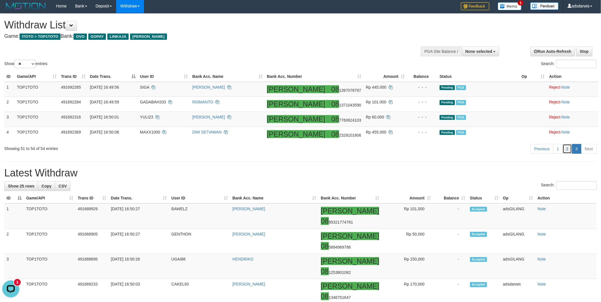
click at [565, 146] on link "2" at bounding box center [568, 149] width 10 height 10
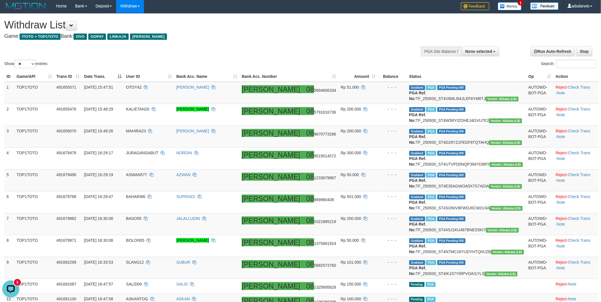
scroll to position [364, 0]
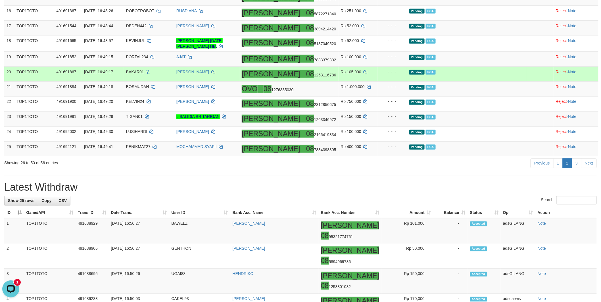
click at [492, 82] on td "Pending PGA" at bounding box center [466, 74] width 119 height 15
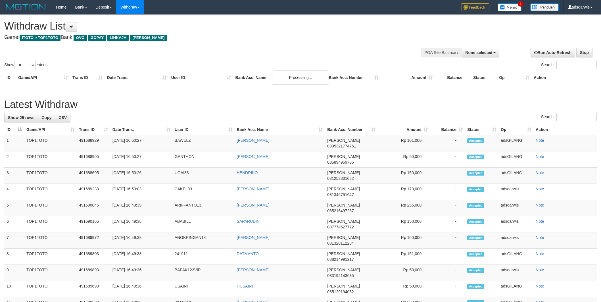
select select
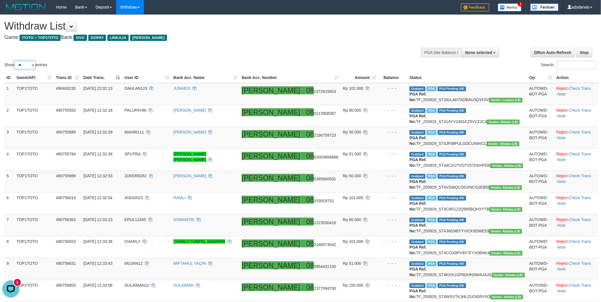
click at [26, 66] on select "** ** ** ***" at bounding box center [24, 65] width 21 height 9
select select "***"
click at [15, 61] on select "** ** ** ***" at bounding box center [24, 65] width 21 height 9
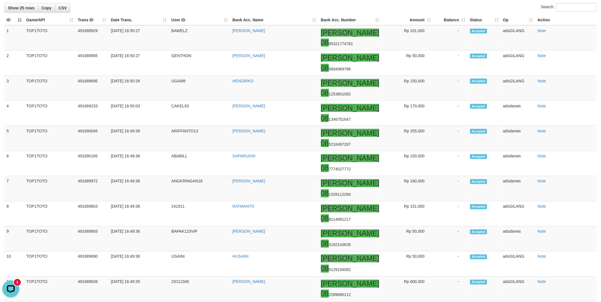
scroll to position [1200, 0]
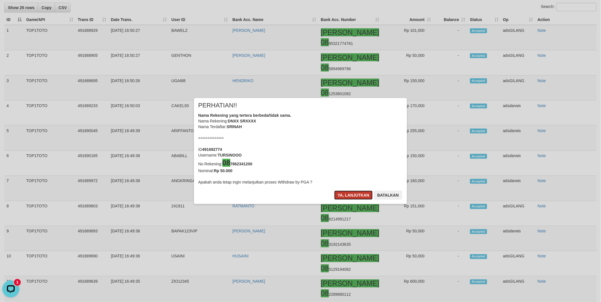
click at [343, 197] on button "Ya, lanjutkan" at bounding box center [353, 195] width 39 height 9
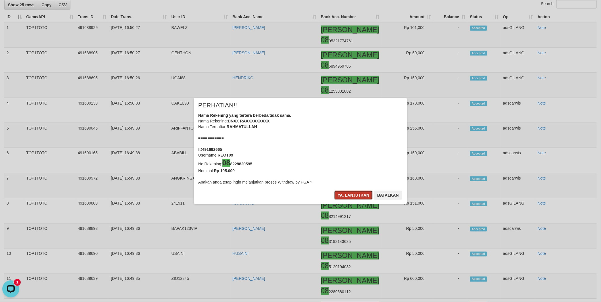
click at [348, 195] on button "Ya, lanjutkan" at bounding box center [353, 195] width 39 height 9
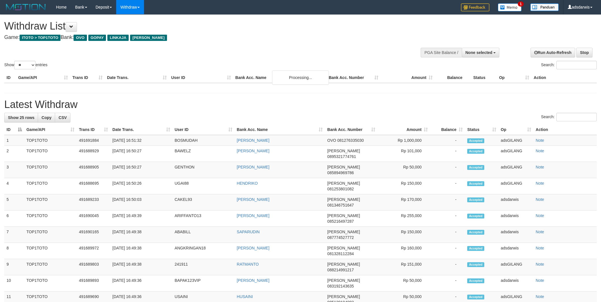
select select
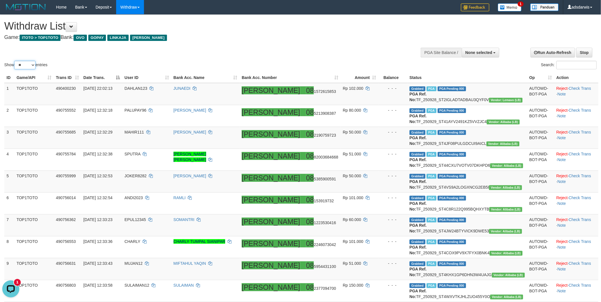
click at [24, 64] on select "** ** ** ***" at bounding box center [24, 65] width 21 height 9
select select "***"
click at [15, 61] on select "** ** ** ***" at bounding box center [24, 65] width 21 height 9
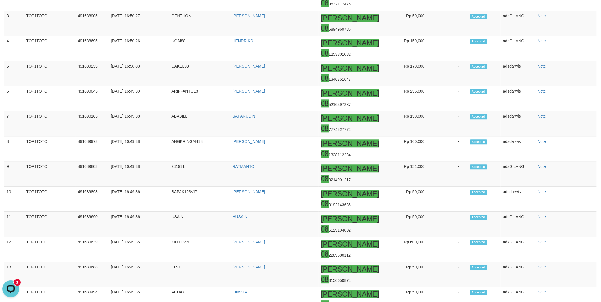
scroll to position [1484, 0]
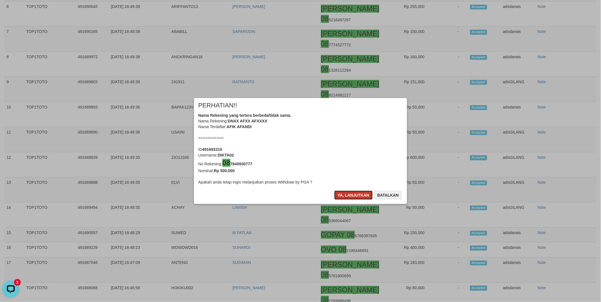
click at [354, 199] on button "Ya, lanjutkan" at bounding box center [353, 195] width 39 height 9
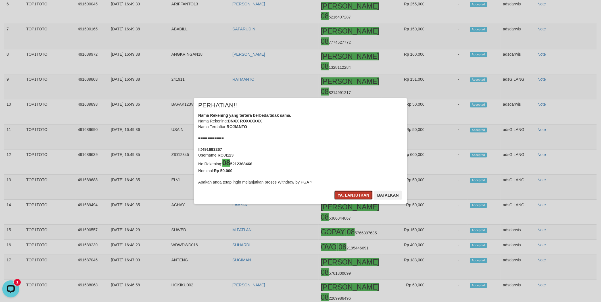
click at [348, 195] on button "Ya, lanjutkan" at bounding box center [353, 195] width 39 height 9
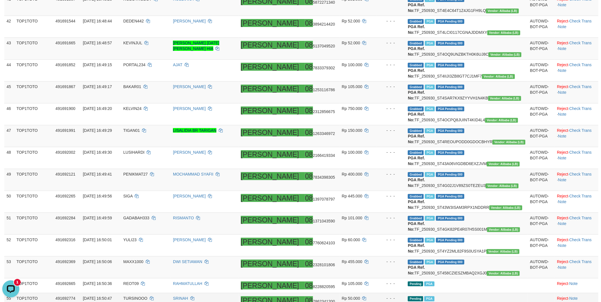
scroll to position [979, 0]
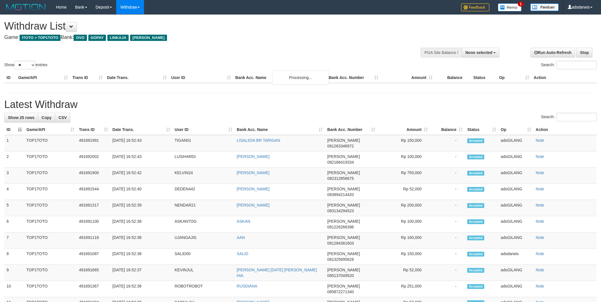
select select
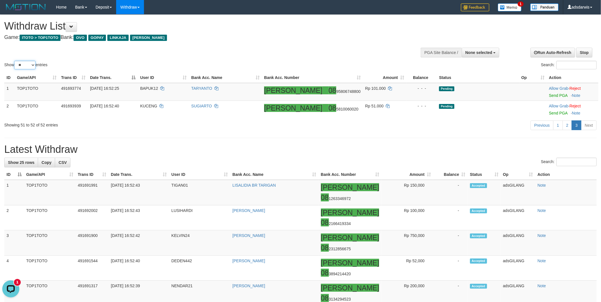
click at [31, 64] on select "** ** ** ***" at bounding box center [24, 65] width 21 height 9
select select "***"
click at [15, 61] on select "** ** ** ***" at bounding box center [24, 65] width 21 height 9
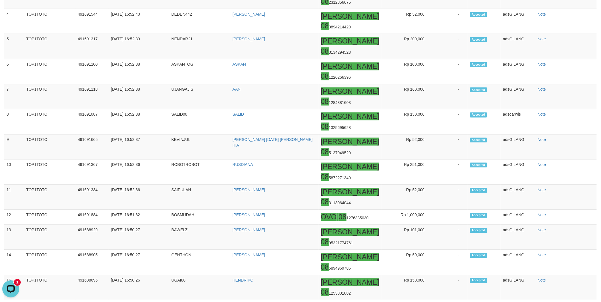
scroll to position [1263, 0]
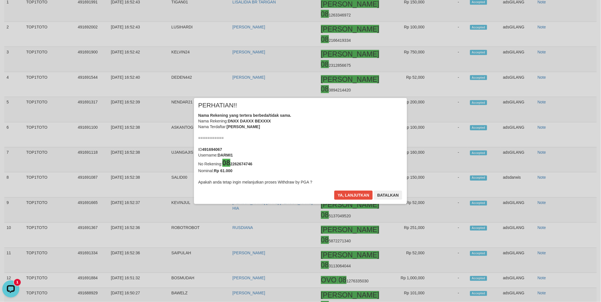
click at [550, 133] on div "× PERHATIAN!! Nama Rekening yang tertera berbeda/tidak sama. Nama Rekening: DNX…" at bounding box center [300, 151] width 601 height 129
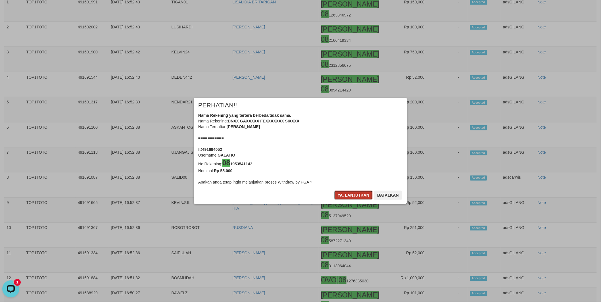
click at [348, 195] on button "Ya, lanjutkan" at bounding box center [353, 195] width 39 height 9
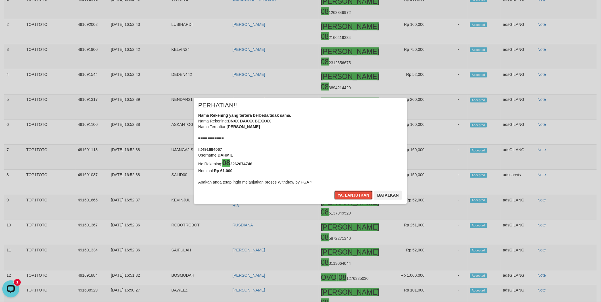
click at [348, 195] on button "Ya, lanjutkan" at bounding box center [353, 195] width 39 height 9
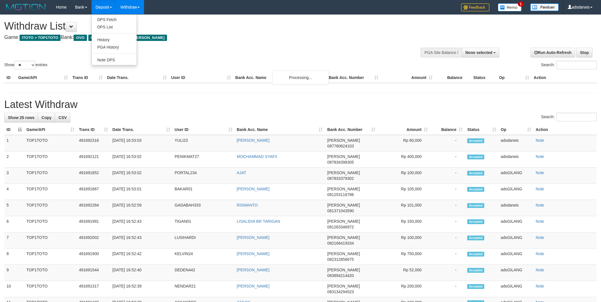
select select
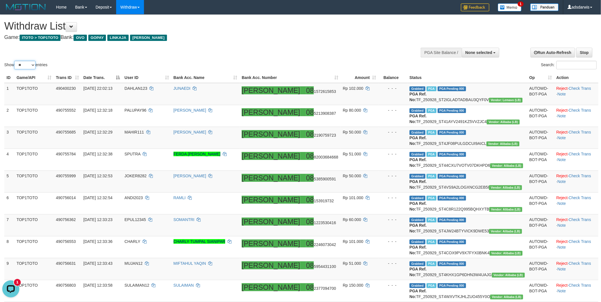
click at [23, 63] on select "** ** ** ***" at bounding box center [24, 65] width 21 height 9
select select "***"
click at [15, 61] on select "** ** ** ***" at bounding box center [24, 65] width 21 height 9
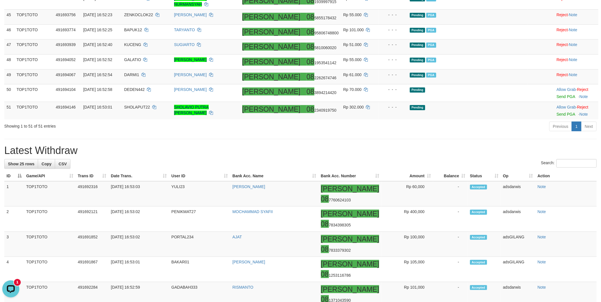
scroll to position [1105, 0]
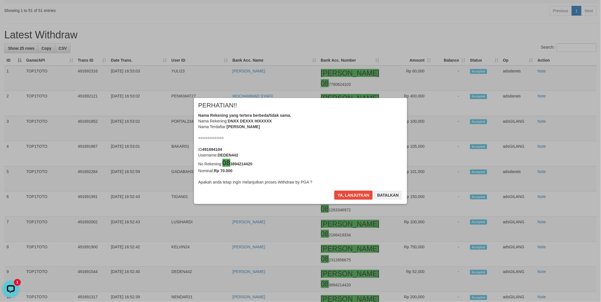
click at [348, 190] on div "× PERHATIAN!! Nama Rekening yang tertera berbeda/tidak sama. Nama Rekening: DNX…" at bounding box center [300, 151] width 213 height 106
click at [348, 197] on button "Ya, lanjutkan" at bounding box center [353, 195] width 39 height 9
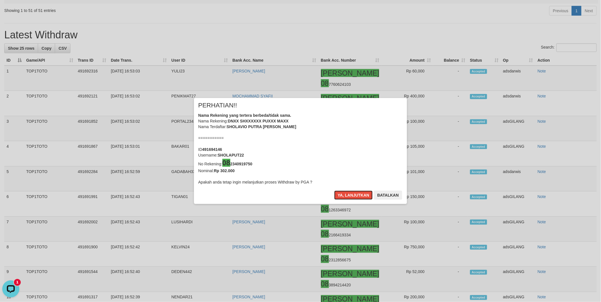
click at [348, 197] on button "Ya, lanjutkan" at bounding box center [353, 195] width 39 height 9
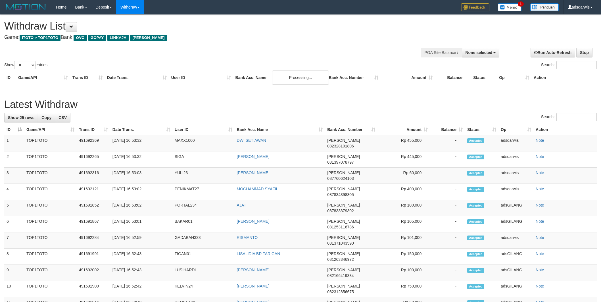
select select
select select "**"
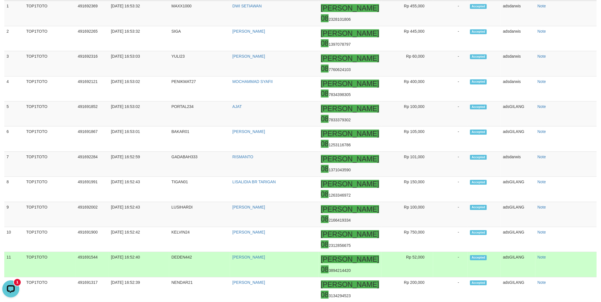
scroll to position [636, 0]
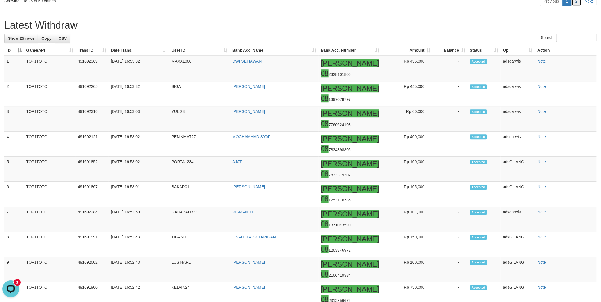
click at [577, 6] on link "2" at bounding box center [577, 1] width 10 height 10
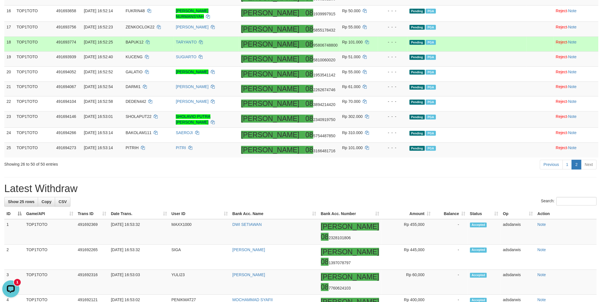
click at [490, 52] on td "Pending PGA" at bounding box center [466, 44] width 119 height 15
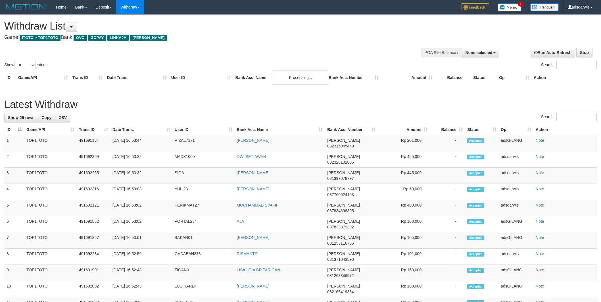
select select
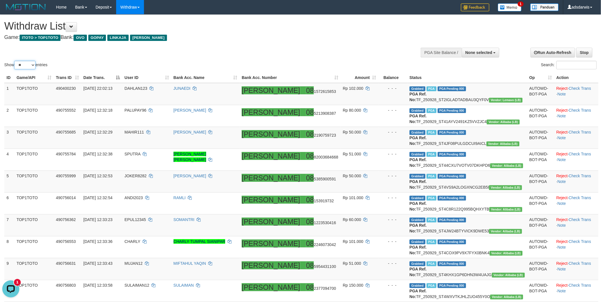
drag, startPoint x: 29, startPoint y: 65, endPoint x: 24, endPoint y: 69, distance: 6.9
click at [28, 65] on select "** ** ** ***" at bounding box center [24, 65] width 21 height 9
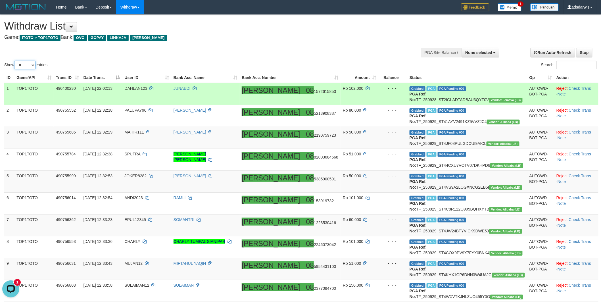
select select "***"
click at [15, 61] on select "** ** ** ***" at bounding box center [24, 65] width 21 height 9
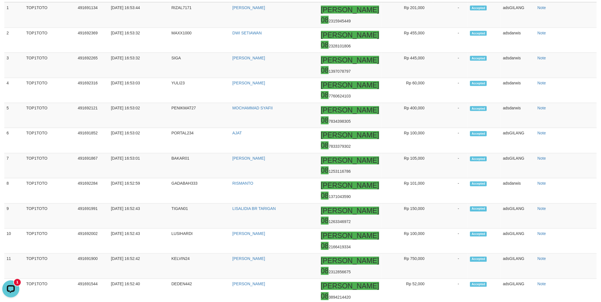
scroll to position [1389, 0]
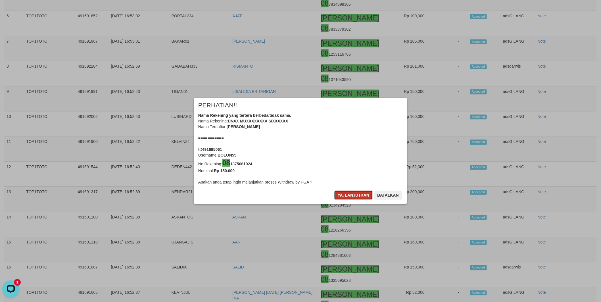
click at [346, 196] on button "Ya, lanjutkan" at bounding box center [353, 195] width 39 height 9
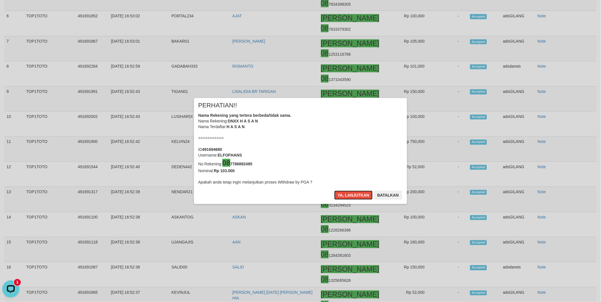
click at [346, 196] on button "Ya, lanjutkan" at bounding box center [353, 195] width 39 height 9
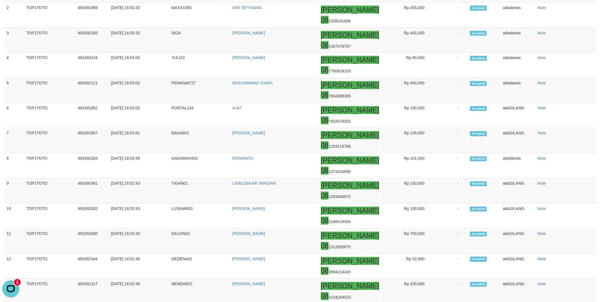
scroll to position [1288, 0]
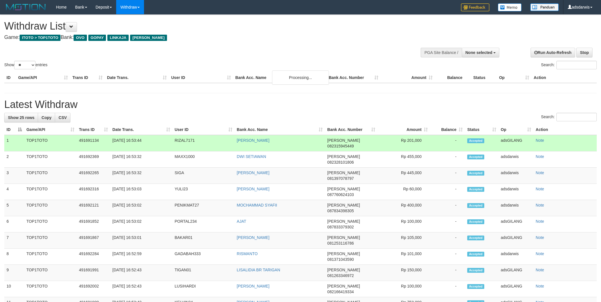
select select
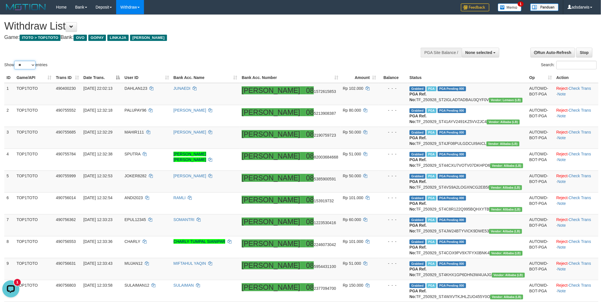
click at [34, 66] on select "** ** ** ***" at bounding box center [24, 65] width 21 height 9
select select "***"
click at [15, 61] on select "** ** ** ***" at bounding box center [24, 65] width 21 height 9
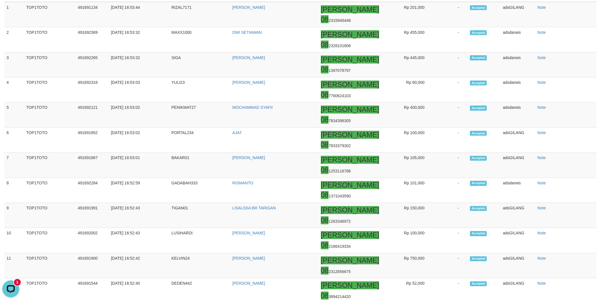
scroll to position [1294, 0]
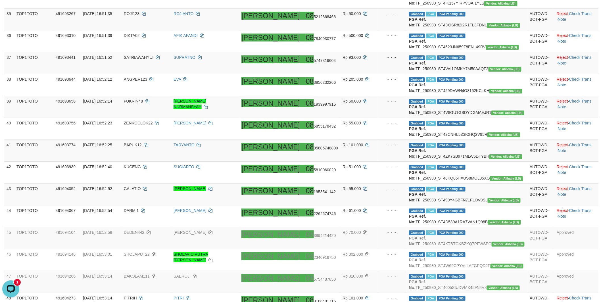
scroll to position [1275, 0]
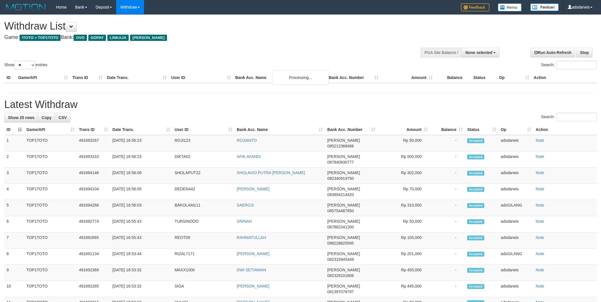
select select
select select "**"
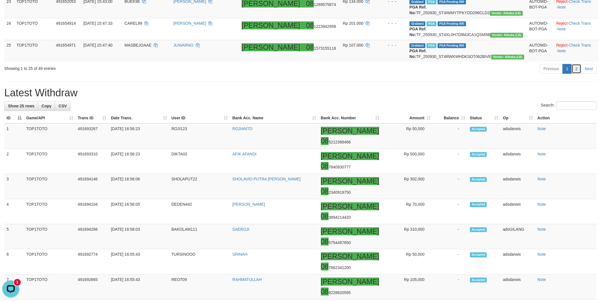
click at [577, 74] on link "2" at bounding box center [577, 69] width 10 height 10
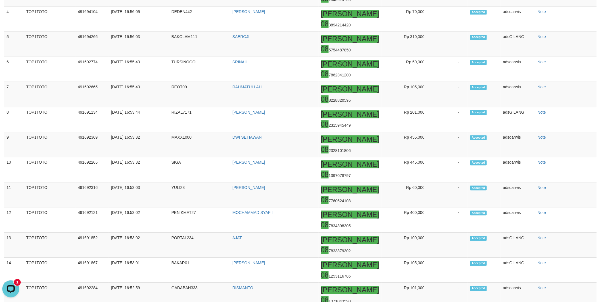
scroll to position [341, 0]
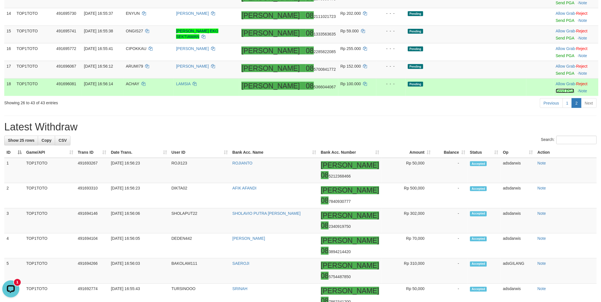
click at [556, 93] on link "Send PGA" at bounding box center [565, 91] width 18 height 5
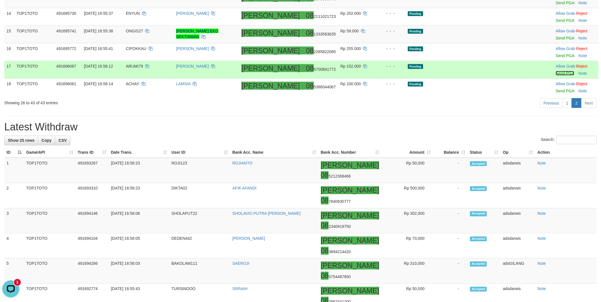
click at [556, 76] on link "Send PGA" at bounding box center [565, 73] width 18 height 5
click at [556, 58] on link "Send PGA" at bounding box center [565, 55] width 18 height 5
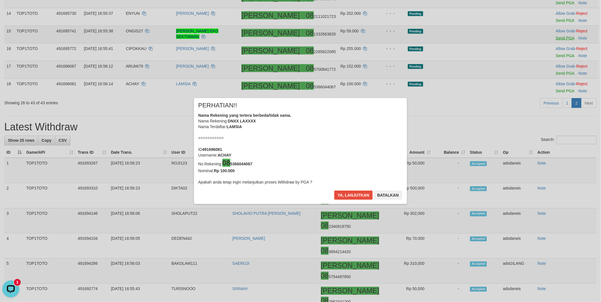
click at [549, 92] on div "× PERHATIAN!! Nama Rekening yang tertera berbeda/tidak sama. Nama Rekening: DNX…" at bounding box center [300, 151] width 601 height 129
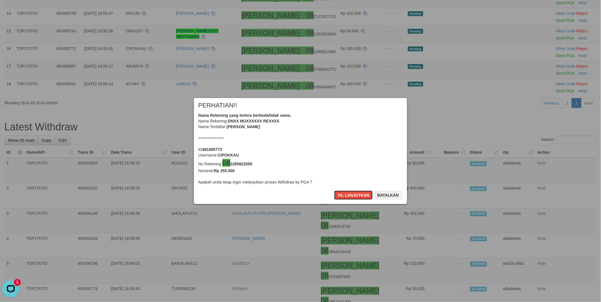
click at [356, 193] on button "Ya, lanjutkan" at bounding box center [353, 195] width 39 height 9
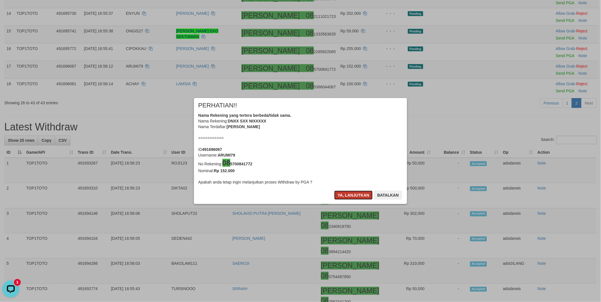
click at [344, 192] on button "Ya, lanjutkan" at bounding box center [353, 195] width 39 height 9
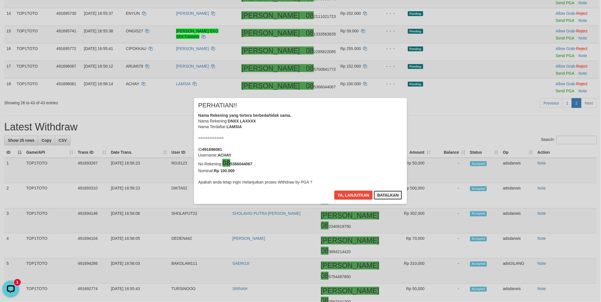
click at [389, 197] on button "Batalkan" at bounding box center [388, 195] width 28 height 9
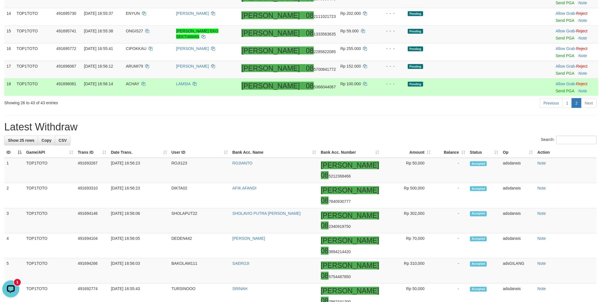
click at [487, 96] on td "Pending" at bounding box center [466, 88] width 121 height 18
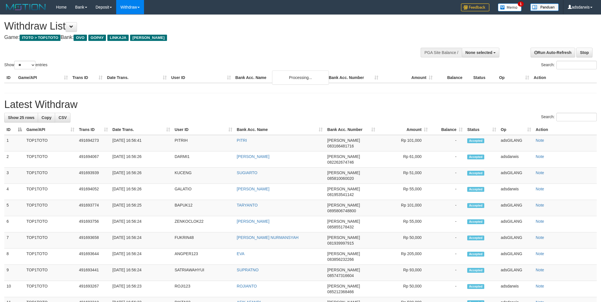
select select
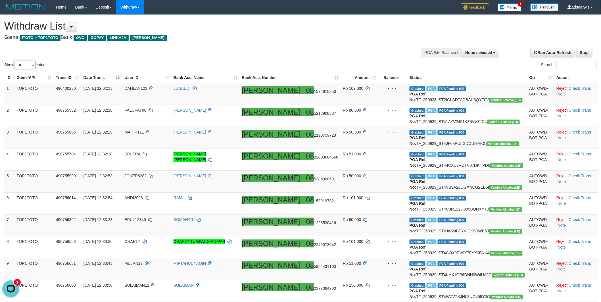
click at [22, 64] on select "** ** ** ***" at bounding box center [24, 65] width 21 height 9
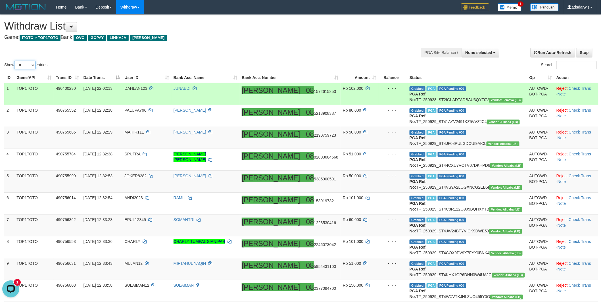
select select "***"
click at [15, 61] on select "** ** ** ***" at bounding box center [24, 65] width 21 height 9
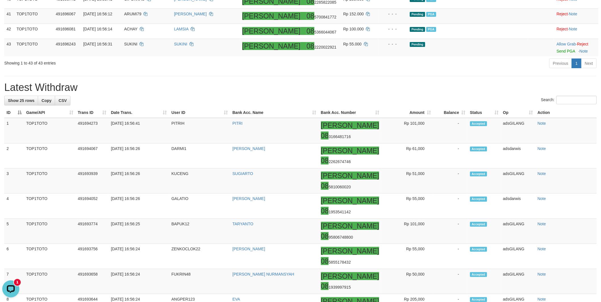
scroll to position [979, 0]
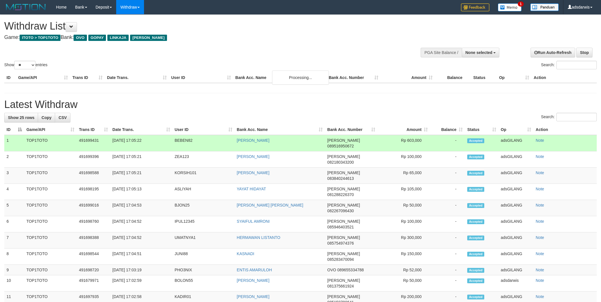
select select
select select "**"
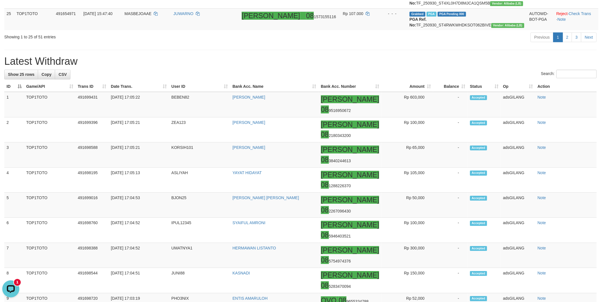
click at [423, 67] on h1 "Latest Withdraw" at bounding box center [300, 61] width 593 height 11
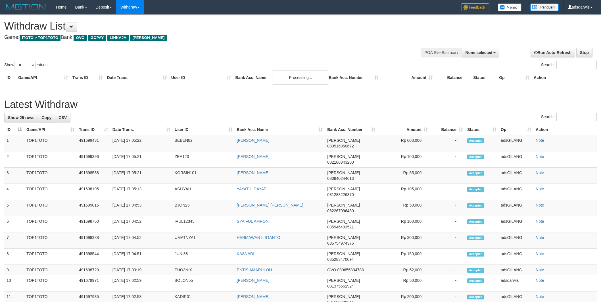
select select
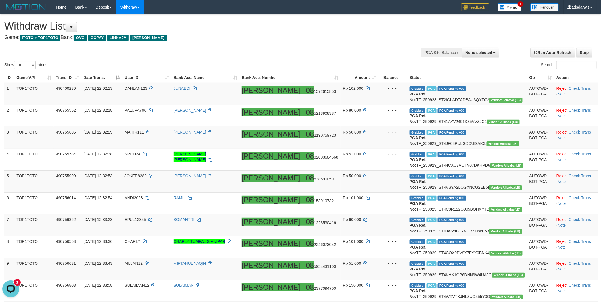
click at [30, 59] on div "Show ** ** ** *** entries Search:" at bounding box center [300, 43] width 601 height 56
click at [24, 64] on select "** ** ** ***" at bounding box center [24, 65] width 21 height 9
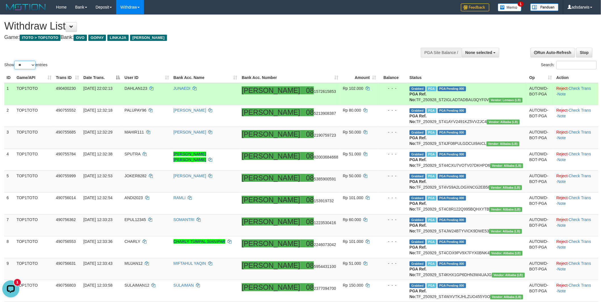
select select "***"
click at [15, 61] on select "** ** ** ***" at bounding box center [24, 65] width 21 height 9
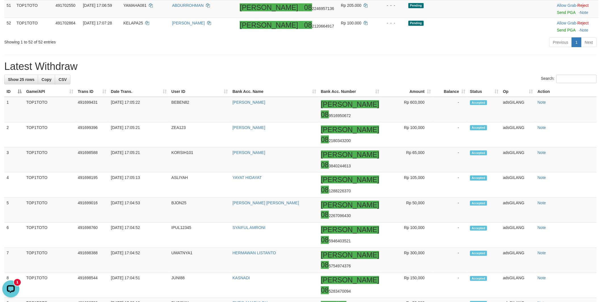
scroll to position [1294, 0]
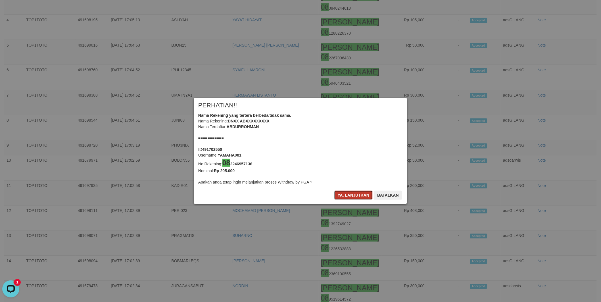
click at [351, 197] on button "Ya, lanjutkan" at bounding box center [353, 195] width 39 height 9
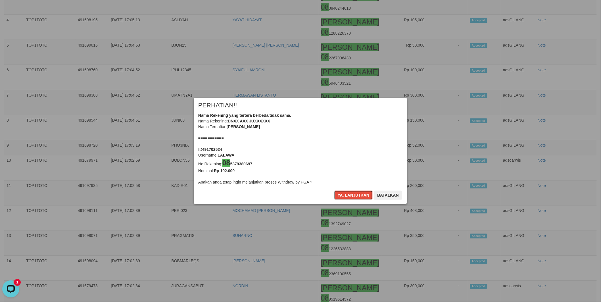
click at [351, 197] on button "Ya, lanjutkan" at bounding box center [353, 195] width 39 height 9
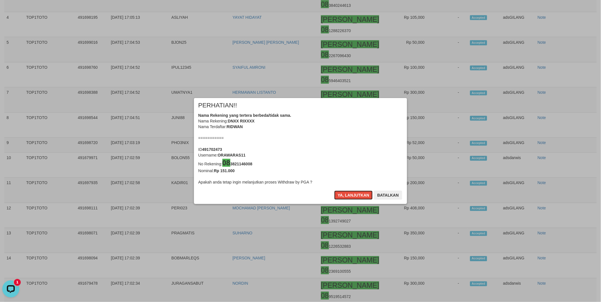
click at [351, 197] on button "Ya, lanjutkan" at bounding box center [353, 195] width 39 height 9
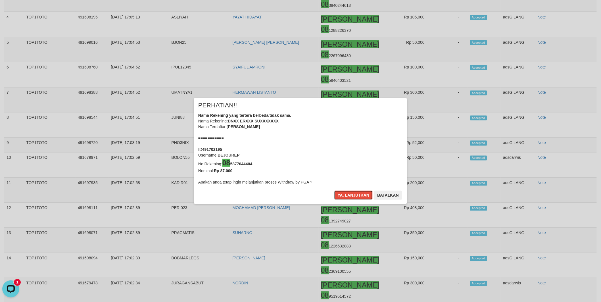
click at [351, 197] on button "Ya, lanjutkan" at bounding box center [353, 195] width 39 height 9
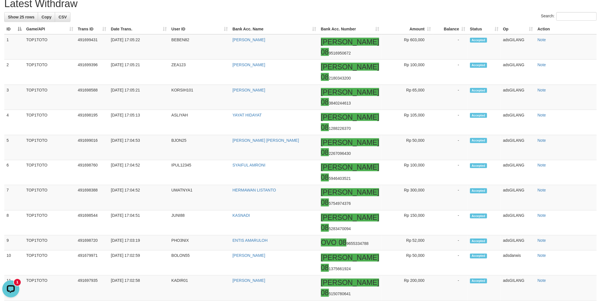
scroll to position [1252, 0]
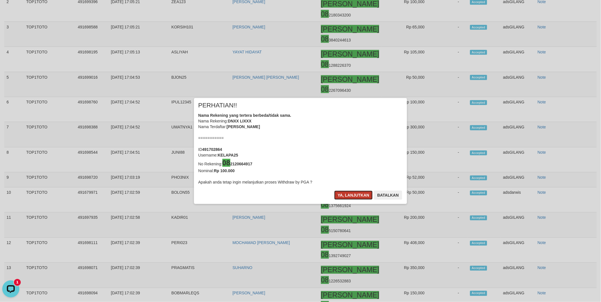
click at [362, 192] on button "Ya, lanjutkan" at bounding box center [353, 195] width 39 height 9
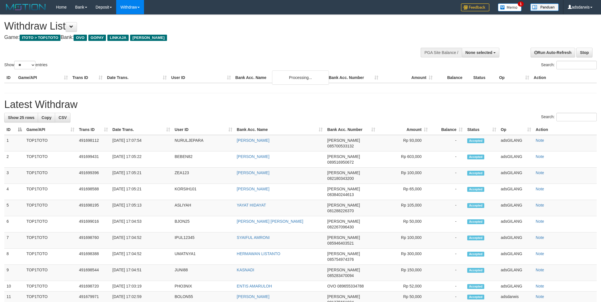
select select
select select "**"
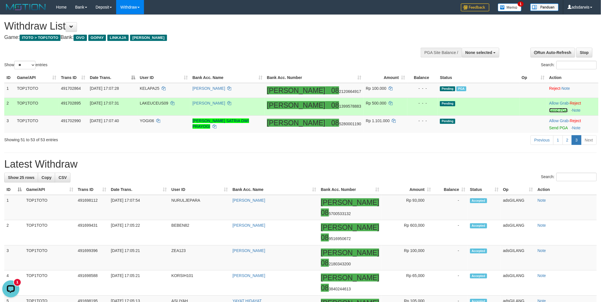
click at [551, 109] on link "Send PGA" at bounding box center [559, 110] width 18 height 5
click at [551, 128] on link "Send PGA" at bounding box center [559, 128] width 18 height 5
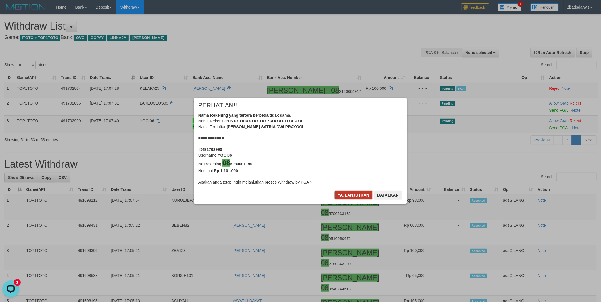
click at [347, 198] on button "Ya, lanjutkan" at bounding box center [353, 195] width 39 height 9
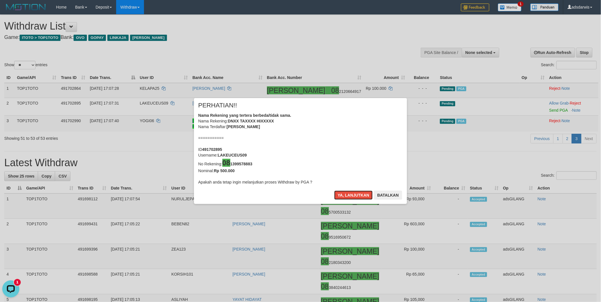
click at [347, 198] on button "Ya, lanjutkan" at bounding box center [353, 195] width 39 height 9
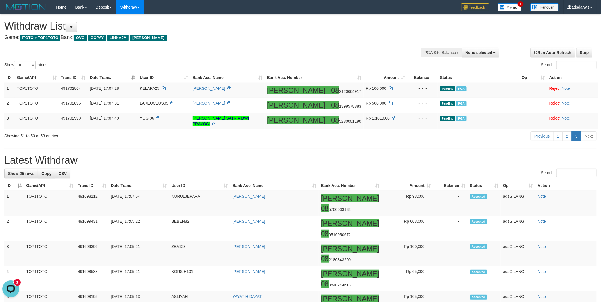
click at [267, 55] on div "Show ** ** ** *** entries Search:" at bounding box center [300, 43] width 601 height 56
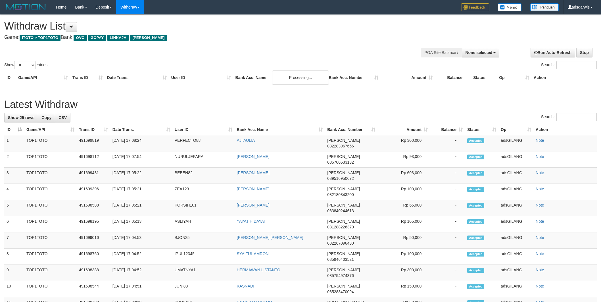
select select
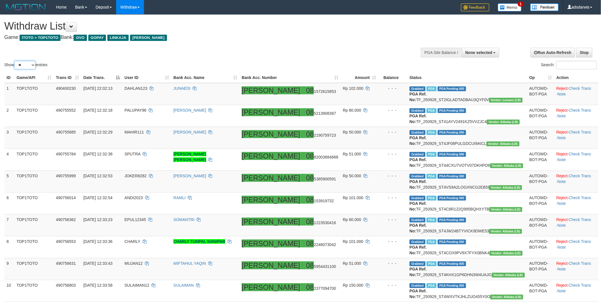
drag, startPoint x: 24, startPoint y: 65, endPoint x: 24, endPoint y: 69, distance: 4.0
click at [24, 65] on select "** ** ** ***" at bounding box center [24, 65] width 21 height 9
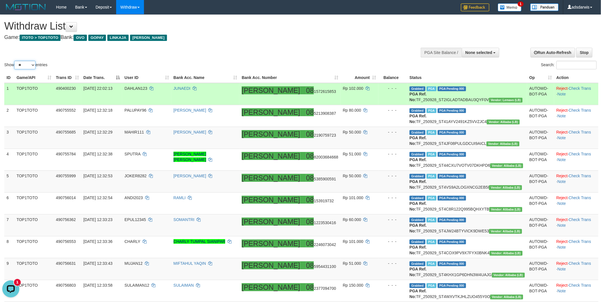
select select "***"
click at [15, 61] on select "** ** ** ***" at bounding box center [24, 65] width 21 height 9
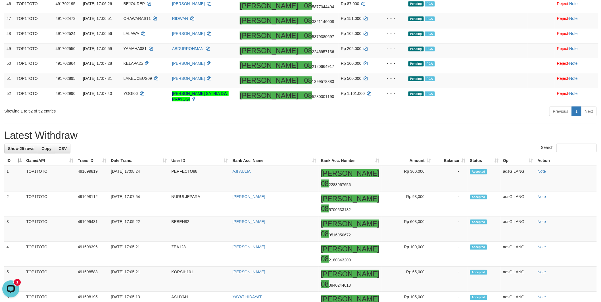
scroll to position [1200, 0]
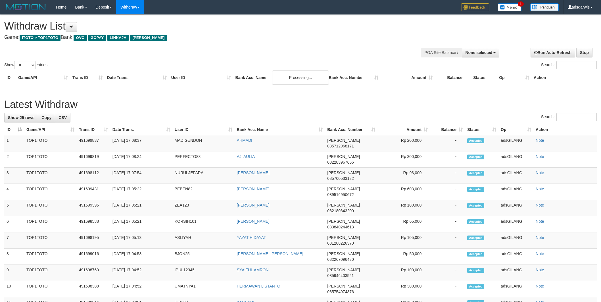
select select
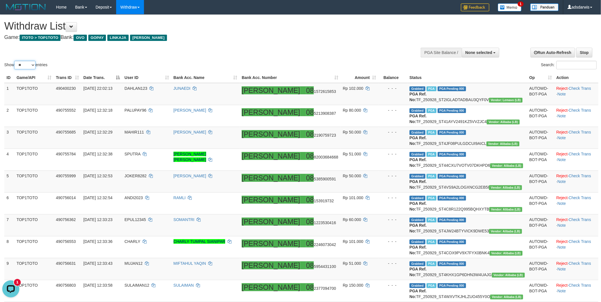
drag, startPoint x: 26, startPoint y: 64, endPoint x: 24, endPoint y: 66, distance: 3.1
click at [26, 64] on select "** ** ** ***" at bounding box center [24, 65] width 21 height 9
select select "***"
click at [15, 61] on select "** ** ** ***" at bounding box center [24, 65] width 21 height 9
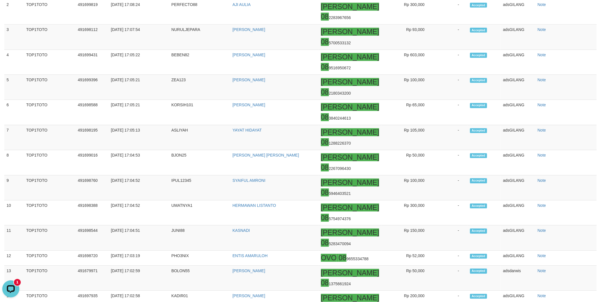
scroll to position [1357, 0]
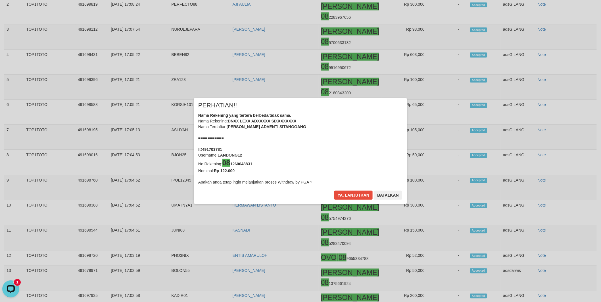
click at [548, 197] on div "× PERHATIAN!! Nama Rekening yang tertera berbeda/tidak sama. Nama Rekening: DNX…" at bounding box center [300, 151] width 601 height 129
click at [374, 191] on button "Batalkan" at bounding box center [388, 195] width 28 height 9
click at [351, 197] on button "Ya, lanjutkan" at bounding box center [353, 195] width 39 height 9
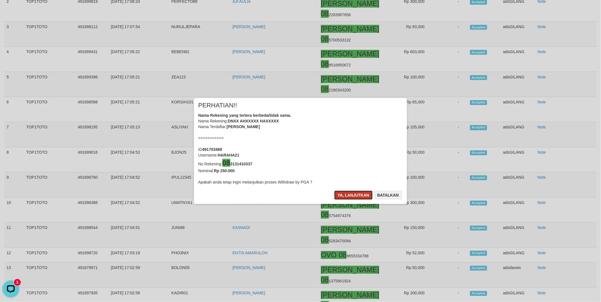
click at [347, 196] on button "Ya, lanjutkan" at bounding box center [353, 195] width 39 height 9
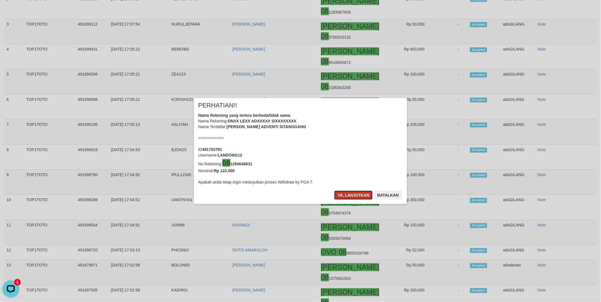
click at [345, 195] on button "Ya, lanjutkan" at bounding box center [353, 195] width 39 height 9
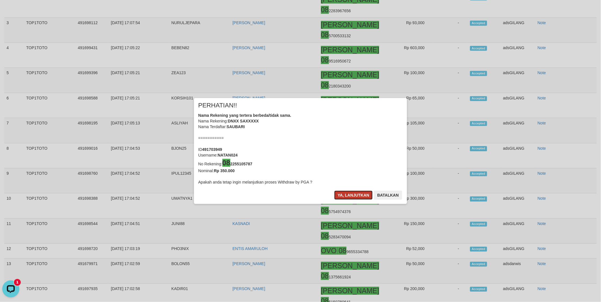
click at [344, 197] on button "Ya, lanjutkan" at bounding box center [353, 195] width 39 height 9
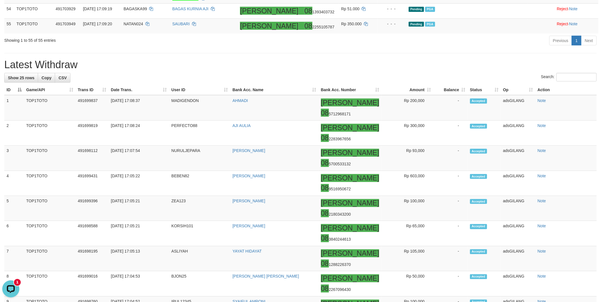
scroll to position [1294, 0]
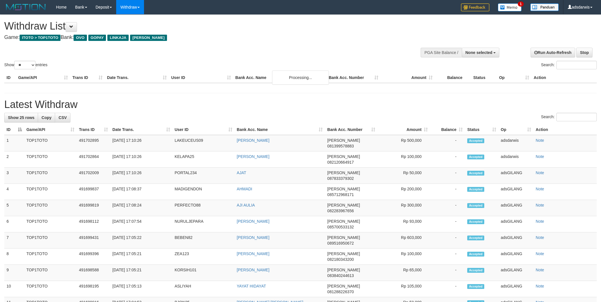
select select
select select "**"
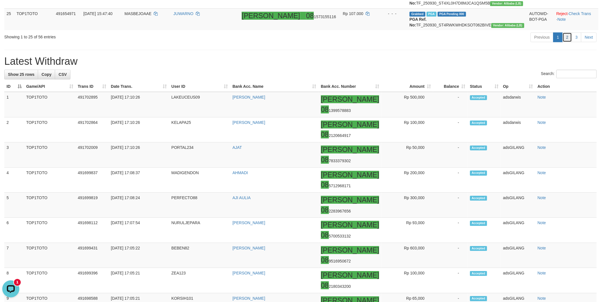
drag, startPoint x: 568, startPoint y: 175, endPoint x: 569, endPoint y: 178, distance: 3.0
click at [568, 42] on link "2" at bounding box center [568, 37] width 10 height 10
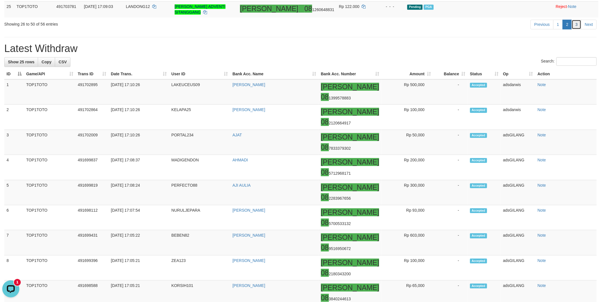
click at [578, 29] on link "3" at bounding box center [577, 25] width 10 height 10
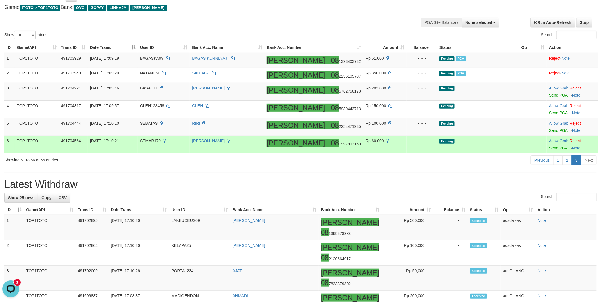
click at [489, 147] on td "Pending" at bounding box center [478, 145] width 82 height 18
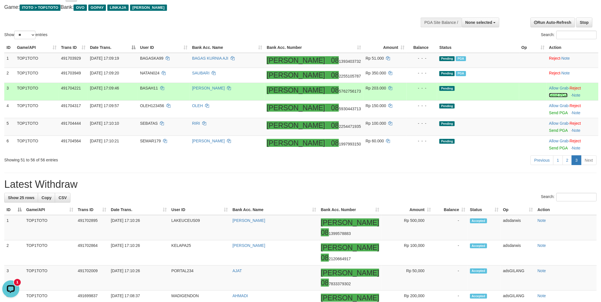
click at [552, 94] on link "Send PGA" at bounding box center [558, 95] width 18 height 5
click at [549, 112] on link "Send PGA" at bounding box center [558, 113] width 18 height 5
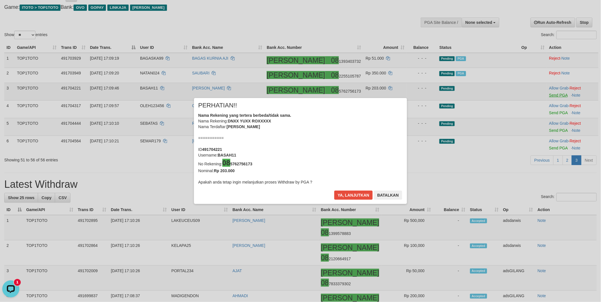
click at [548, 129] on div "× PERHATIAN!! Nama Rekening yang tertera berbeda/tidak sama. Nama Rekening: DNX…" at bounding box center [300, 151] width 601 height 129
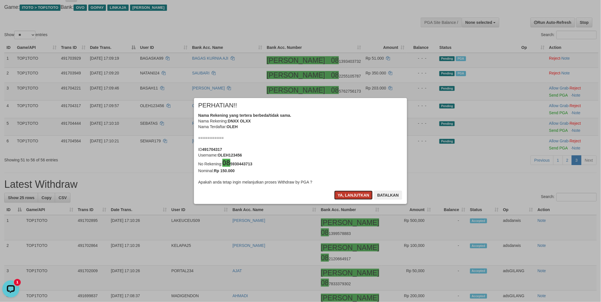
click at [345, 195] on button "Ya, lanjutkan" at bounding box center [353, 195] width 39 height 9
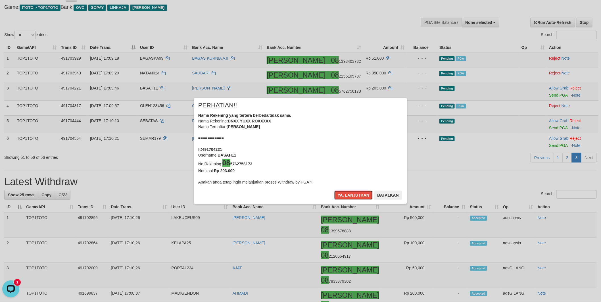
click at [345, 195] on button "Ya, lanjutkan" at bounding box center [353, 195] width 39 height 9
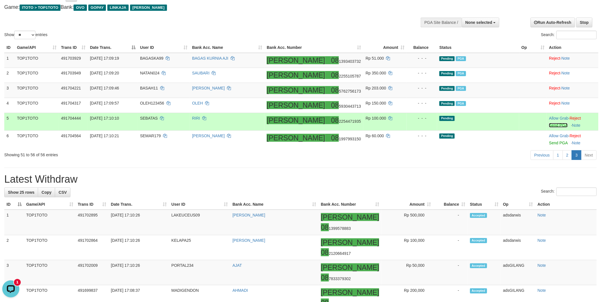
click at [552, 124] on link "Send PGA" at bounding box center [558, 125] width 18 height 5
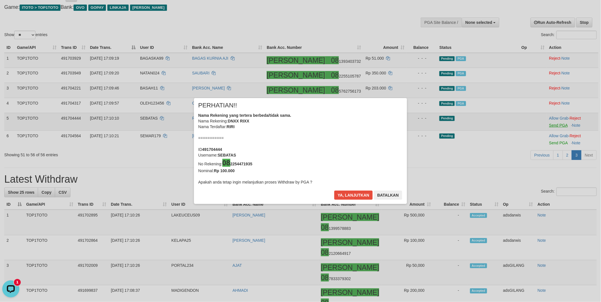
scroll to position [294, 0]
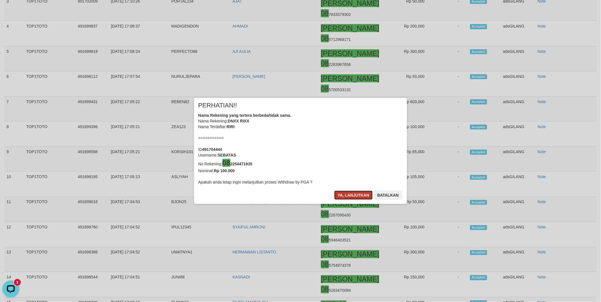
click at [342, 199] on button "Ya, lanjutkan" at bounding box center [353, 195] width 39 height 9
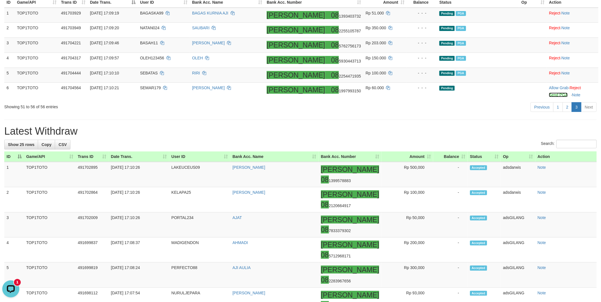
scroll to position [70, 0]
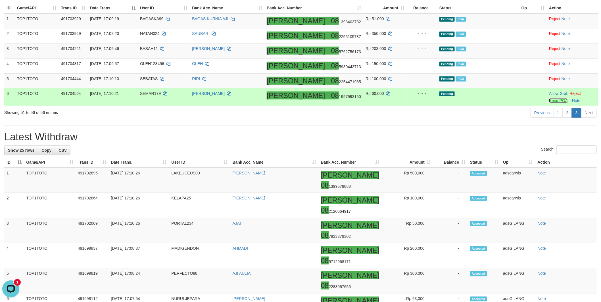
click at [552, 100] on link "Send PGA" at bounding box center [558, 100] width 18 height 5
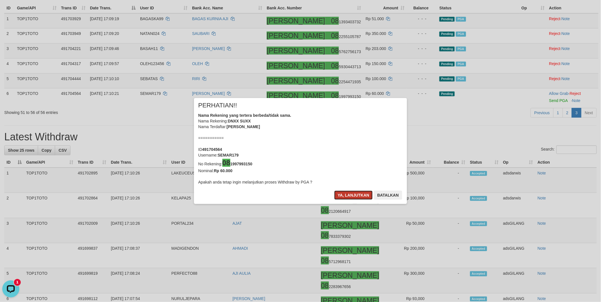
click at [348, 198] on button "Ya, lanjutkan" at bounding box center [353, 195] width 39 height 9
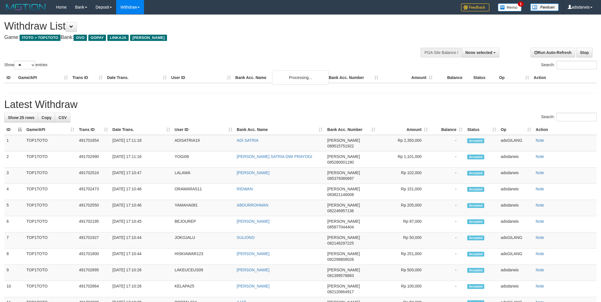
select select
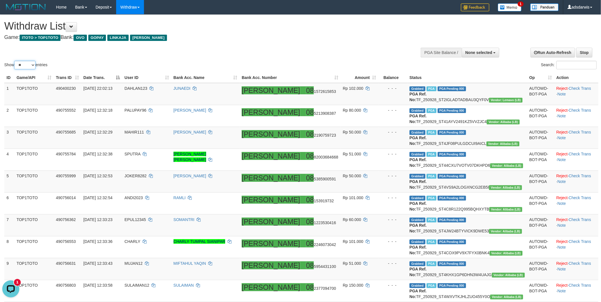
click at [27, 65] on select "** ** ** ***" at bounding box center [24, 65] width 21 height 9
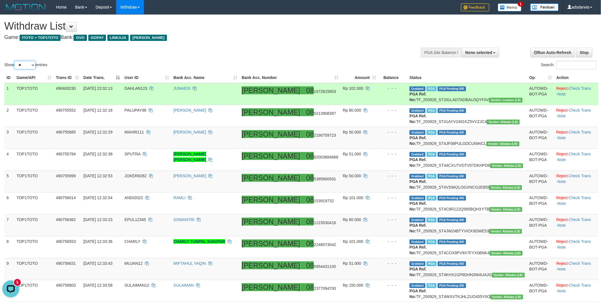
select select "***"
click at [15, 61] on select "** ** ** ***" at bounding box center [24, 65] width 21 height 9
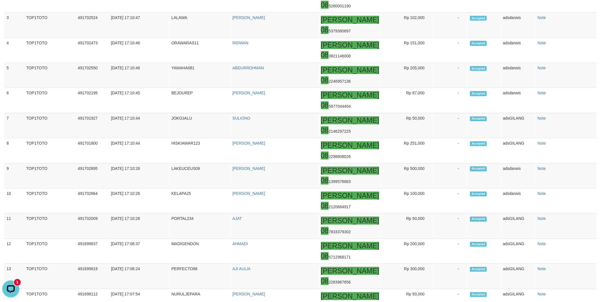
scroll to position [1357, 0]
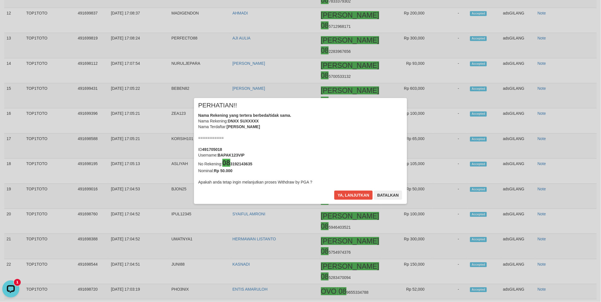
scroll to position [1622, 0]
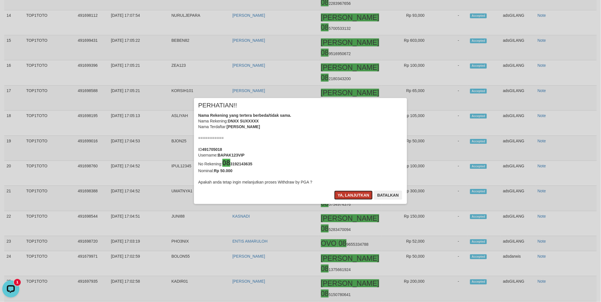
click at [350, 194] on button "Ya, lanjutkan" at bounding box center [353, 195] width 39 height 9
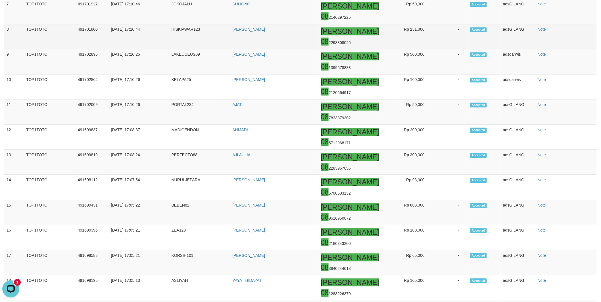
scroll to position [1360, 0]
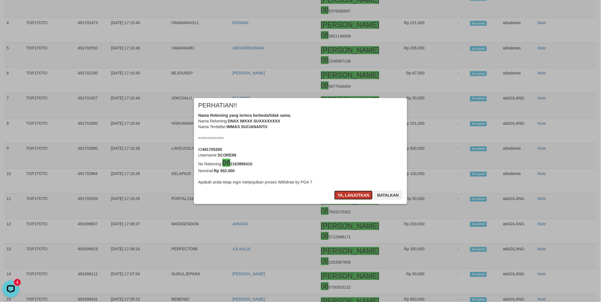
click at [350, 194] on button "Ya, lanjutkan" at bounding box center [353, 195] width 39 height 9
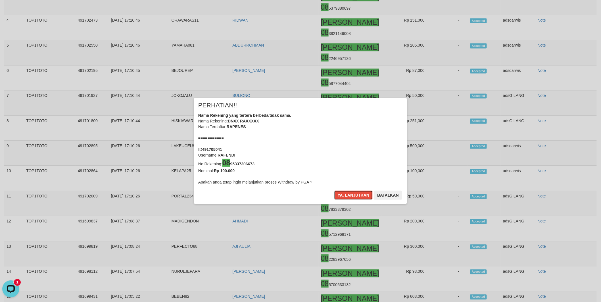
click at [350, 194] on button "Ya, lanjutkan" at bounding box center [353, 195] width 39 height 9
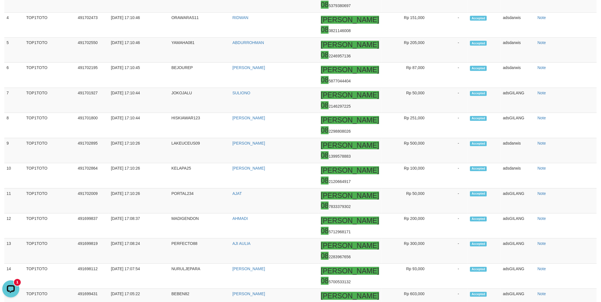
scroll to position [1358, 0]
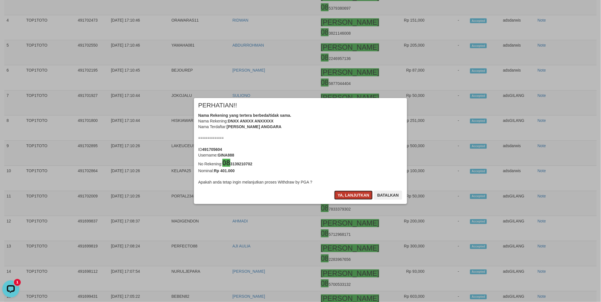
click at [341, 195] on button "Ya, lanjutkan" at bounding box center [353, 195] width 39 height 9
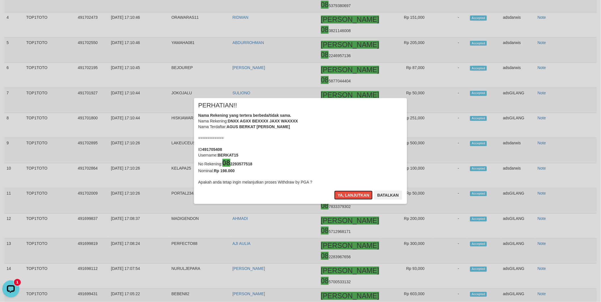
click at [341, 195] on button "Ya, lanjutkan" at bounding box center [353, 195] width 39 height 9
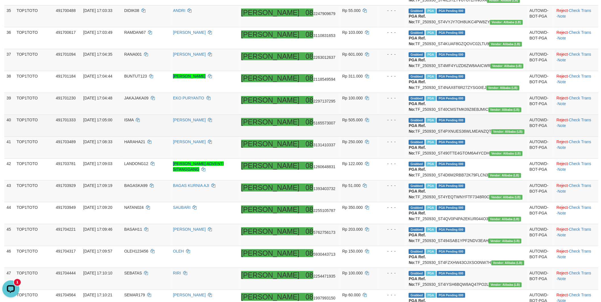
scroll to position [821, 0]
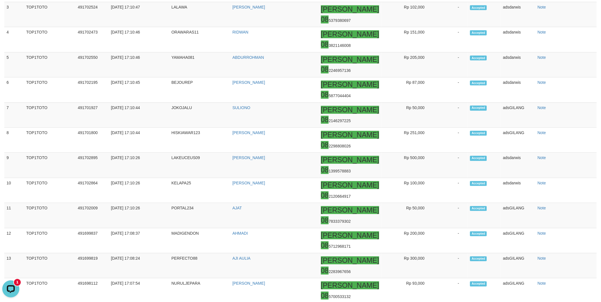
scroll to position [1358, 0]
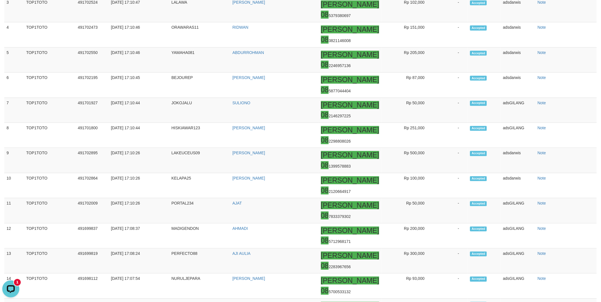
copy td "GINA888"
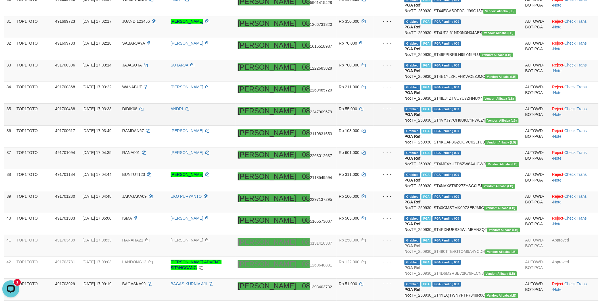
scroll to position [726, 0]
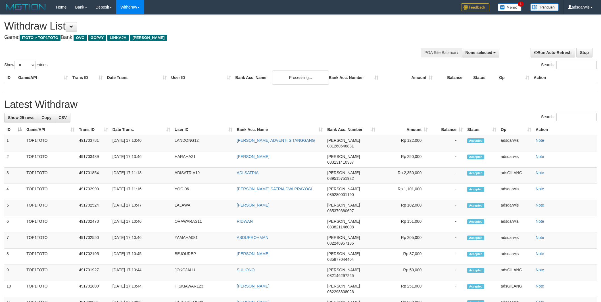
select select
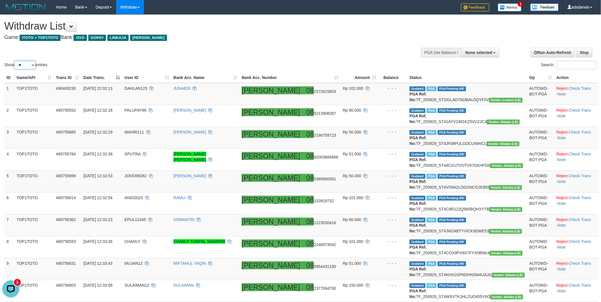
click at [23, 67] on select "** ** ** ***" at bounding box center [24, 65] width 21 height 9
select select "***"
click at [15, 61] on select "** ** ** ***" at bounding box center [24, 65] width 21 height 9
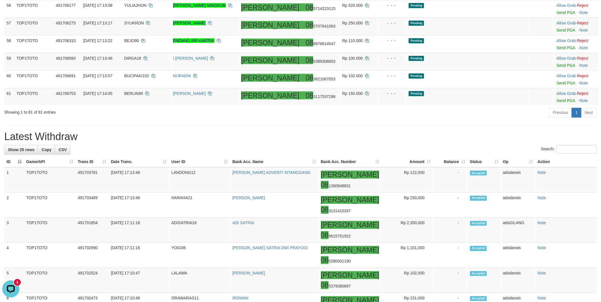
scroll to position [1326, 0]
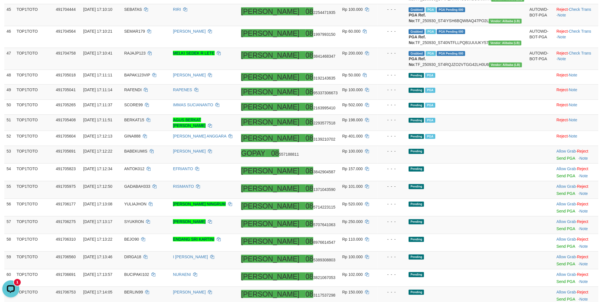
scroll to position [1263, 0]
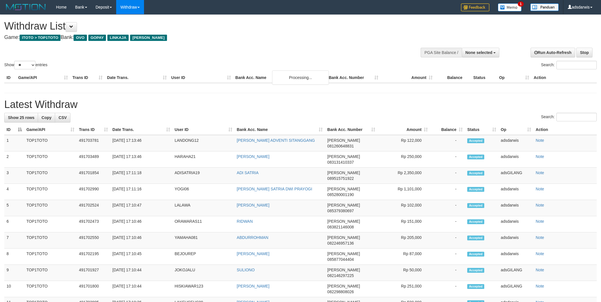
select select
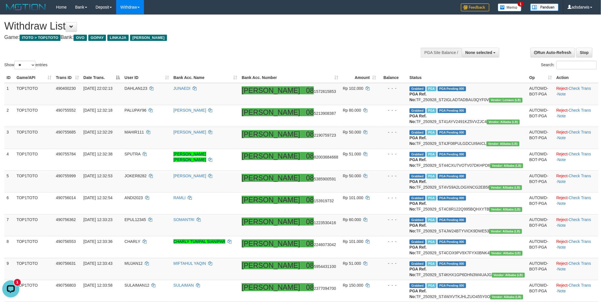
click at [38, 65] on label "Show ** ** ** *** entries" at bounding box center [25, 65] width 43 height 9
click at [36, 65] on select "** ** ** ***" at bounding box center [24, 65] width 21 height 9
click at [27, 66] on select "** ** ** ***" at bounding box center [24, 65] width 21 height 9
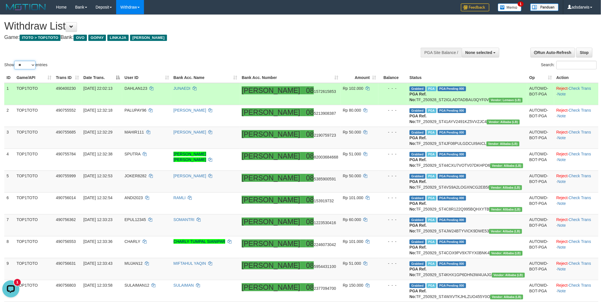
select select "***"
click at [15, 61] on select "** ** ** ***" at bounding box center [24, 65] width 21 height 9
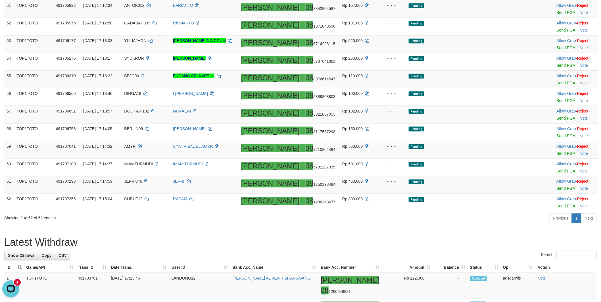
scroll to position [1137, 0]
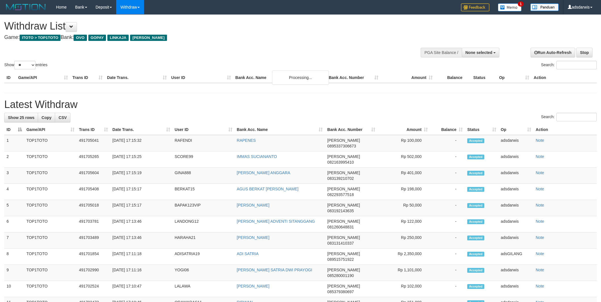
select select
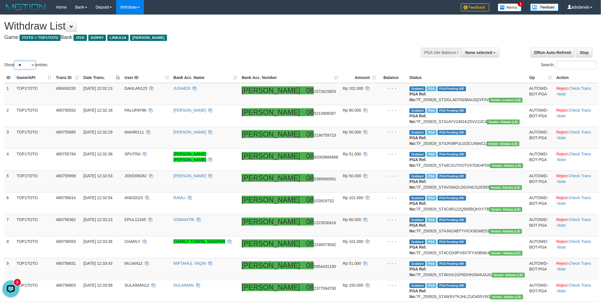
click at [28, 64] on select "** ** ** ***" at bounding box center [24, 65] width 21 height 9
select select "***"
click at [15, 61] on select "** ** ** ***" at bounding box center [24, 65] width 21 height 9
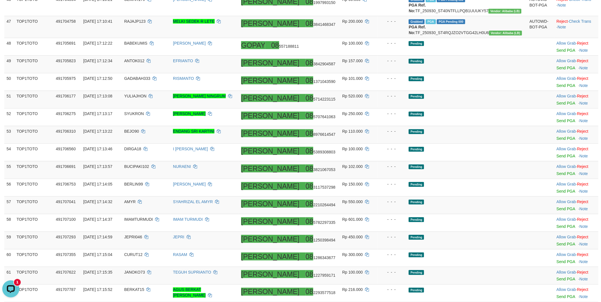
scroll to position [1231, 0]
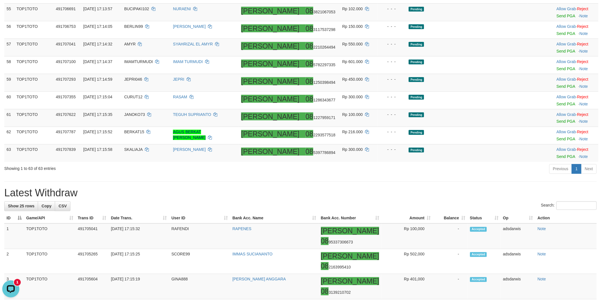
copy td "RAJAJP123"
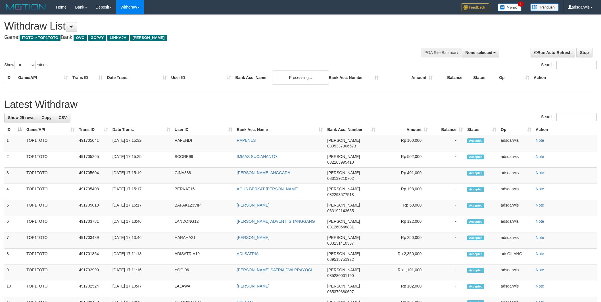
select select
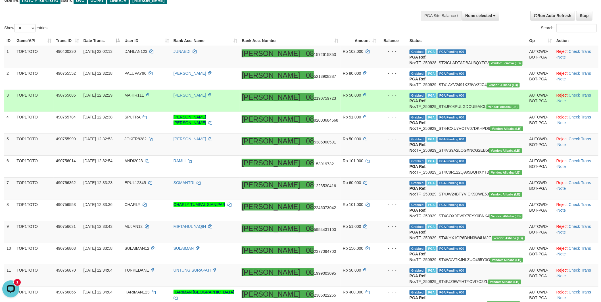
scroll to position [36, 0]
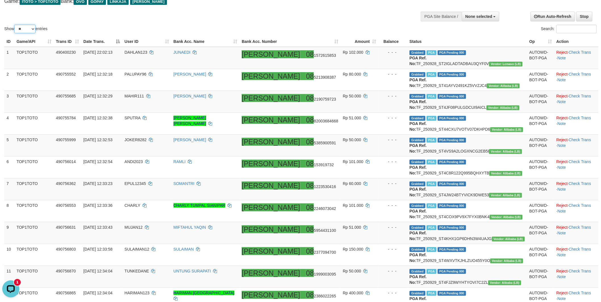
click at [23, 31] on select "** ** ** ***" at bounding box center [24, 29] width 21 height 9
select select "***"
click at [15, 25] on select "** ** ** ***" at bounding box center [24, 29] width 21 height 9
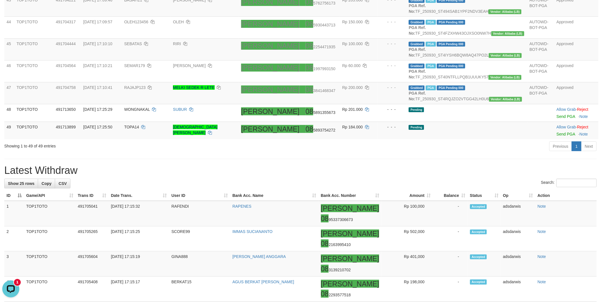
scroll to position [983, 0]
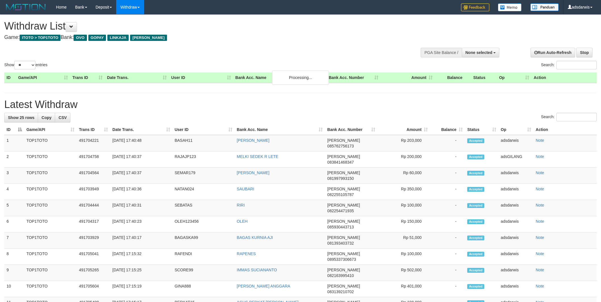
select select
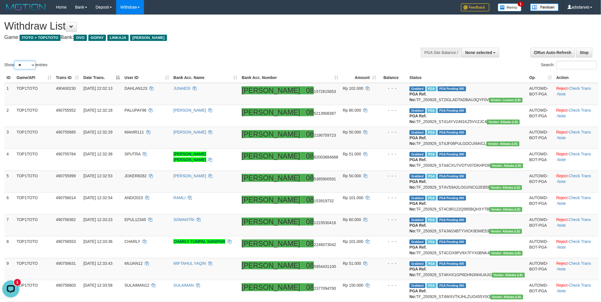
drag, startPoint x: 27, startPoint y: 65, endPoint x: 27, endPoint y: 69, distance: 4.0
click at [27, 65] on select "** ** ** ***" at bounding box center [24, 65] width 21 height 9
select select "***"
click at [15, 61] on select "** ** ** ***" at bounding box center [24, 65] width 21 height 9
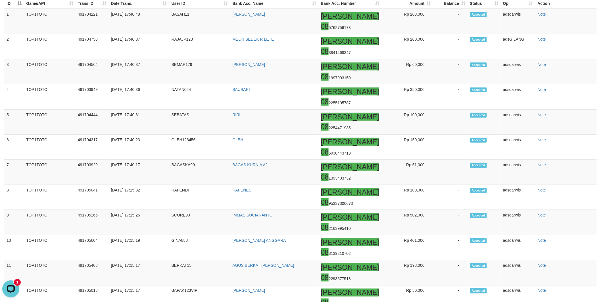
scroll to position [1073, 0]
